Goal: Task Accomplishment & Management: Manage account settings

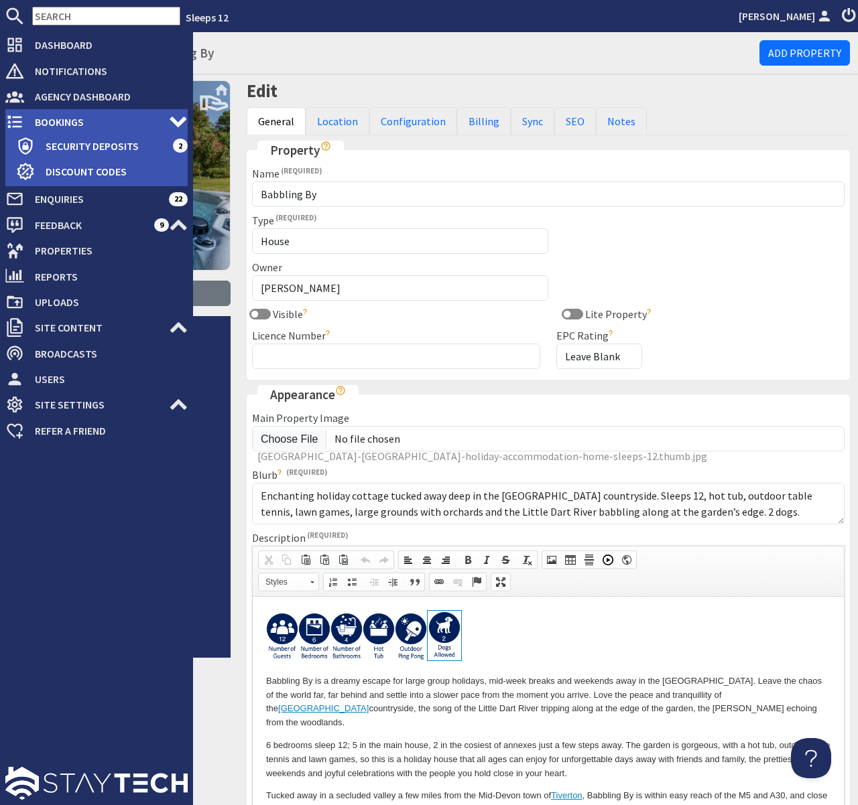
click at [50, 119] on span "Bookings" at bounding box center [96, 121] width 145 height 21
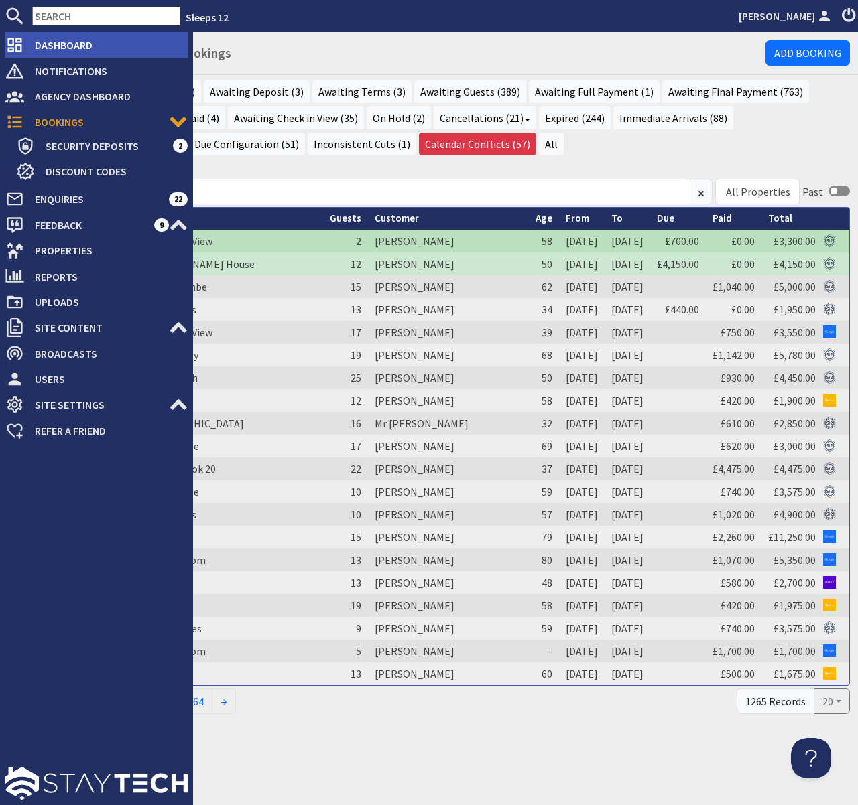
click at [52, 48] on span "Dashboard" at bounding box center [105, 44] width 163 height 21
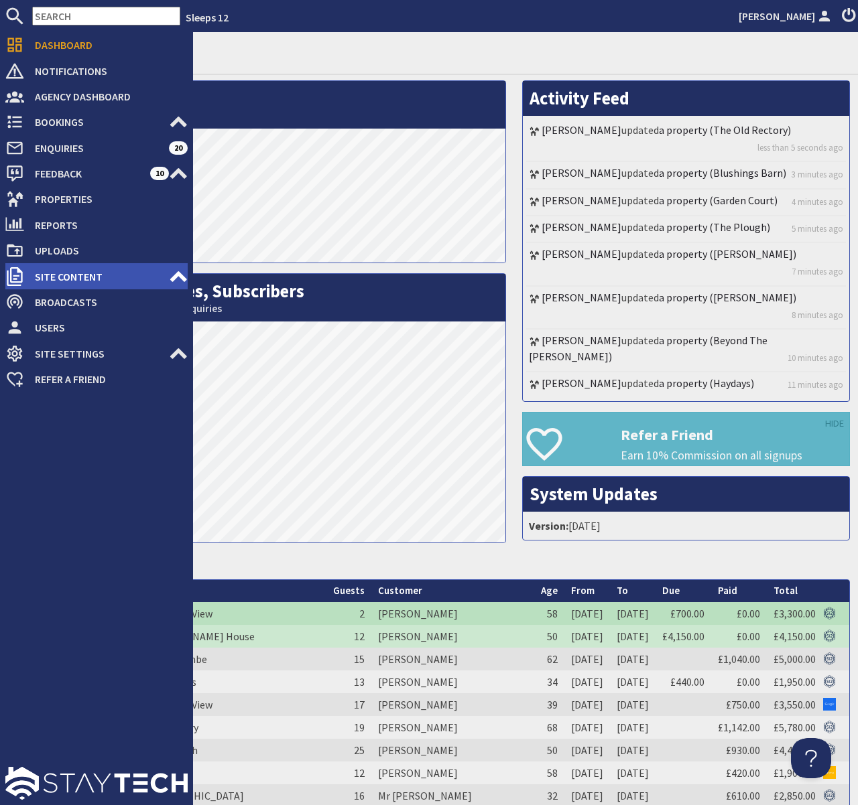
click at [174, 275] on icon at bounding box center [178, 276] width 19 height 19
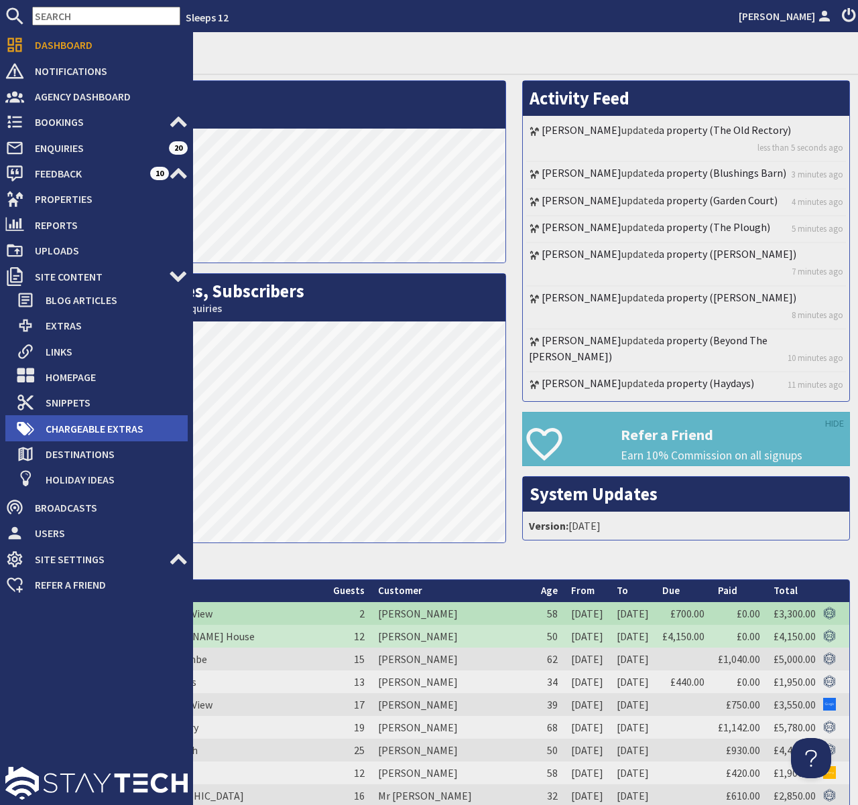
click at [110, 429] on span "Chargeable Extras" at bounding box center [111, 428] width 153 height 21
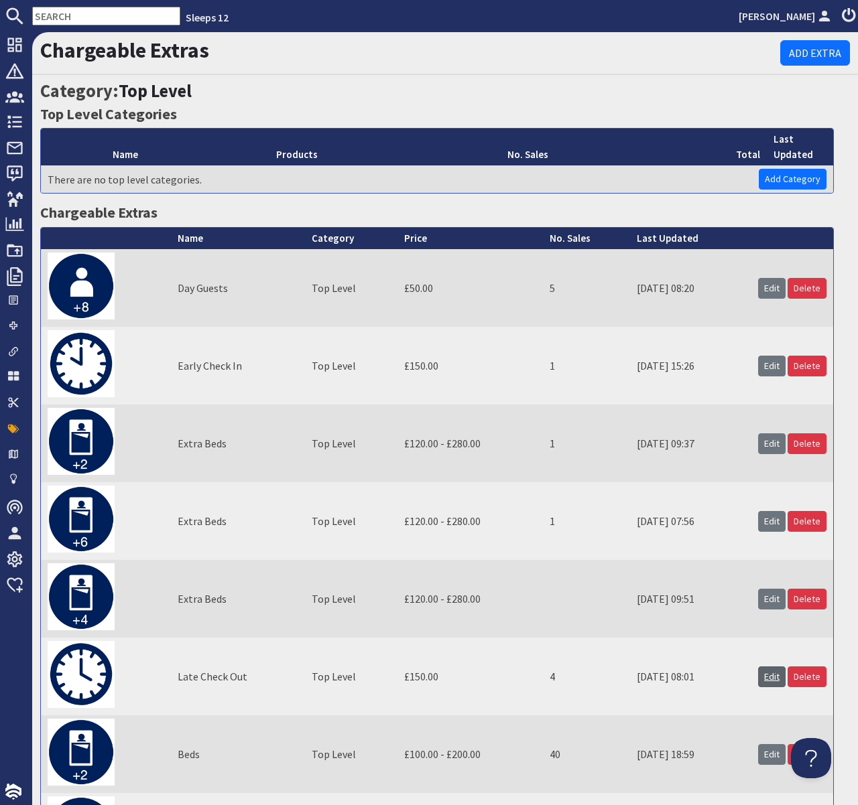
click at [772, 682] on link "Edit" at bounding box center [771, 677] width 27 height 21
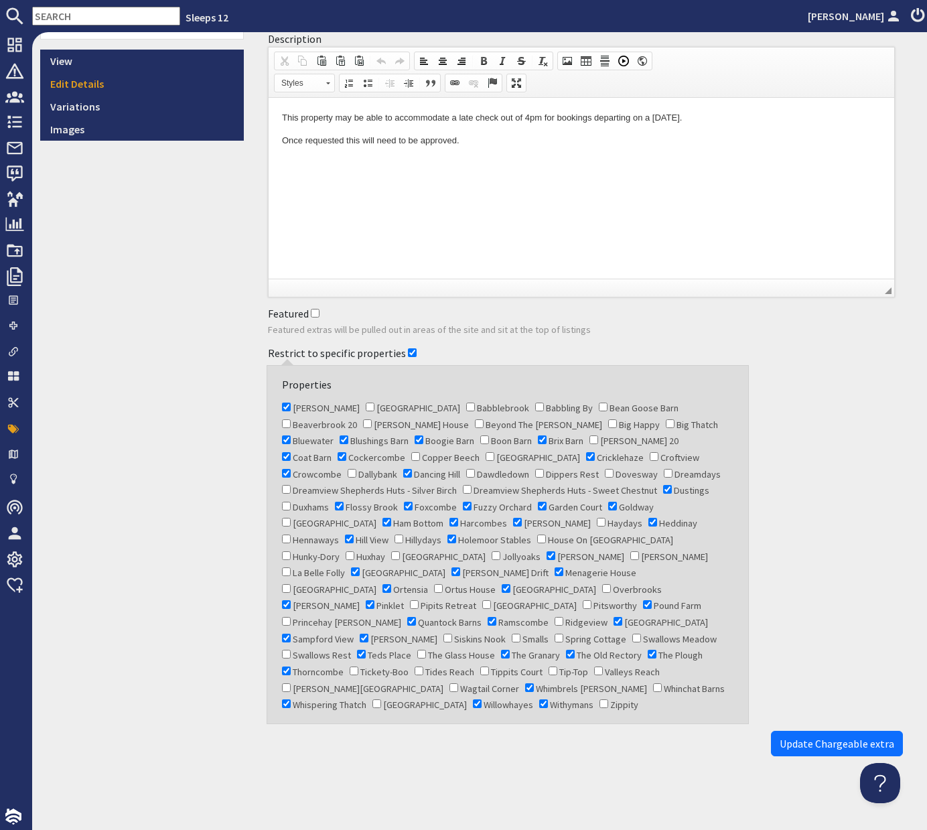
scroll to position [205, 0]
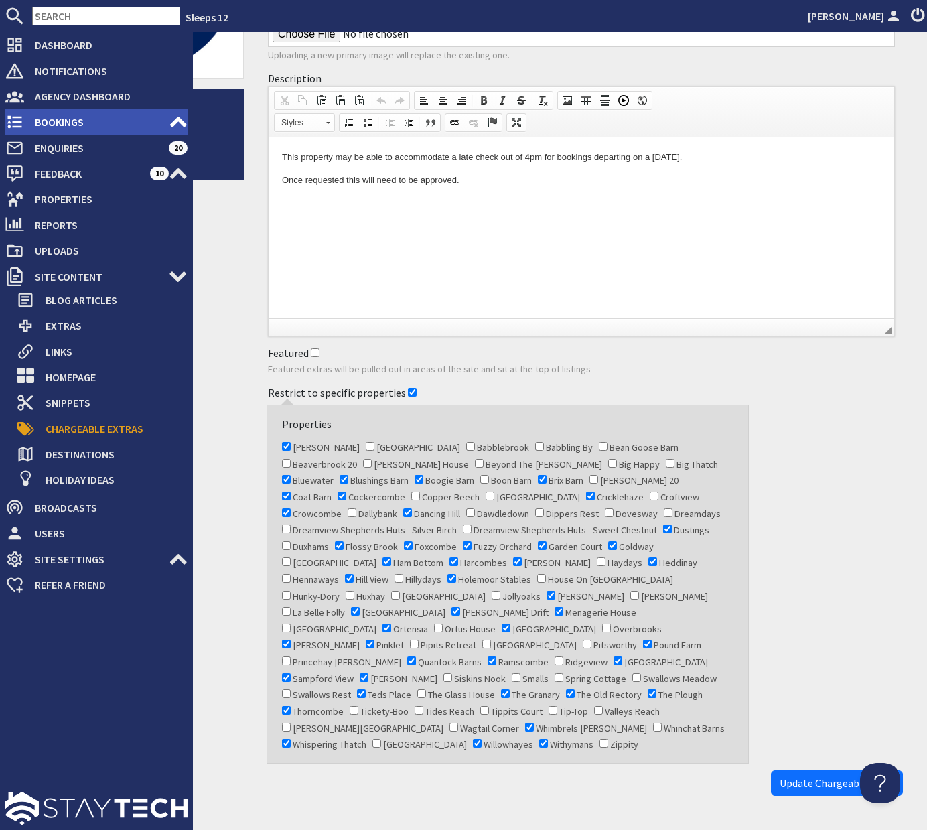
click at [64, 123] on span "Bookings" at bounding box center [96, 121] width 145 height 21
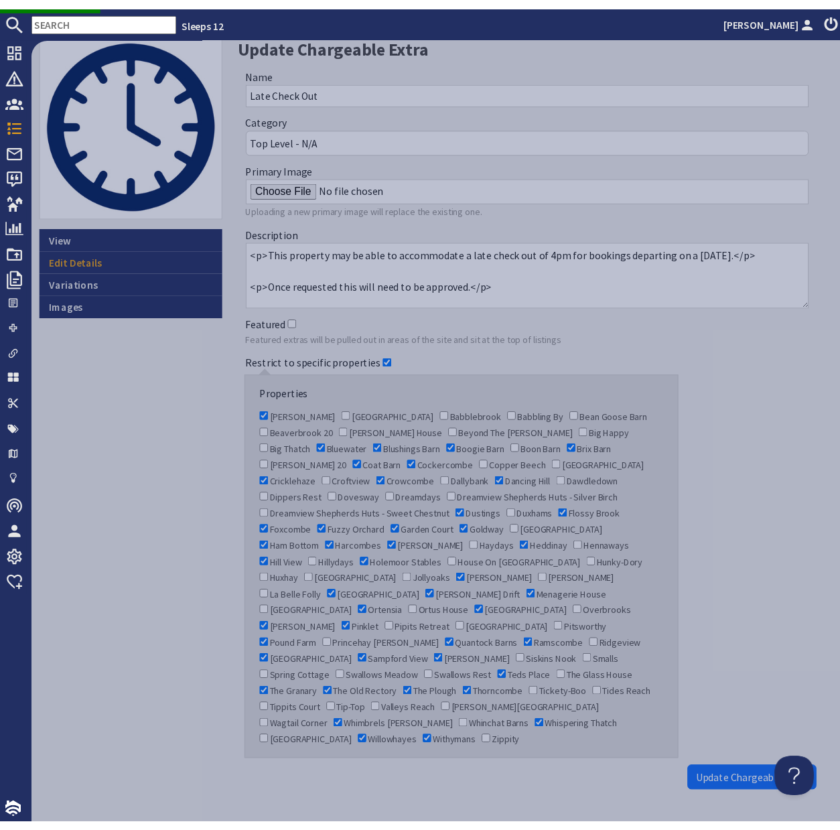
scroll to position [69, 0]
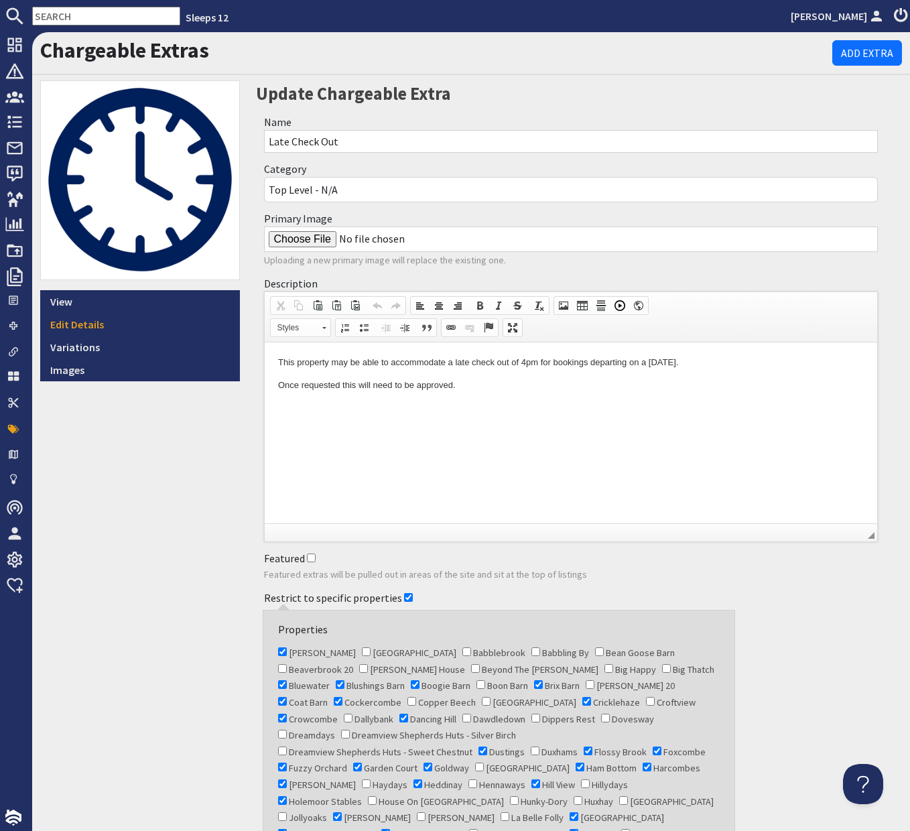
scroll to position [204, 0]
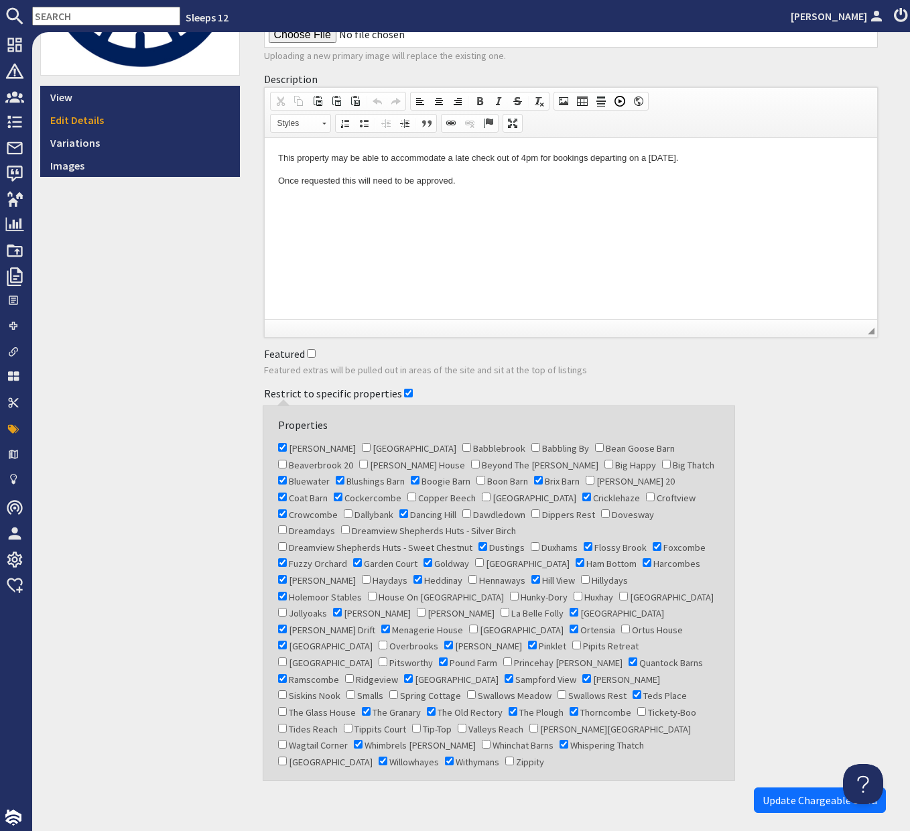
click at [72, 17] on input "text" at bounding box center [106, 16] width 148 height 19
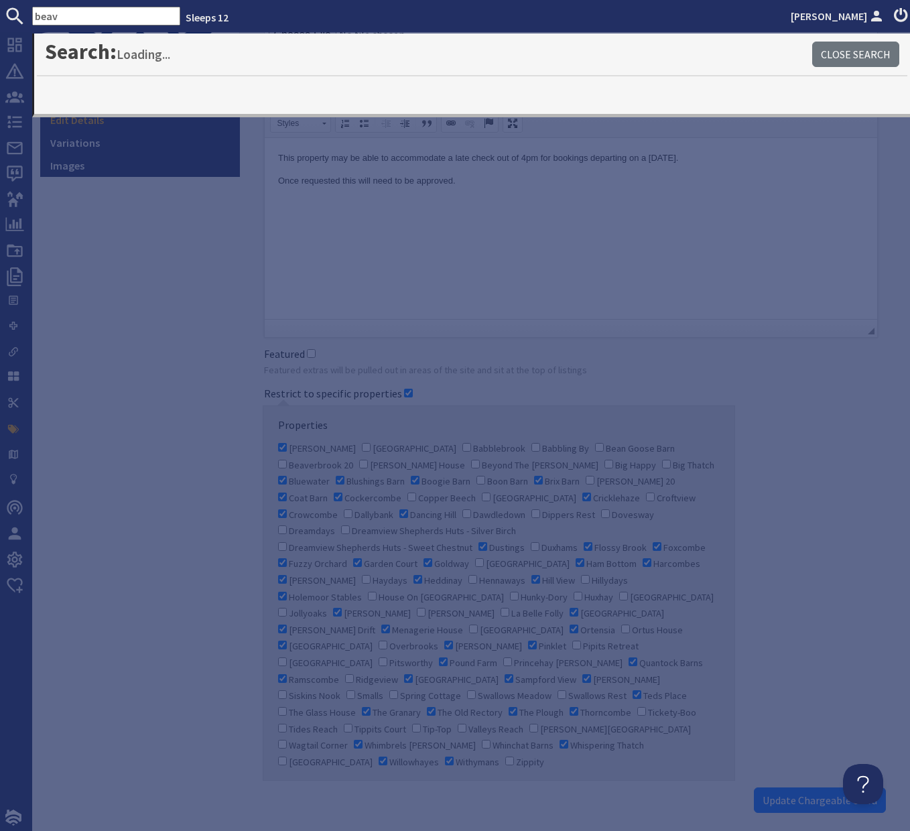
type input "beav"
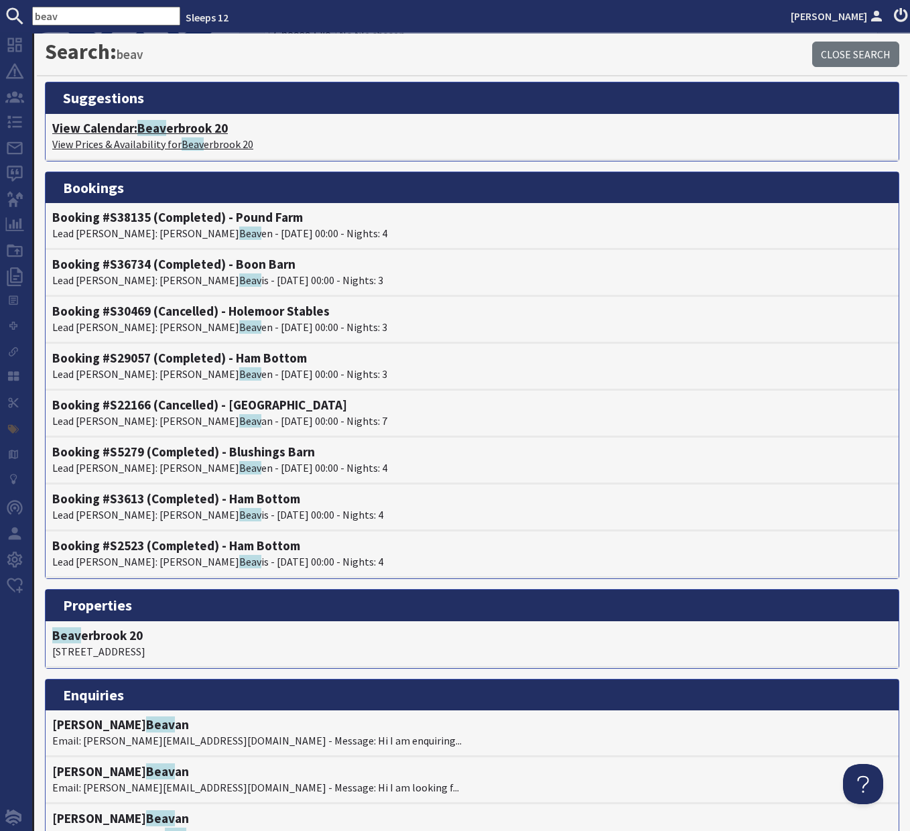
click at [198, 128] on h4 "View Calendar: Beav erbrook 20" at bounding box center [472, 128] width 840 height 15
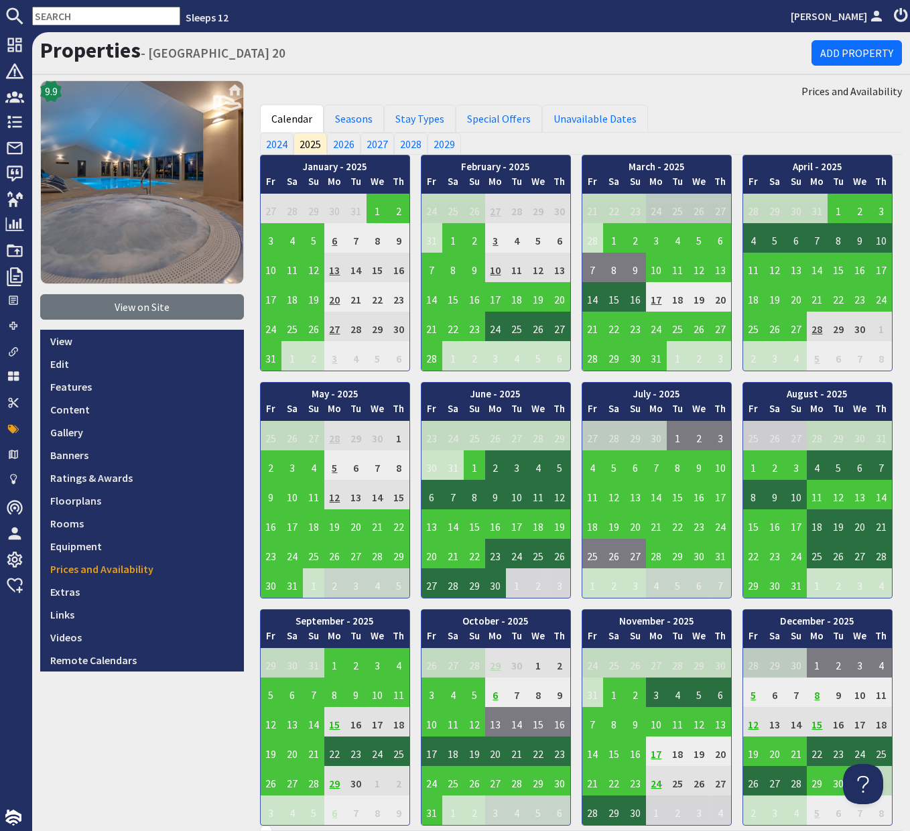
click at [111, 17] on input "text" at bounding box center [106, 16] width 148 height 19
click at [140, 311] on link "View on Site" at bounding box center [142, 306] width 204 height 25
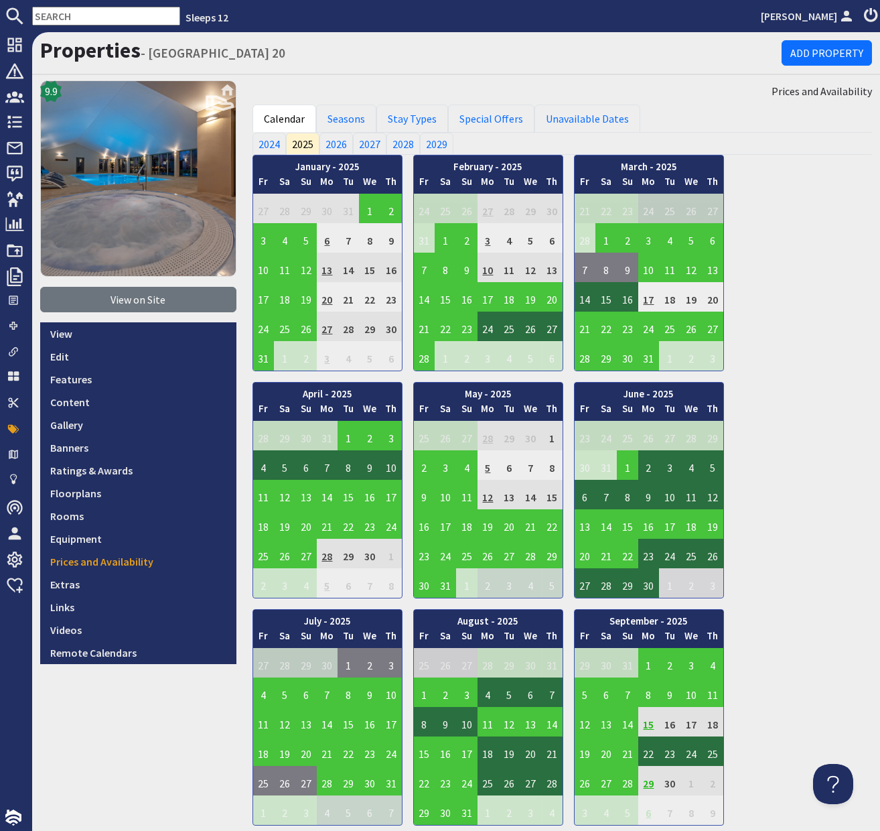
click at [84, 18] on input "text" at bounding box center [106, 16] width 148 height 19
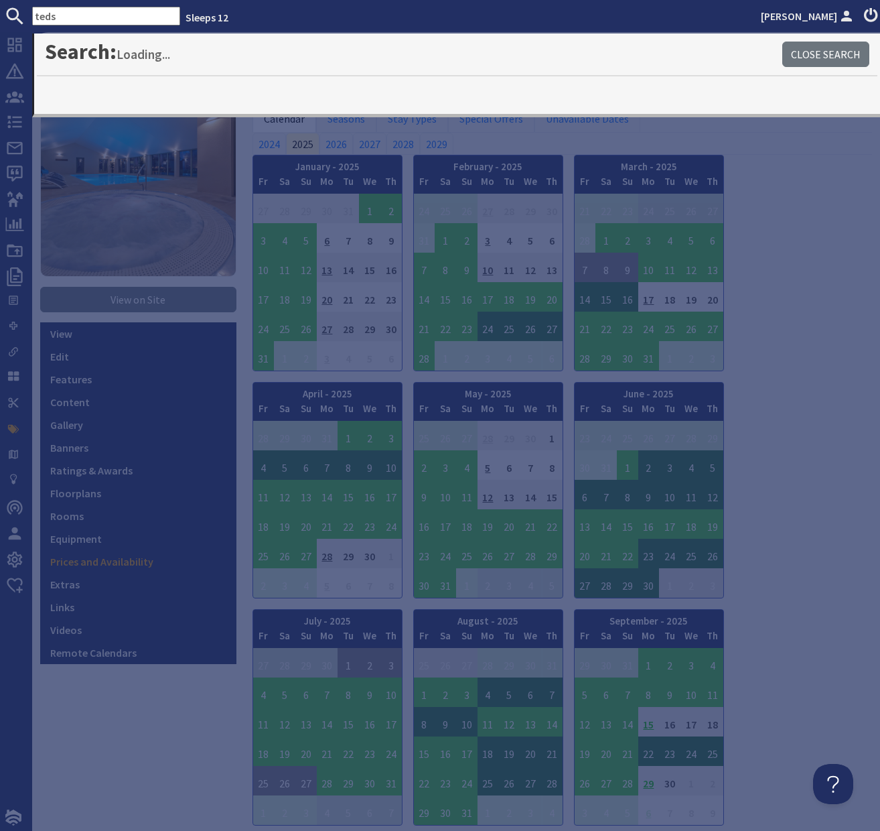
type input "teds"
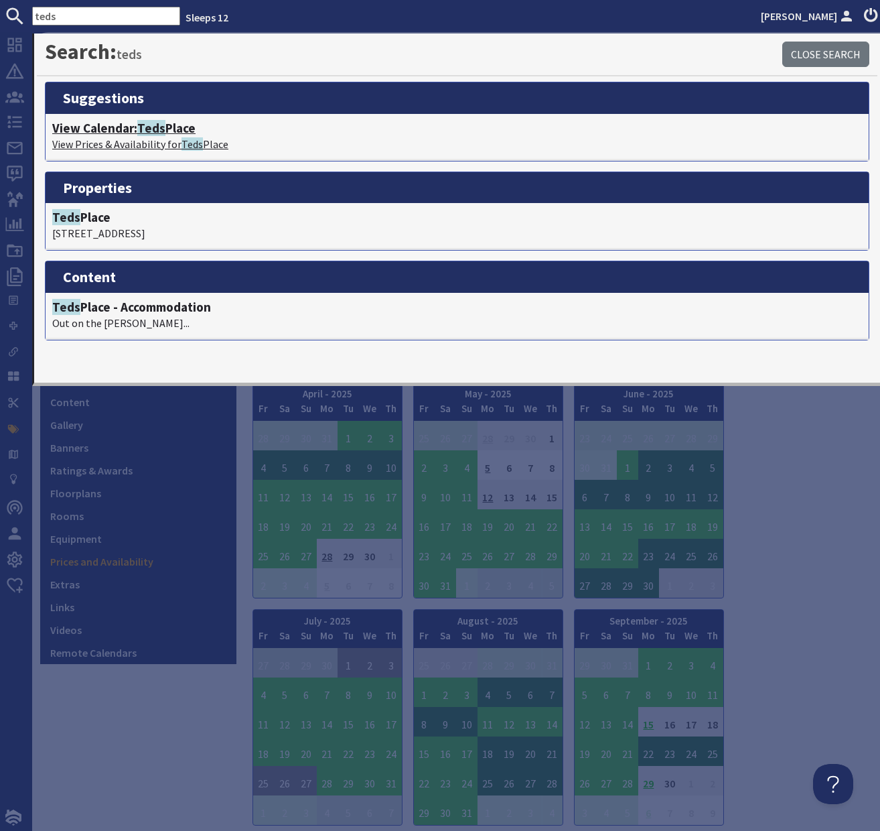
click at [176, 130] on h4 "View Calendar: Teds Place" at bounding box center [457, 128] width 810 height 15
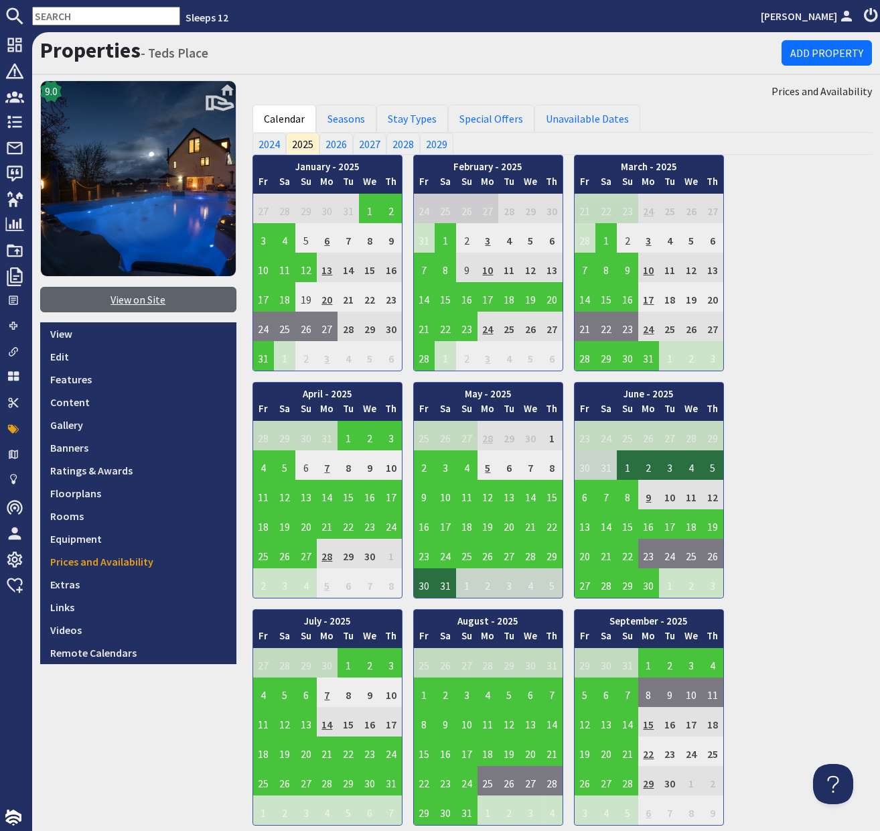
click at [154, 304] on link "View on Site" at bounding box center [138, 299] width 196 height 25
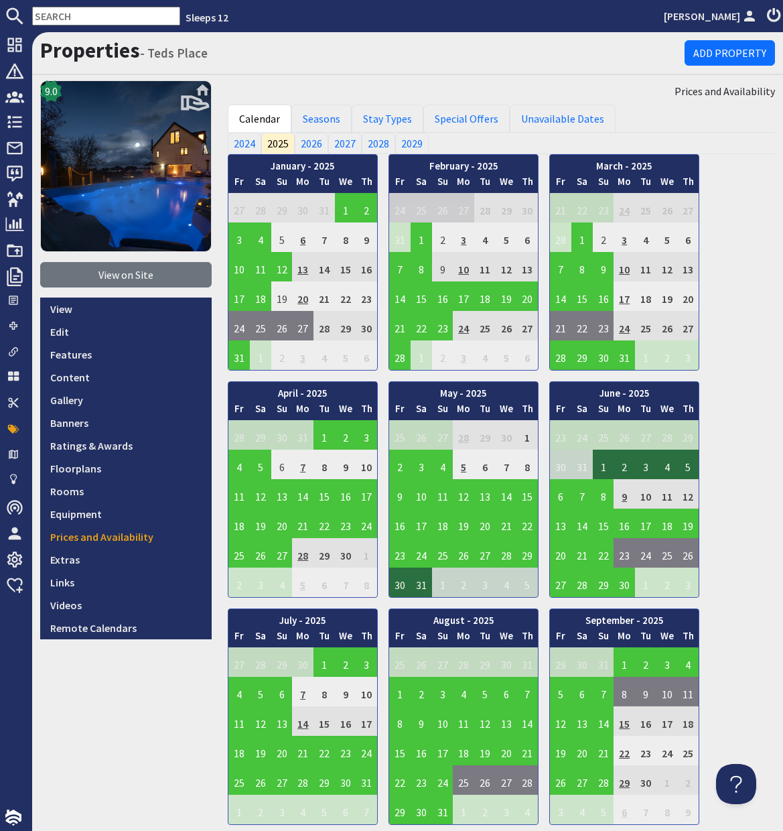
click at [60, 12] on input "text" at bounding box center [106, 16] width 148 height 19
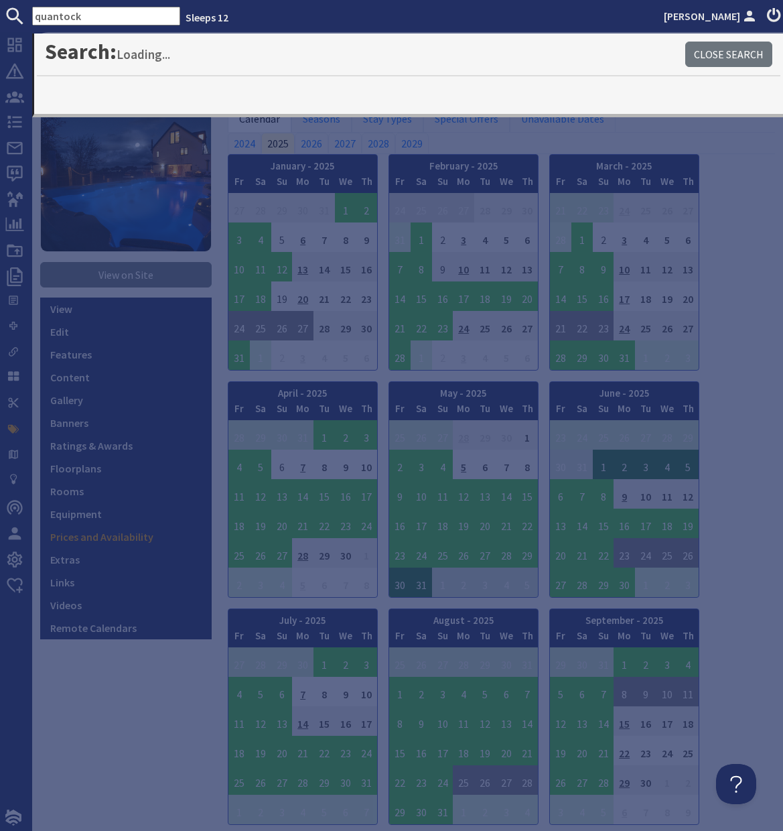
type input "quantock"
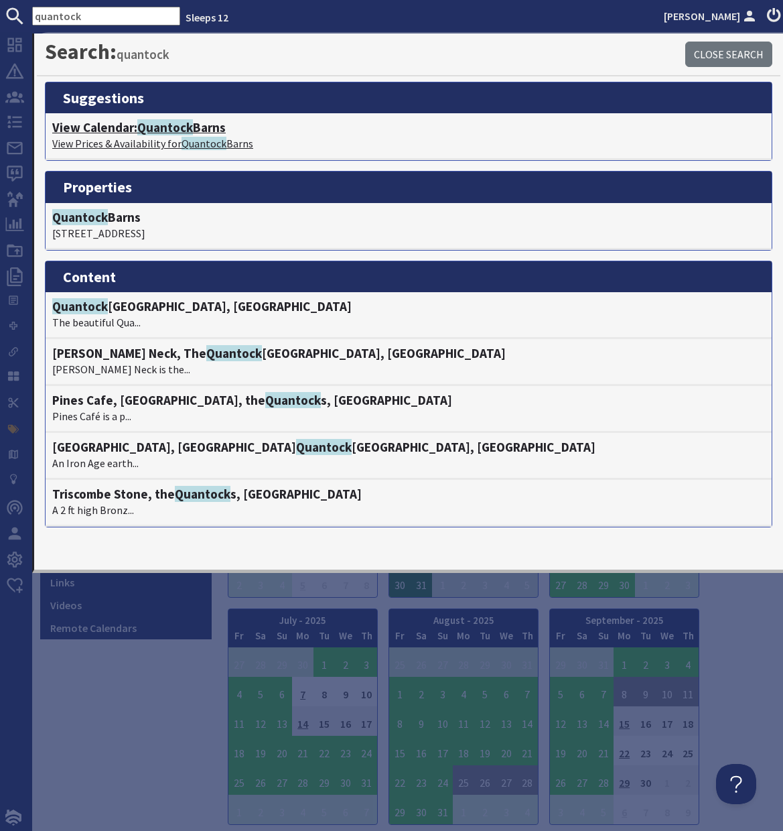
click at [166, 129] on span "Quantock" at bounding box center [165, 127] width 56 height 16
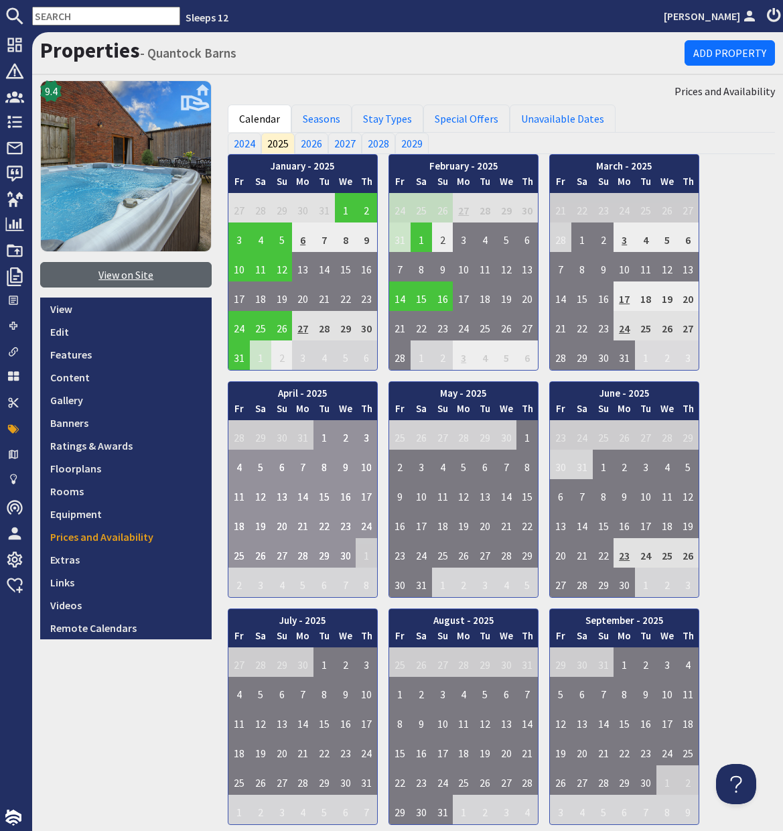
click at [103, 272] on link "View on Site" at bounding box center [126, 274] width 172 height 25
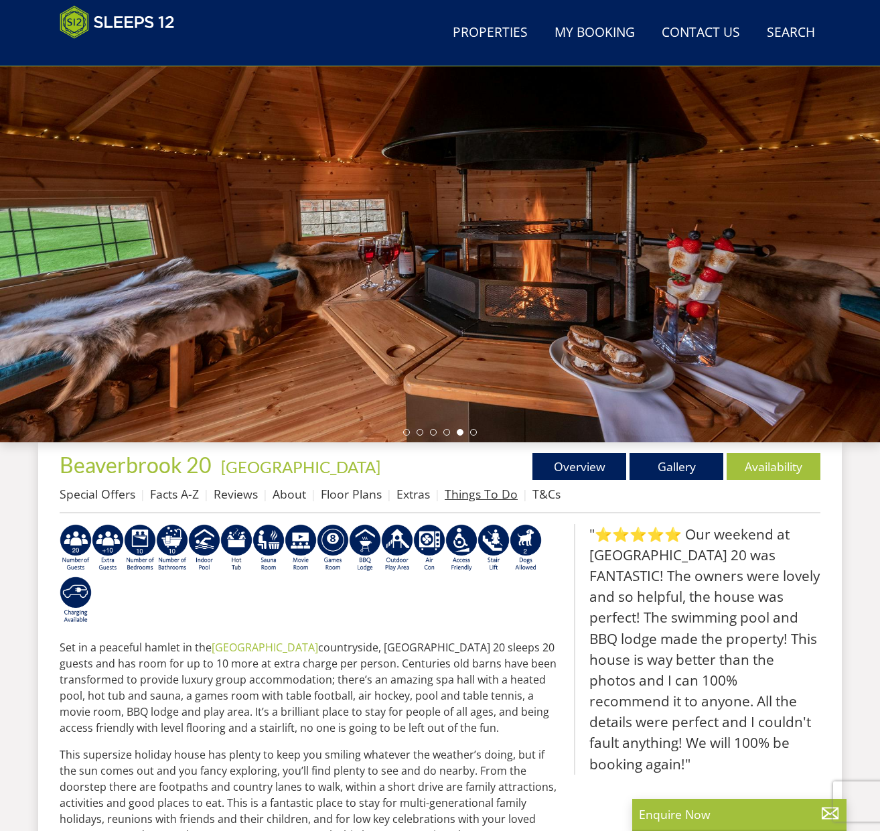
scroll to position [125, 0]
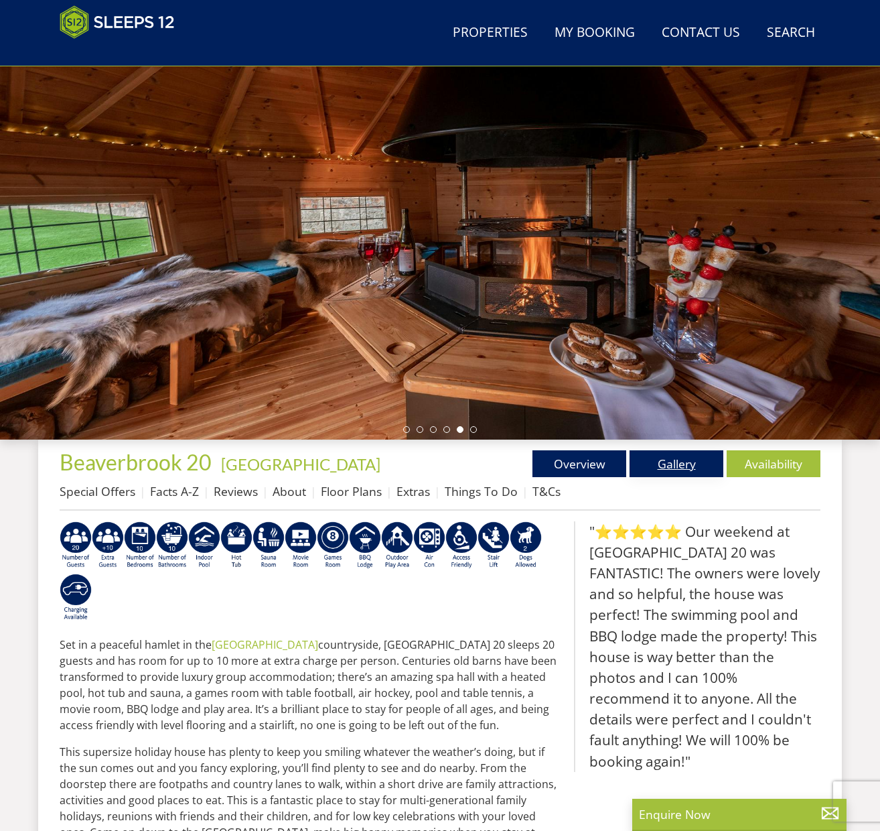
click at [677, 467] on link "Gallery" at bounding box center [677, 463] width 94 height 27
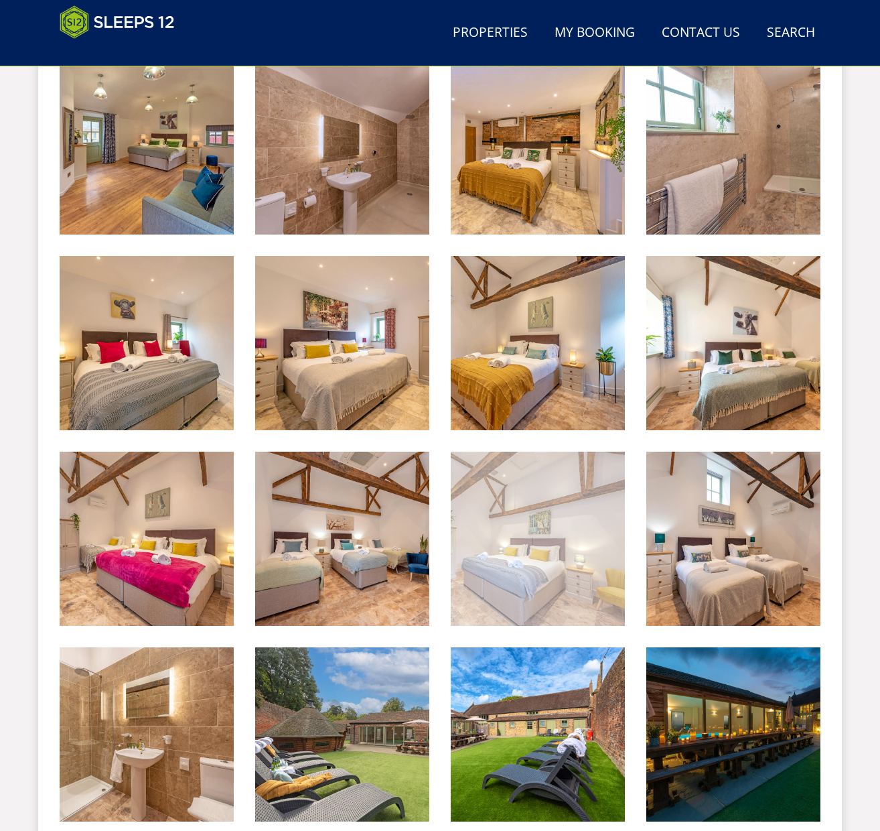
scroll to position [1370, 0]
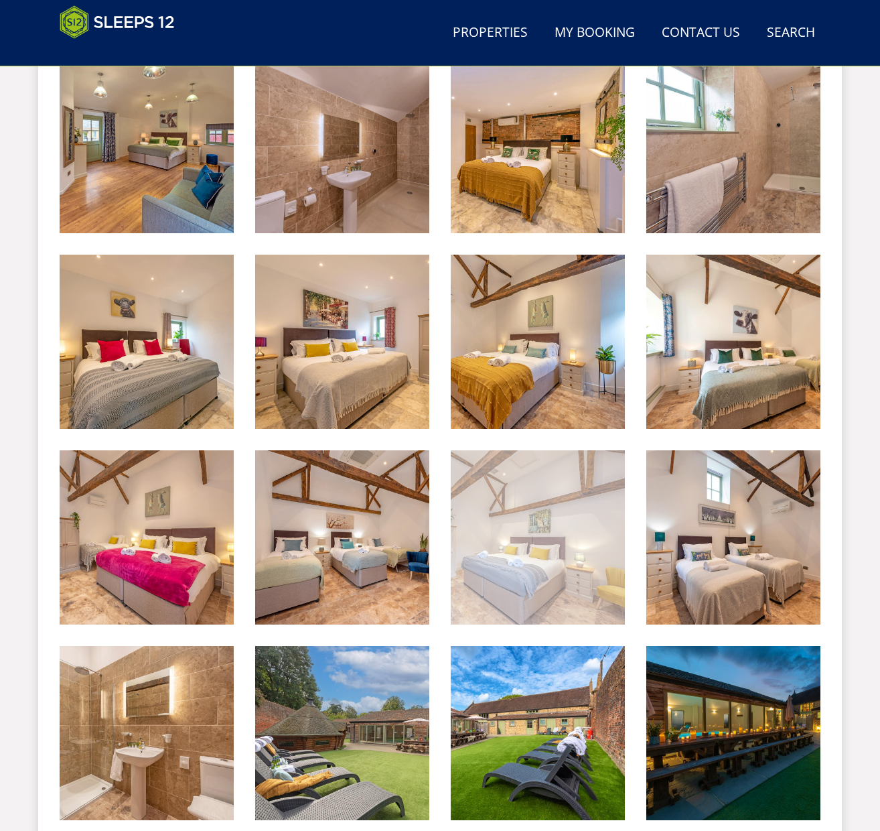
click at [519, 588] on img at bounding box center [538, 537] width 174 height 174
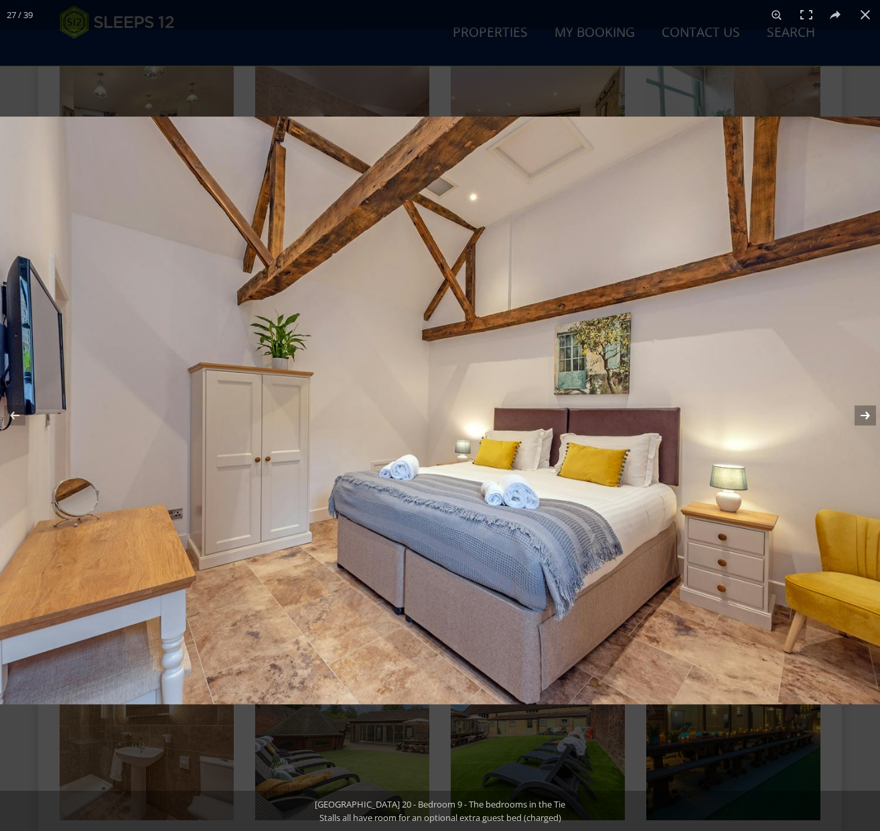
click at [864, 415] on button at bounding box center [857, 415] width 47 height 67
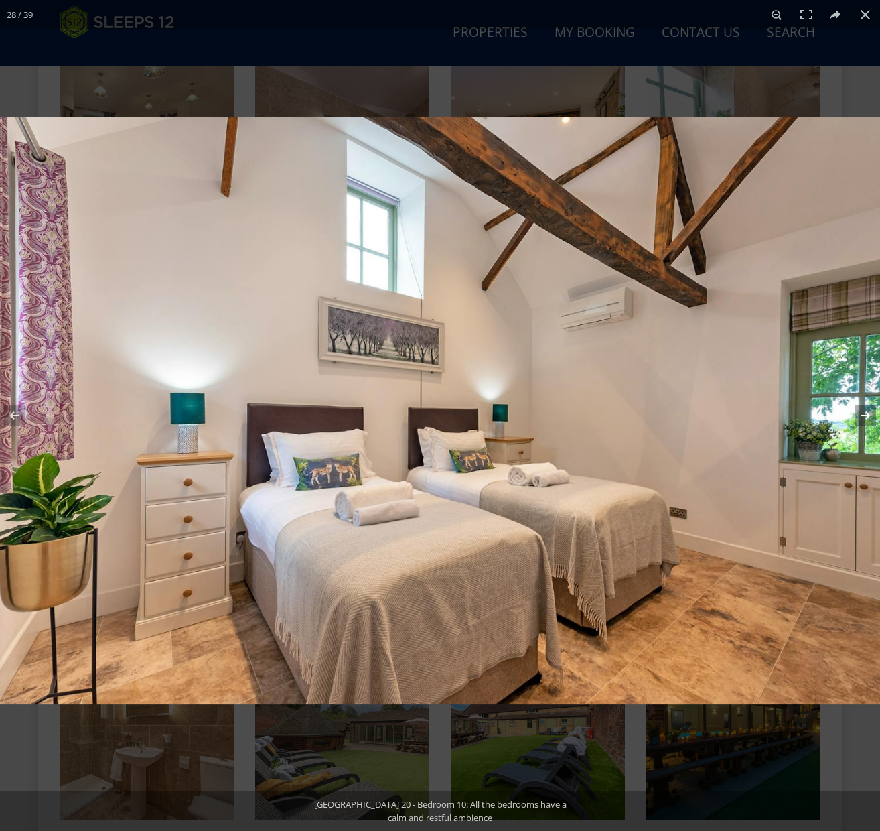
click at [864, 415] on button at bounding box center [857, 415] width 47 height 67
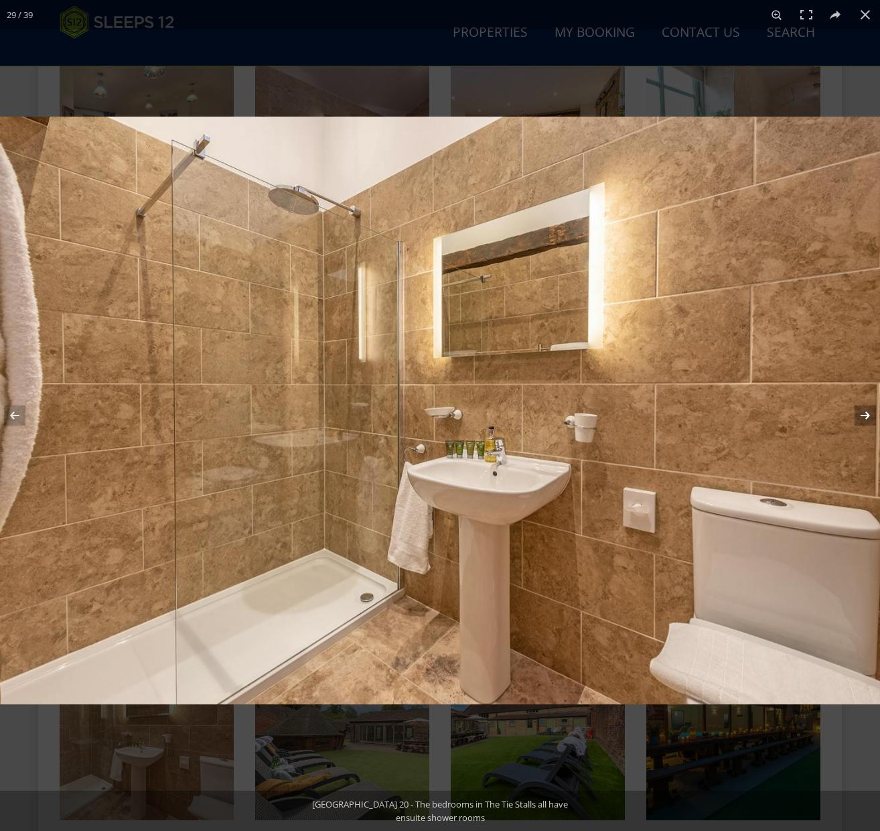
click at [864, 415] on button at bounding box center [857, 415] width 47 height 67
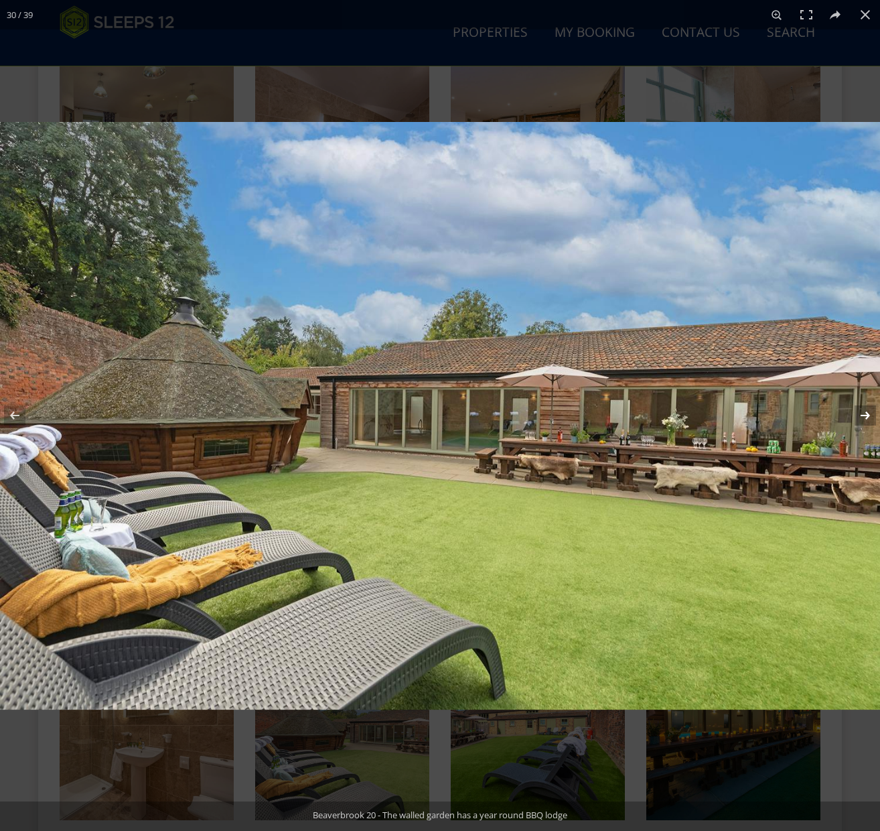
click at [864, 415] on button at bounding box center [857, 415] width 47 height 67
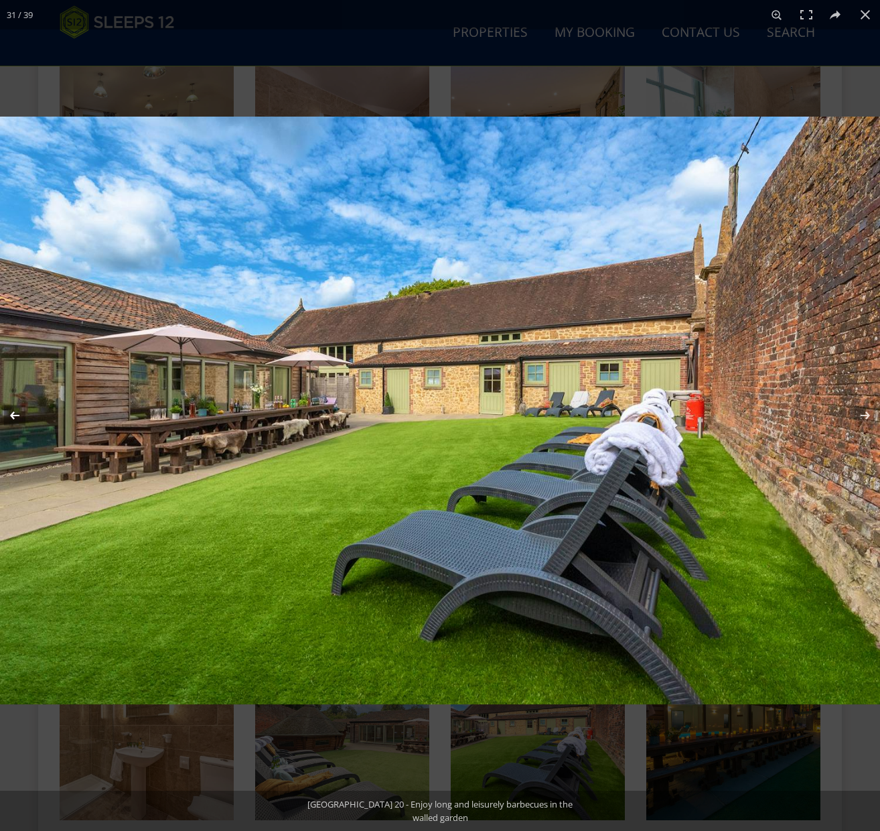
click at [19, 419] on button at bounding box center [23, 415] width 47 height 67
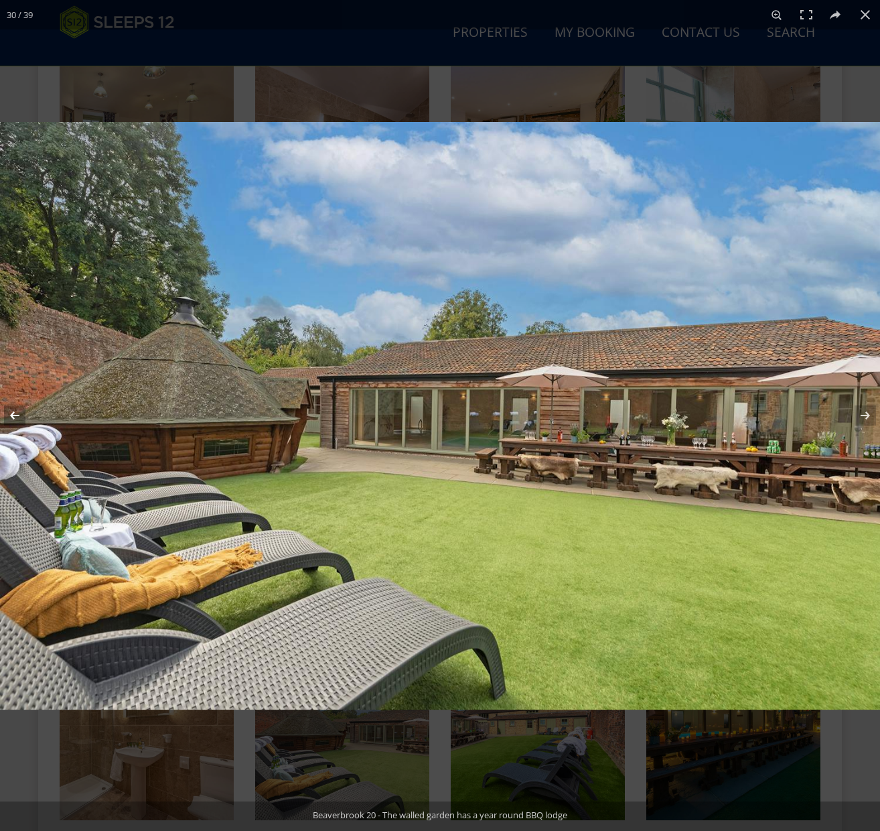
click at [17, 413] on button at bounding box center [23, 415] width 47 height 67
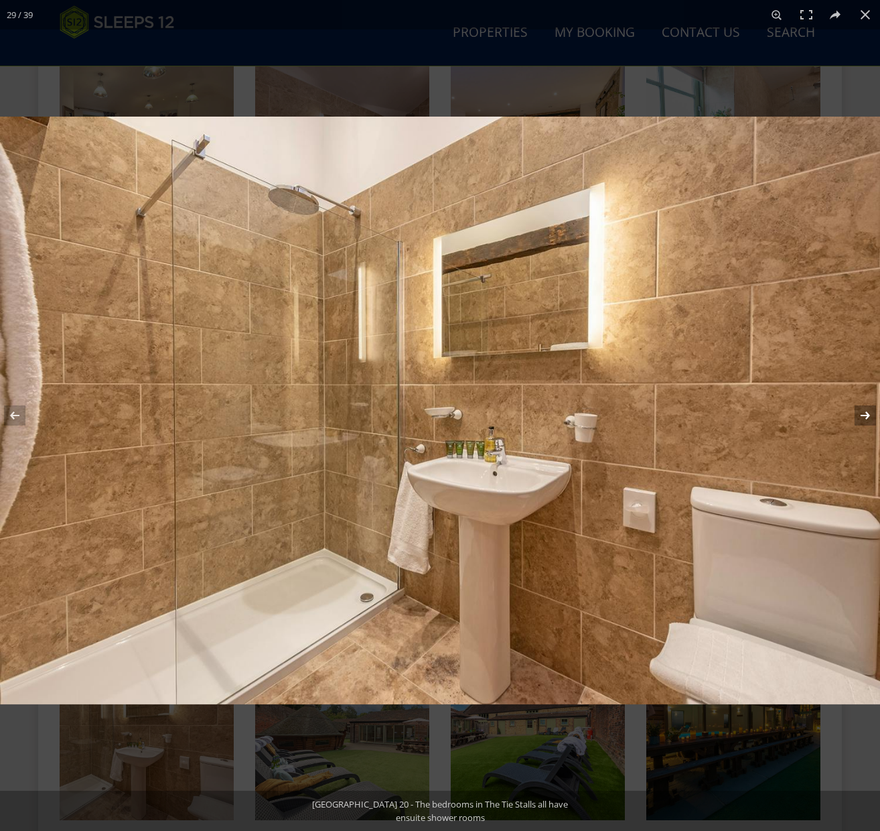
click at [867, 413] on button at bounding box center [857, 415] width 47 height 67
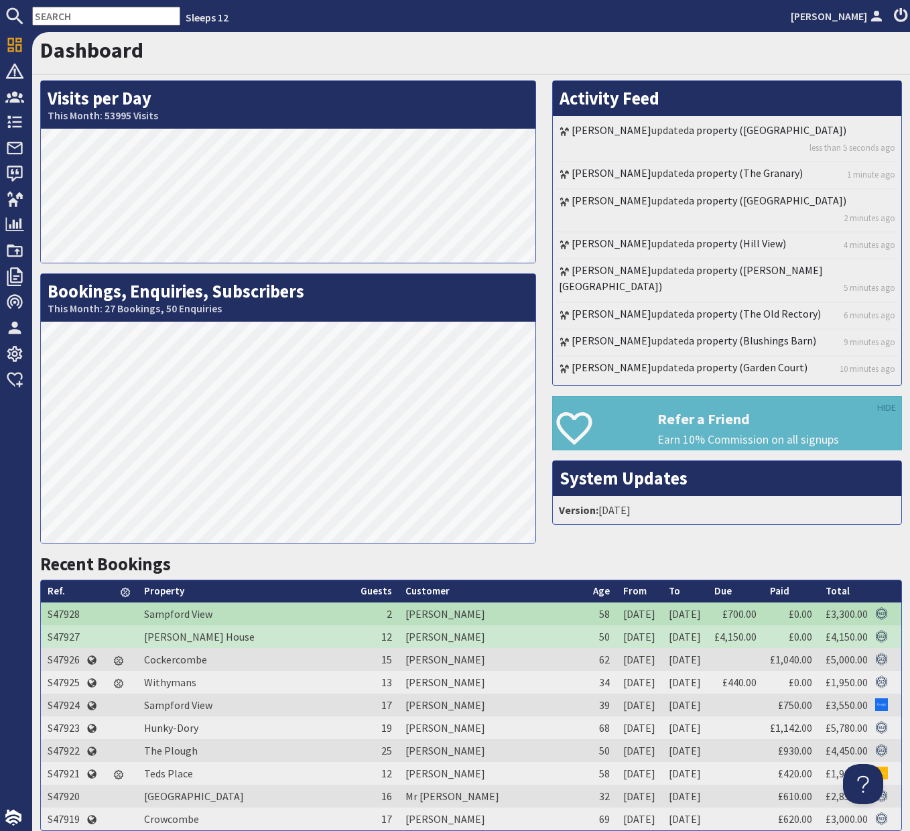
click at [97, 17] on input "text" at bounding box center [106, 16] width 148 height 19
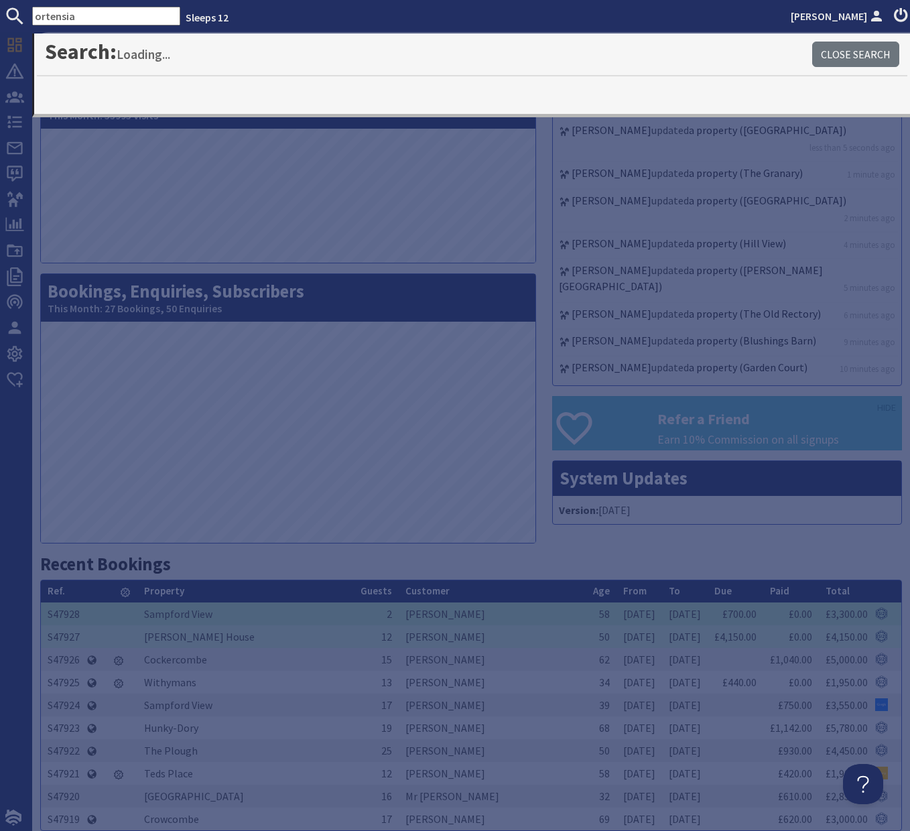
type input "ortensia"
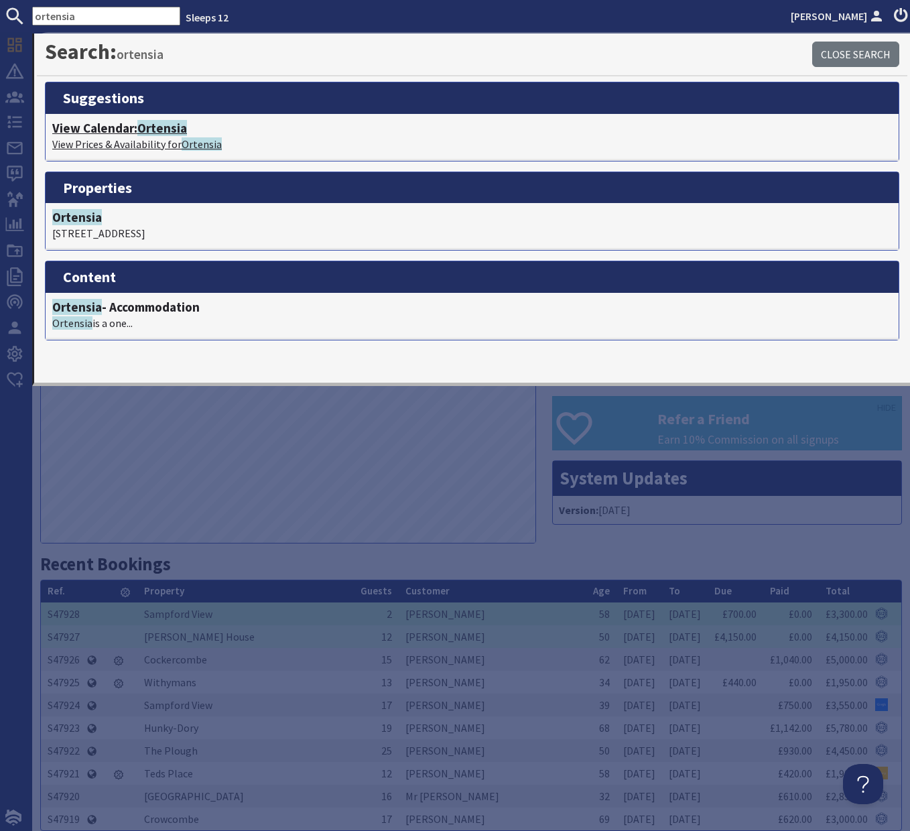
click at [178, 131] on span "Ortensia" at bounding box center [162, 128] width 50 height 16
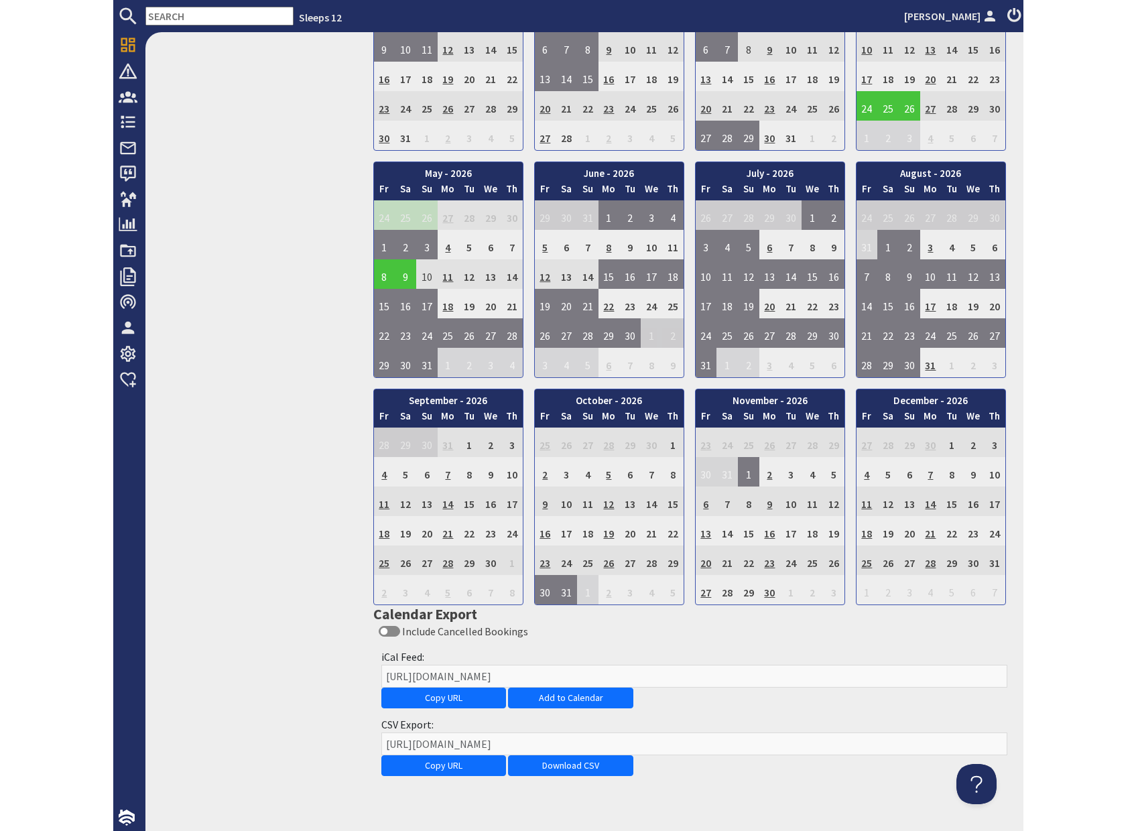
scroll to position [906, 0]
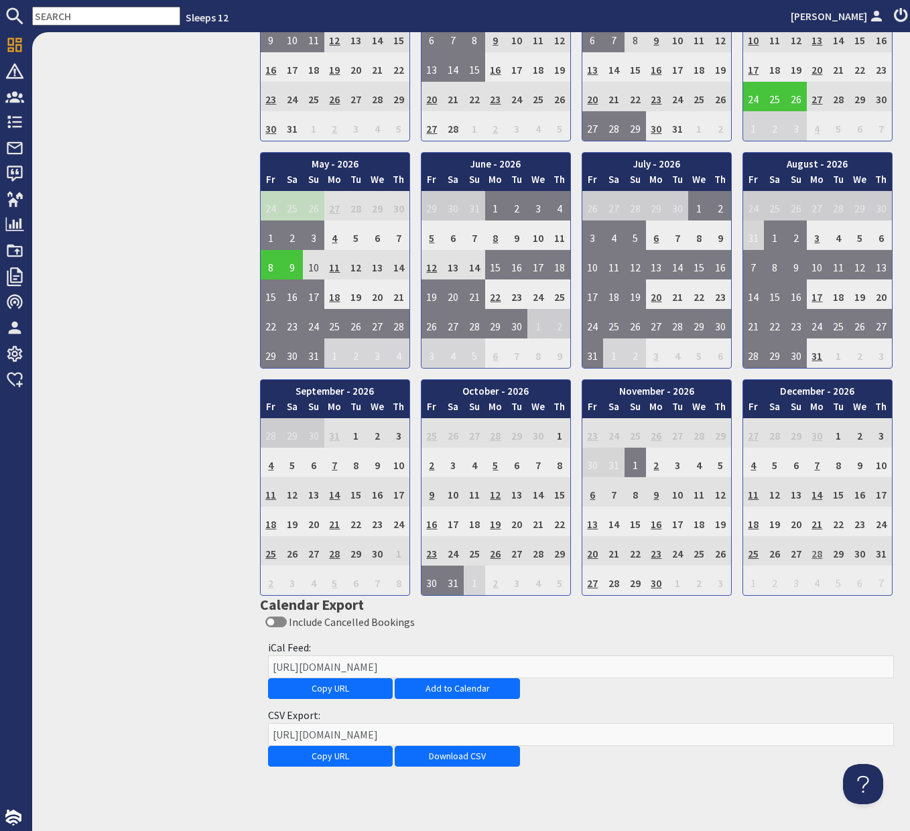
click at [817, 555] on td "28" at bounding box center [817, 550] width 21 height 29
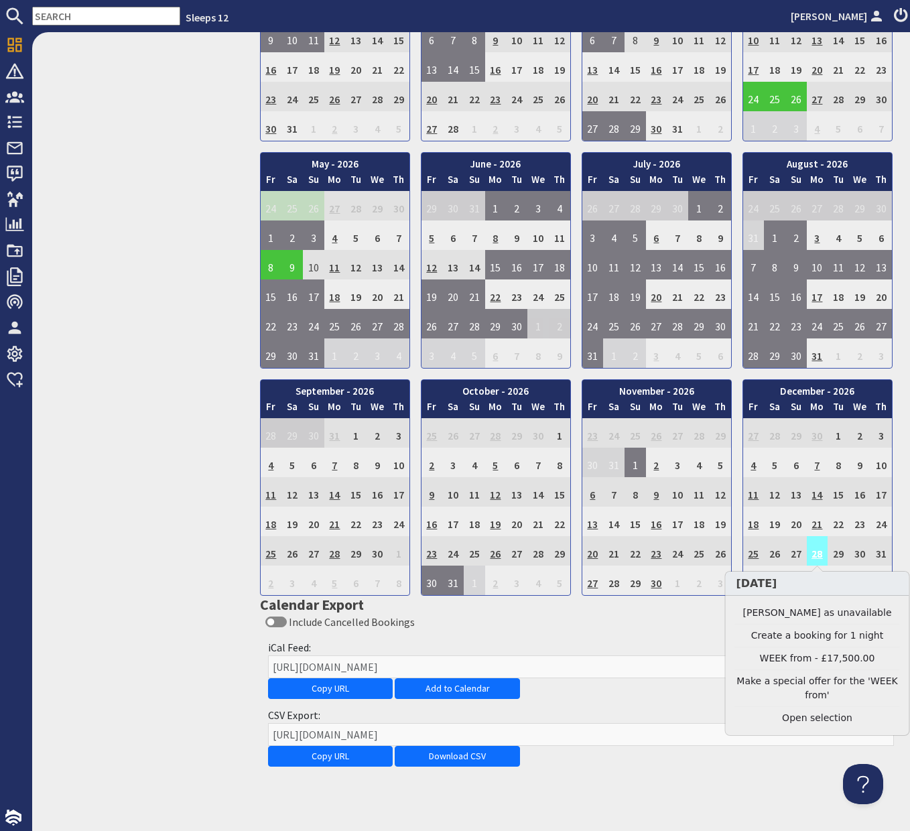
click at [817, 555] on td "28" at bounding box center [817, 550] width 21 height 29
click at [824, 714] on link "Clear selection" at bounding box center [817, 718] width 165 height 14
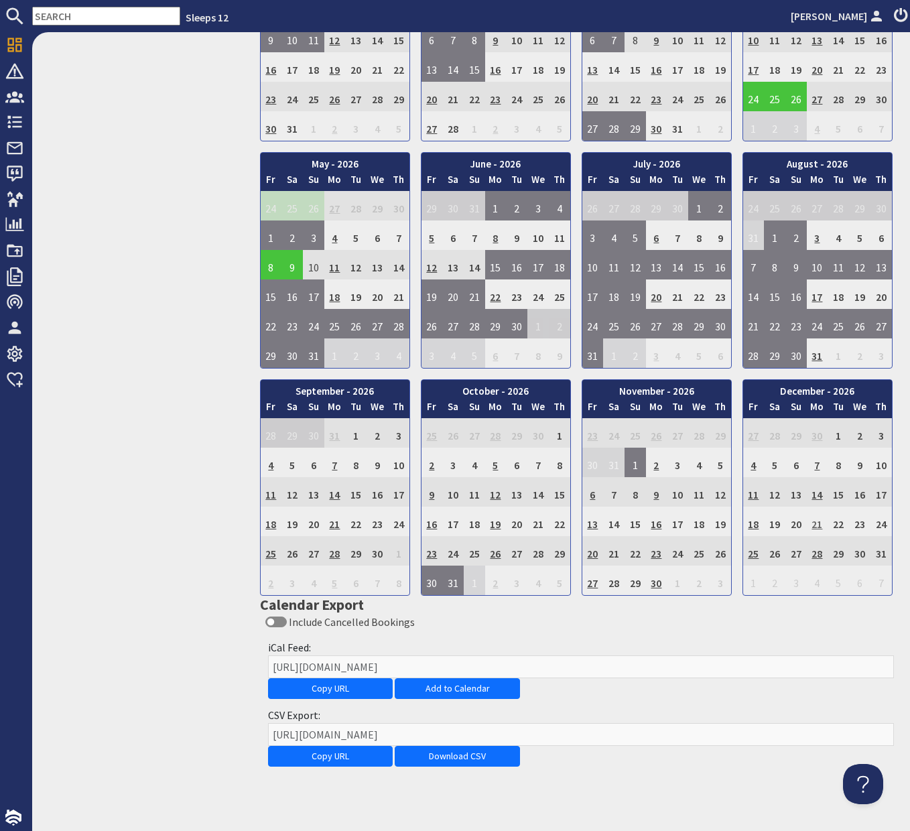
click at [818, 519] on td "21" at bounding box center [817, 521] width 21 height 29
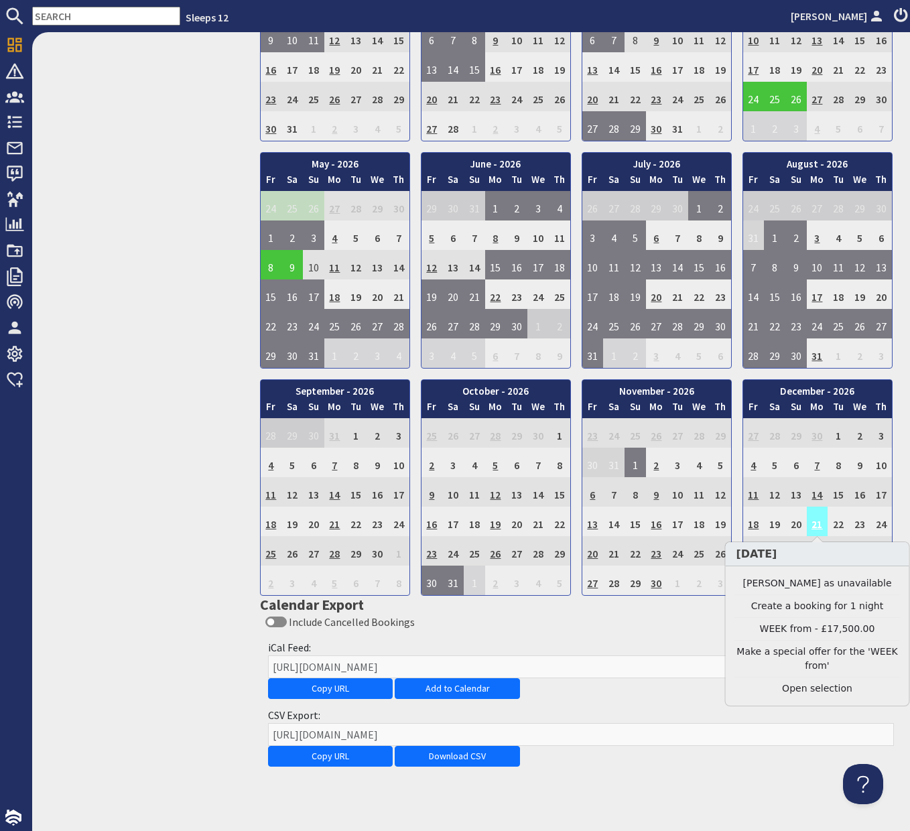
click at [818, 519] on td "21" at bounding box center [817, 521] width 21 height 29
click at [821, 690] on link "Clear selection" at bounding box center [817, 688] width 165 height 14
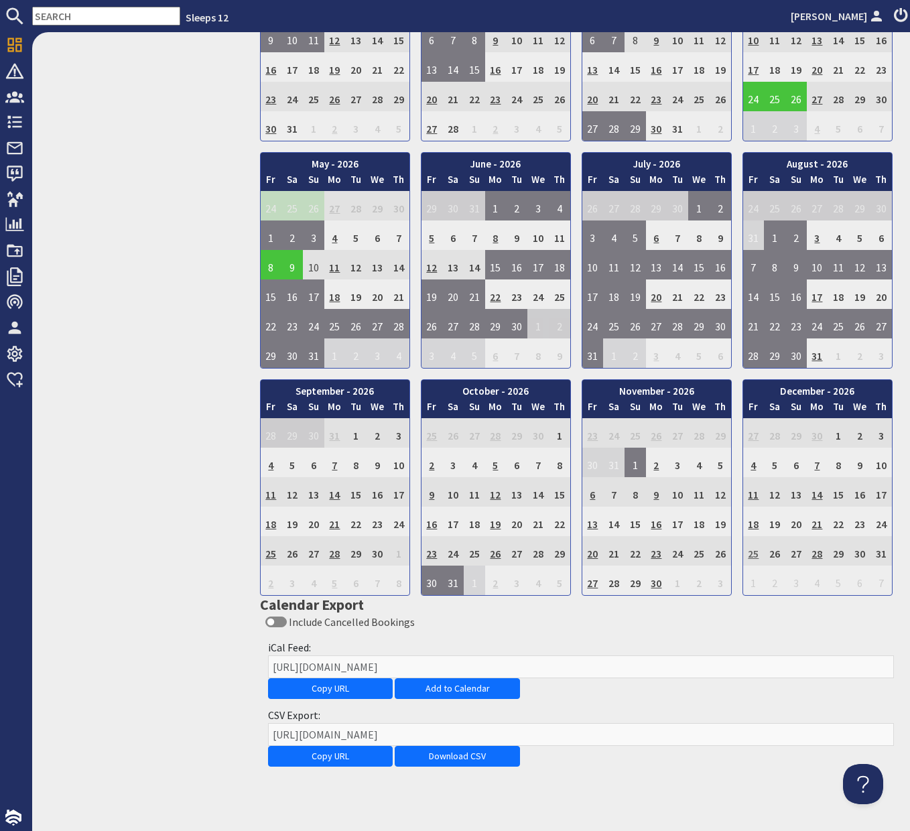
click at [756, 554] on td "25" at bounding box center [753, 550] width 21 height 29
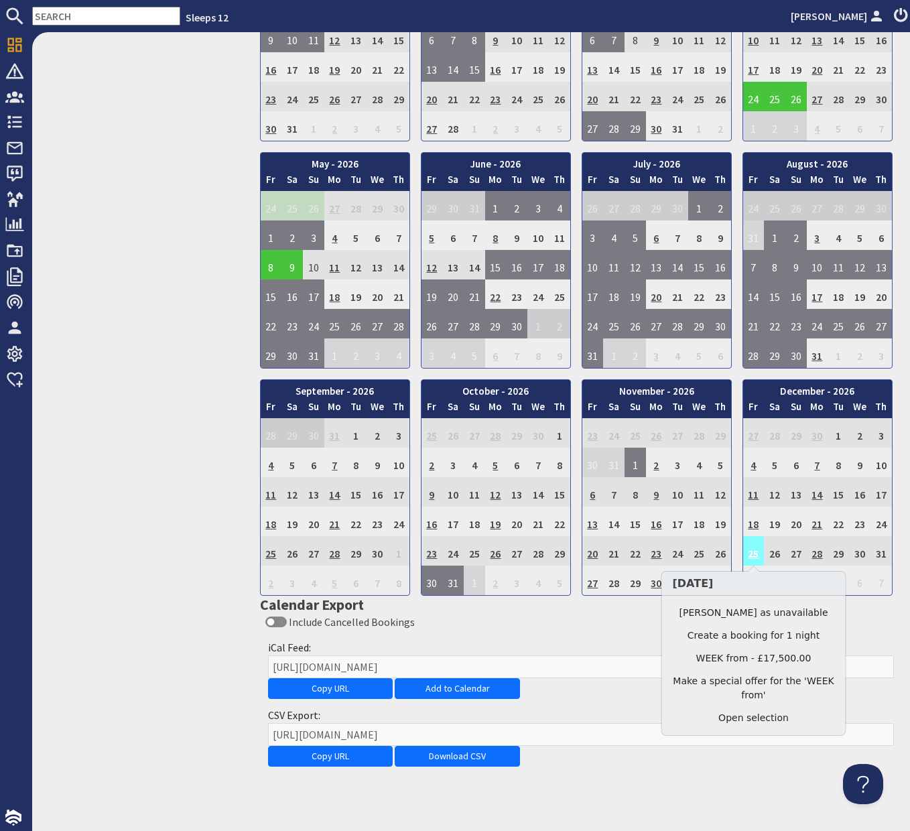
click at [756, 554] on td "25" at bounding box center [753, 550] width 21 height 29
click at [761, 719] on link "Clear selection" at bounding box center [753, 718] width 165 height 14
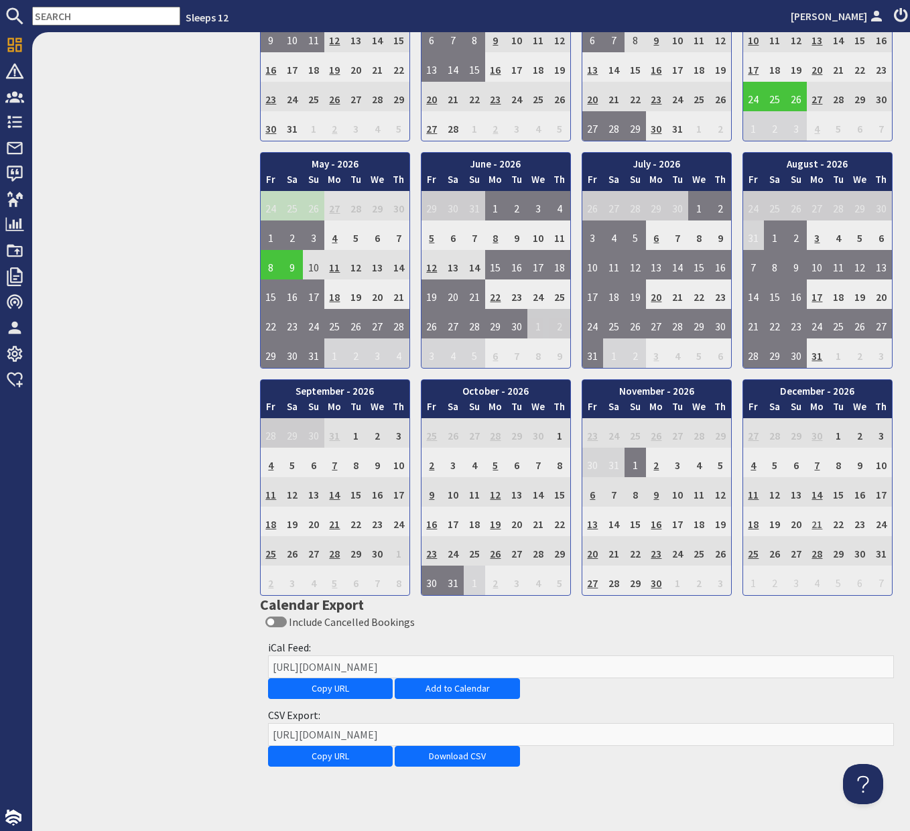
click at [817, 523] on td "21" at bounding box center [817, 521] width 21 height 29
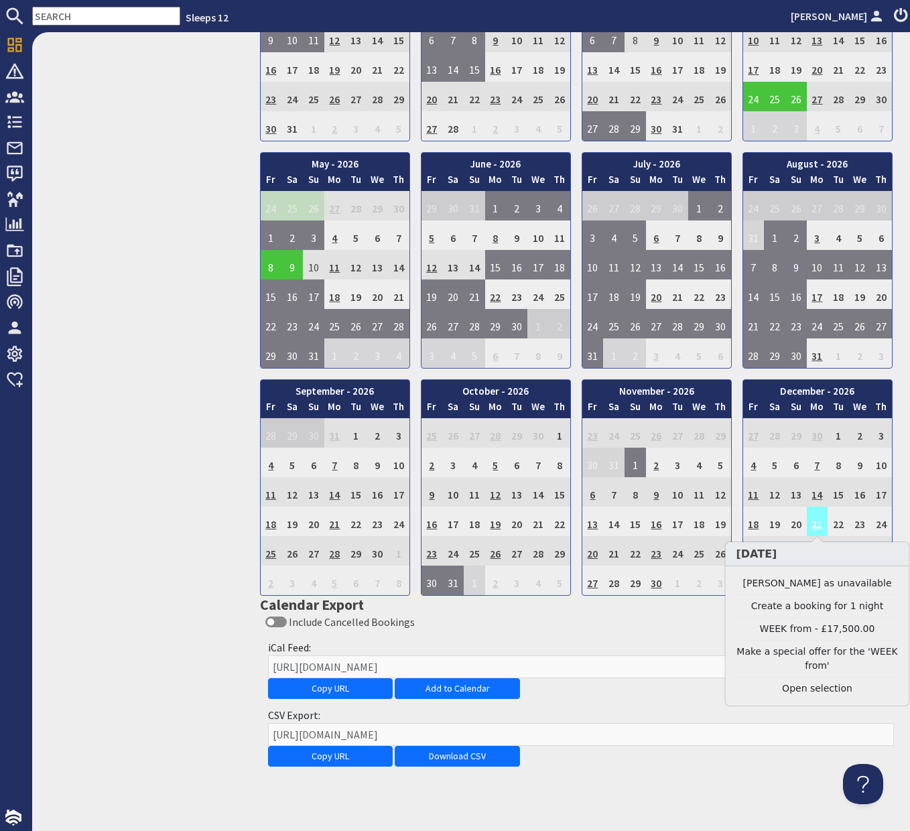
click at [817, 523] on td "21" at bounding box center [817, 521] width 21 height 29
click at [821, 691] on link "Clear selection" at bounding box center [817, 688] width 165 height 14
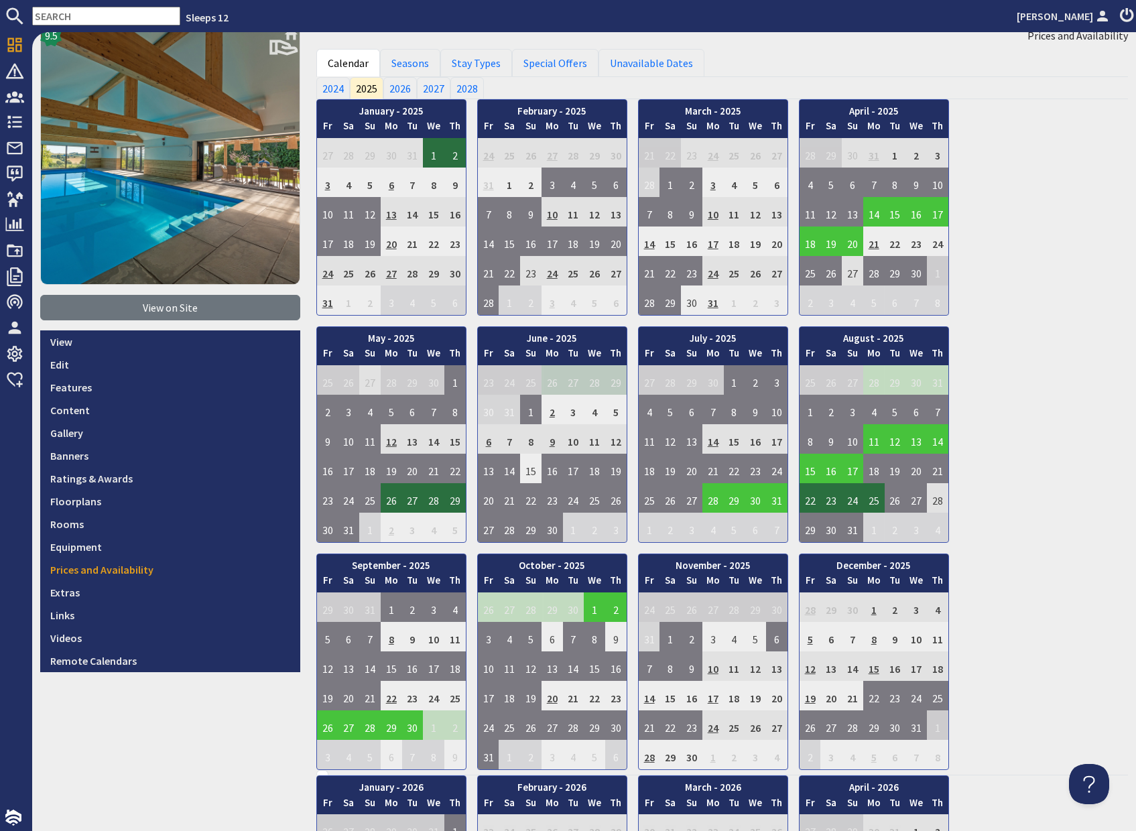
scroll to position [0, 0]
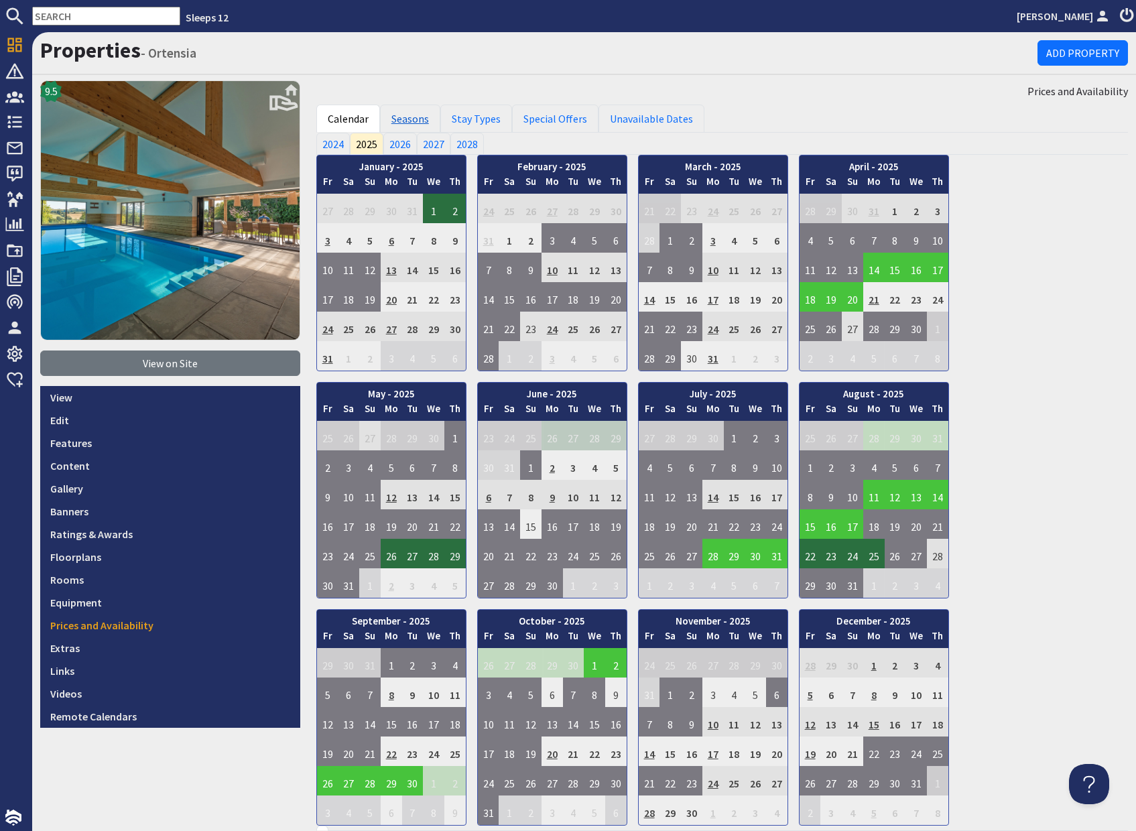
click at [407, 124] on link "Seasons" at bounding box center [410, 119] width 60 height 28
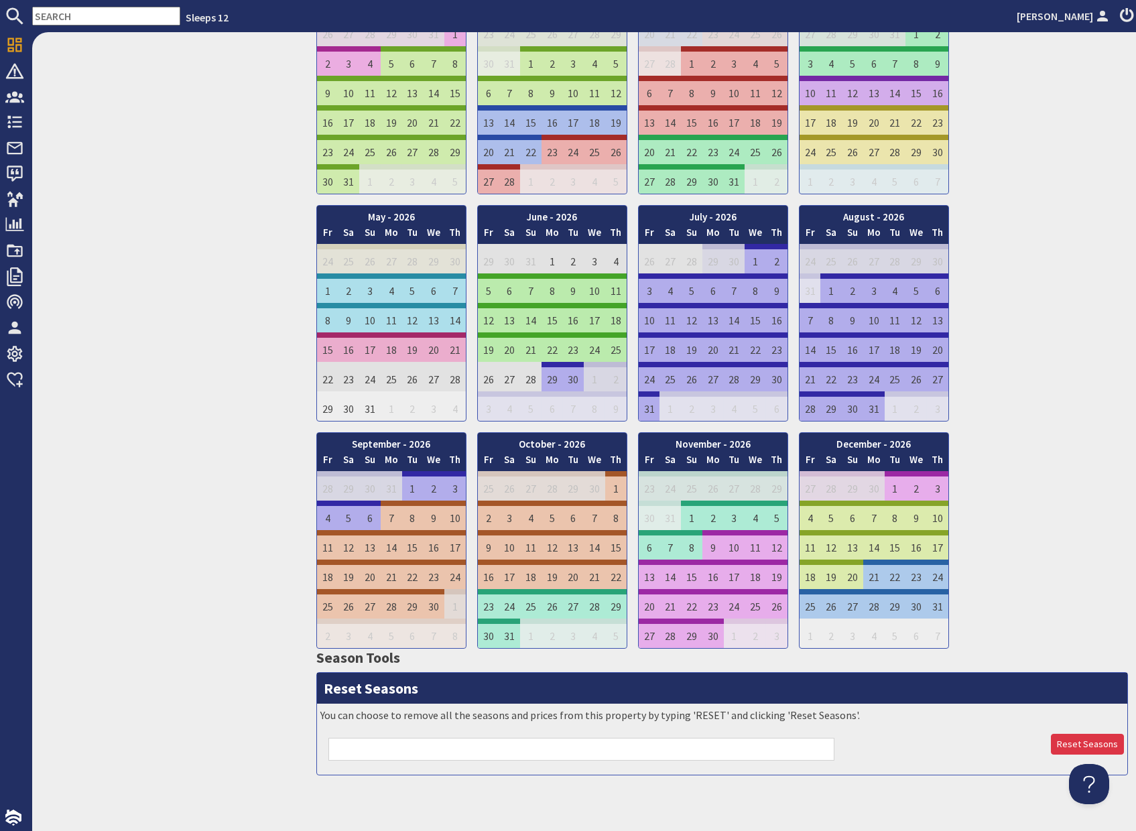
scroll to position [911, 0]
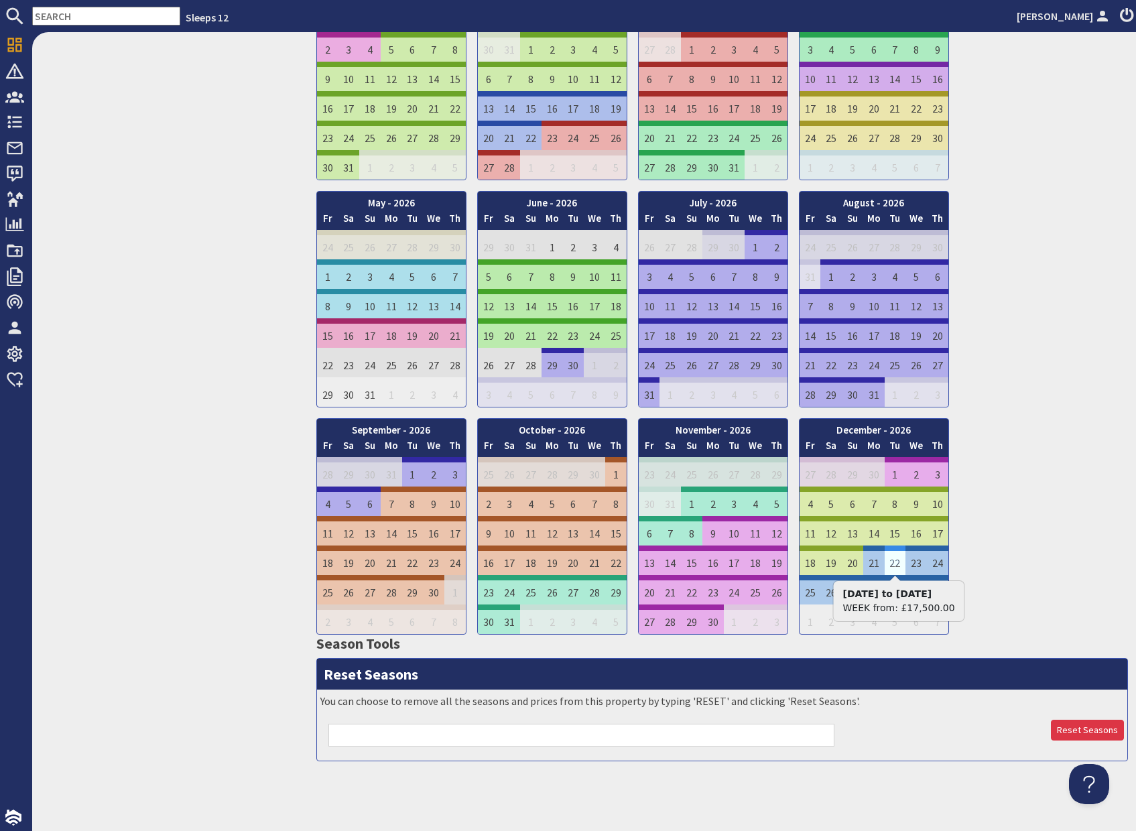
click at [893, 565] on td "22" at bounding box center [894, 559] width 21 height 29
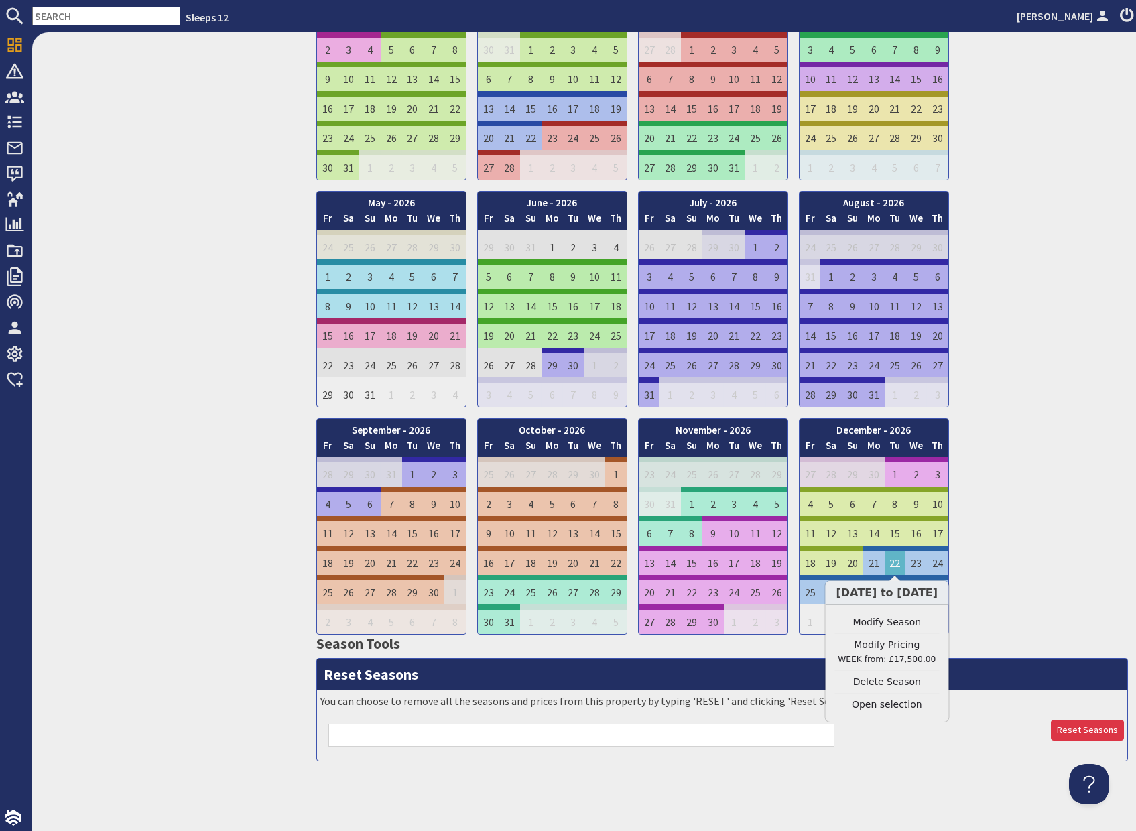
click at [897, 658] on small "WEEK from: £17,500.00" at bounding box center [887, 659] width 98 height 9
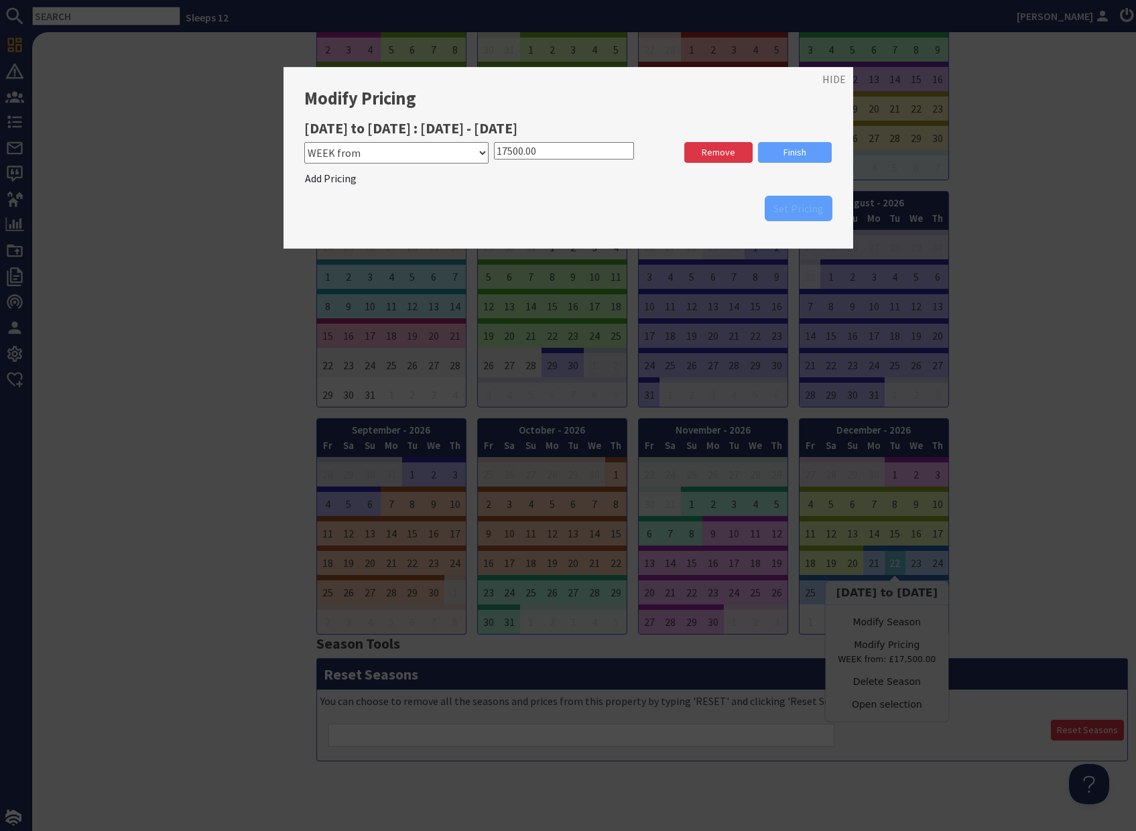
click at [478, 147] on select "Please select a stay type MID WEEK from WEEK from WEEKEND from 2 NIGHTS from 5 …" at bounding box center [396, 152] width 185 height 21
select select "10130"
click at [304, 142] on select "Please select a stay type MID WEEK from WEEK from WEEKEND from 2 NIGHTS from 5 …" at bounding box center [396, 152] width 185 height 21
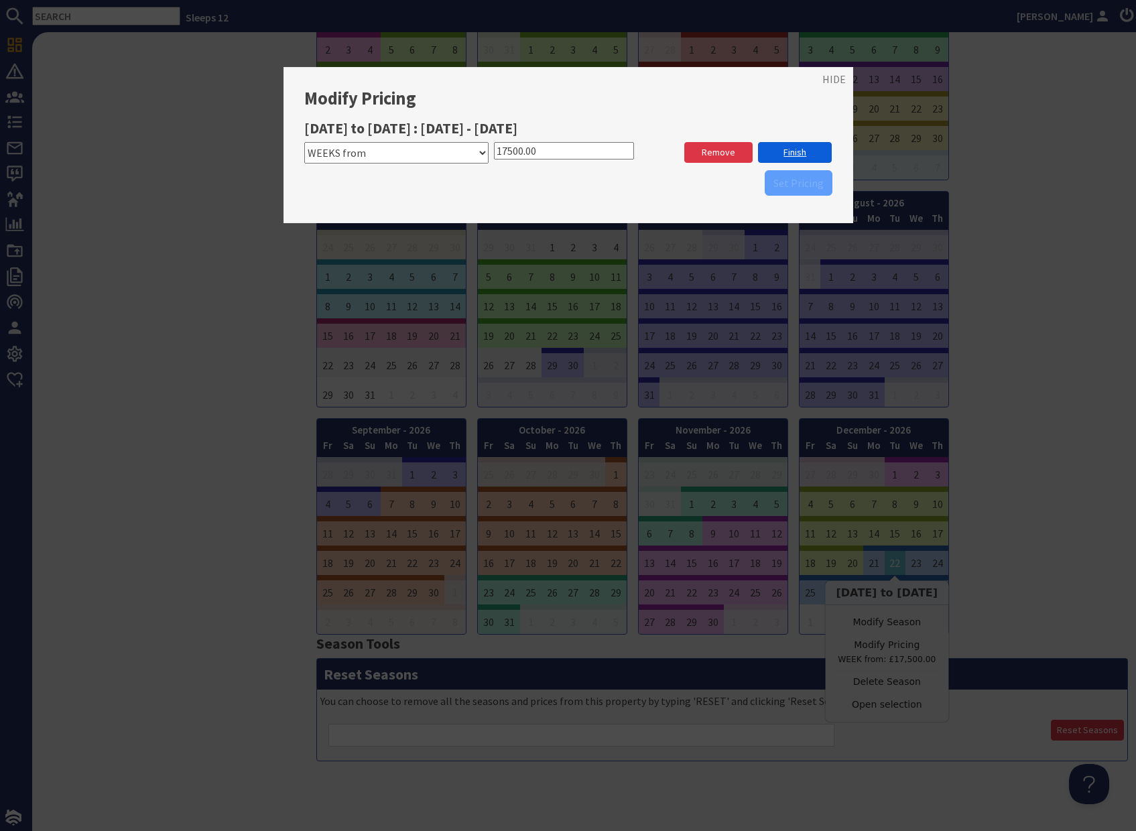
click at [797, 150] on link "Finish" at bounding box center [795, 152] width 74 height 21
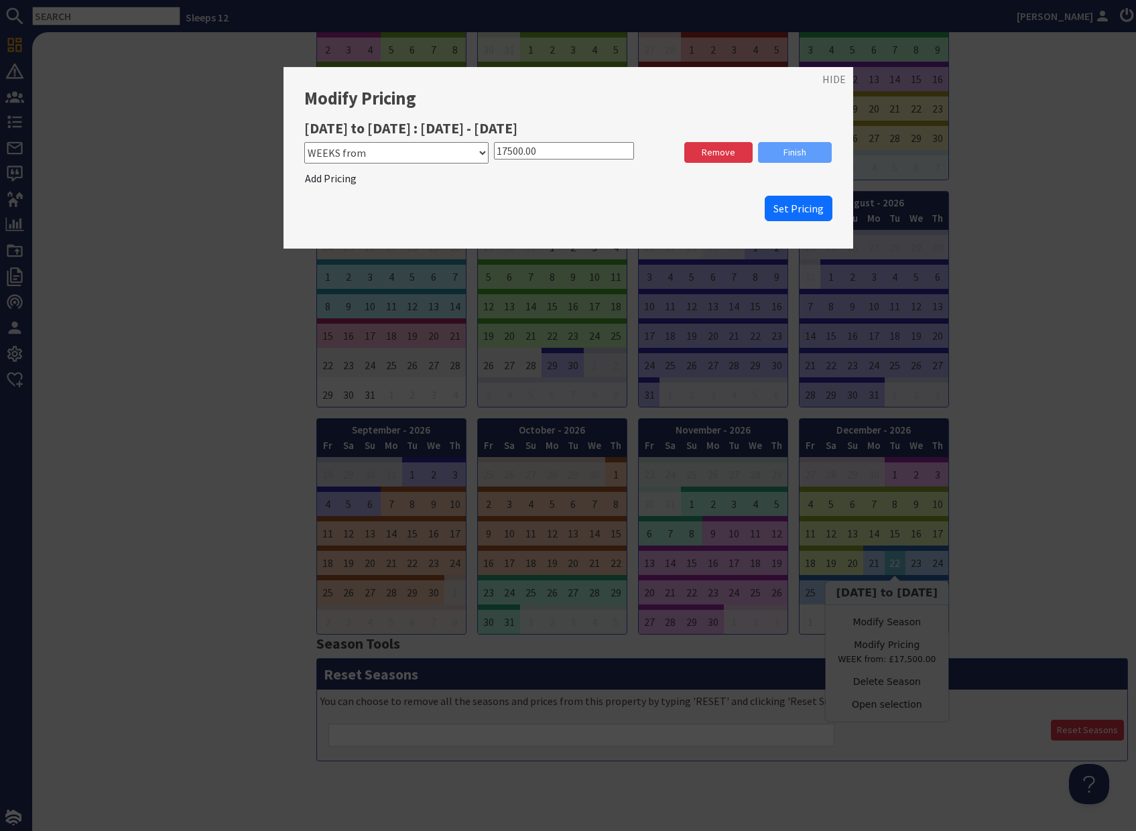
click at [796, 203] on span "Set Pricing" at bounding box center [798, 208] width 50 height 13
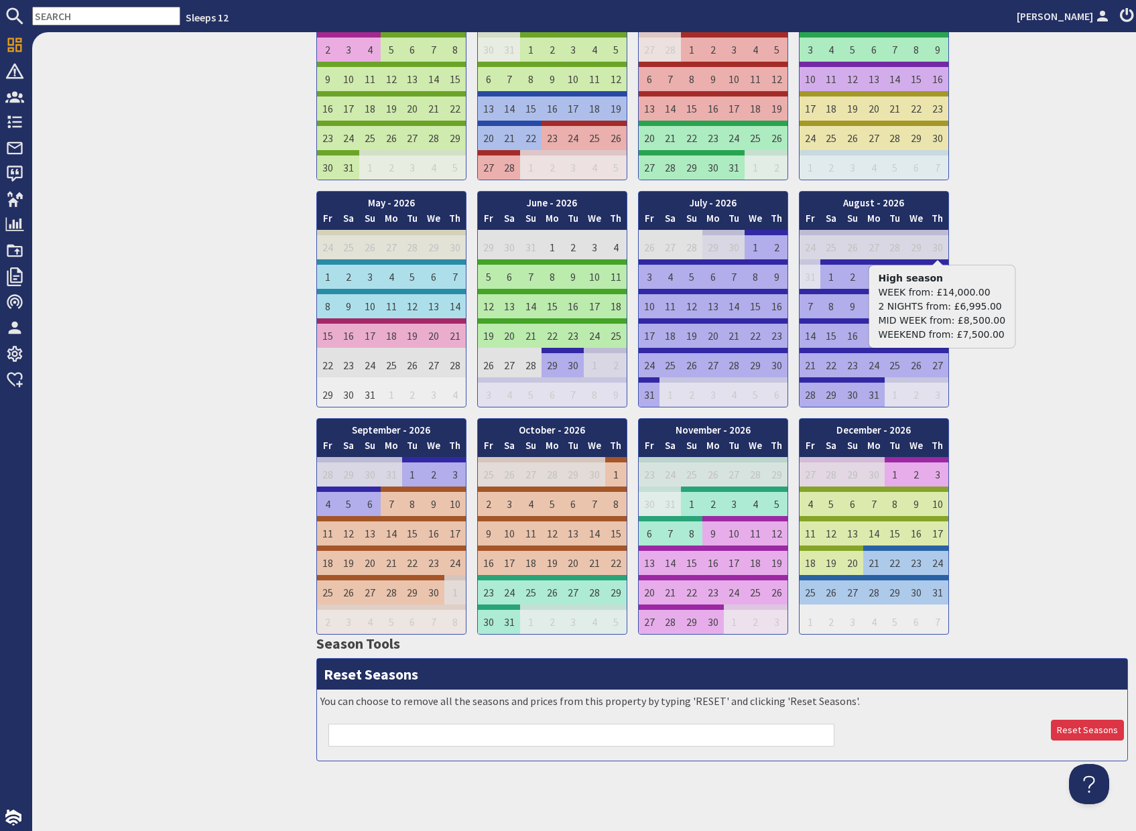
click at [909, 251] on div "January - 2026 Fr Sa Su Mo Tu We Th 26 27 28 29 30 31 1 Fr" at bounding box center [721, 299] width 811 height 671
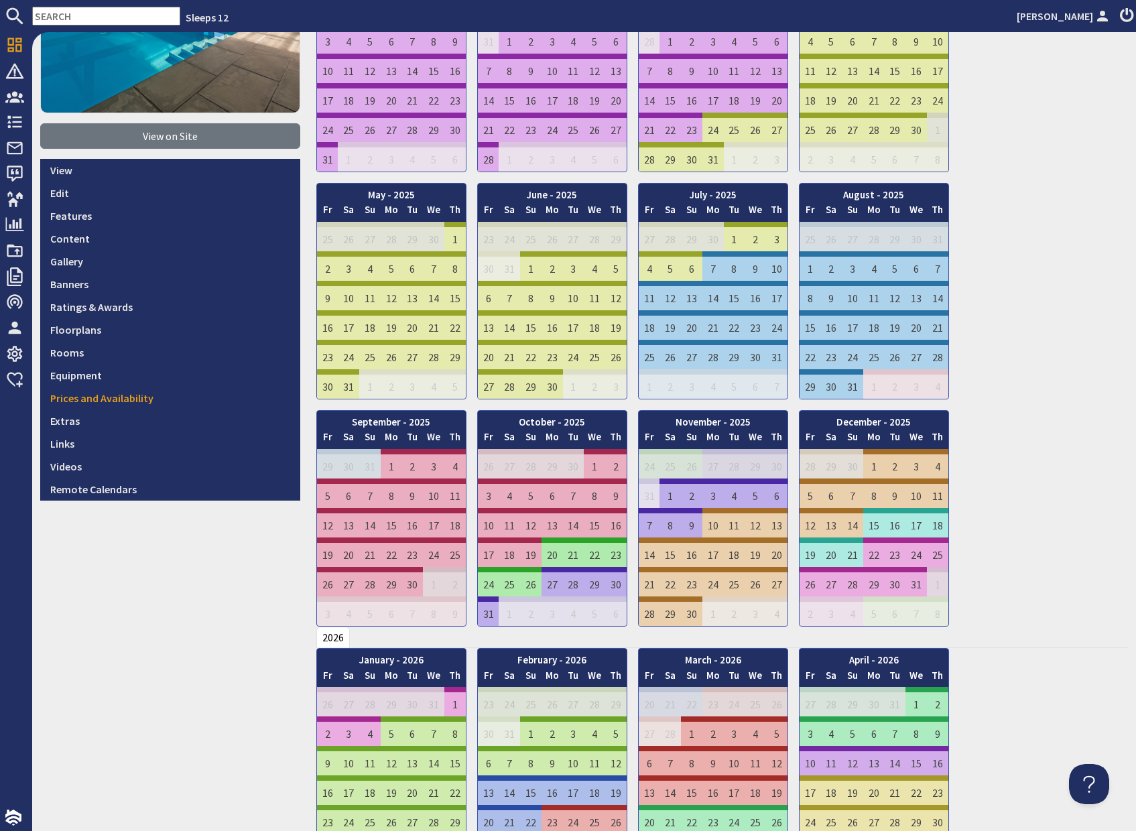
scroll to position [0, 0]
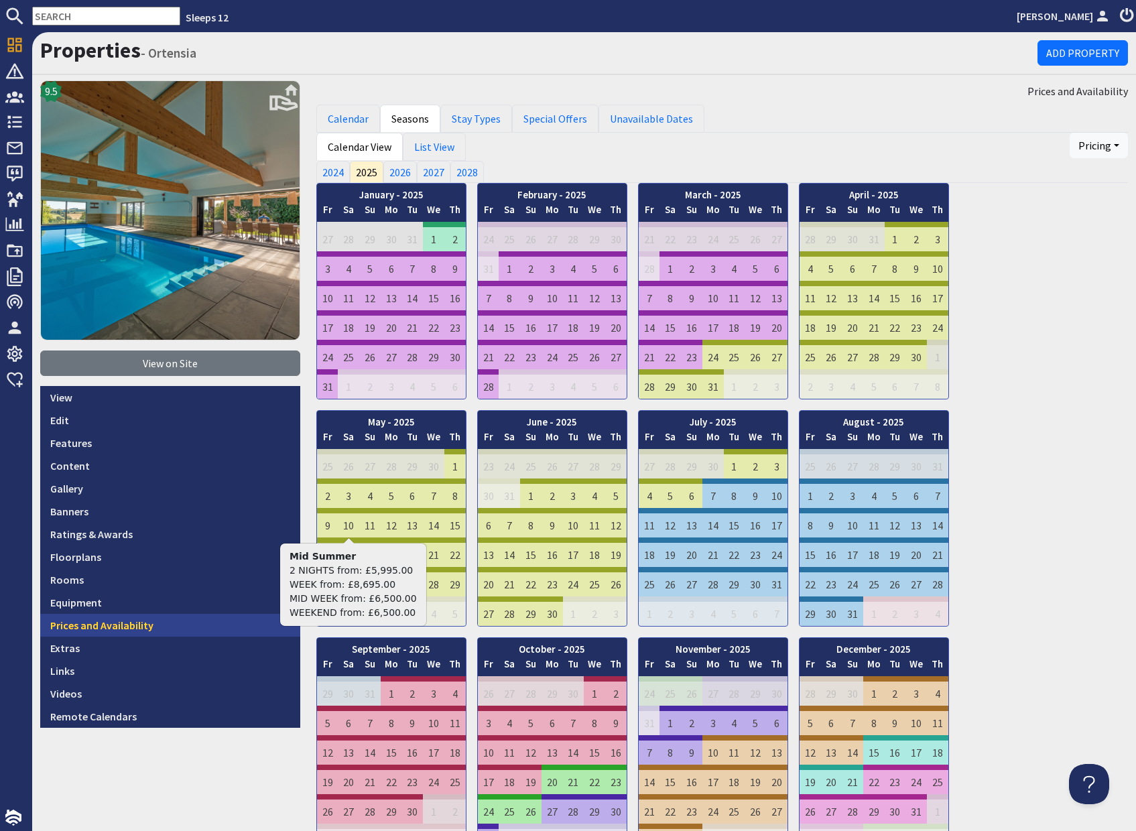
click at [132, 622] on link "Prices and Availability" at bounding box center [170, 625] width 260 height 23
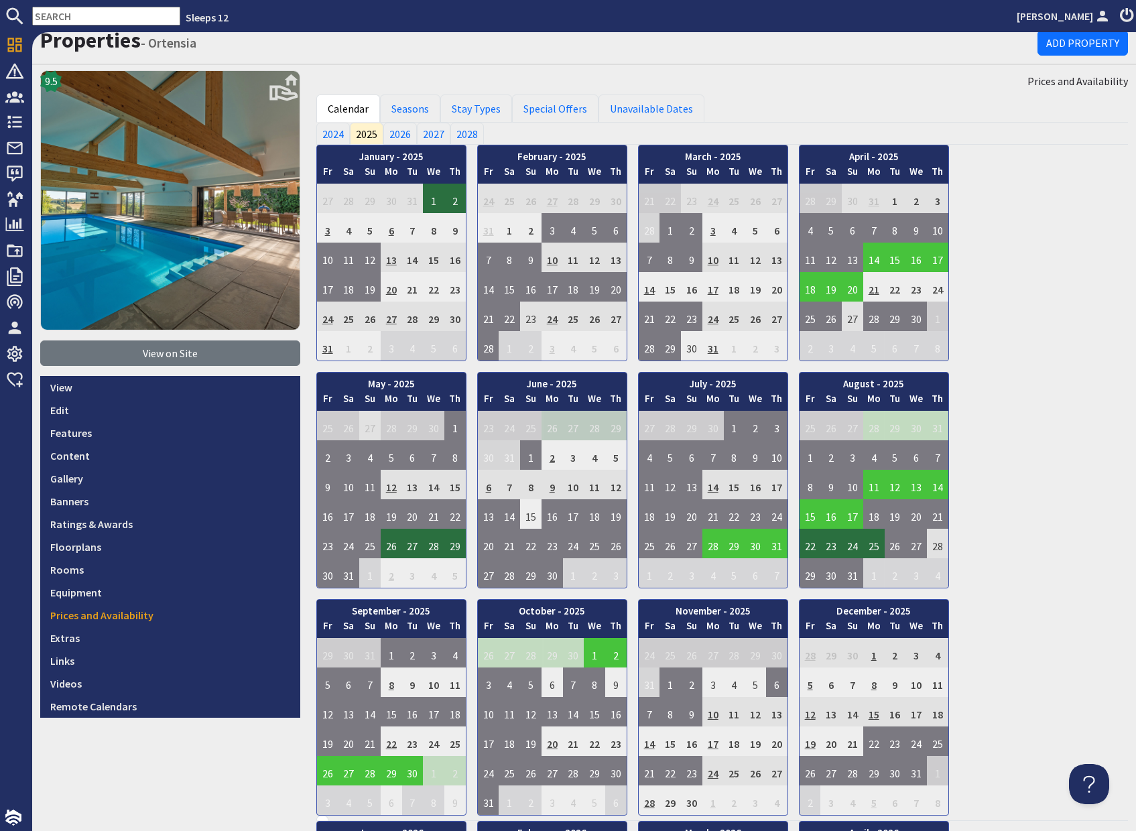
click at [909, 589] on div "January - 2025 Fr Sa Su Mo Tu We Th 27 28 29 30 31 1 2 3 Fr Sa" at bounding box center [721, 480] width 811 height 671
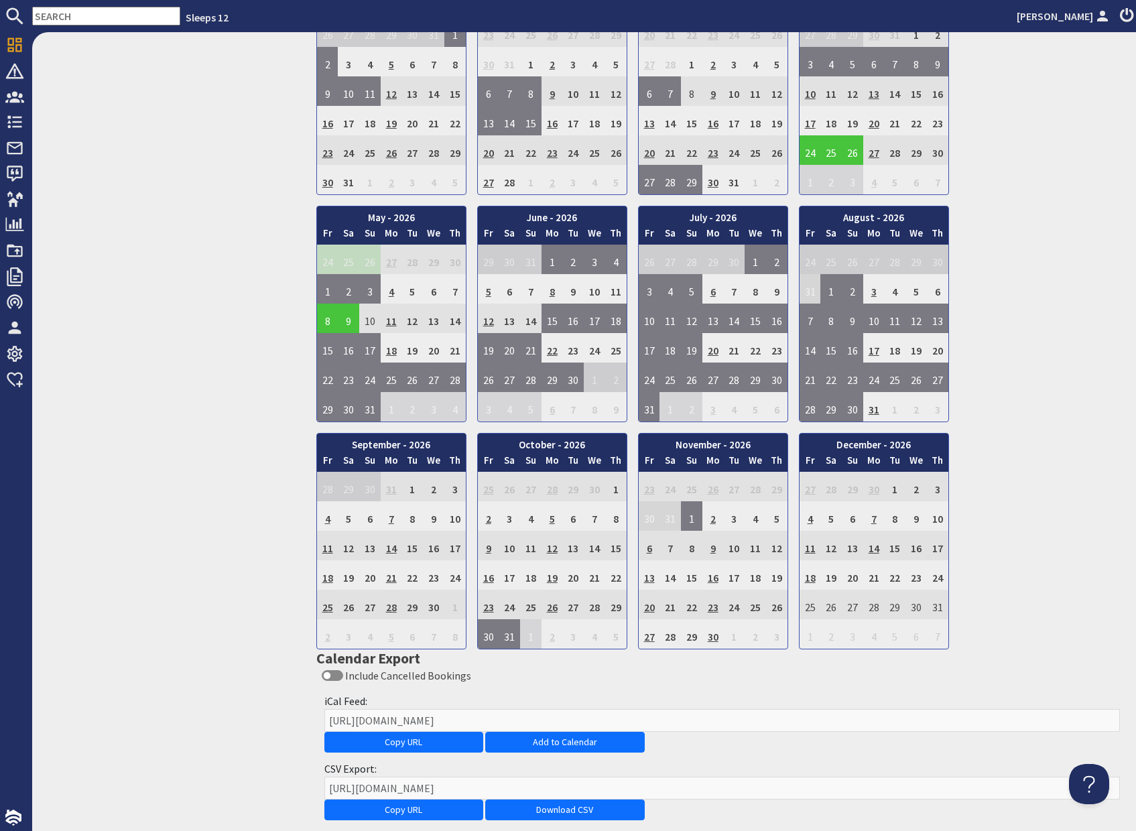
scroll to position [890, 0]
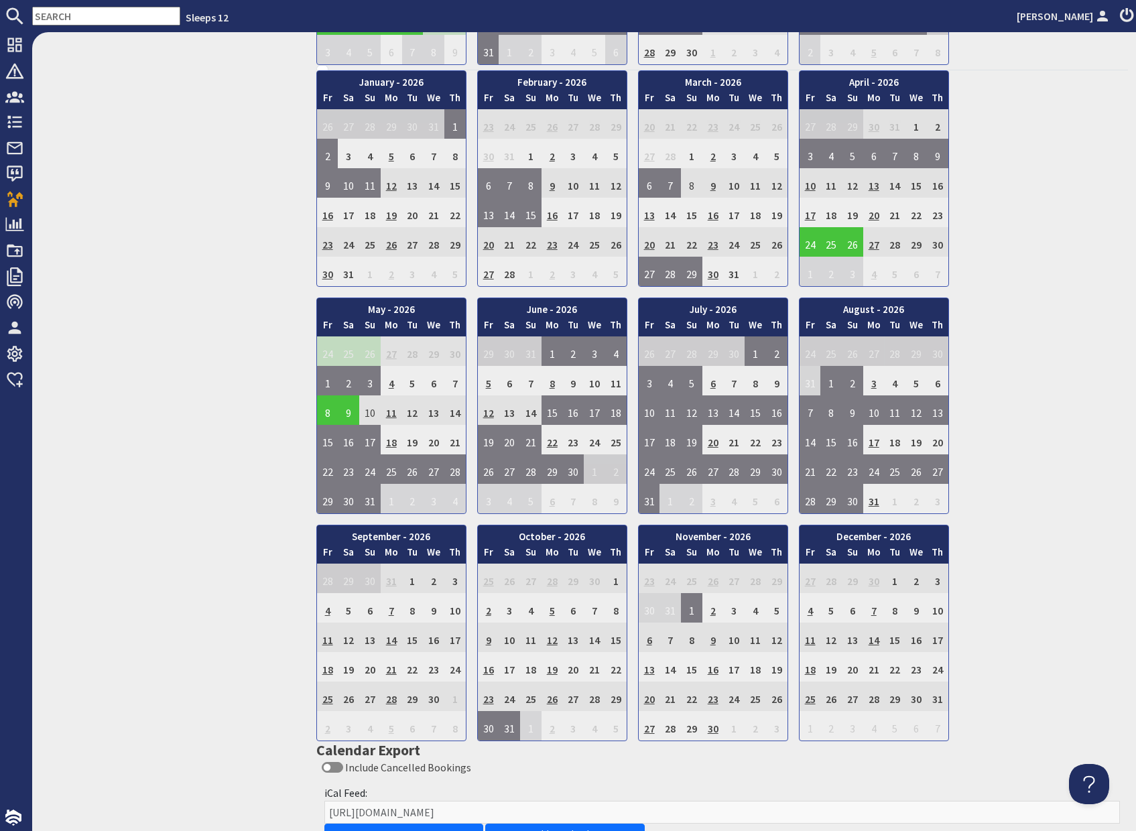
scroll to position [862, 0]
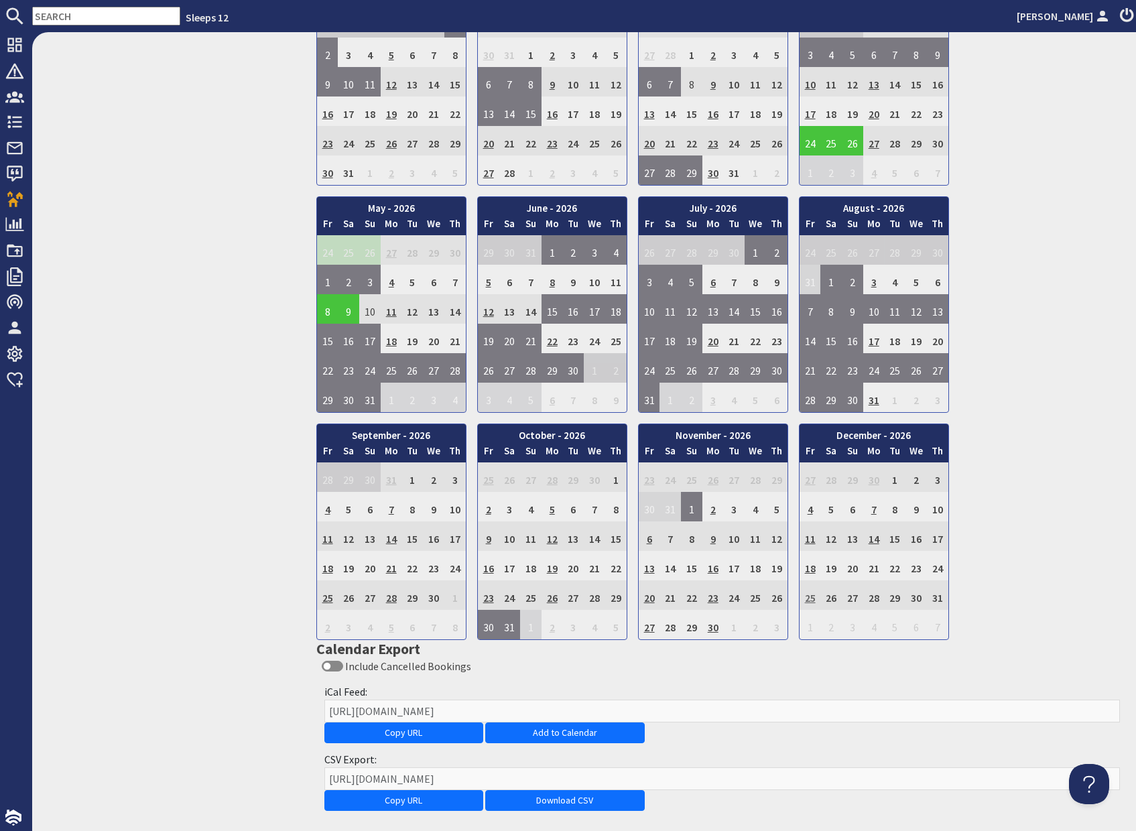
click at [810, 598] on td "25" at bounding box center [809, 594] width 21 height 29
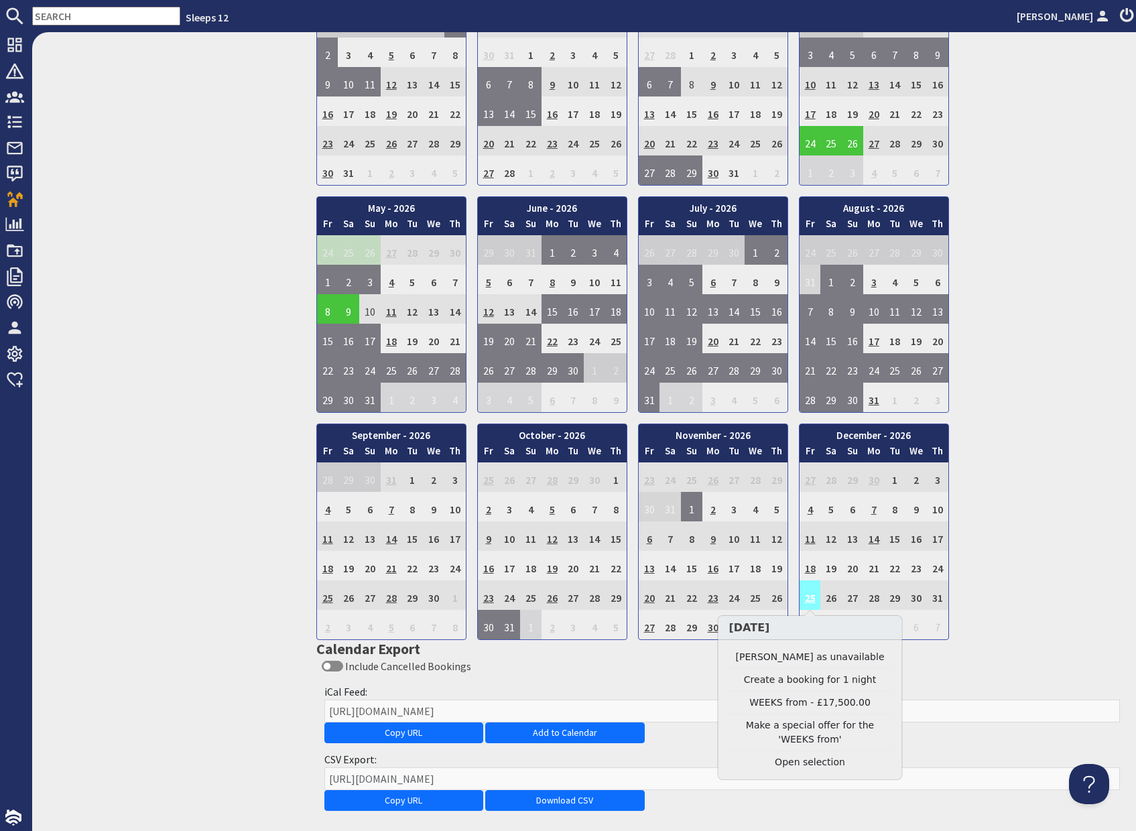
click at [810, 598] on td "25" at bounding box center [809, 594] width 21 height 29
click at [809, 762] on link "Clear selection" at bounding box center [810, 762] width 165 height 14
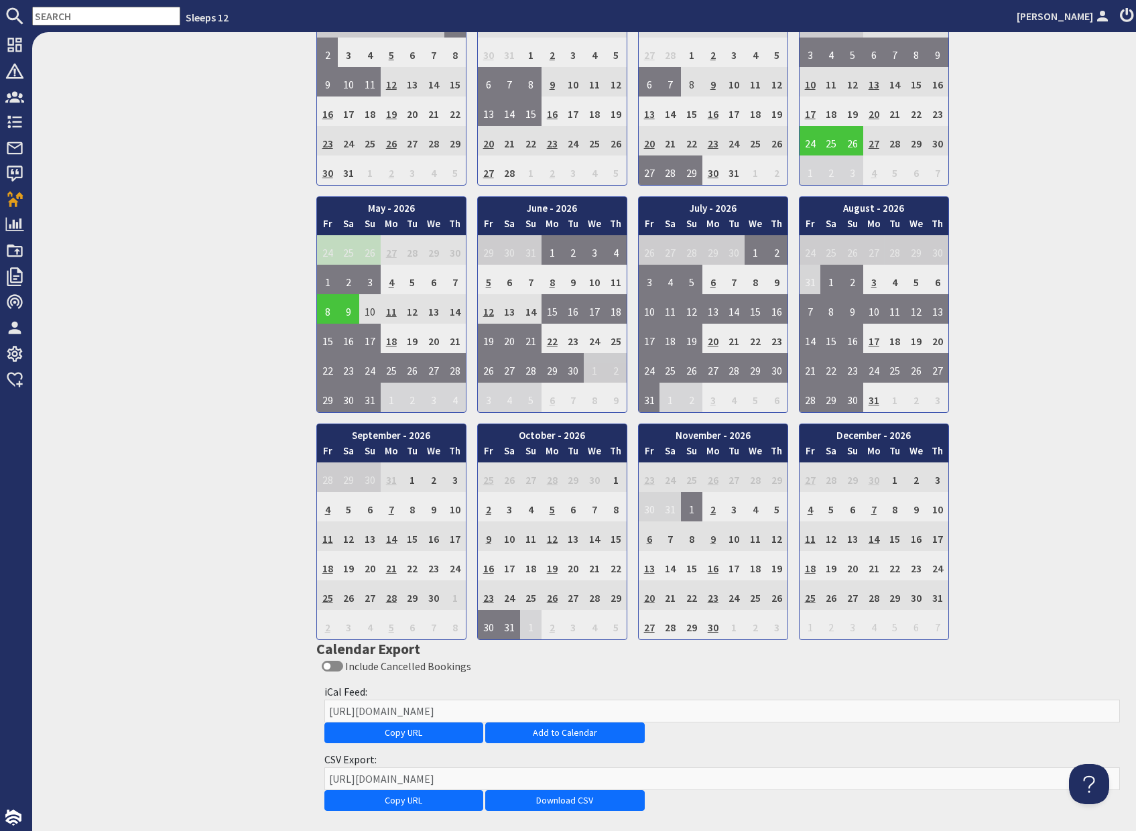
click at [1018, 583] on div "January - 2026 Fr Sa Su Mo Tu We Th 26 27 28 29 30 31 1 2 Fr" at bounding box center [721, 304] width 811 height 671
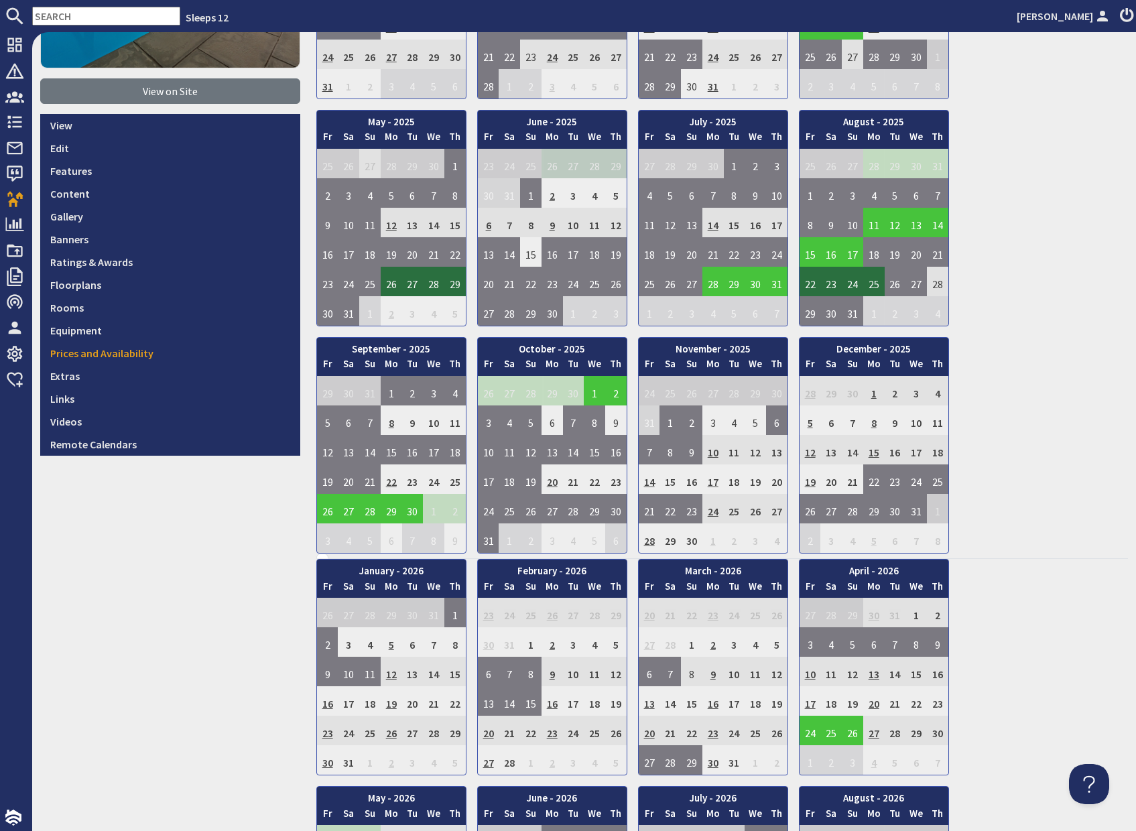
scroll to position [0, 0]
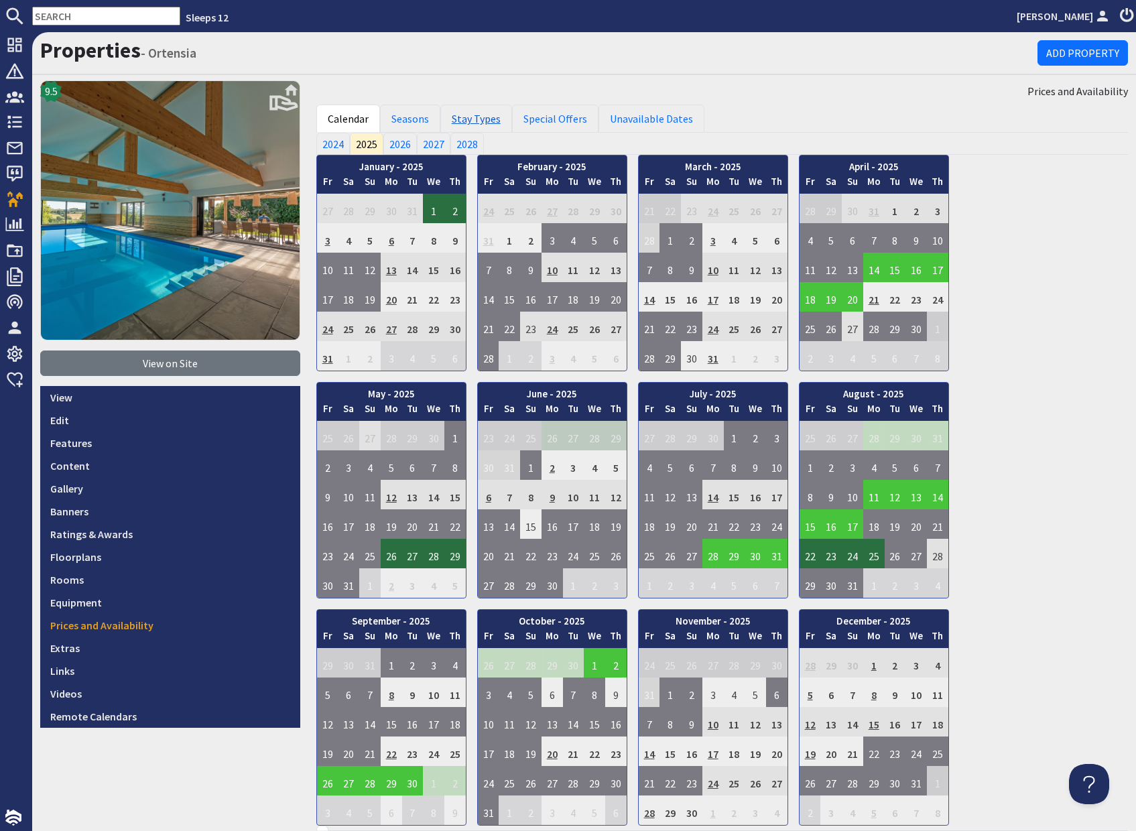
click at [482, 122] on link "Stay Types" at bounding box center [476, 119] width 72 height 28
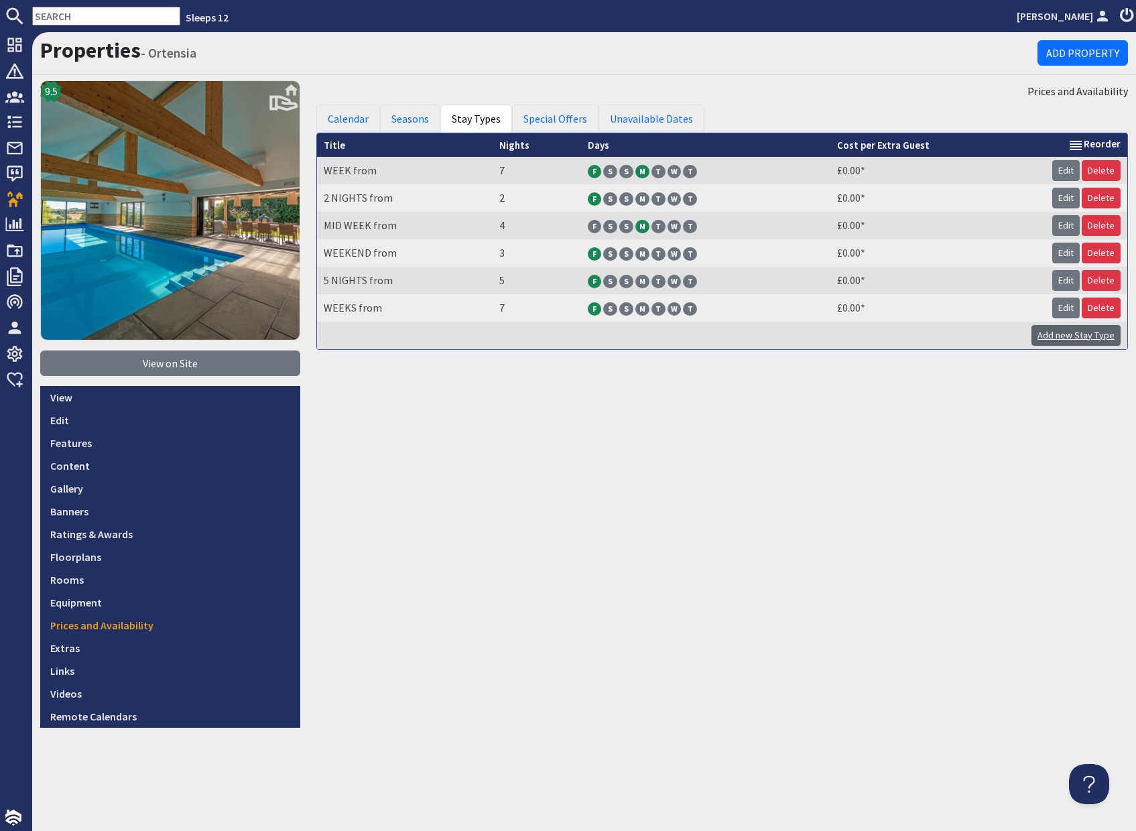
click at [1060, 340] on link "Add new Stay Type" at bounding box center [1075, 335] width 89 height 21
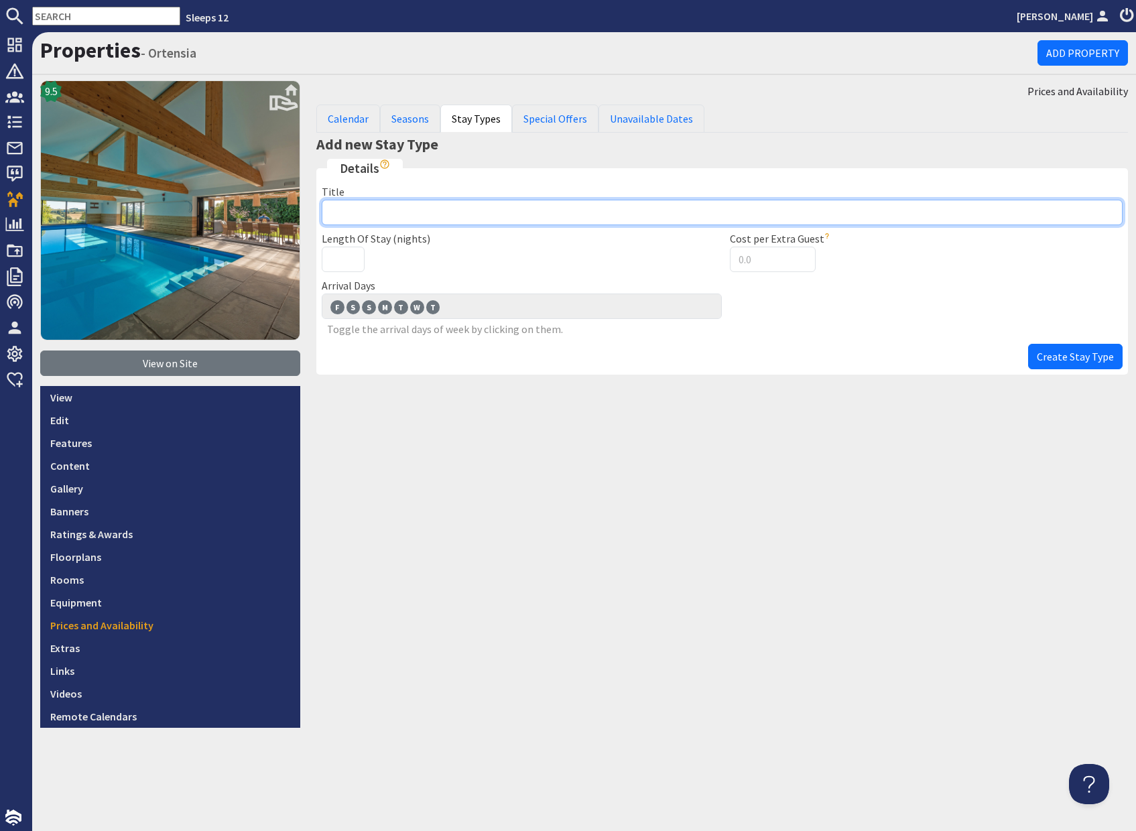
click at [334, 210] on input "Title" at bounding box center [722, 212] width 801 height 25
type input "7 NIGHTS from"
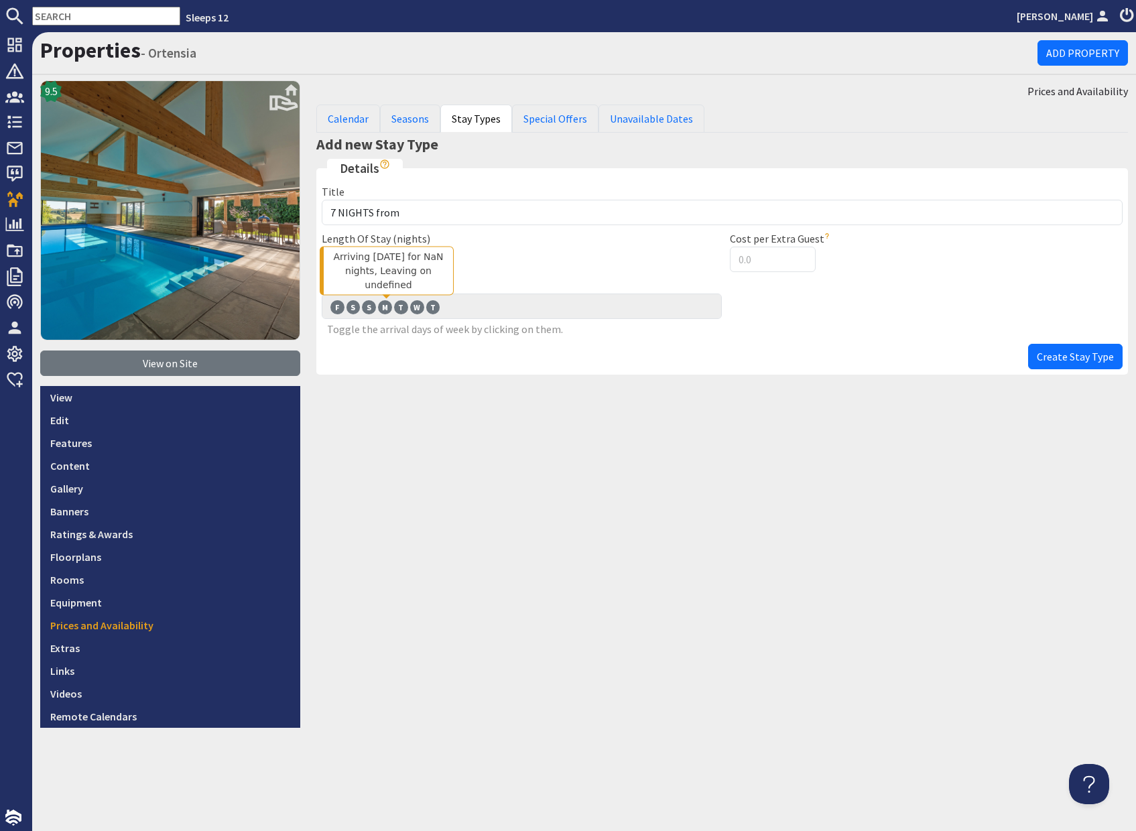
click at [385, 308] on span "M" at bounding box center [385, 306] width 14 height 13
click at [0, 0] on input "M M" at bounding box center [0, 0] width 0 height 0
click at [336, 253] on input "Length Of Stay (nights)" at bounding box center [343, 259] width 43 height 25
type input "7"
drag, startPoint x: 895, startPoint y: 407, endPoint x: 1033, endPoint y: 381, distance: 140.5
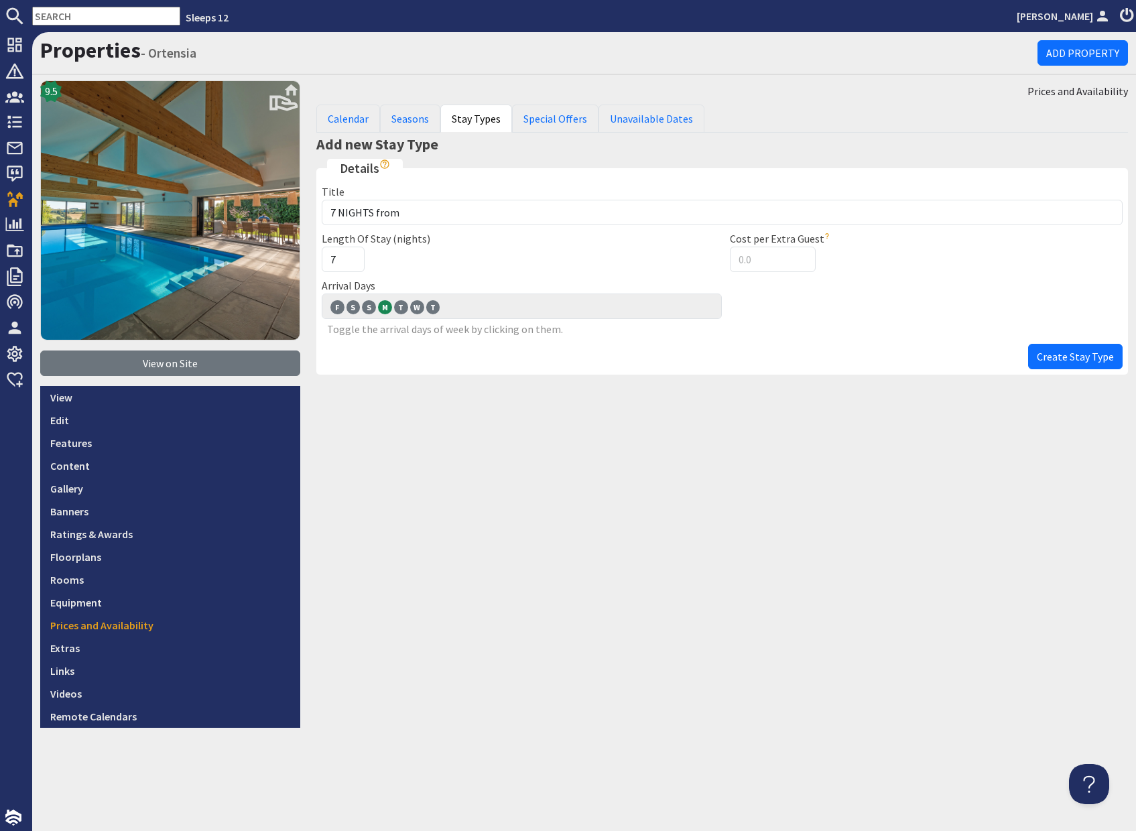
click at [895, 407] on div "Prices and Availability Calendar Seasons Stay Types Special Offers Unavailable …" at bounding box center [722, 403] width 828 height 647
click at [1081, 361] on span "Create Stay Type" at bounding box center [1075, 356] width 77 height 13
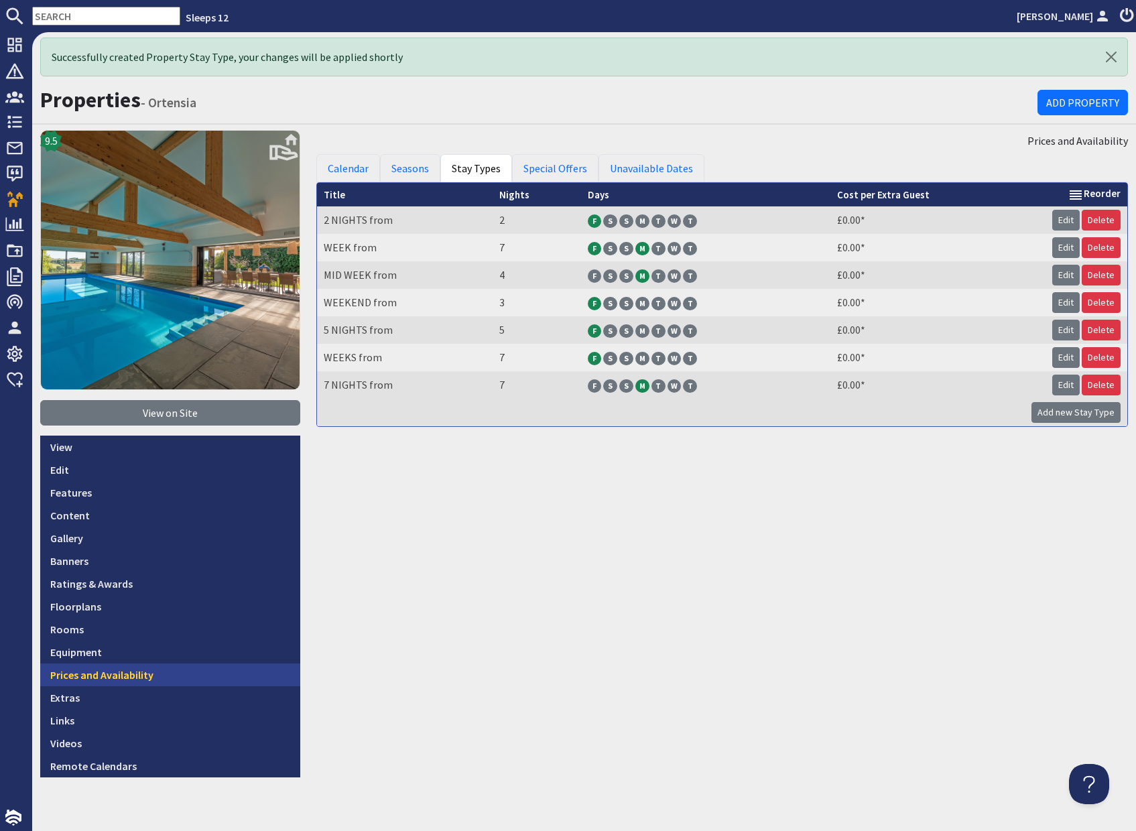
click at [126, 671] on link "Prices and Availability" at bounding box center [170, 674] width 260 height 23
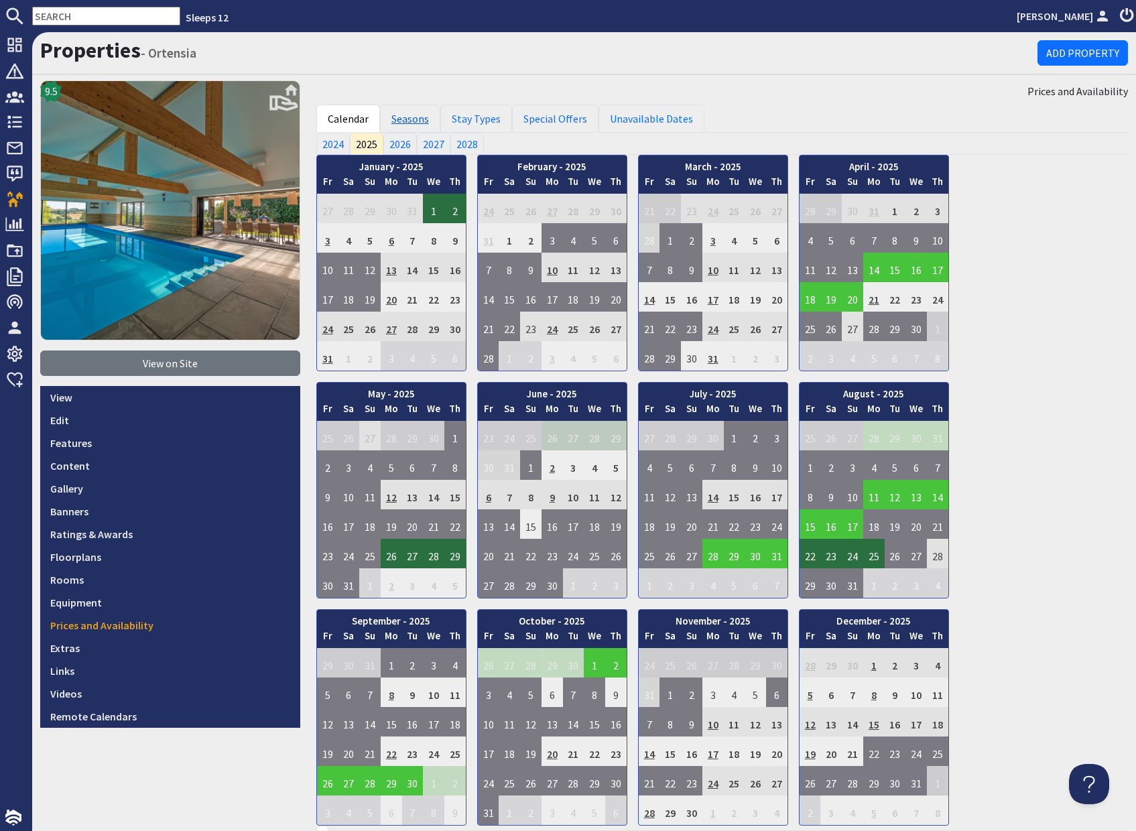
click at [418, 119] on link "Seasons" at bounding box center [410, 119] width 60 height 28
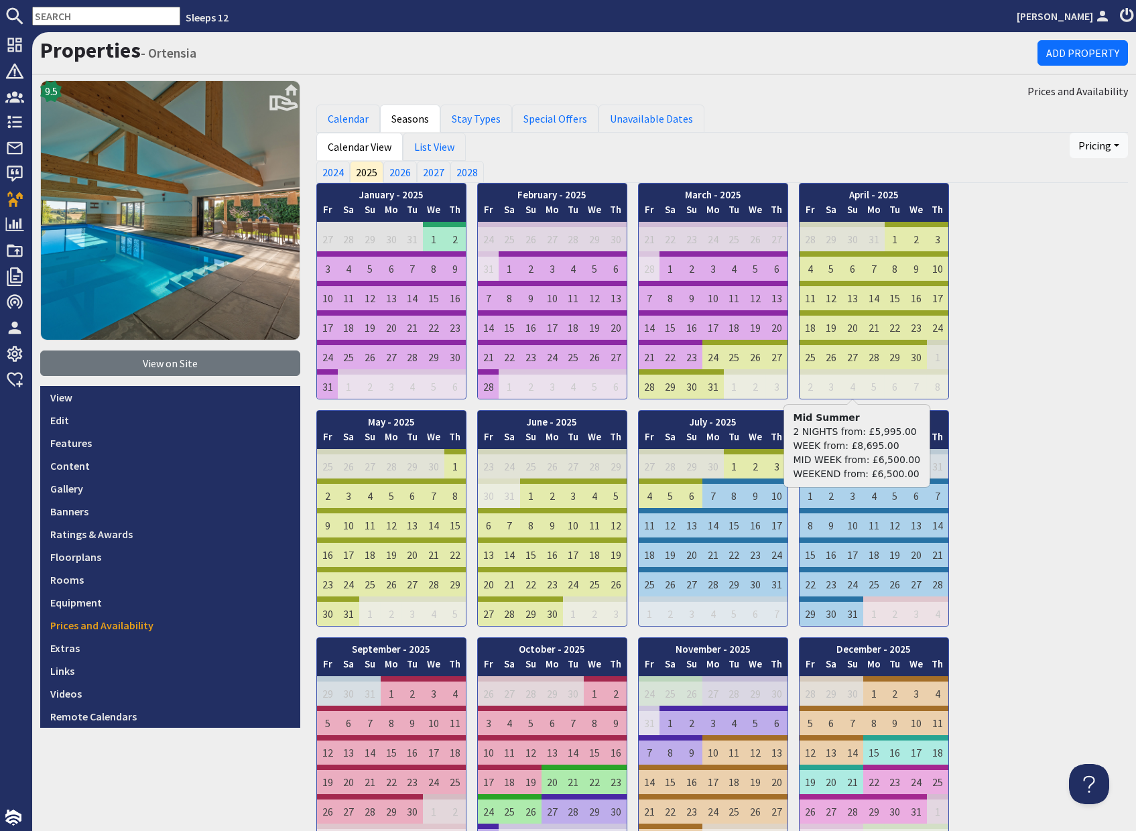
click at [1039, 460] on div "January - 2025 Fr Sa Su Mo Tu We Th 27 28 29 30 31 1 2 Fr Sa" at bounding box center [721, 518] width 811 height 671
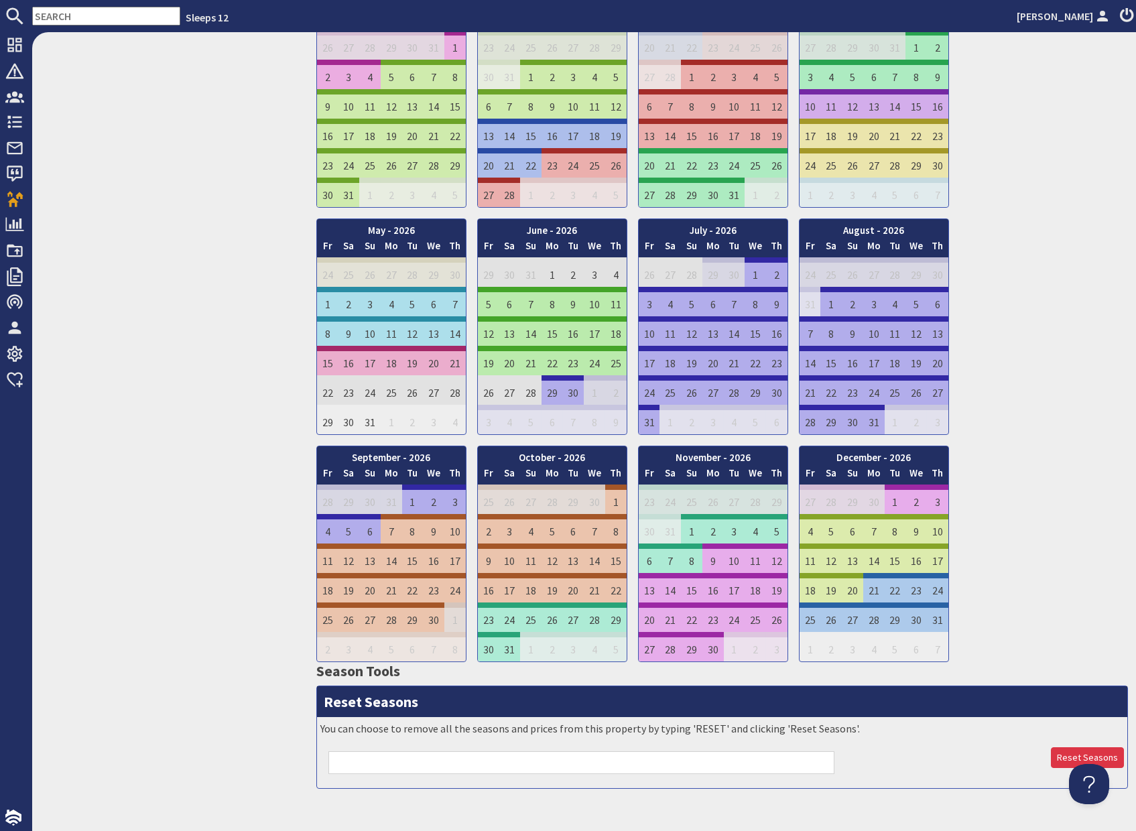
scroll to position [919, 0]
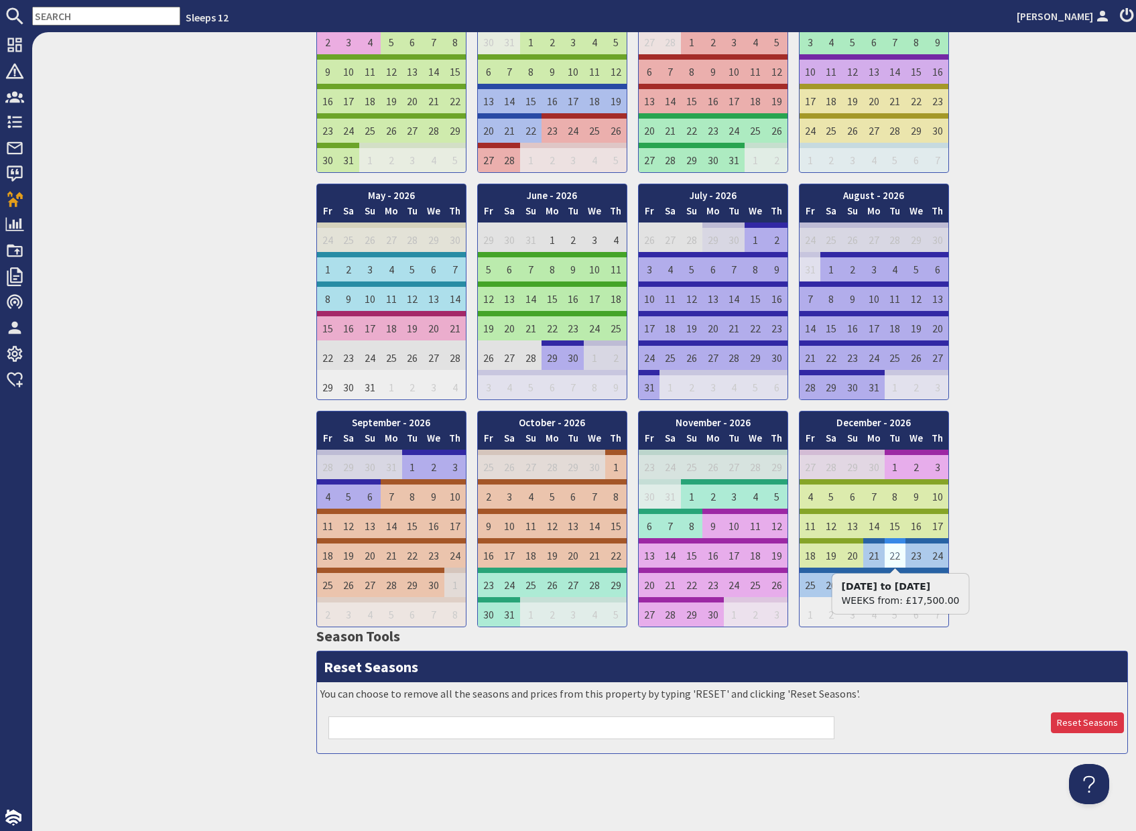
click at [899, 559] on td "22" at bounding box center [894, 552] width 21 height 29
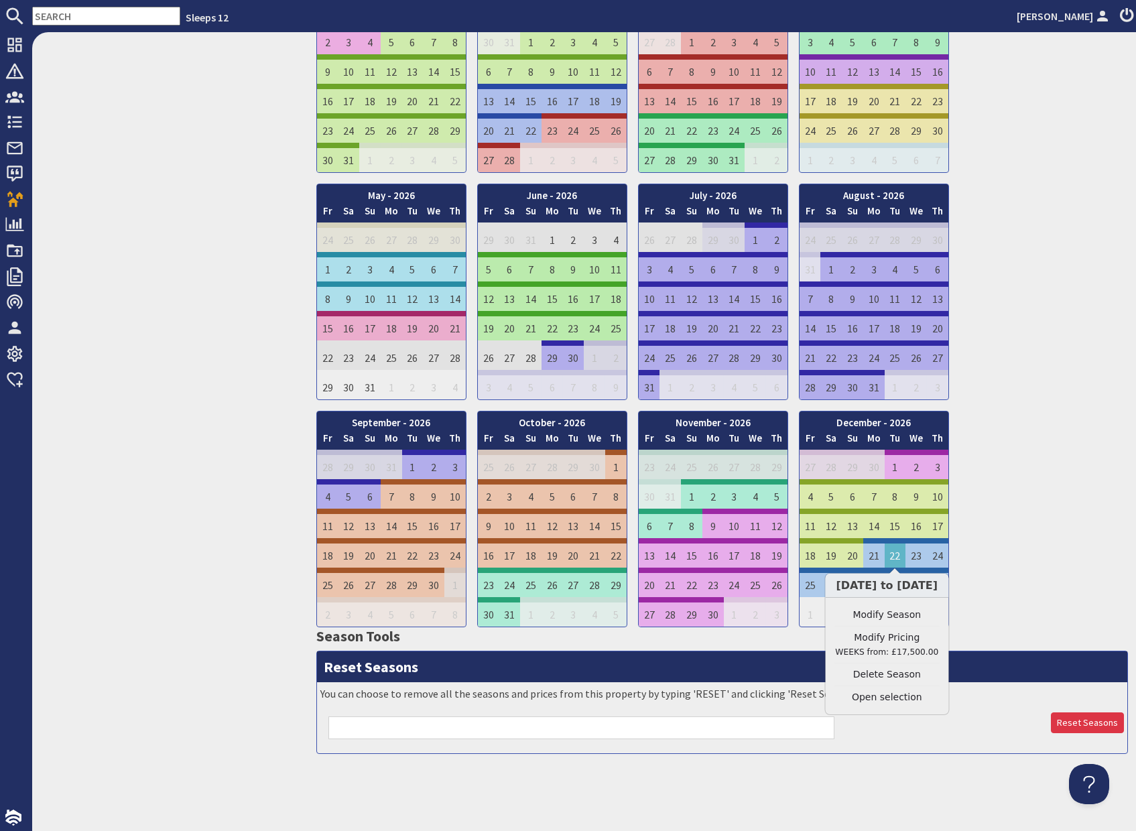
click at [897, 637] on link "Modify Pricing WEEKS from: £17,500.00" at bounding box center [887, 645] width 105 height 28
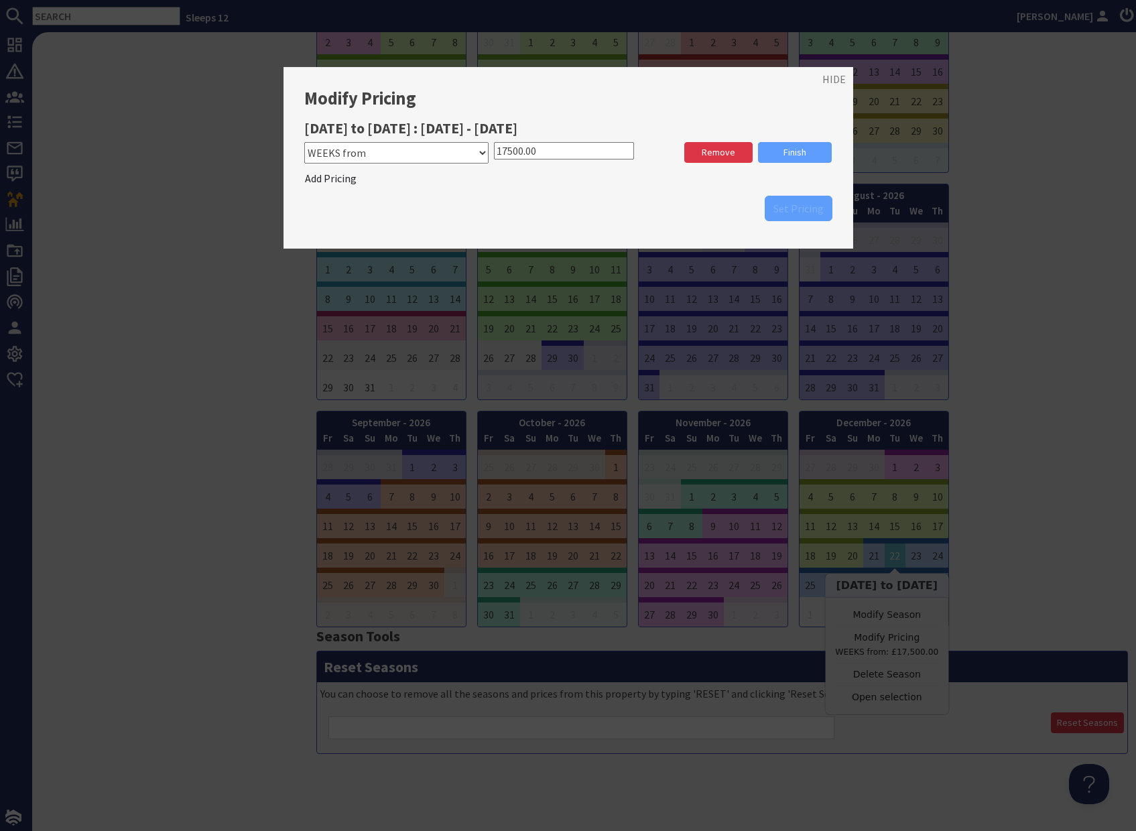
click at [480, 149] on select "Please select a stay type MID WEEK from WEEK from WEEKEND from 2 NIGHTS from 5 …" at bounding box center [396, 152] width 185 height 21
select select "11157"
click at [304, 142] on select "Please select a stay type MID WEEK from WEEK from WEEKEND from 2 NIGHTS from 5 …" at bounding box center [396, 152] width 185 height 21
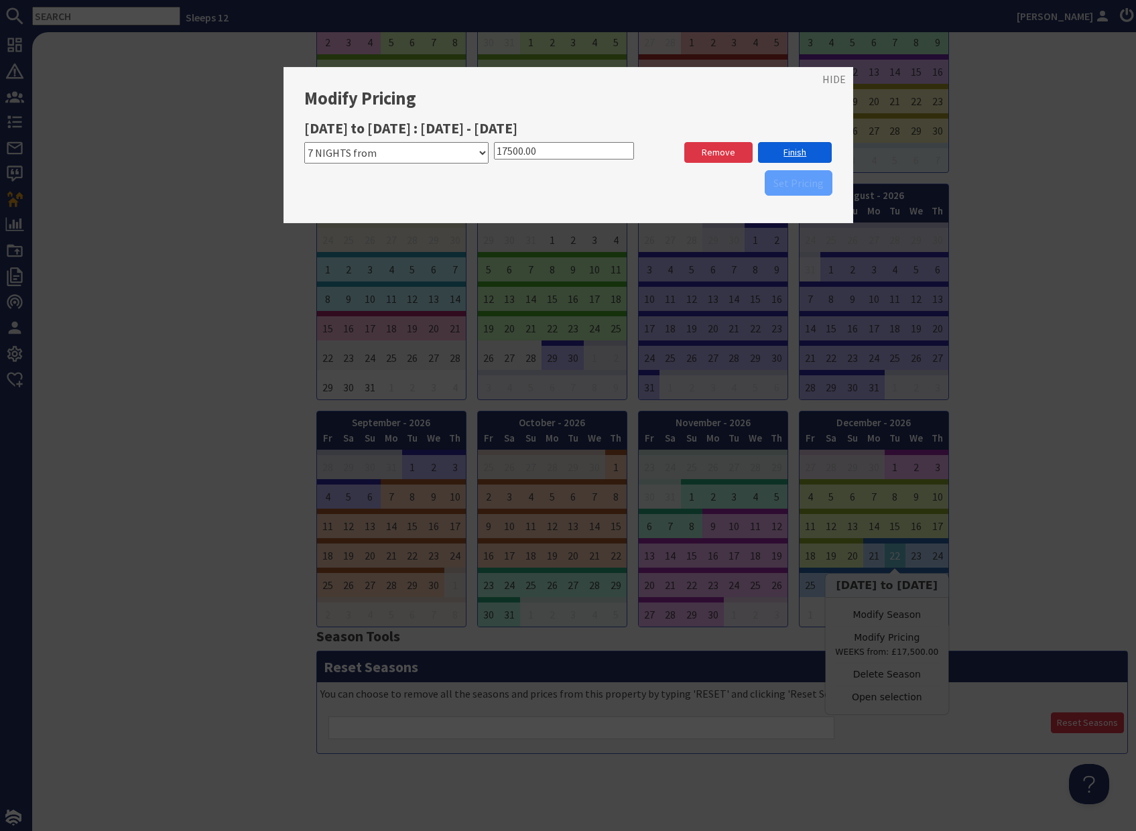
click at [801, 148] on link "Finish" at bounding box center [795, 152] width 74 height 21
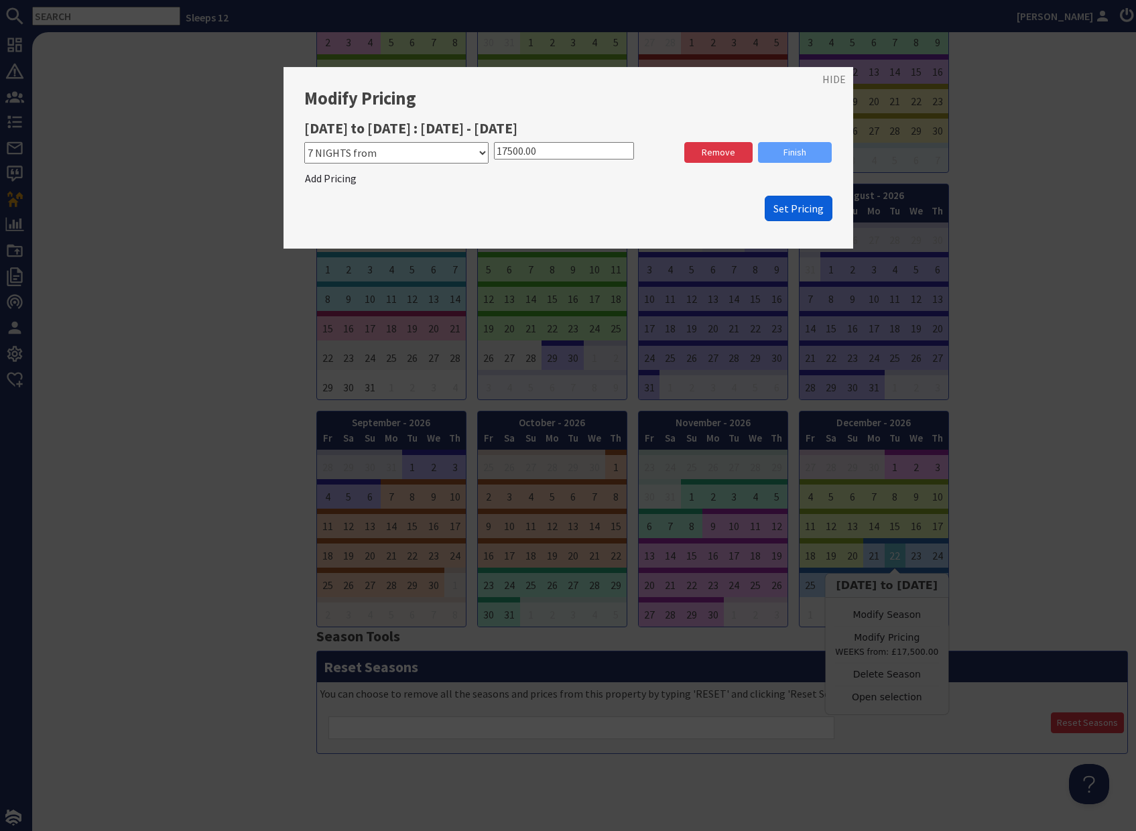
click at [797, 210] on span "Set Pricing" at bounding box center [798, 208] width 50 height 13
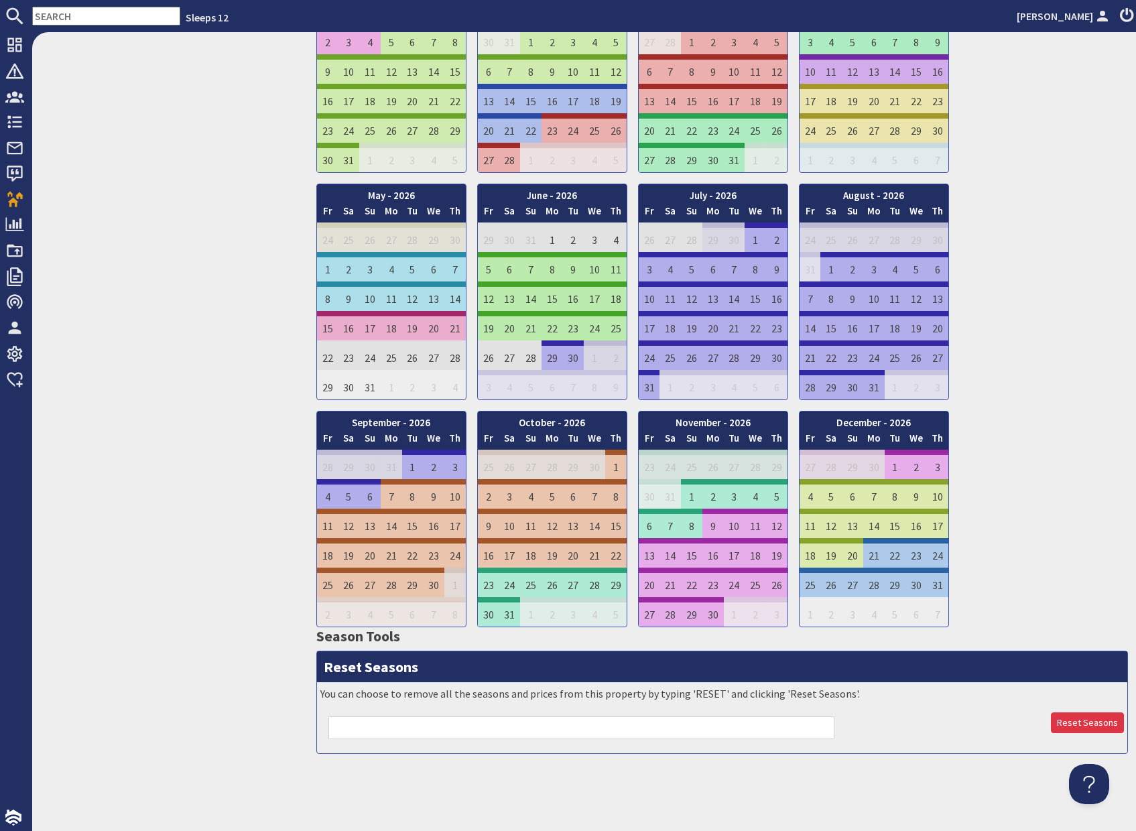
scroll to position [0, 0]
click at [1037, 474] on div "January - 2026 Fr Sa Su Mo Tu We Th 26 27 28 29 30 31 1 Fr" at bounding box center [721, 291] width 811 height 671
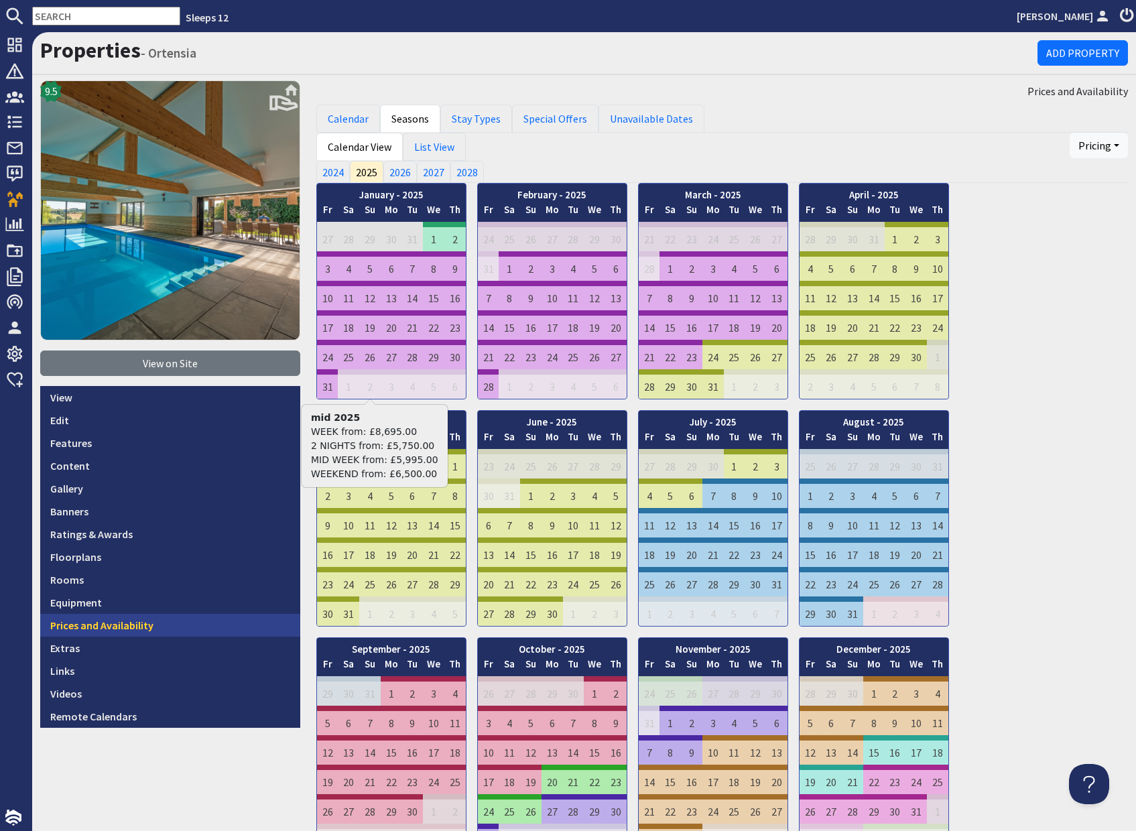
click at [133, 623] on link "Prices and Availability" at bounding box center [170, 625] width 260 height 23
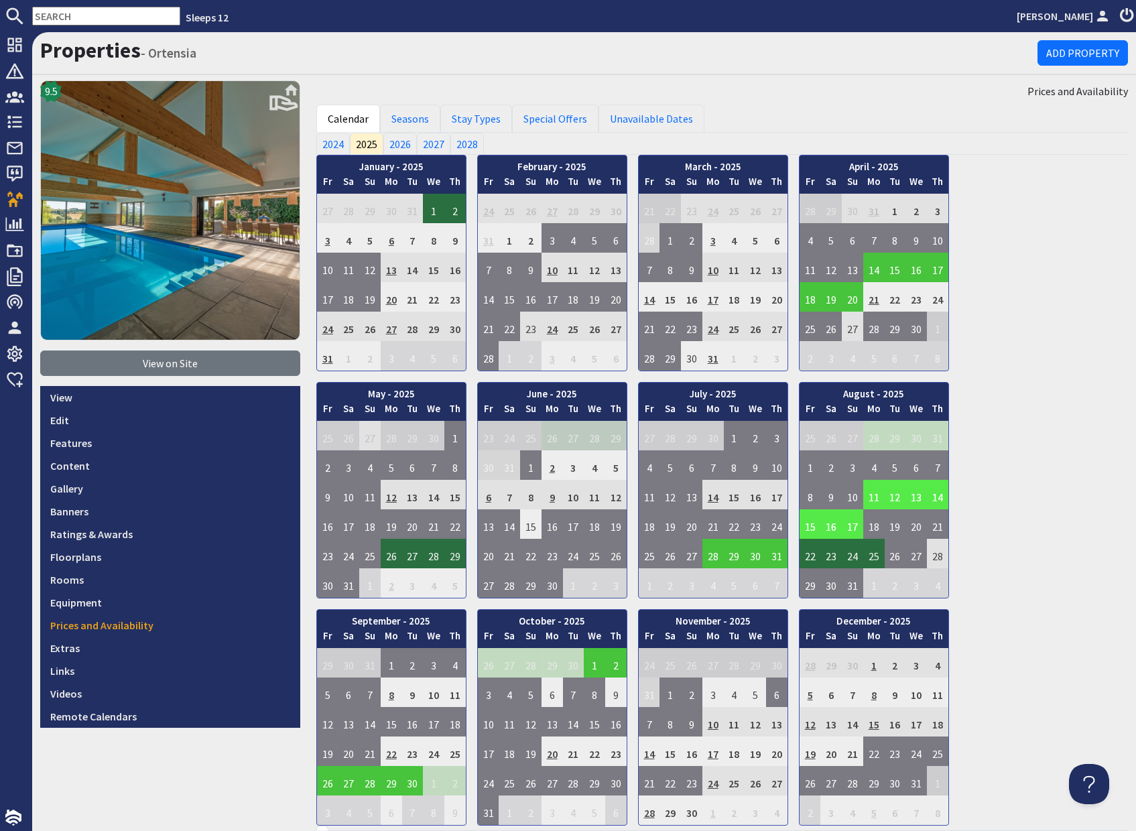
click at [998, 485] on div "January - 2025 Fr Sa Su Mo Tu We Th 27 28 29 30 31 1 2 3 Fr Sa" at bounding box center [721, 490] width 811 height 671
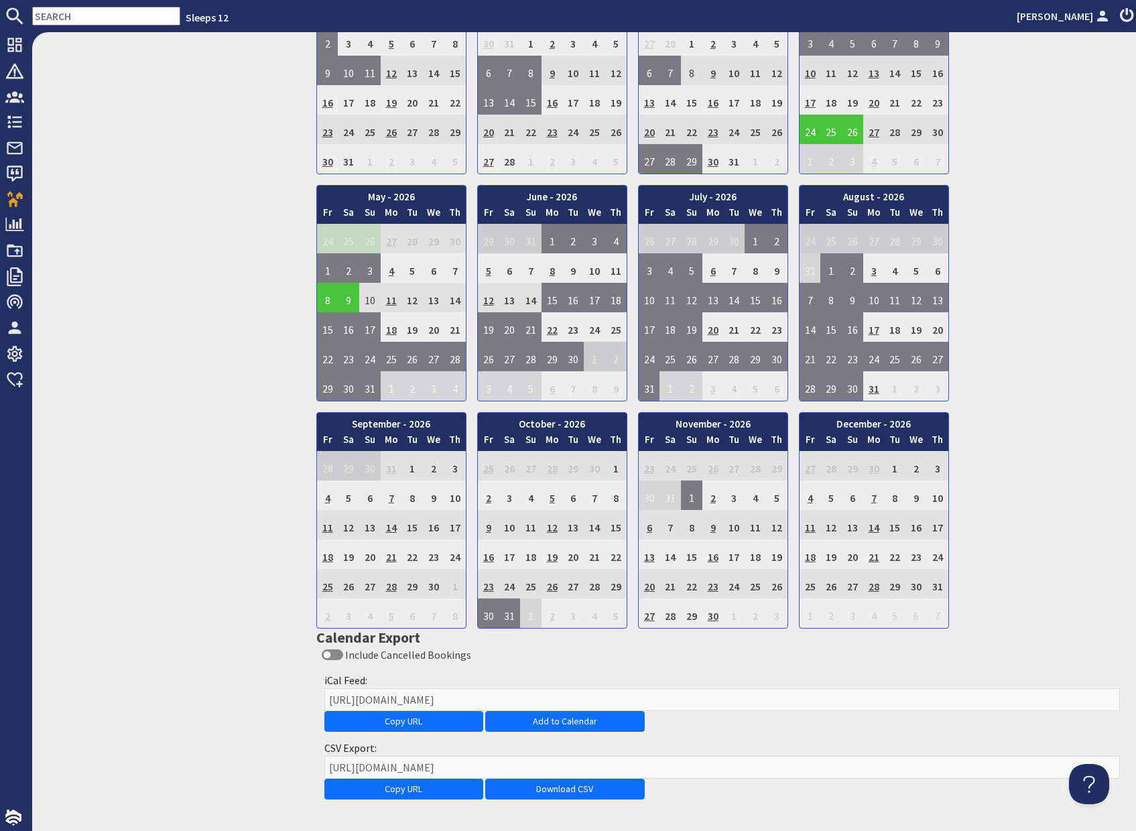
scroll to position [919, 0]
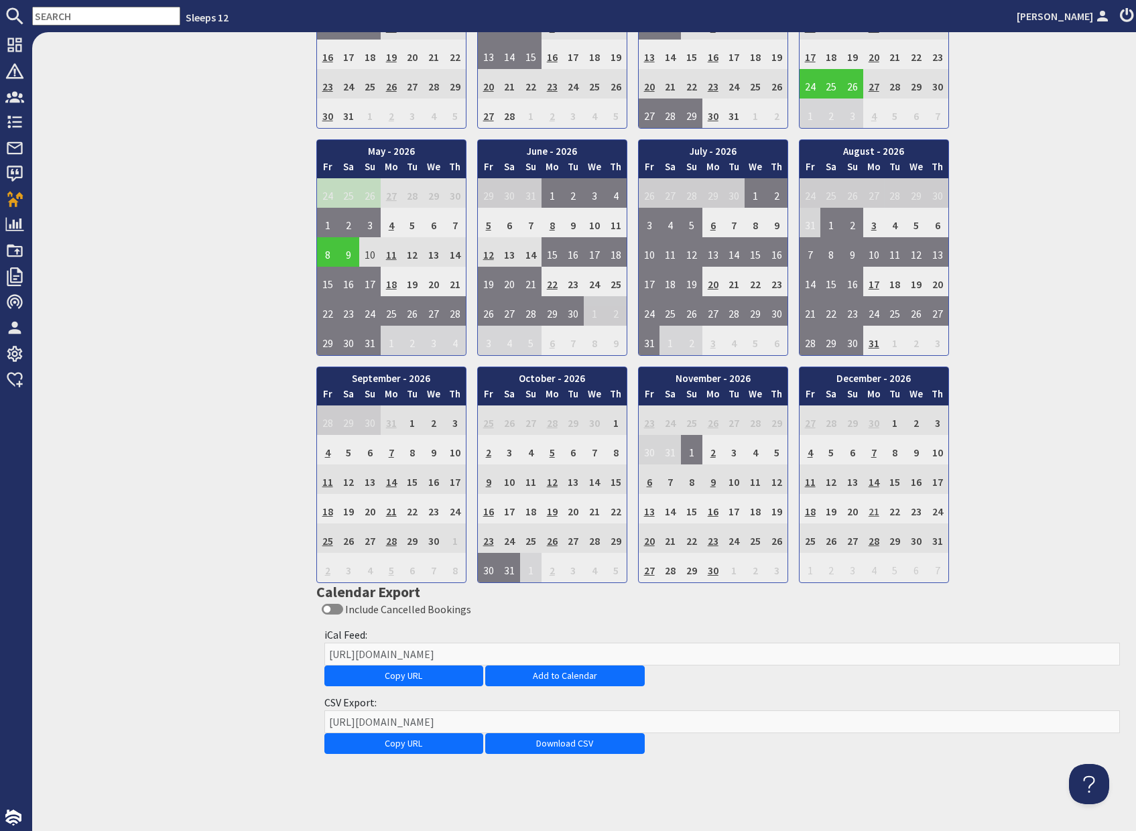
click at [872, 512] on td "21" at bounding box center [873, 508] width 21 height 29
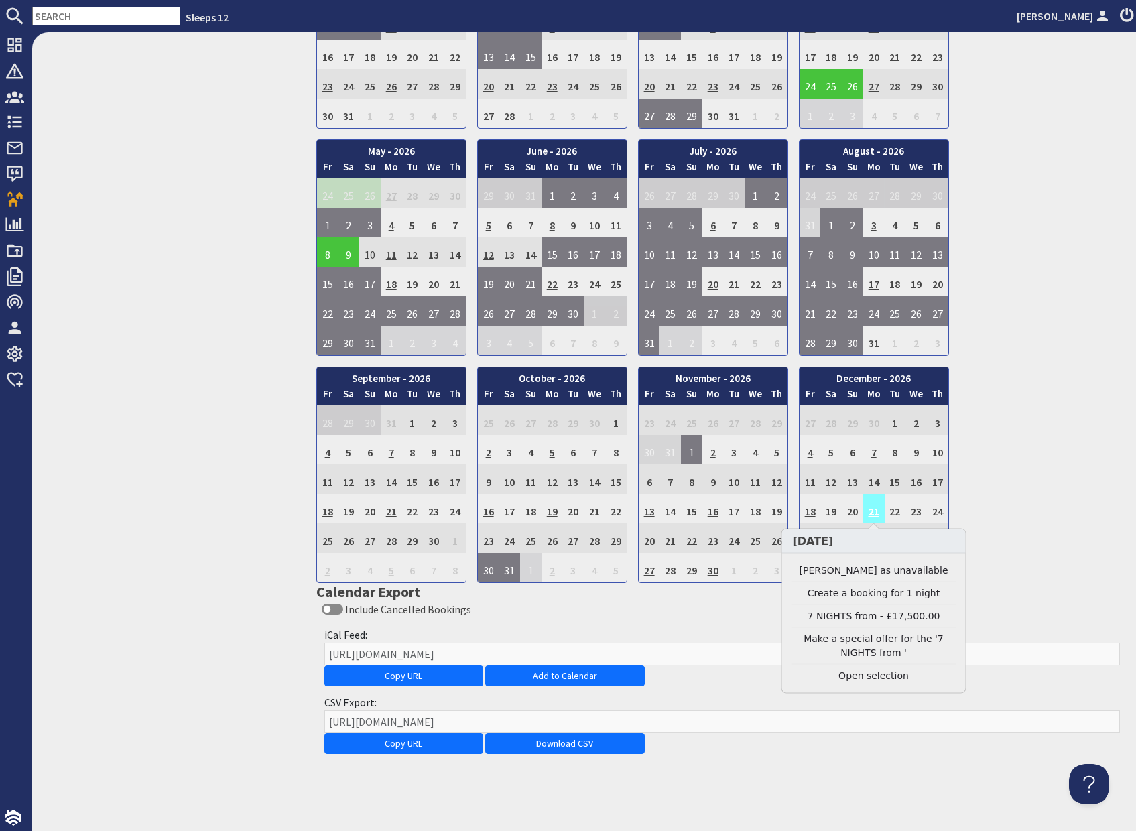
click at [872, 512] on td "21" at bounding box center [873, 508] width 21 height 29
click at [870, 675] on link "Clear selection" at bounding box center [873, 676] width 165 height 14
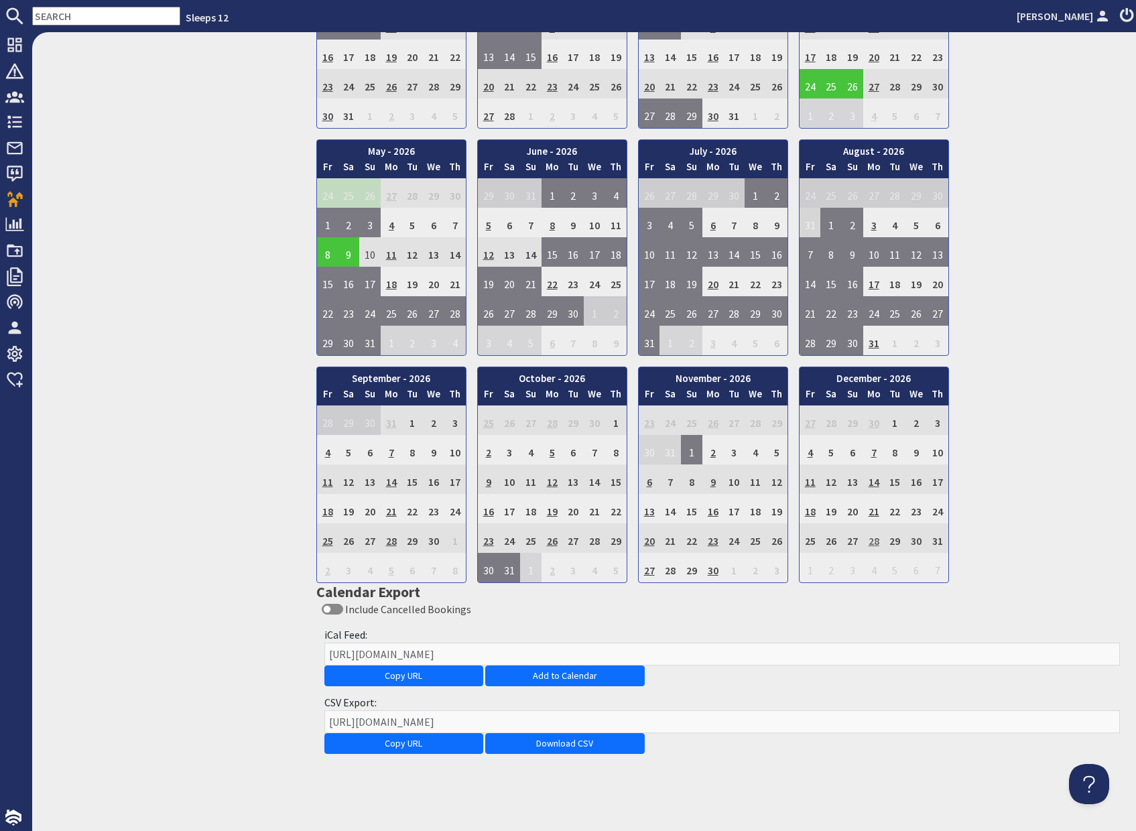
click at [872, 539] on td "28" at bounding box center [873, 537] width 21 height 29
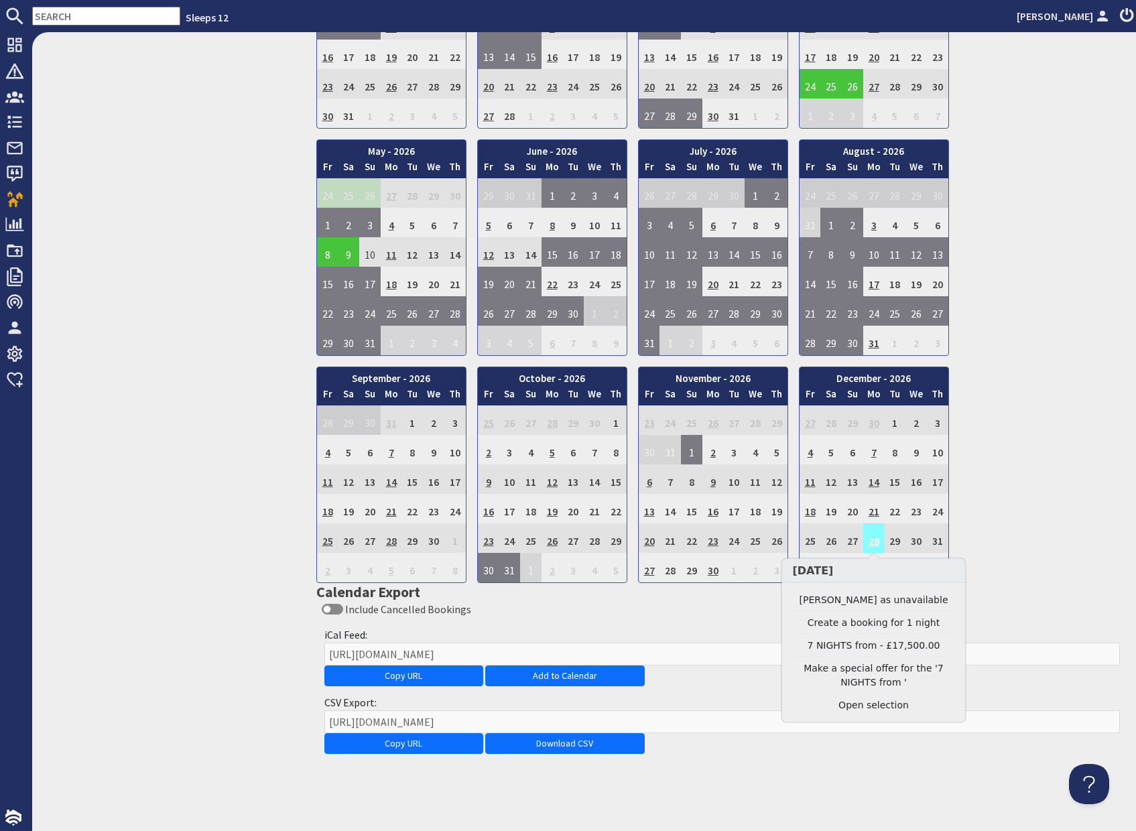
click at [872, 539] on td "28" at bounding box center [873, 537] width 21 height 29
click at [876, 708] on link "Clear selection" at bounding box center [873, 705] width 165 height 14
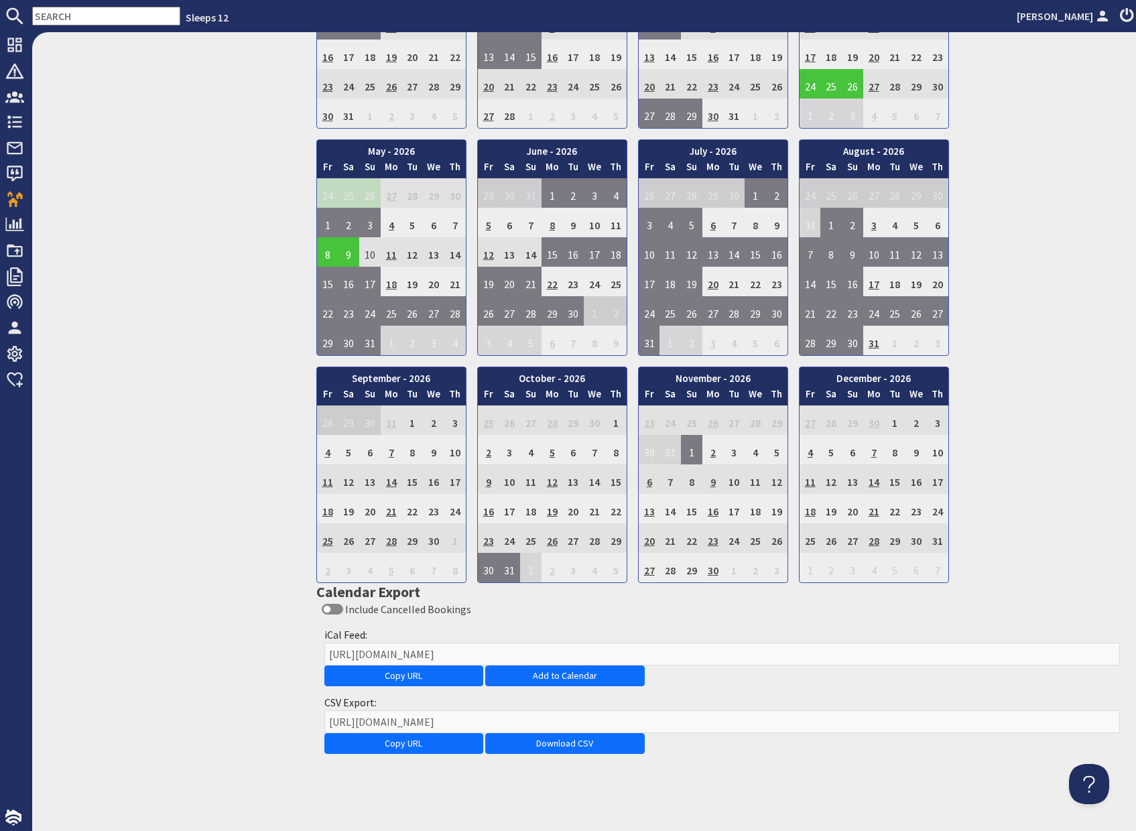
click at [1056, 538] on div "January - 2026 Fr Sa Su Mo Tu We Th 26 27 28 29 30 31 1 2 Fr" at bounding box center [721, 247] width 811 height 671
click at [1050, 534] on div "January - 2026 Fr Sa Su Mo Tu We Th 26 27 28 29 30 31 1 2 Fr" at bounding box center [721, 247] width 811 height 671
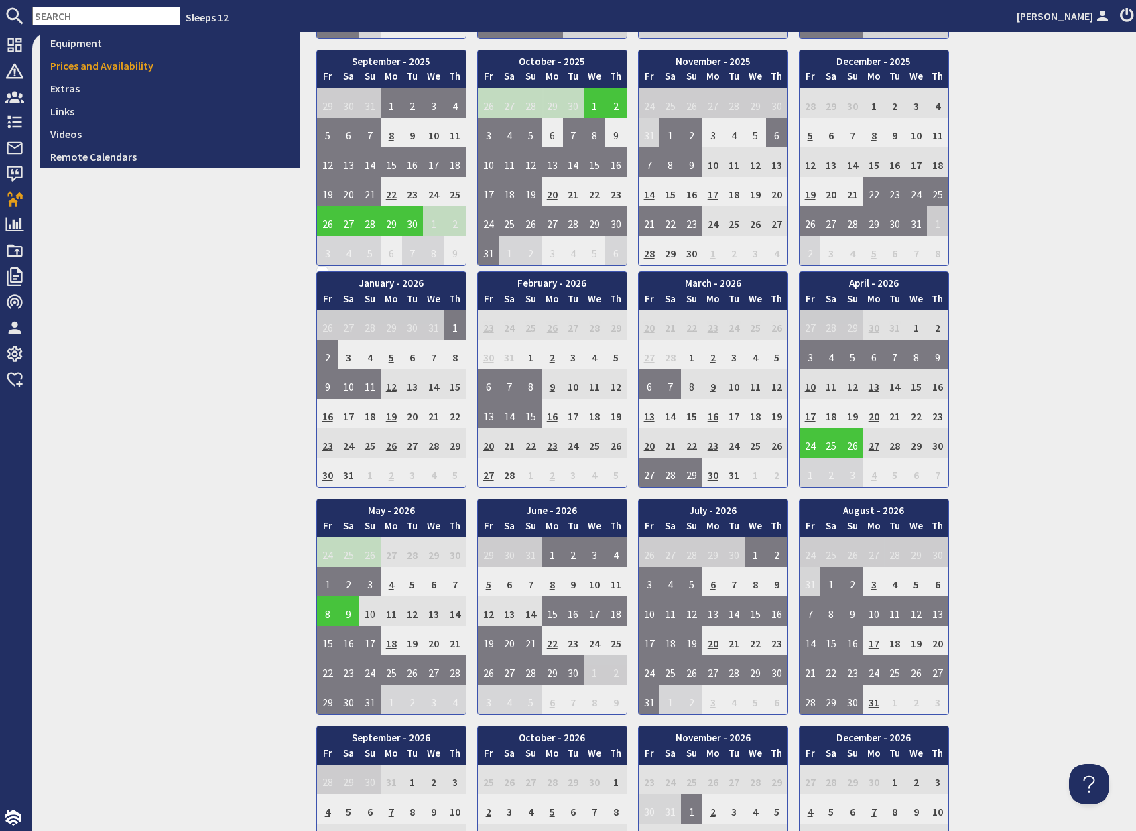
scroll to position [0, 0]
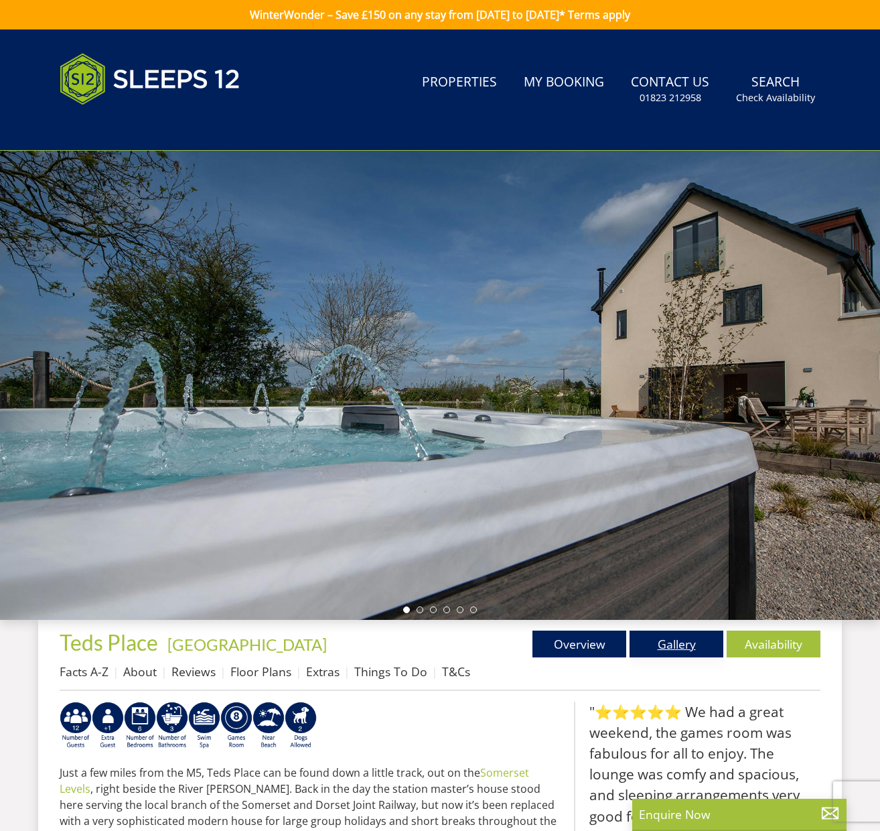
click at [674, 642] on link "Gallery" at bounding box center [677, 644] width 94 height 27
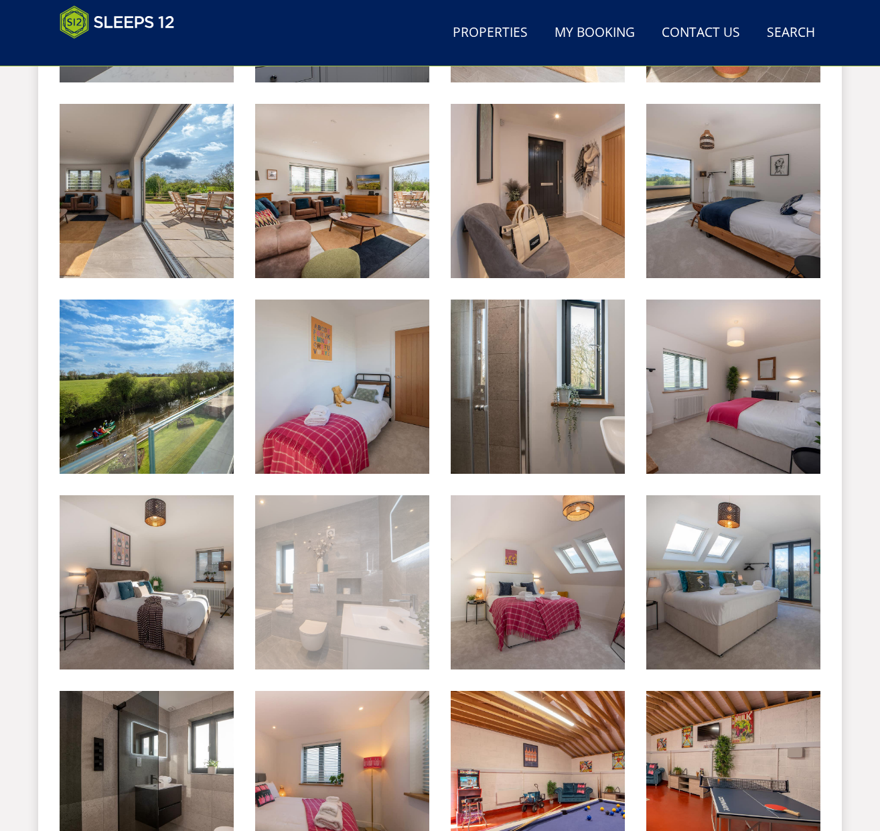
scroll to position [1327, 0]
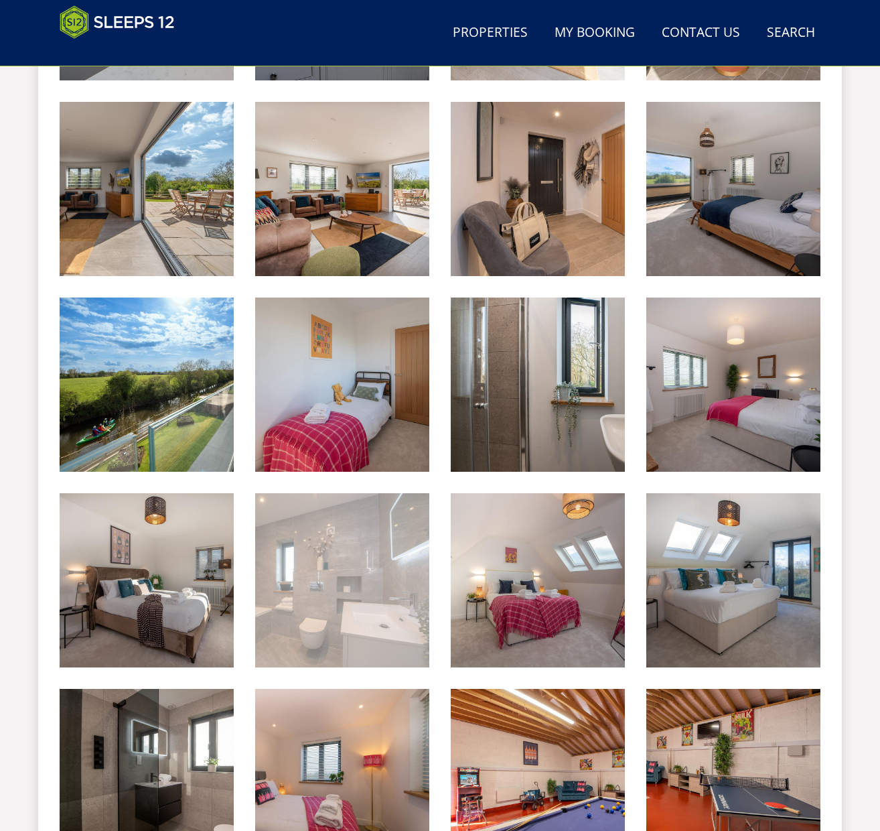
click at [409, 580] on img at bounding box center [342, 580] width 174 height 174
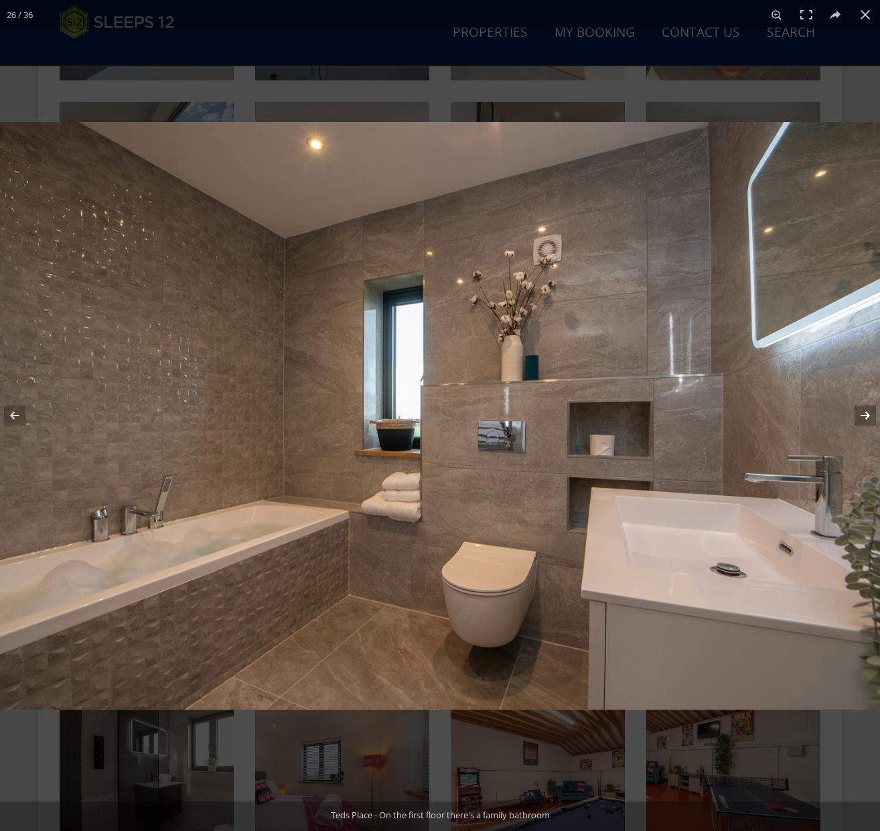
click at [872, 416] on button at bounding box center [857, 415] width 47 height 67
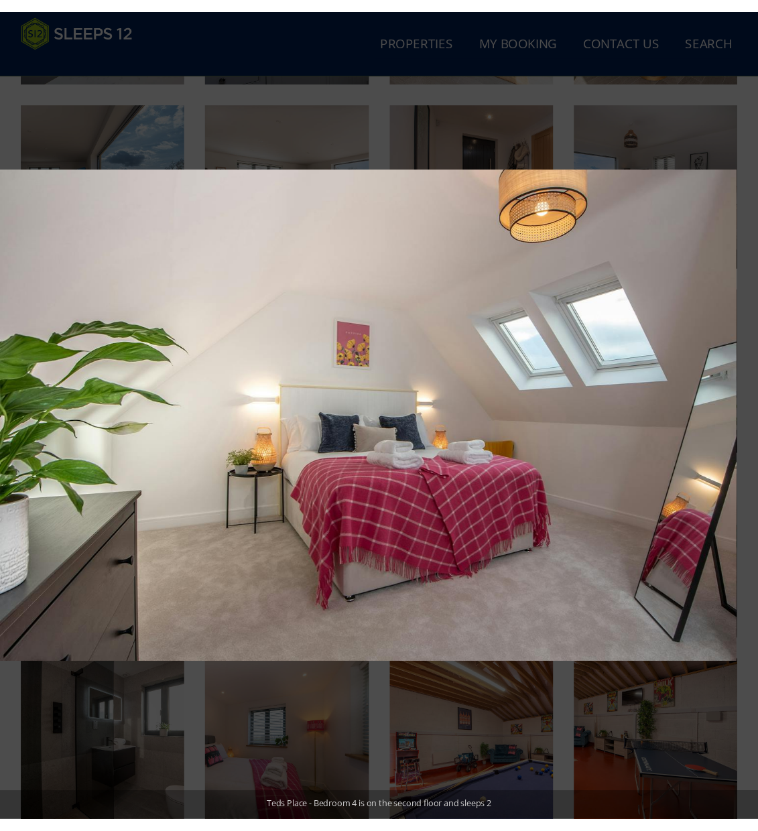
scroll to position [1248, 0]
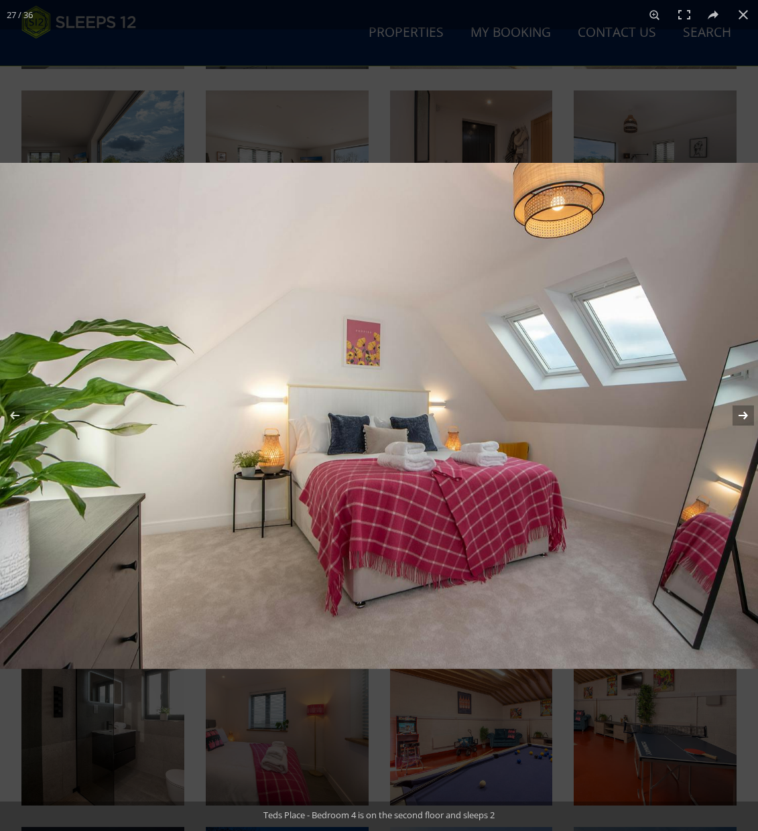
click at [742, 417] on button at bounding box center [734, 415] width 47 height 67
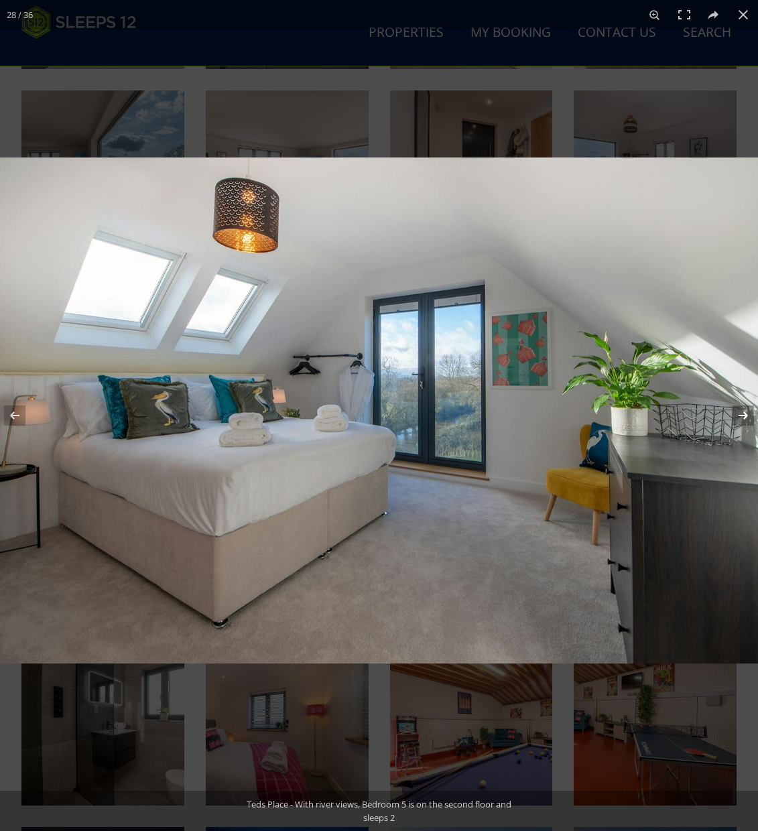
click at [742, 417] on button at bounding box center [734, 415] width 47 height 67
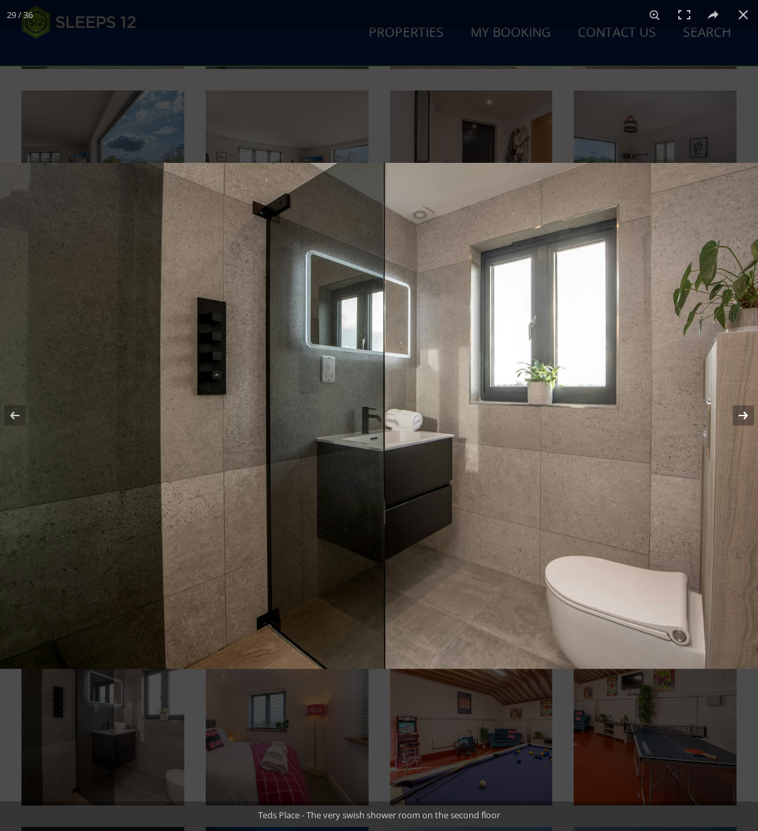
click at [742, 417] on button at bounding box center [734, 415] width 47 height 67
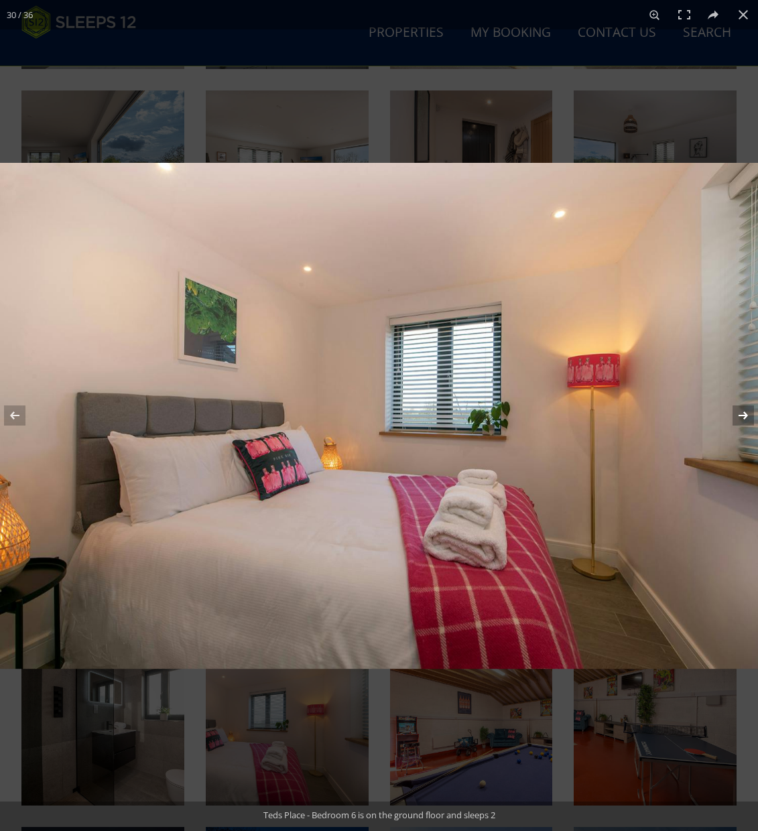
click at [742, 417] on button at bounding box center [734, 415] width 47 height 67
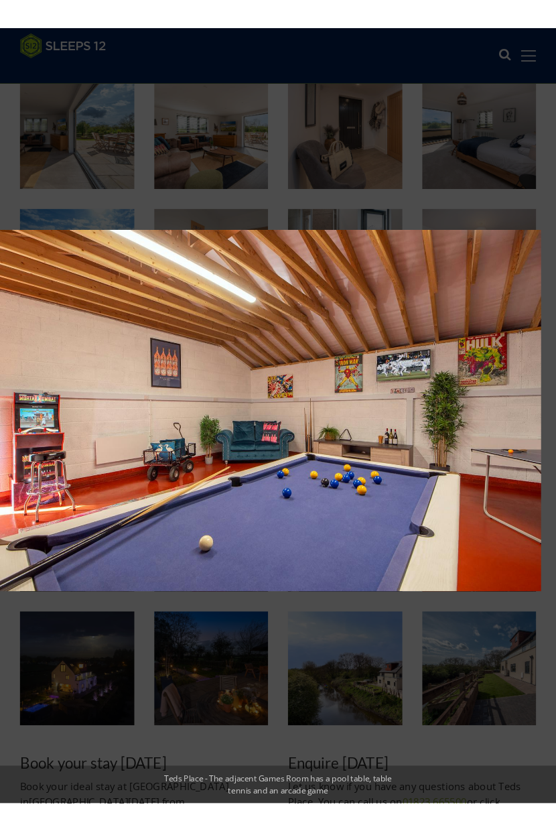
scroll to position [1008, 0]
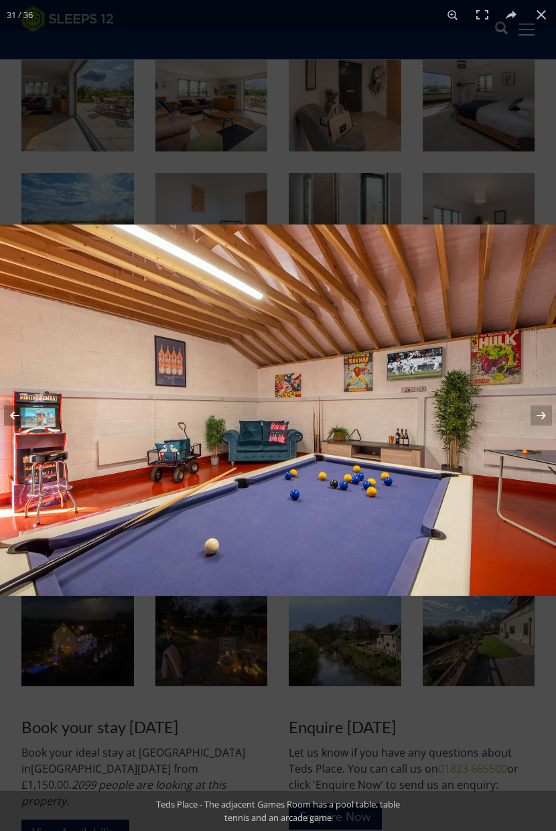
click at [15, 418] on button at bounding box center [23, 415] width 47 height 67
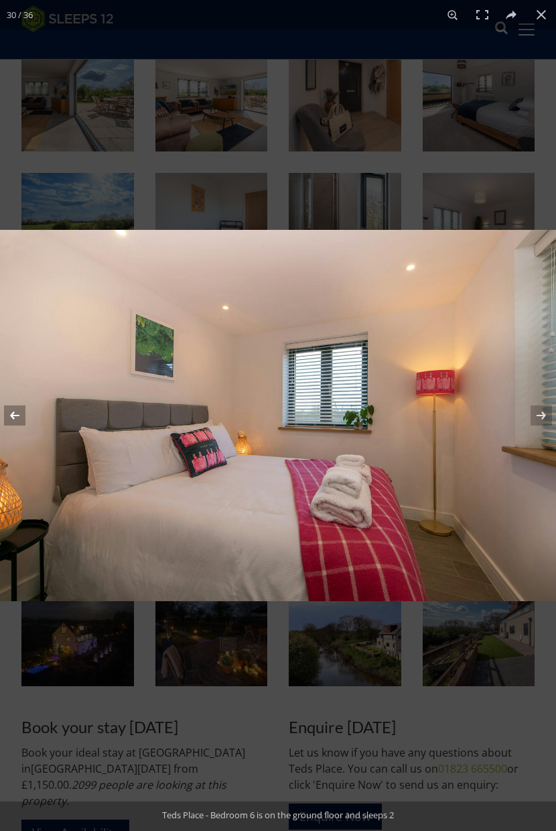
click at [21, 414] on button at bounding box center [23, 415] width 47 height 67
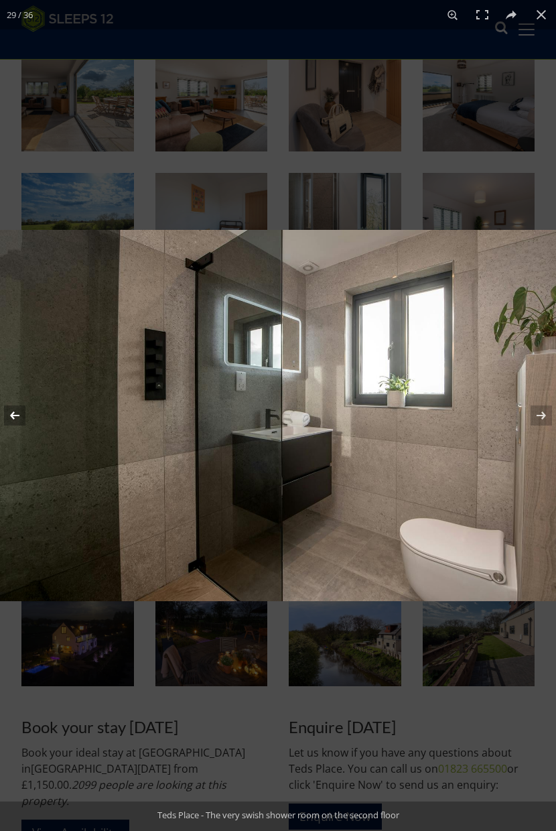
click at [21, 414] on button at bounding box center [23, 415] width 47 height 67
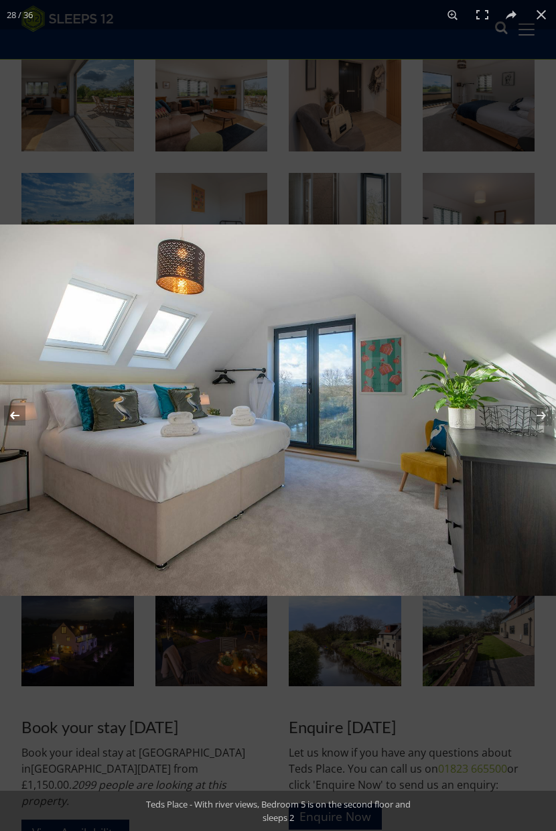
click at [21, 414] on button at bounding box center [23, 415] width 47 height 67
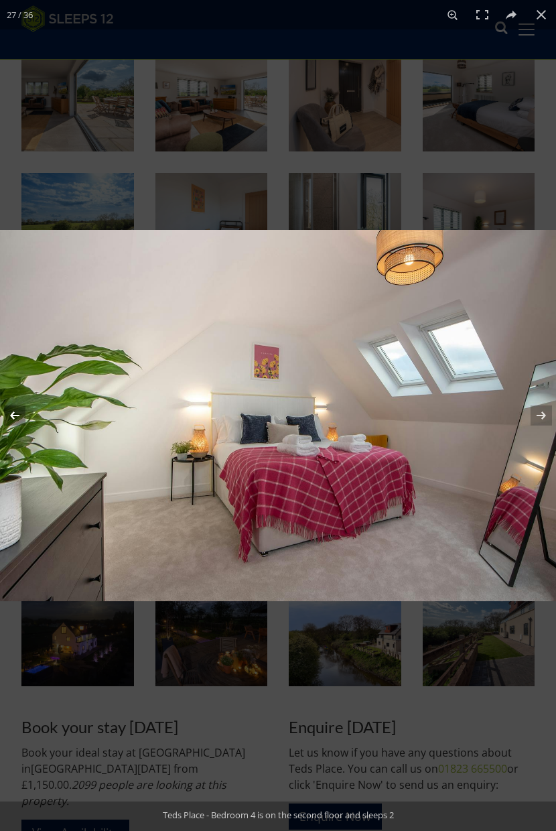
click at [21, 414] on button at bounding box center [23, 415] width 47 height 67
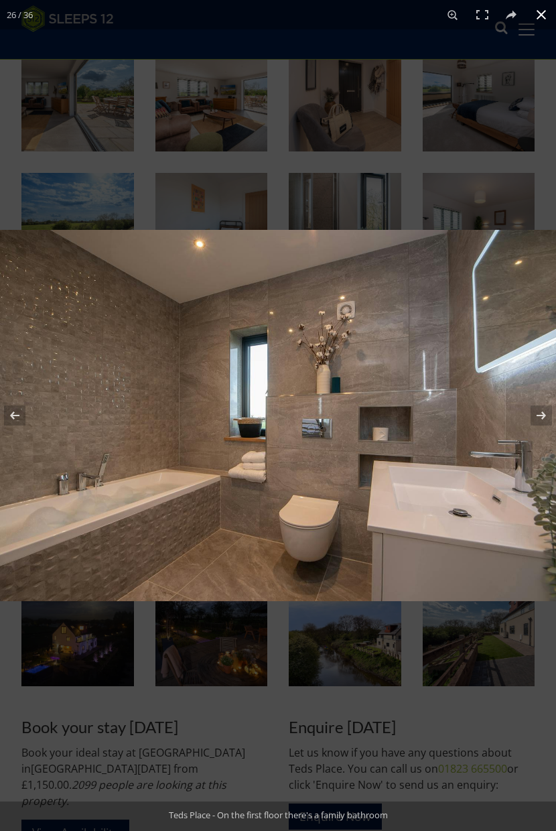
drag, startPoint x: 543, startPoint y: 13, endPoint x: 356, endPoint y: 40, distance: 188.9
click at [541, 13] on button at bounding box center [541, 14] width 29 height 29
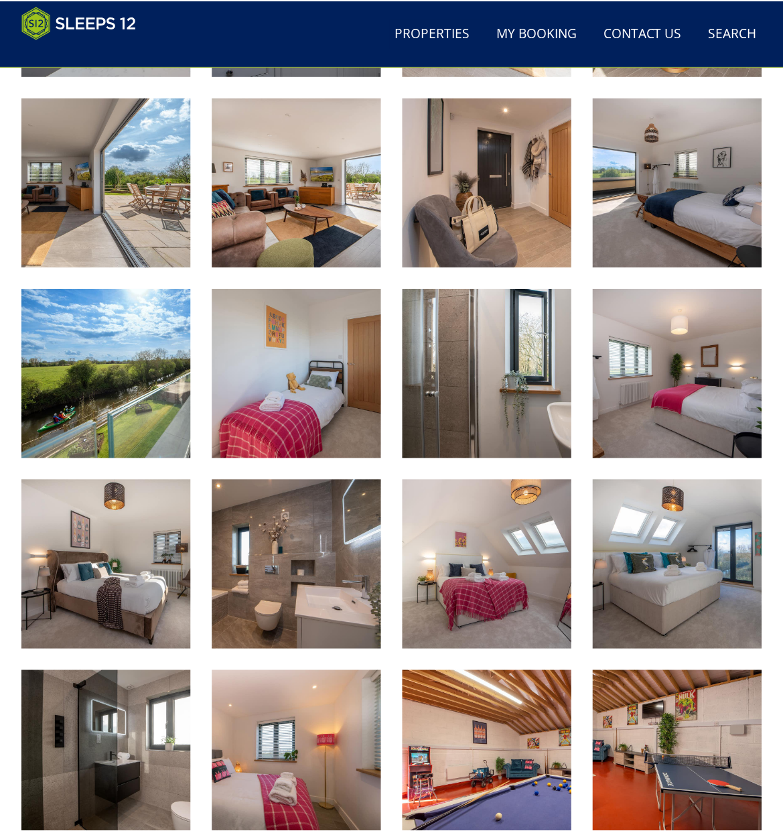
scroll to position [1281, 0]
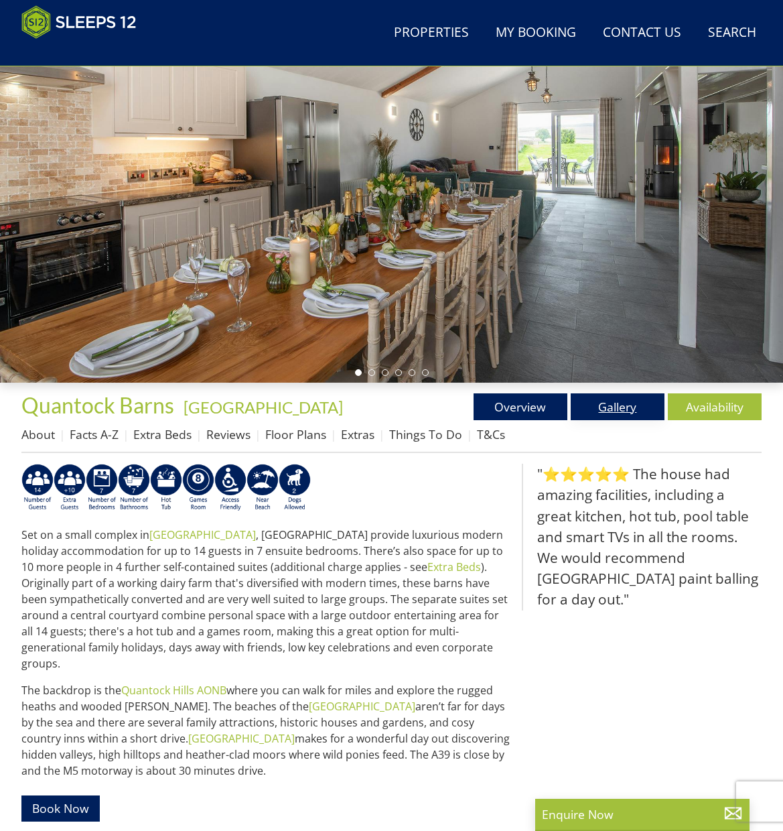
scroll to position [155, 0]
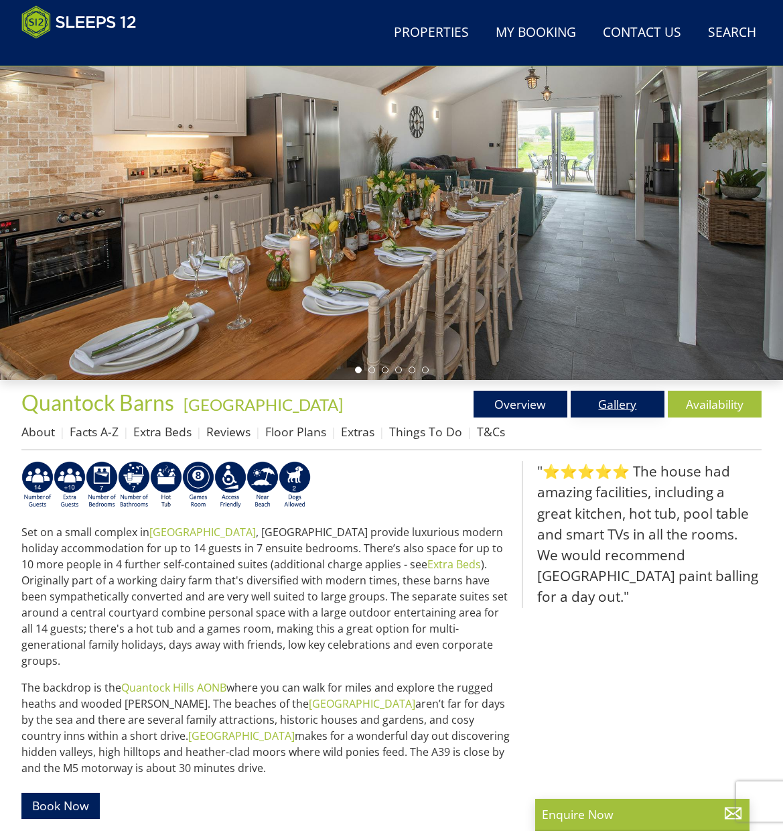
click at [632, 409] on link "Gallery" at bounding box center [618, 404] width 94 height 27
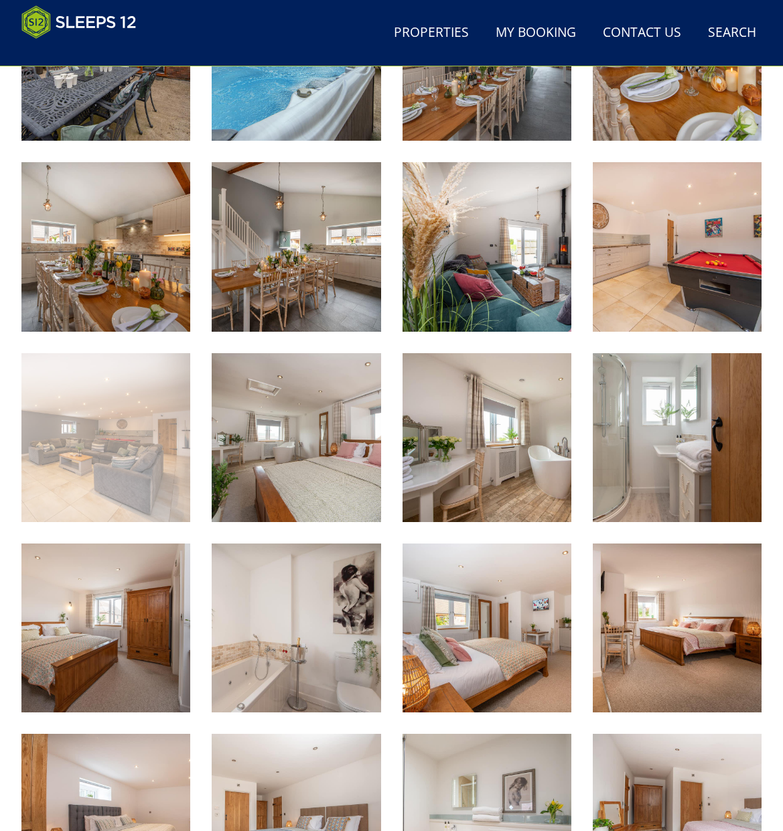
scroll to position [648, 0]
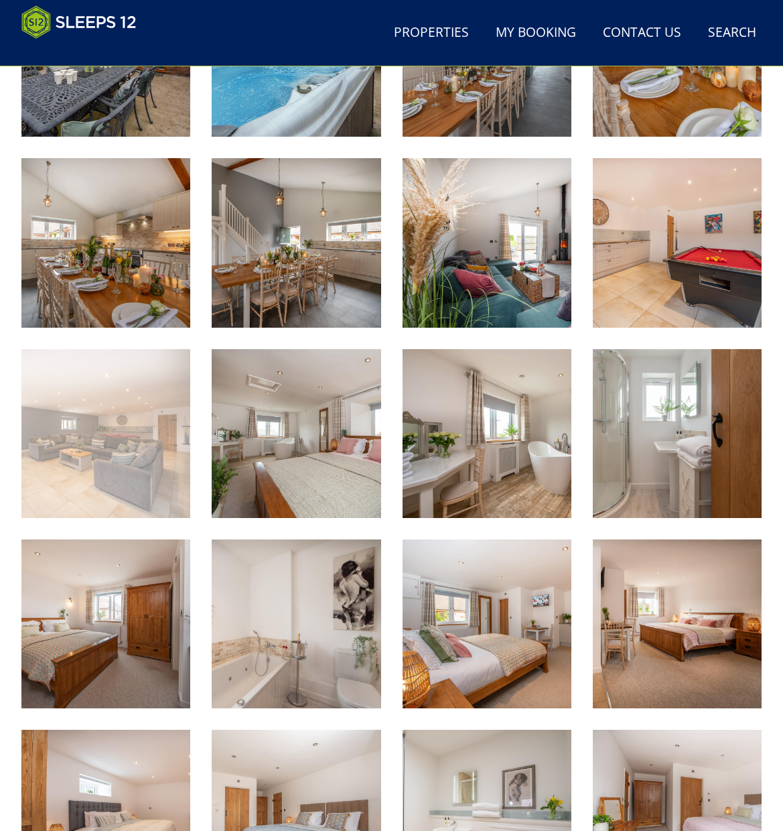
click at [127, 465] on img at bounding box center [105, 433] width 169 height 169
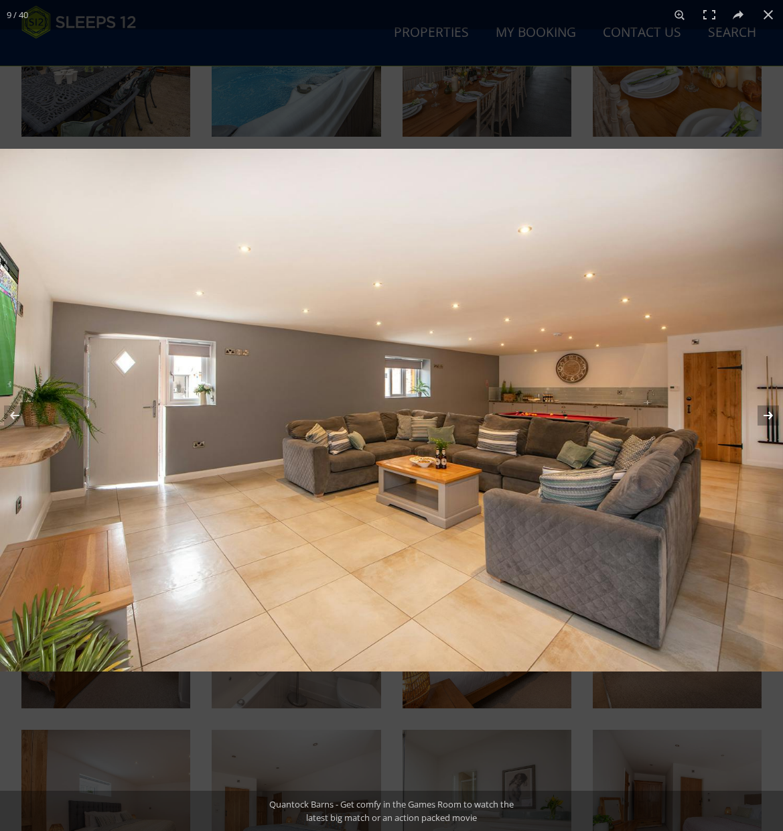
click at [765, 412] on button at bounding box center [759, 415] width 47 height 67
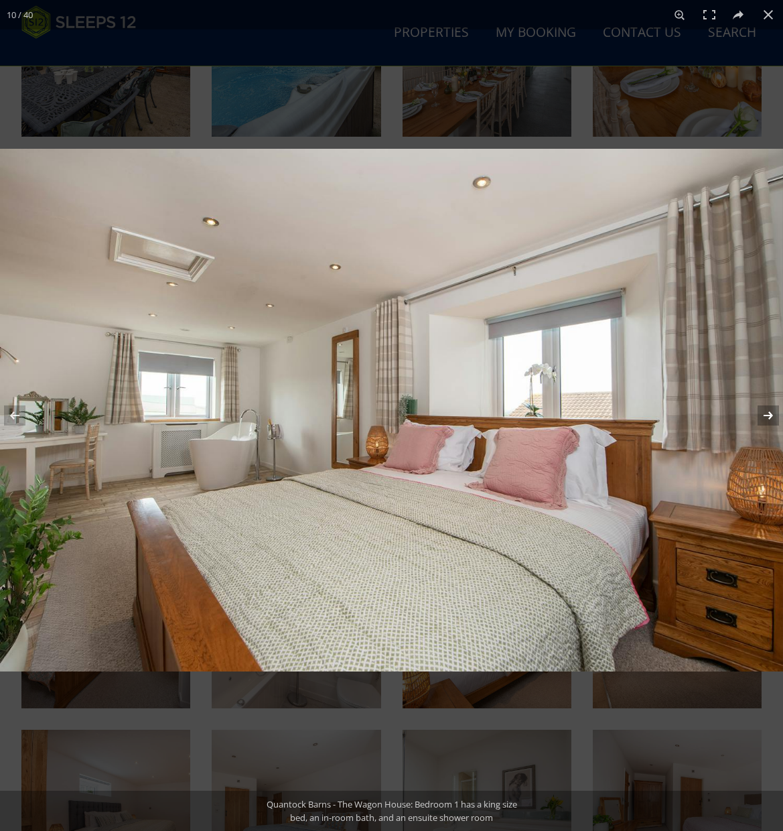
click at [765, 412] on button at bounding box center [759, 415] width 47 height 67
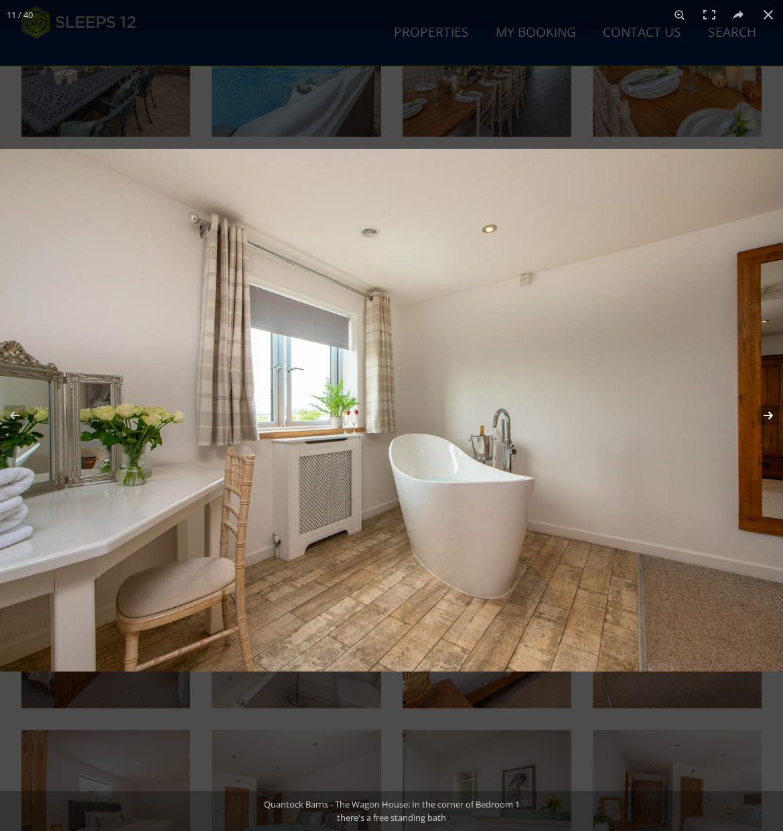
click at [765, 412] on button at bounding box center [759, 415] width 47 height 67
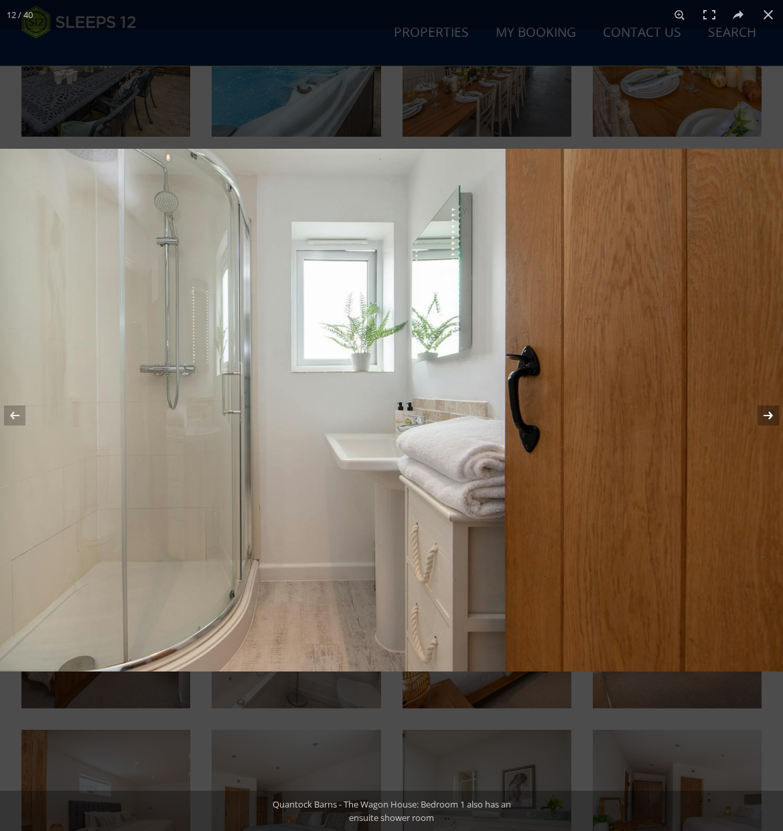
click at [765, 412] on button at bounding box center [759, 415] width 47 height 67
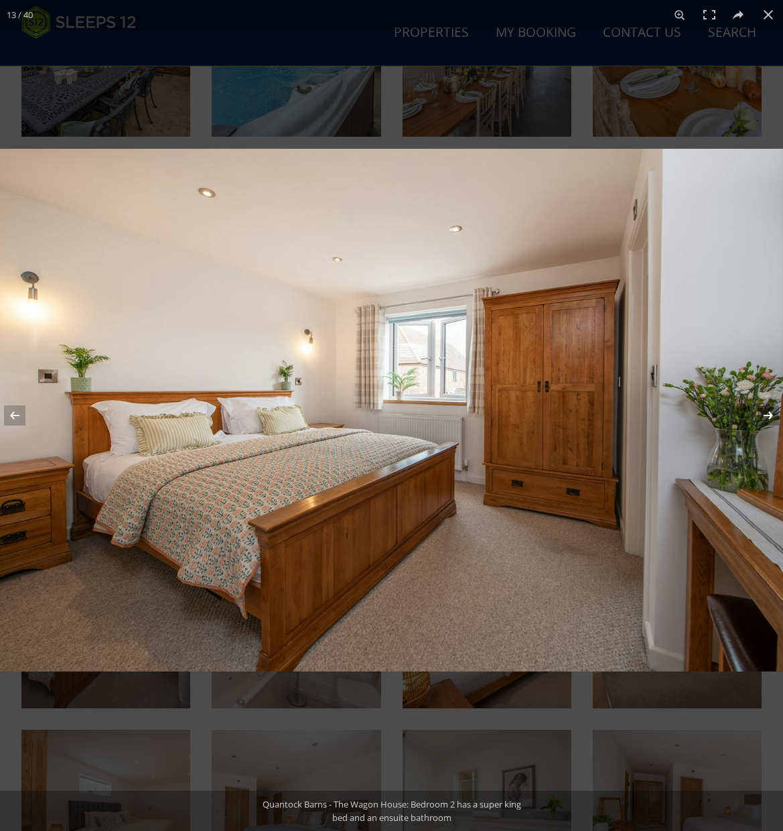
click at [765, 412] on button at bounding box center [759, 415] width 47 height 67
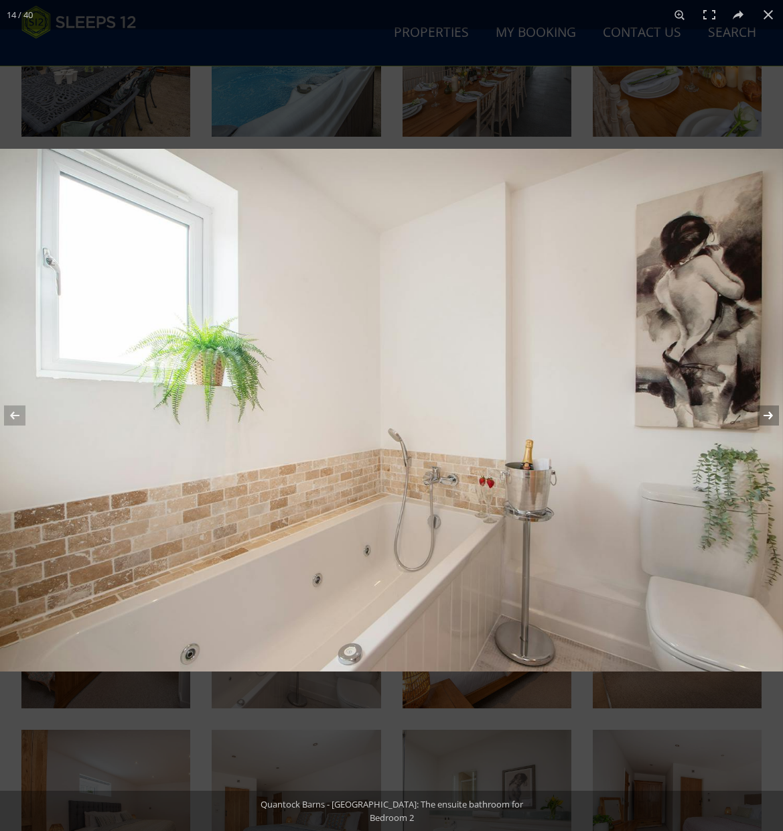
click at [765, 412] on button at bounding box center [759, 415] width 47 height 67
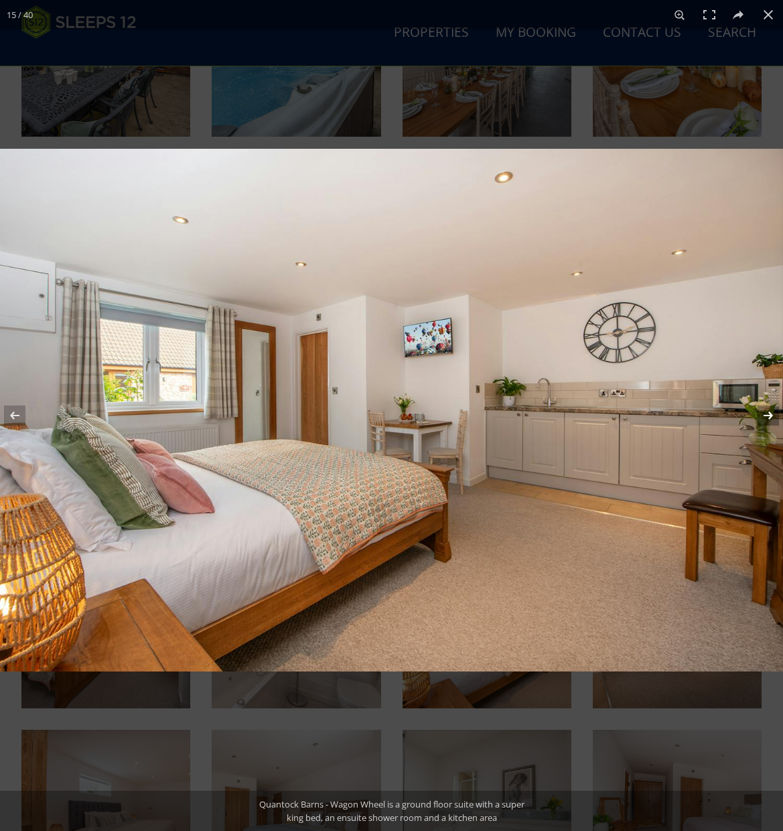
click at [765, 412] on button at bounding box center [759, 415] width 47 height 67
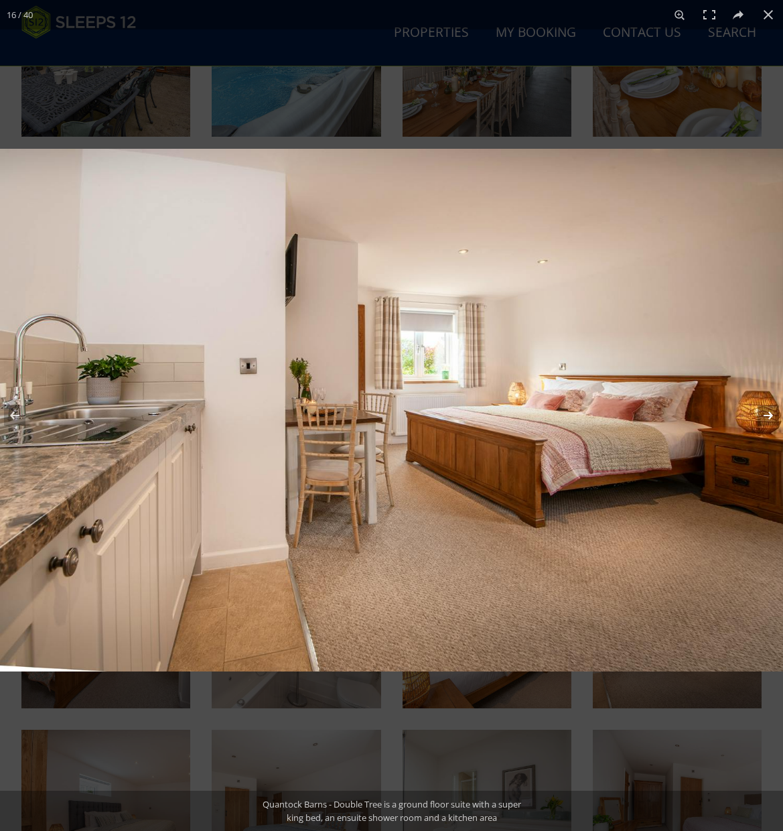
click at [765, 412] on button at bounding box center [759, 415] width 47 height 67
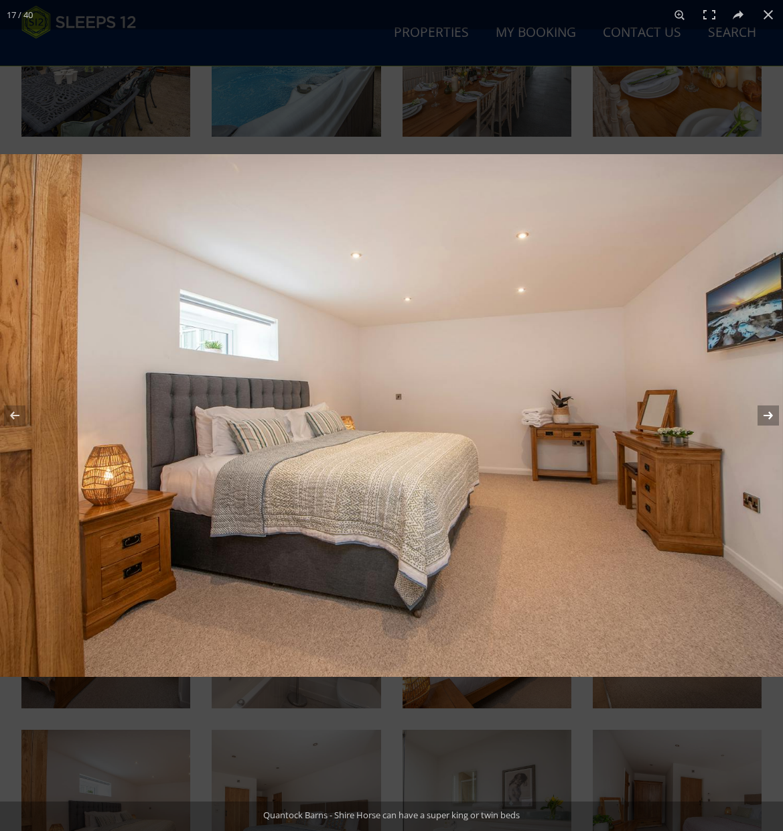
click at [765, 412] on button at bounding box center [759, 415] width 47 height 67
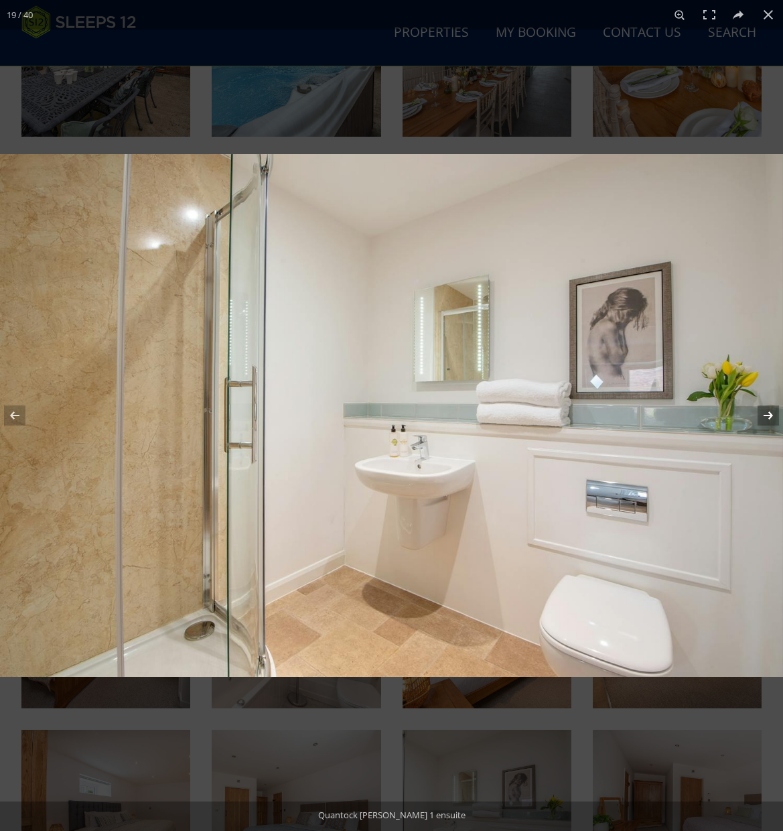
click at [765, 412] on button at bounding box center [759, 415] width 47 height 67
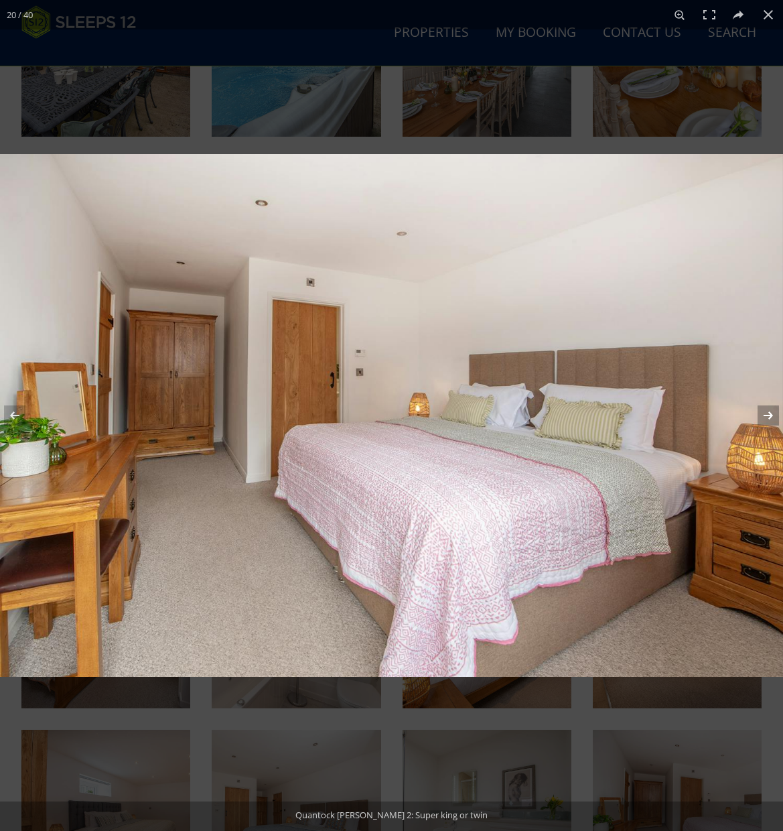
click at [765, 412] on button at bounding box center [759, 415] width 47 height 67
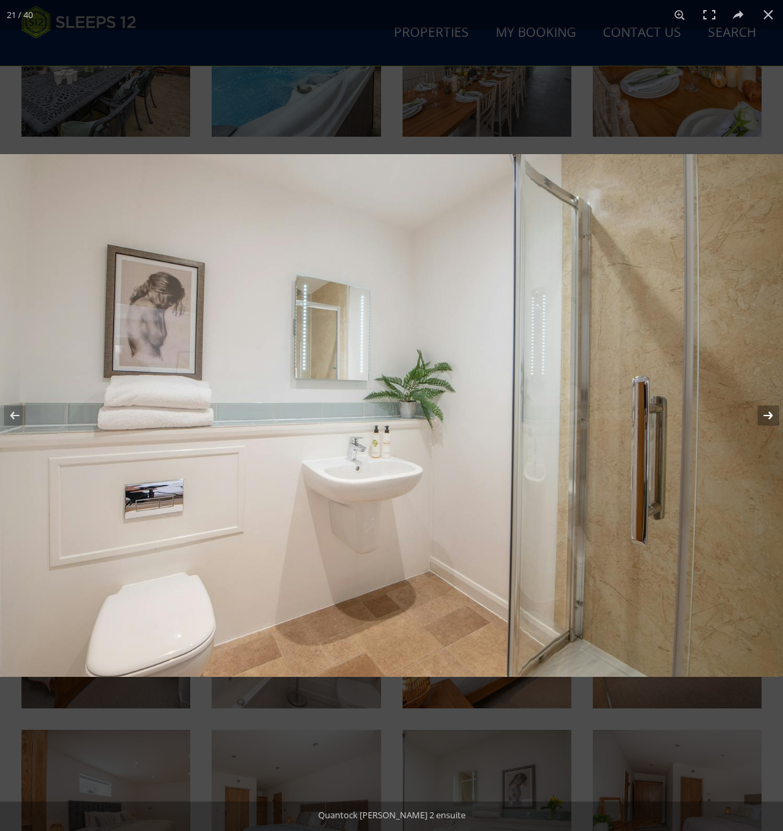
click at [768, 411] on button at bounding box center [759, 415] width 47 height 67
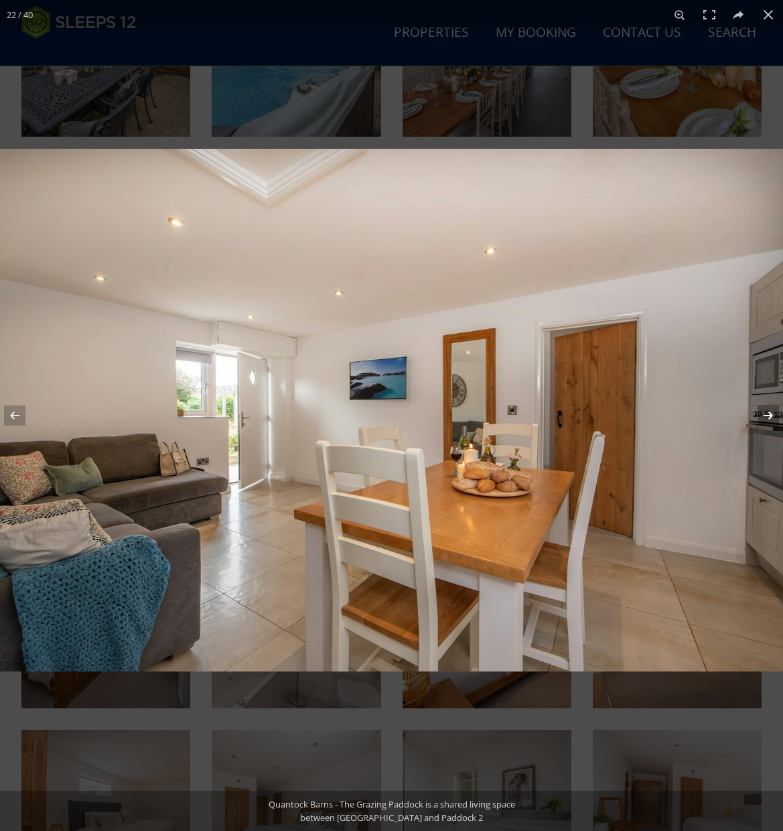
click at [768, 411] on button at bounding box center [759, 415] width 47 height 67
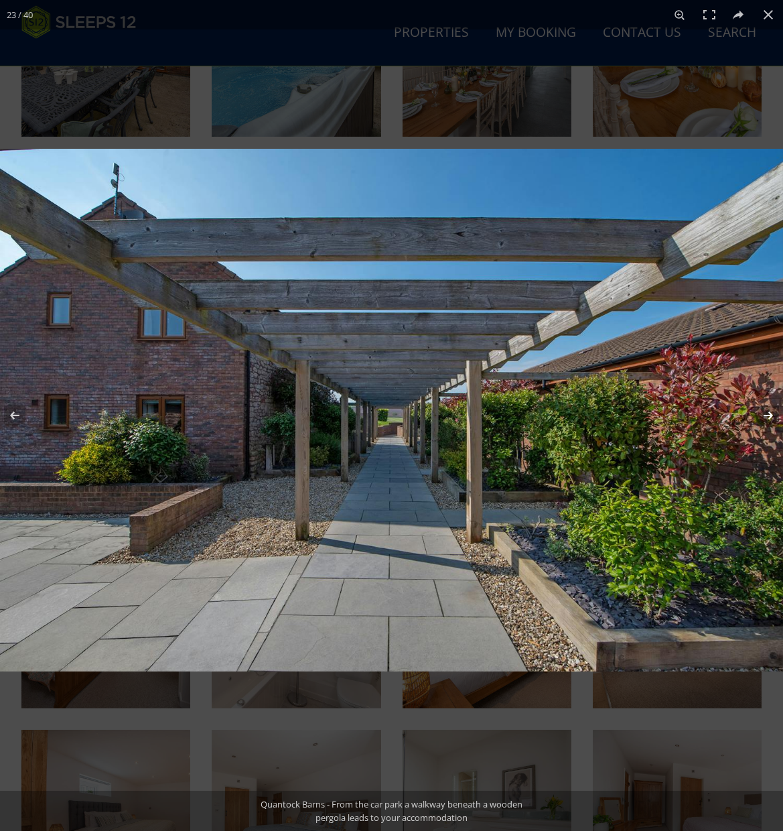
click at [767, 411] on button at bounding box center [759, 415] width 47 height 67
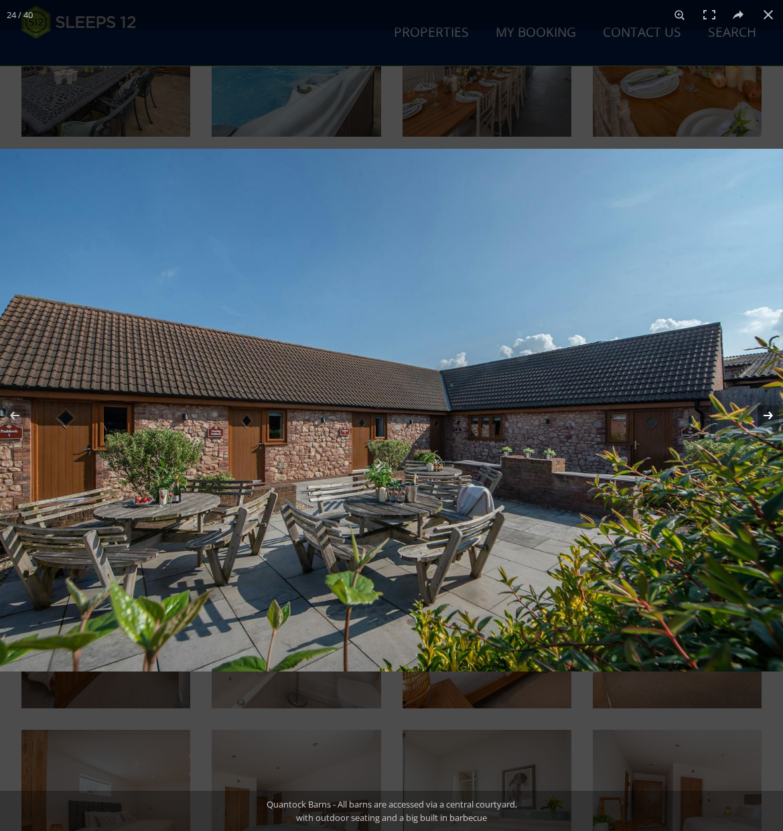
click at [775, 417] on button at bounding box center [759, 415] width 47 height 67
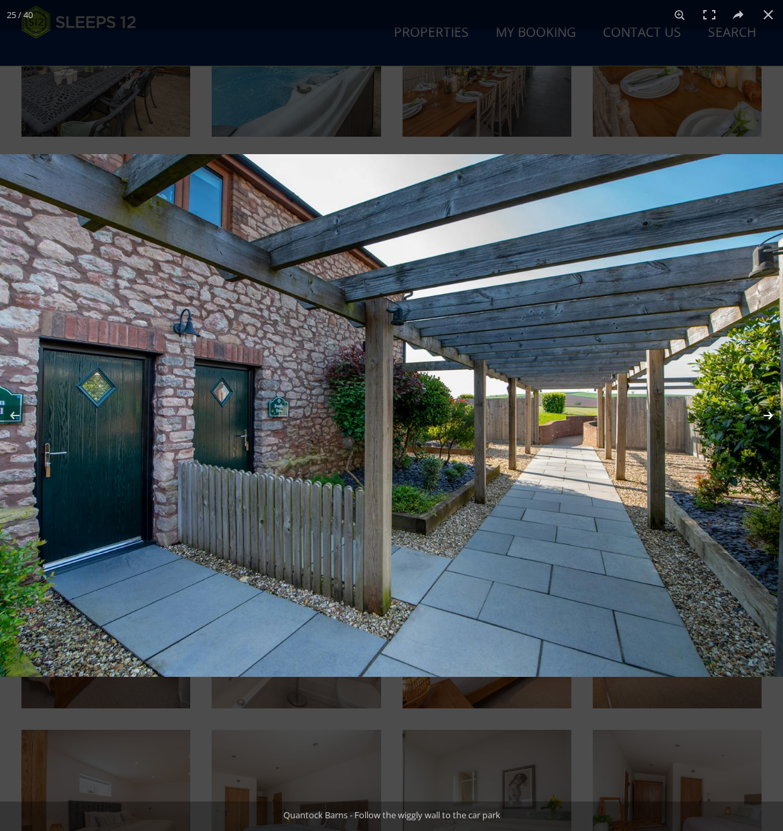
click at [775, 417] on button at bounding box center [759, 415] width 47 height 67
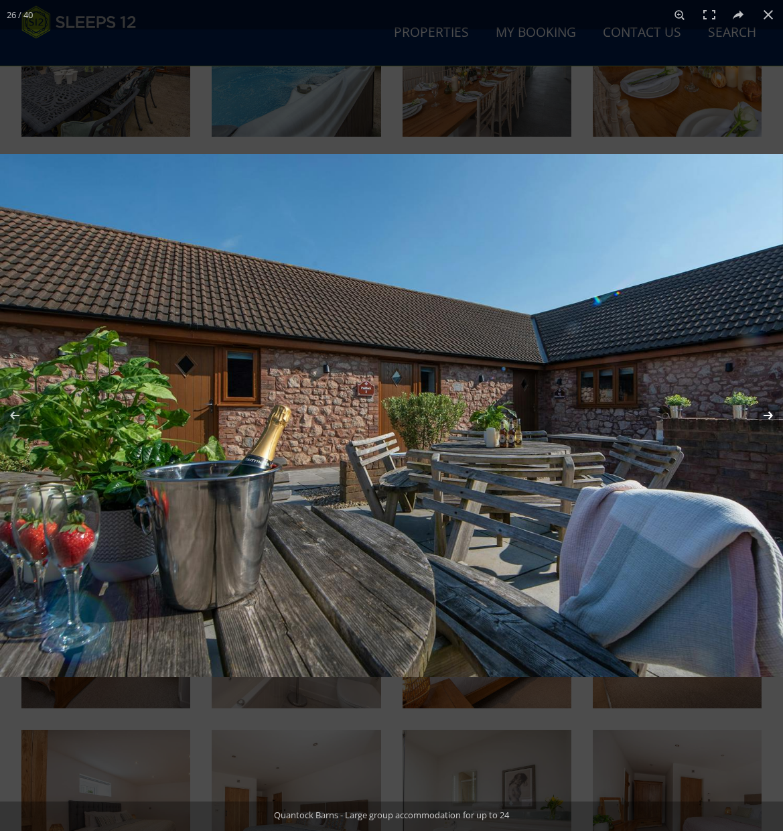
click at [775, 417] on button at bounding box center [759, 415] width 47 height 67
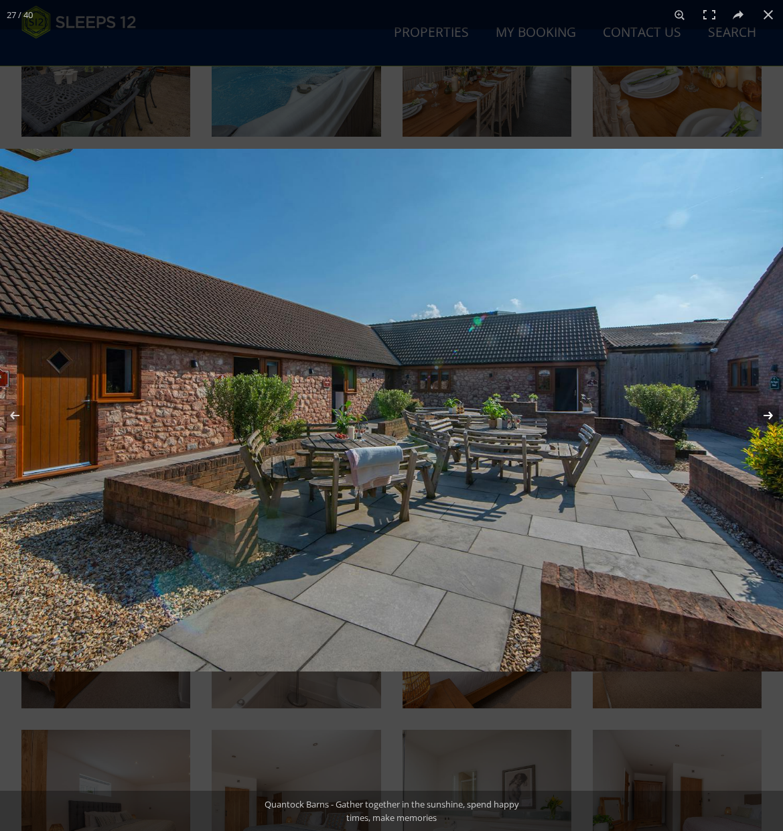
click at [775, 417] on button at bounding box center [759, 415] width 47 height 67
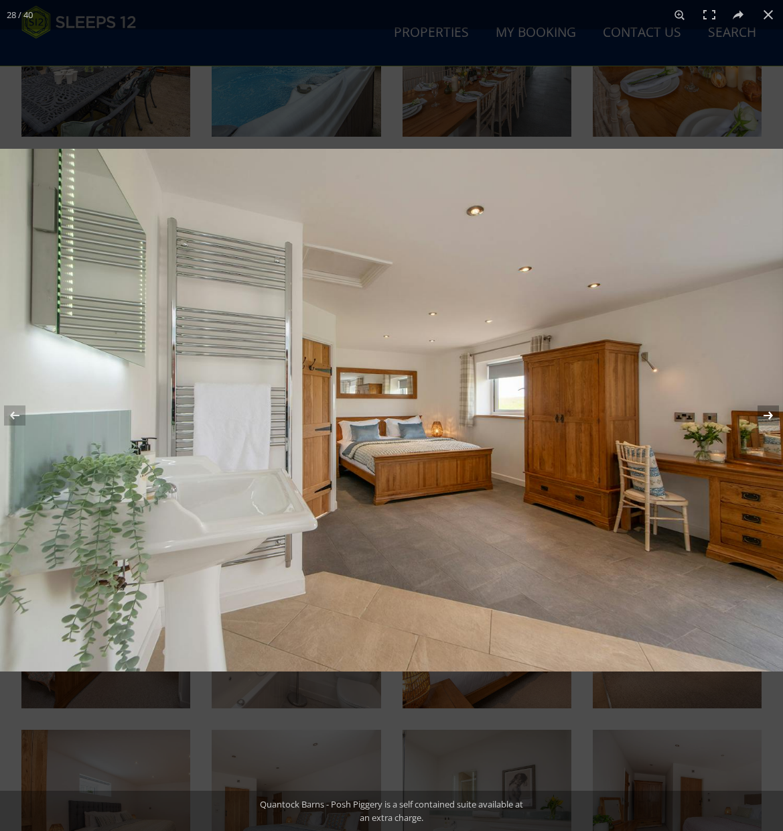
click at [775, 417] on button at bounding box center [759, 415] width 47 height 67
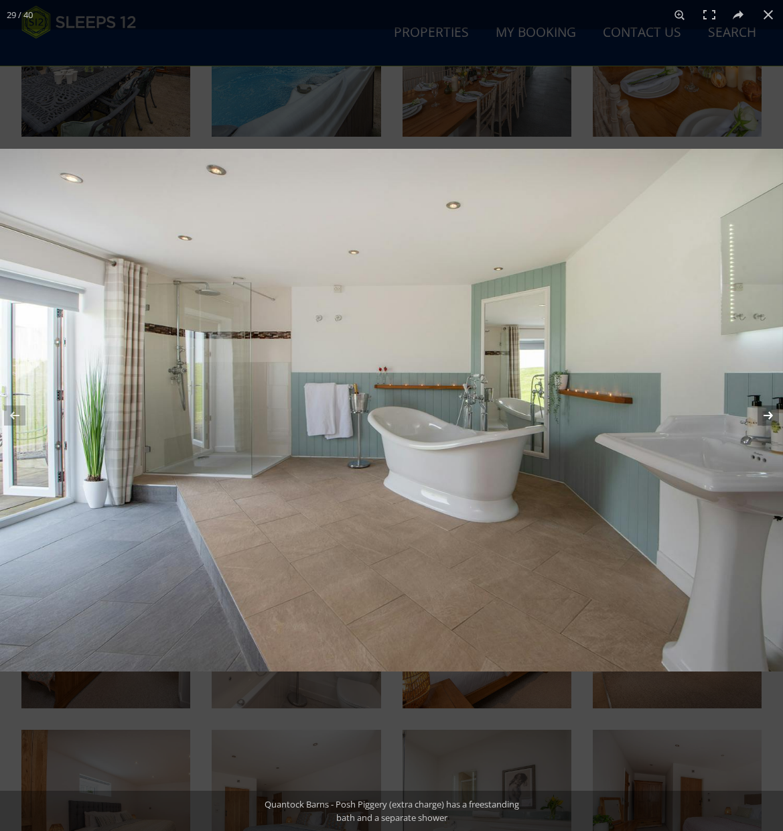
click at [775, 417] on button at bounding box center [759, 415] width 47 height 67
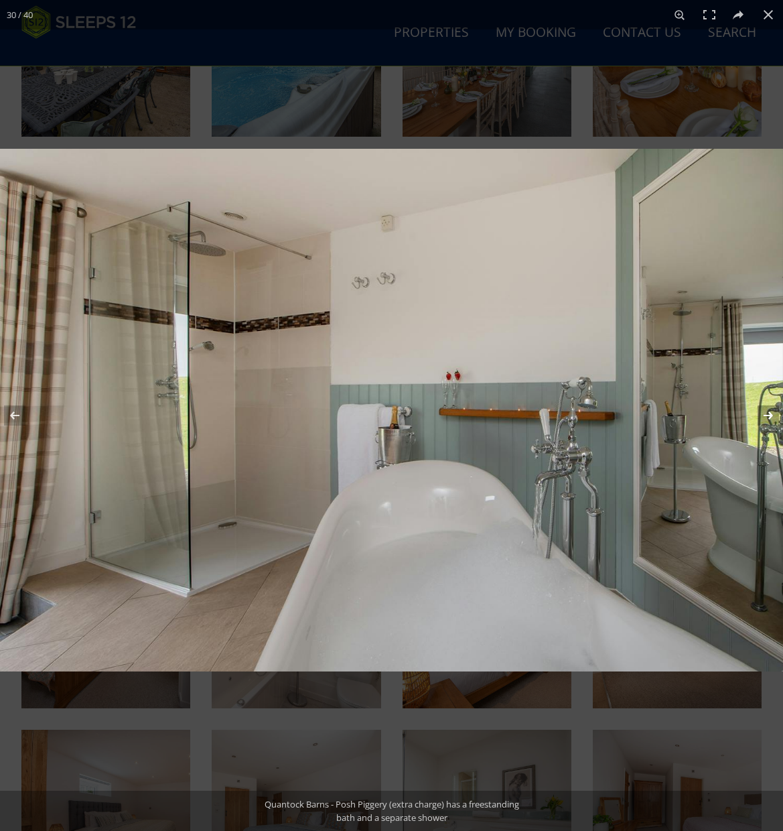
click at [775, 417] on button at bounding box center [759, 415] width 47 height 67
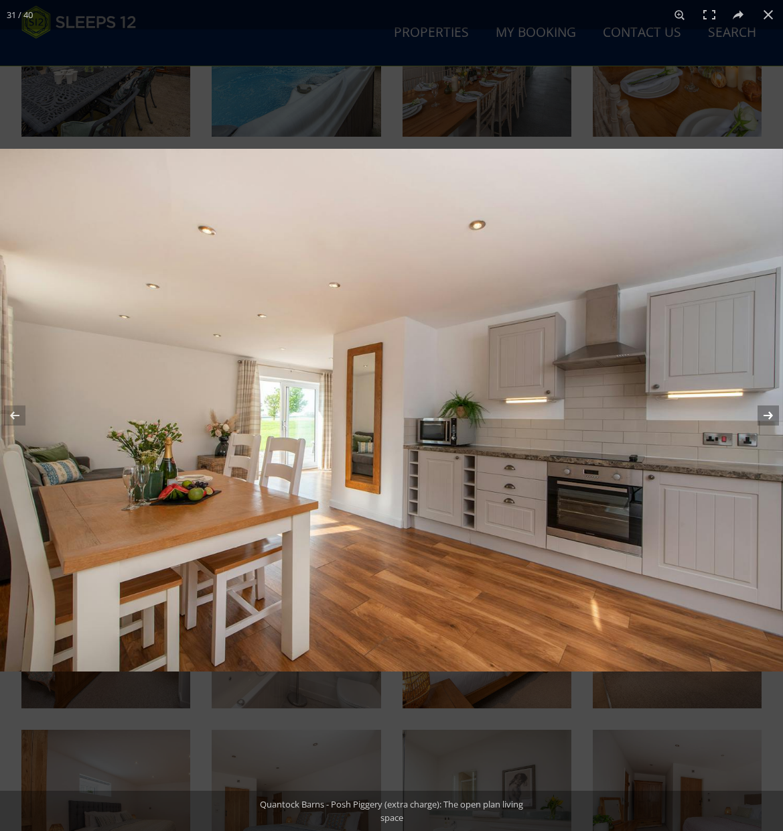
click at [775, 417] on button at bounding box center [759, 415] width 47 height 67
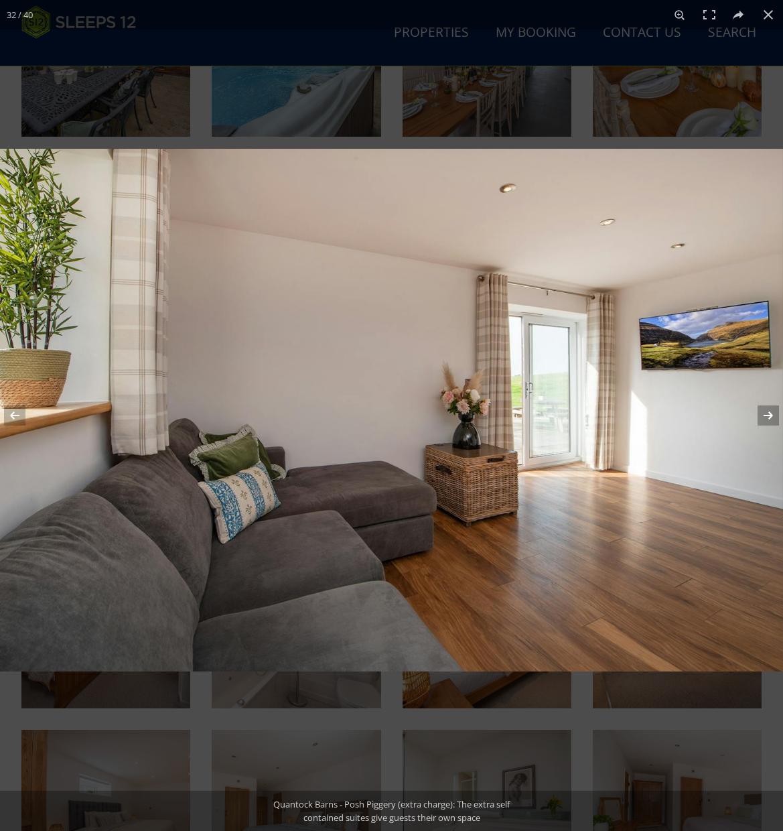
click at [769, 415] on button at bounding box center [759, 415] width 47 height 67
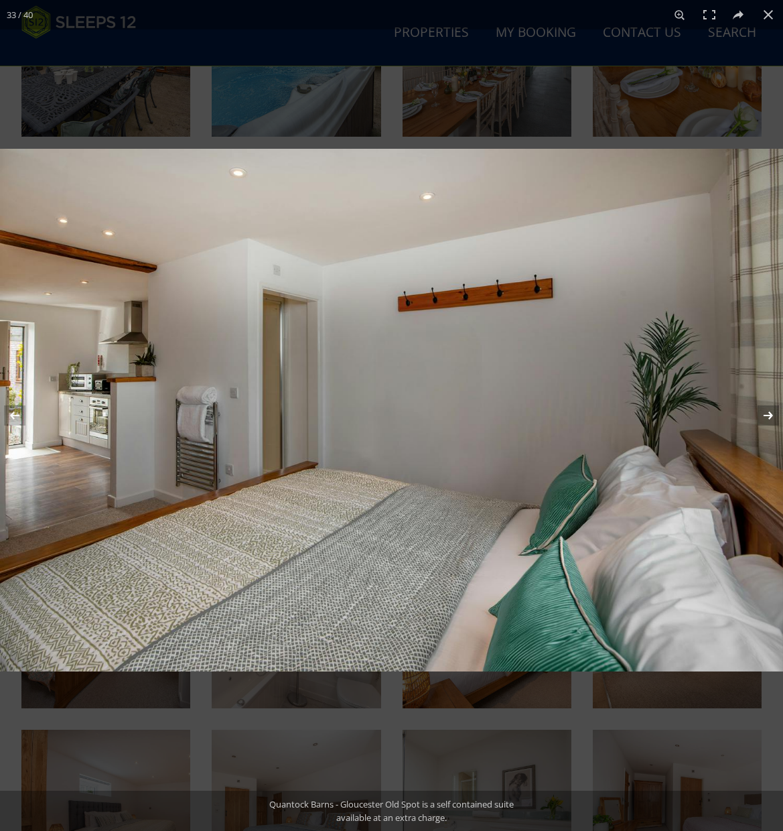
click at [769, 415] on button at bounding box center [759, 415] width 47 height 67
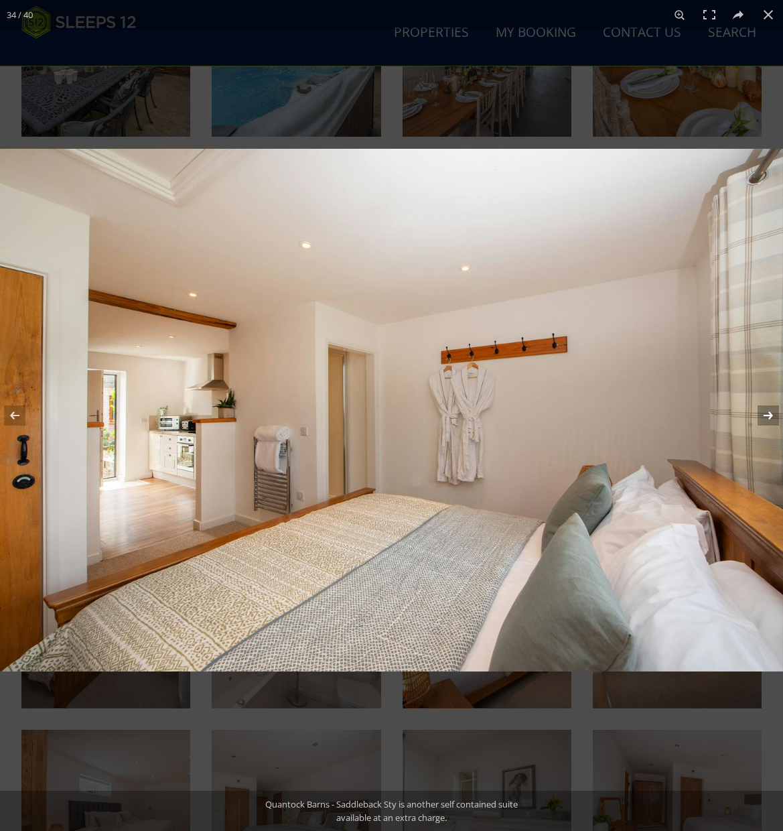
click at [769, 415] on button at bounding box center [759, 415] width 47 height 67
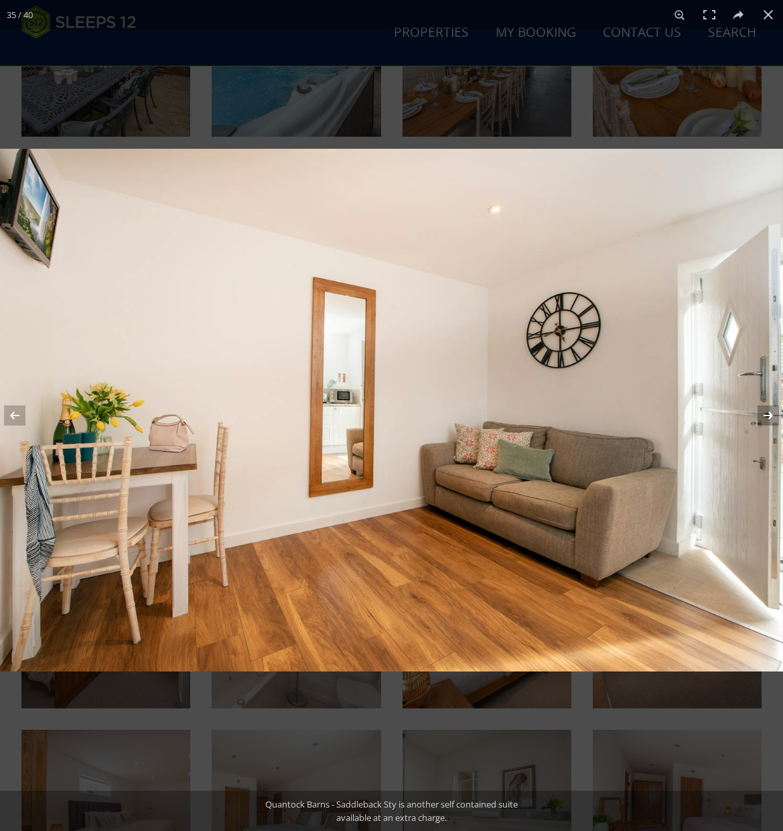
click at [769, 415] on button at bounding box center [759, 415] width 47 height 67
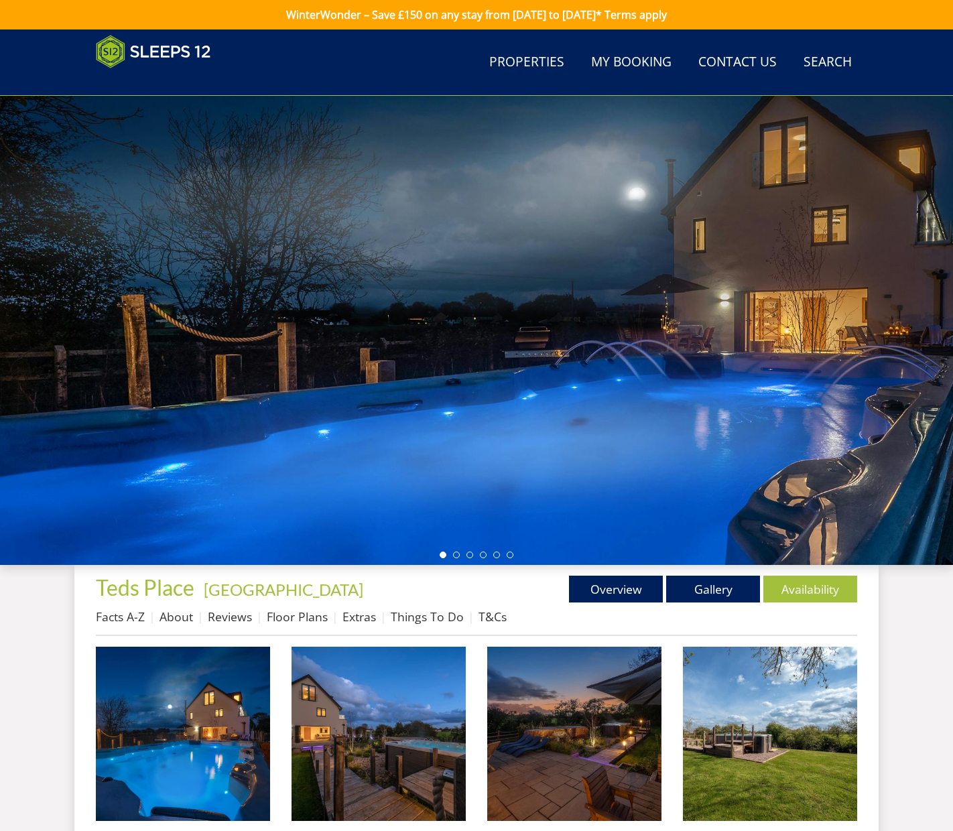
scroll to position [1327, 0]
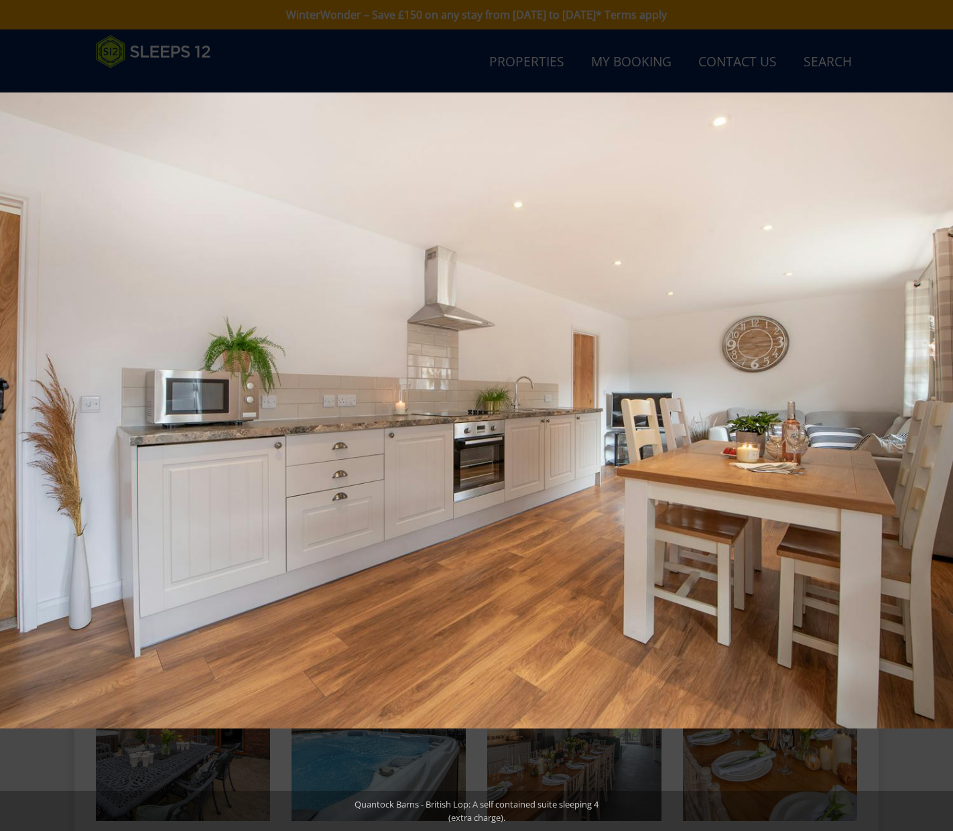
scroll to position [678, 0]
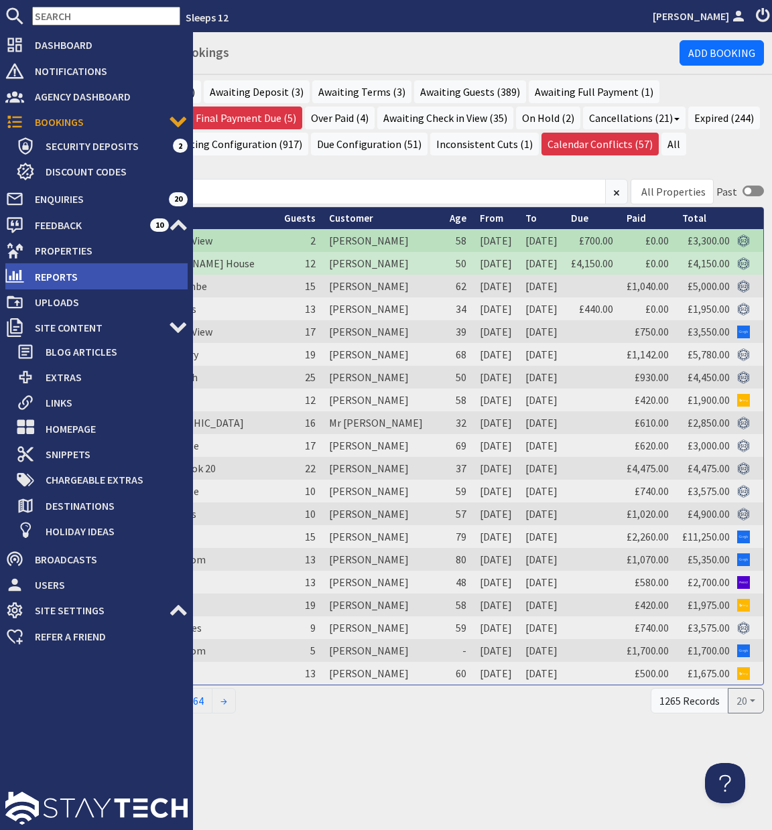
click at [58, 274] on span "Reports" at bounding box center [105, 276] width 163 height 21
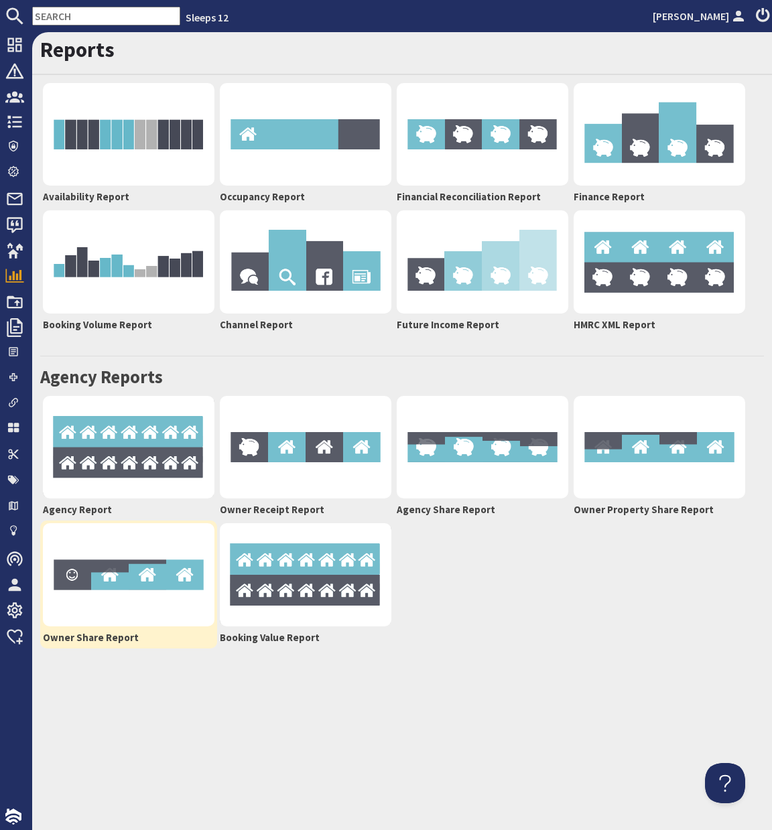
click at [109, 590] on img at bounding box center [129, 574] width 172 height 103
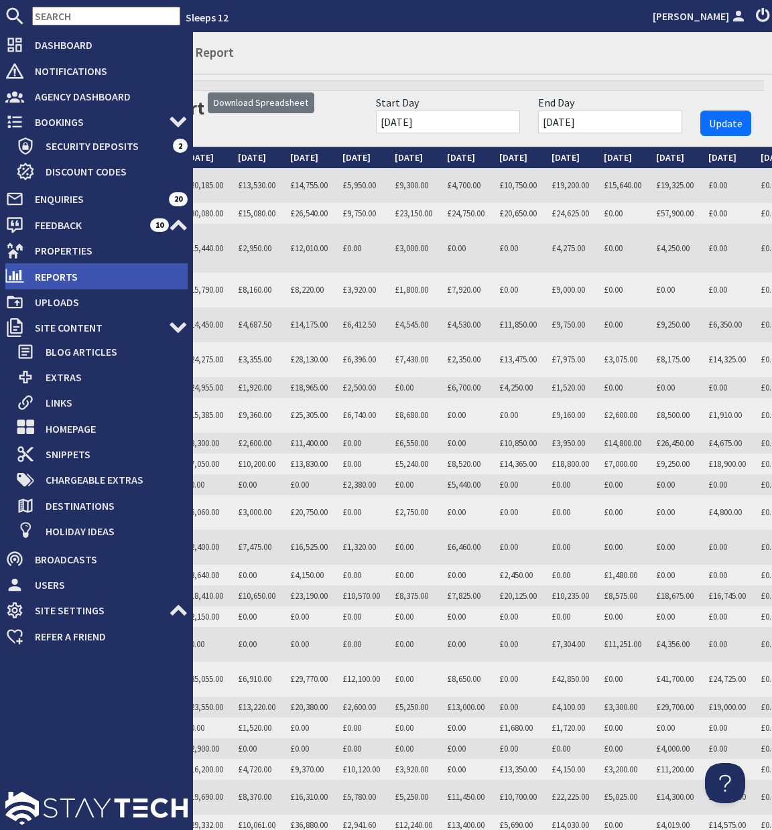
click at [42, 272] on span "Reports" at bounding box center [105, 276] width 163 height 21
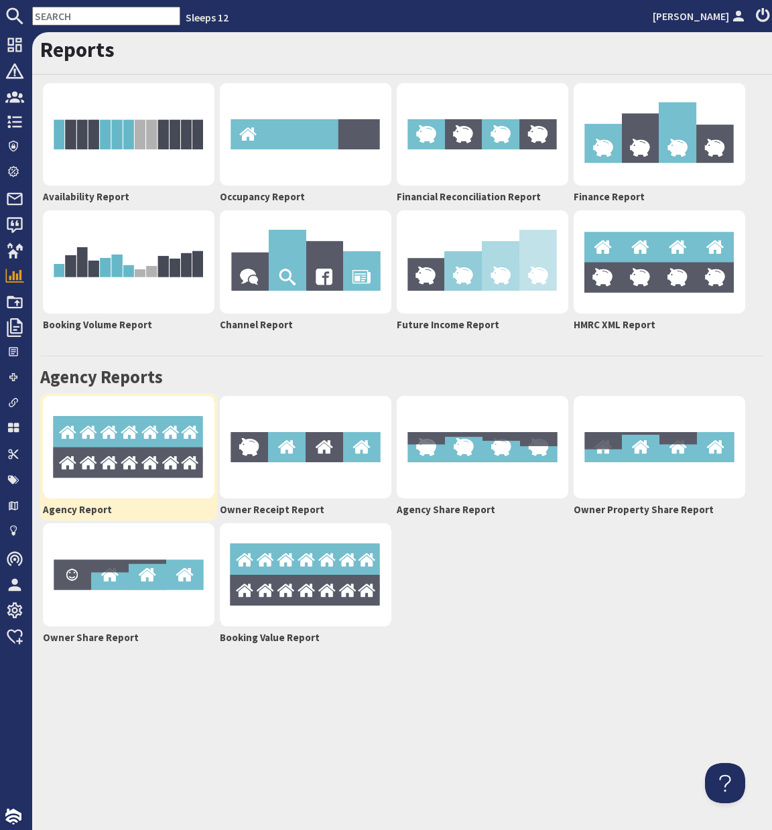
click at [135, 441] on img at bounding box center [129, 447] width 172 height 103
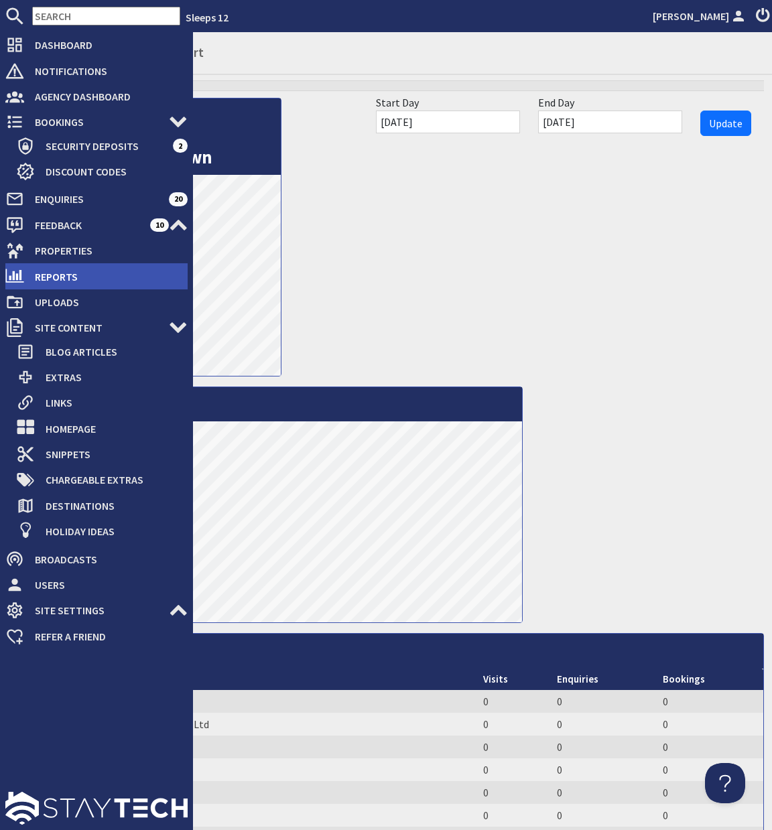
click at [54, 280] on span "Reports" at bounding box center [105, 276] width 163 height 21
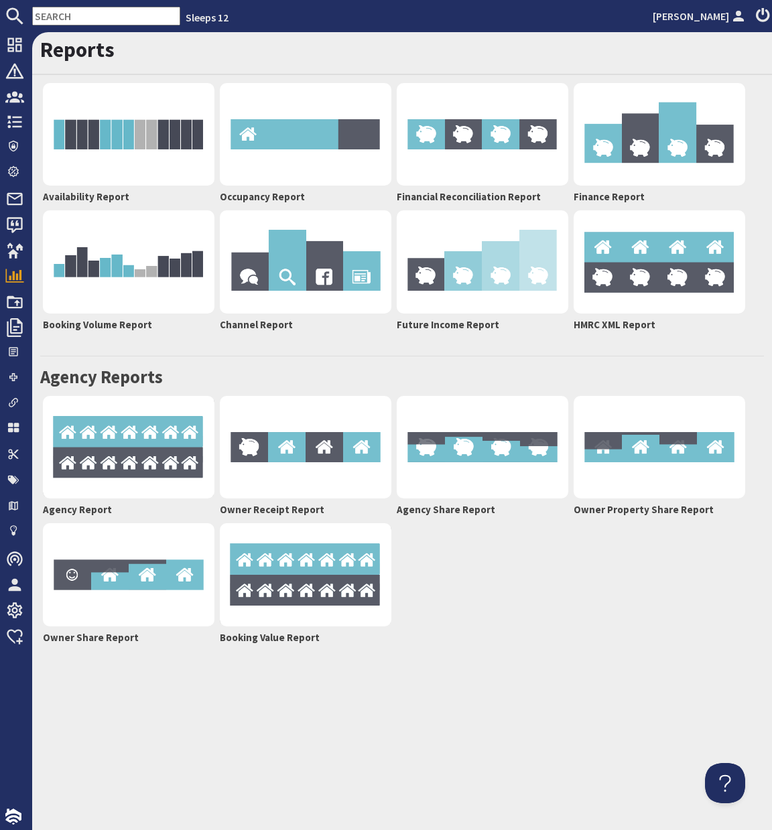
click at [533, 659] on div "Reports Availability Report Occupancy Report Financial Reconciliation Report Fi…" at bounding box center [402, 431] width 740 height 798
click at [302, 561] on img at bounding box center [306, 574] width 172 height 103
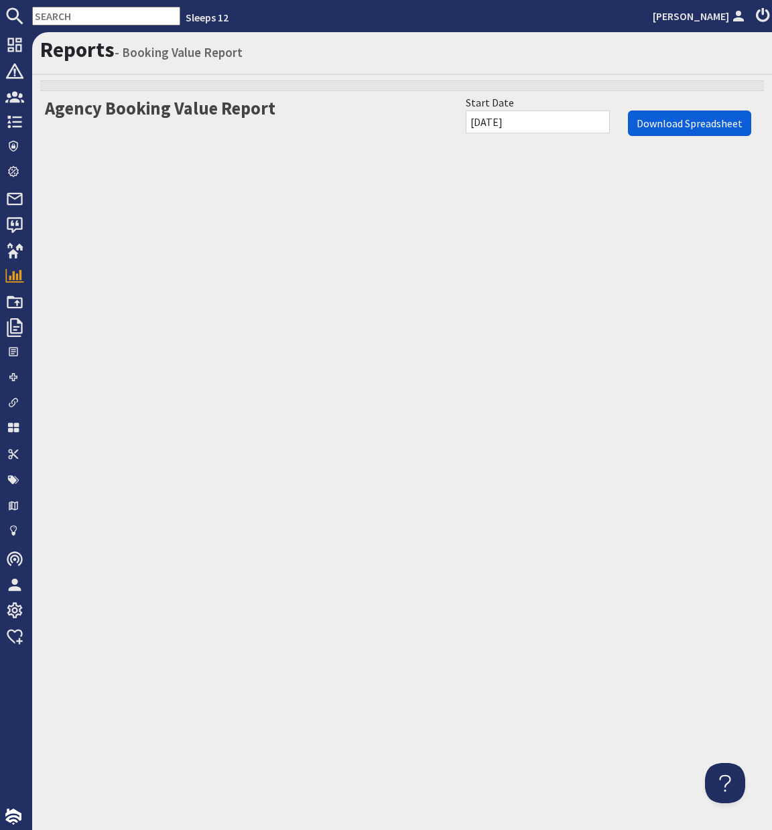
click at [646, 126] on input "Download Spreadsheet" at bounding box center [689, 123] width 123 height 25
click at [74, 11] on input "text" at bounding box center [106, 16] width 148 height 19
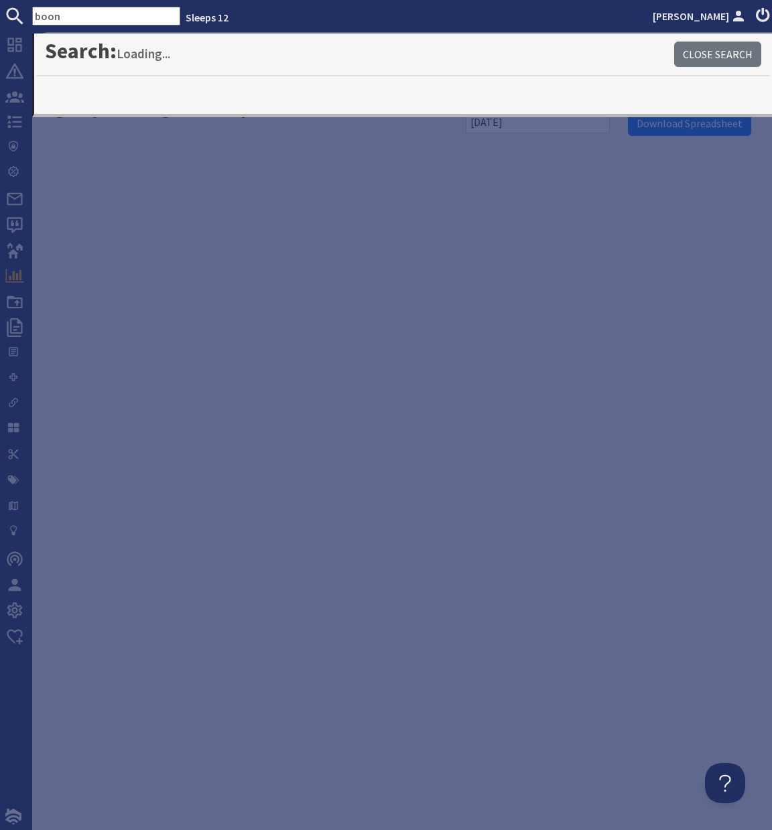
type input "boon"
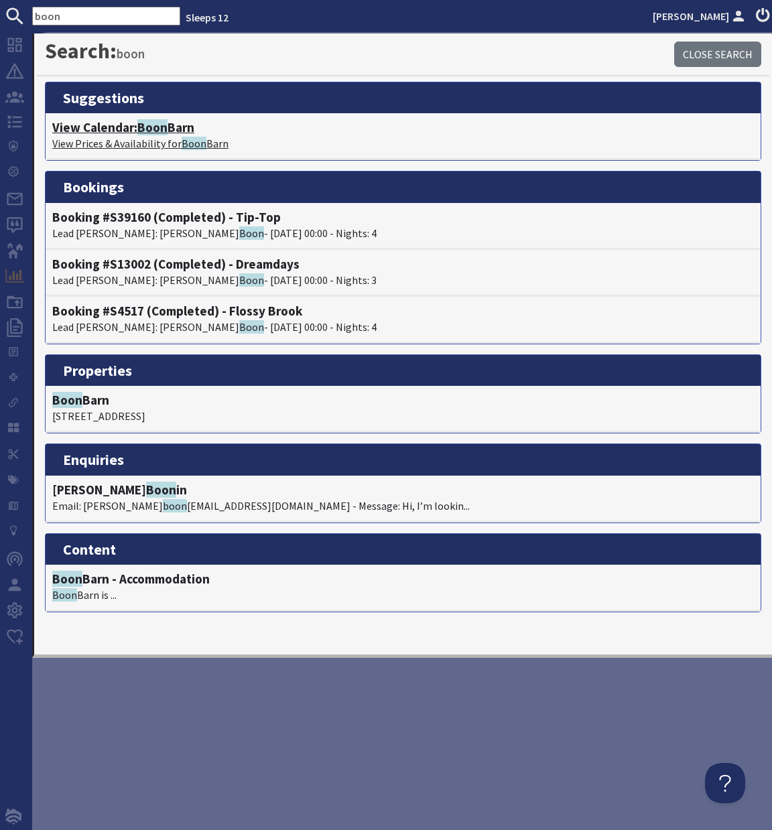
click at [101, 126] on h4 "View Calendar: [PERSON_NAME]" at bounding box center [403, 127] width 702 height 15
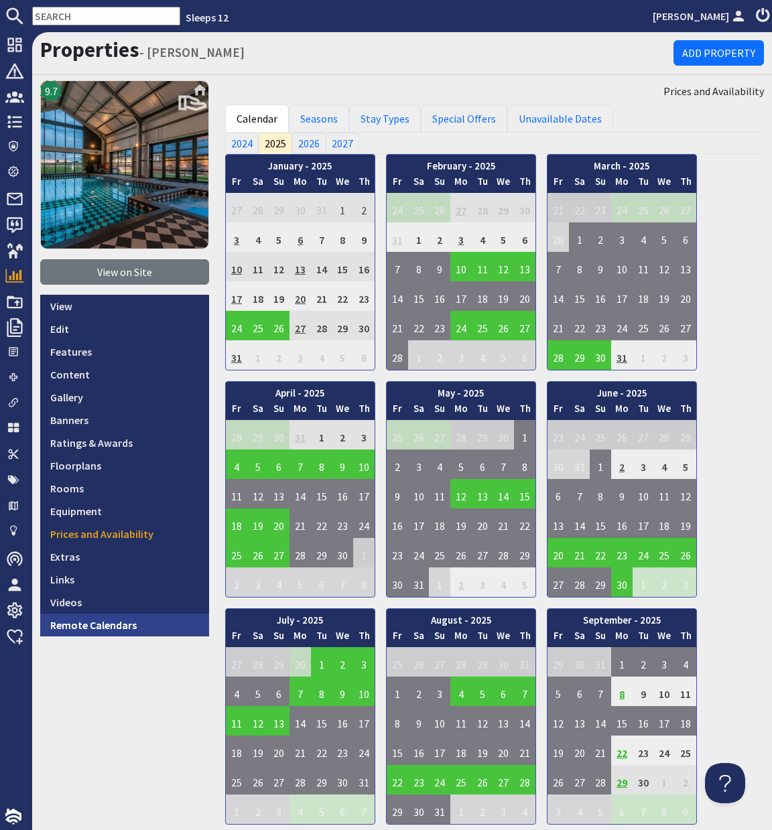
click at [56, 629] on link "Remote Calendars" at bounding box center [124, 625] width 169 height 23
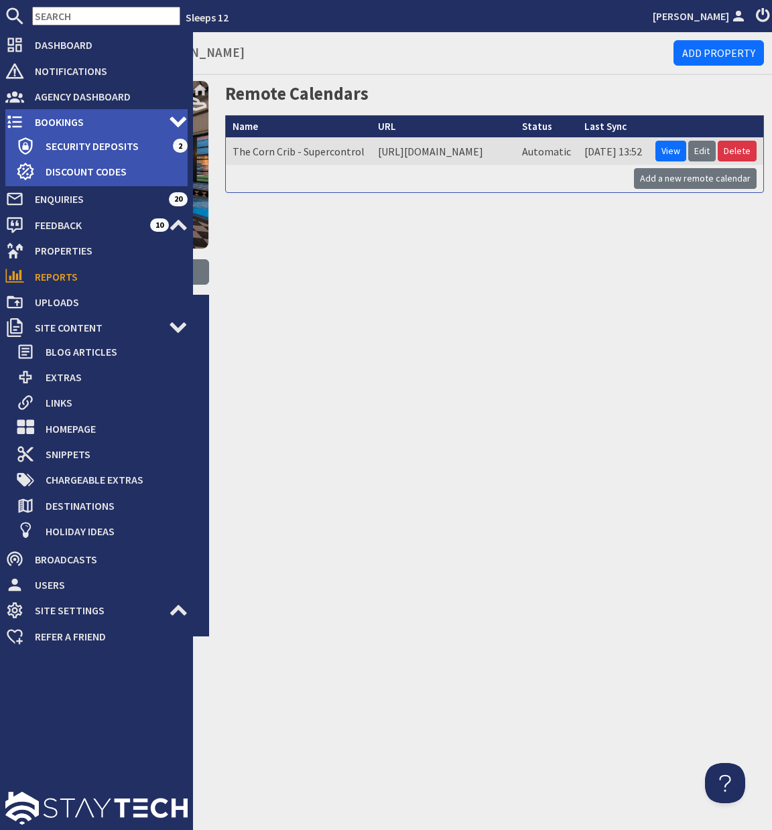
click at [44, 122] on span "Bookings" at bounding box center [96, 121] width 145 height 21
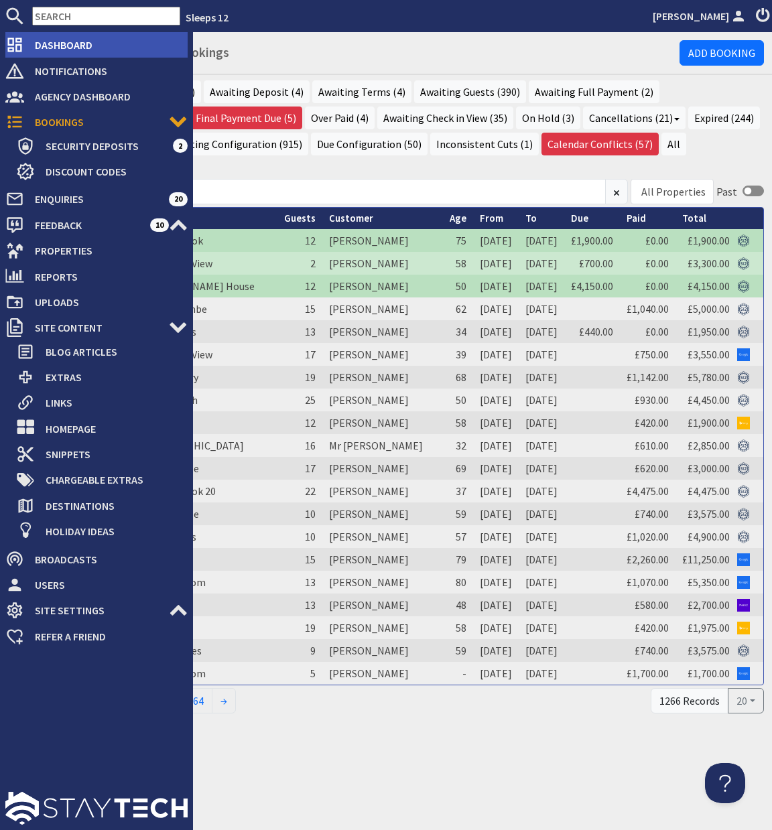
click at [64, 42] on span "Dashboard" at bounding box center [105, 44] width 163 height 21
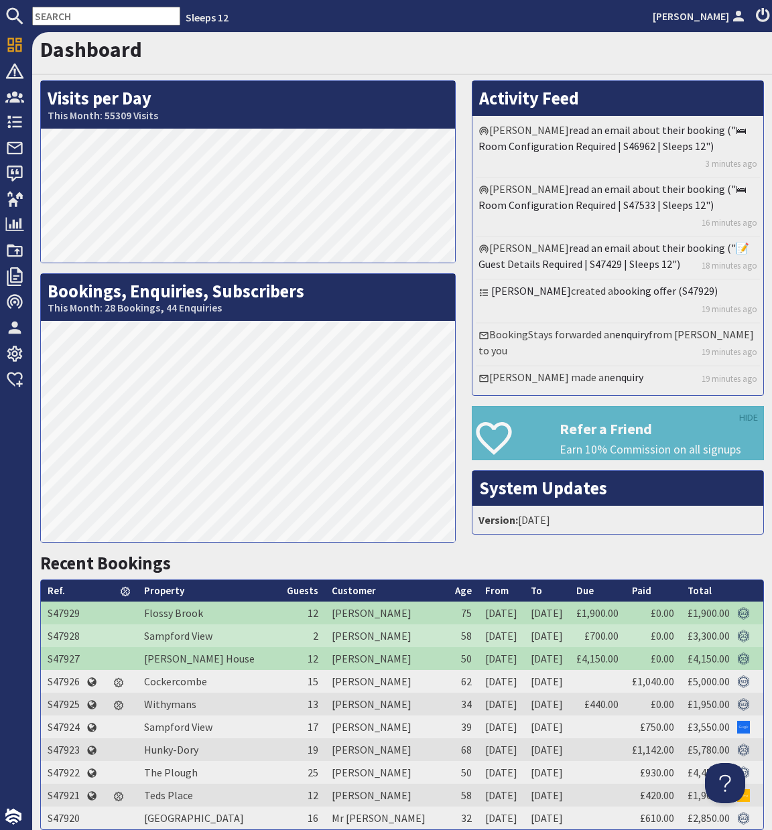
click at [94, 17] on input "text" at bounding box center [106, 16] width 148 height 19
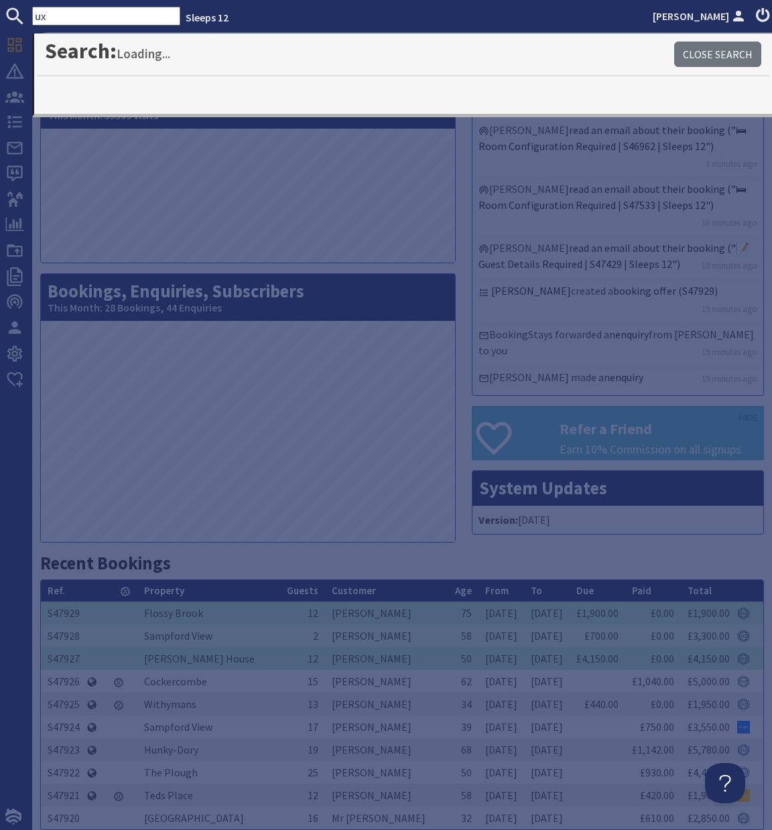
type input "u"
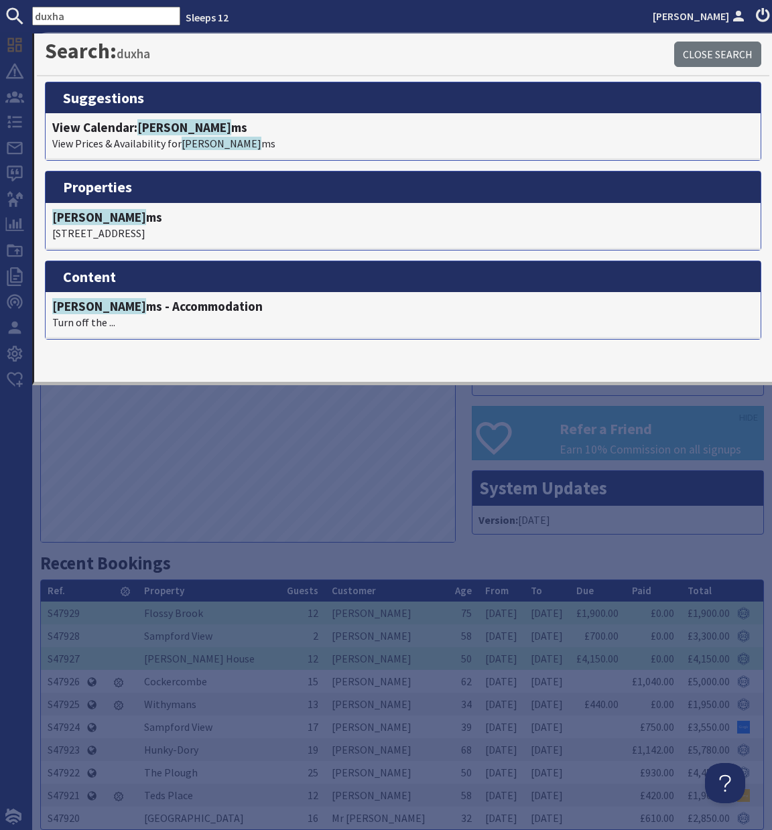
drag, startPoint x: 67, startPoint y: 11, endPoint x: 25, endPoint y: 13, distance: 41.6
click at [25, 13] on form "duxha" at bounding box center [90, 16] width 180 height 19
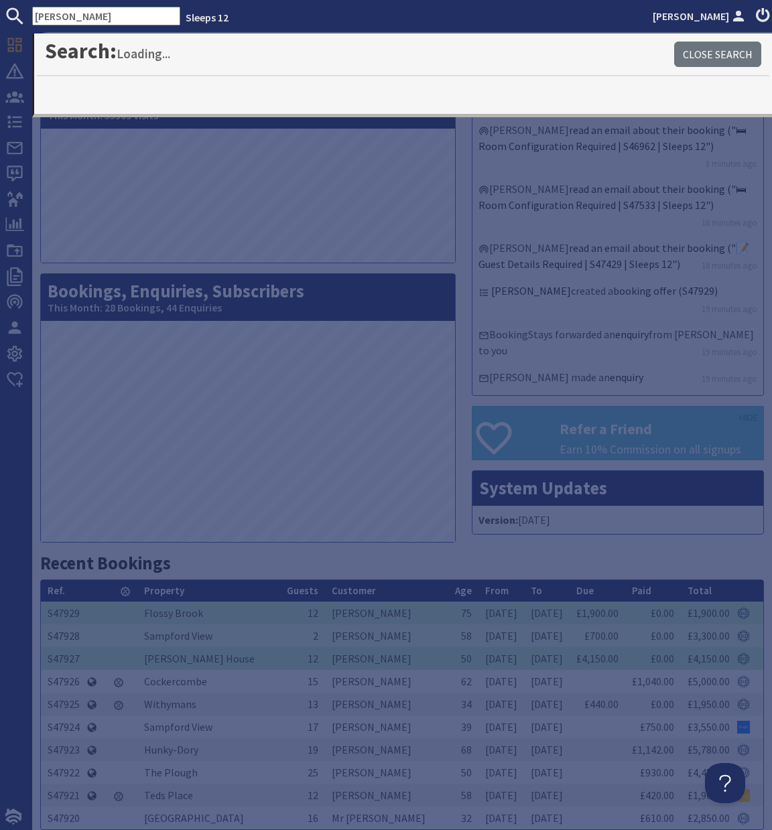
type input "[PERSON_NAME]"
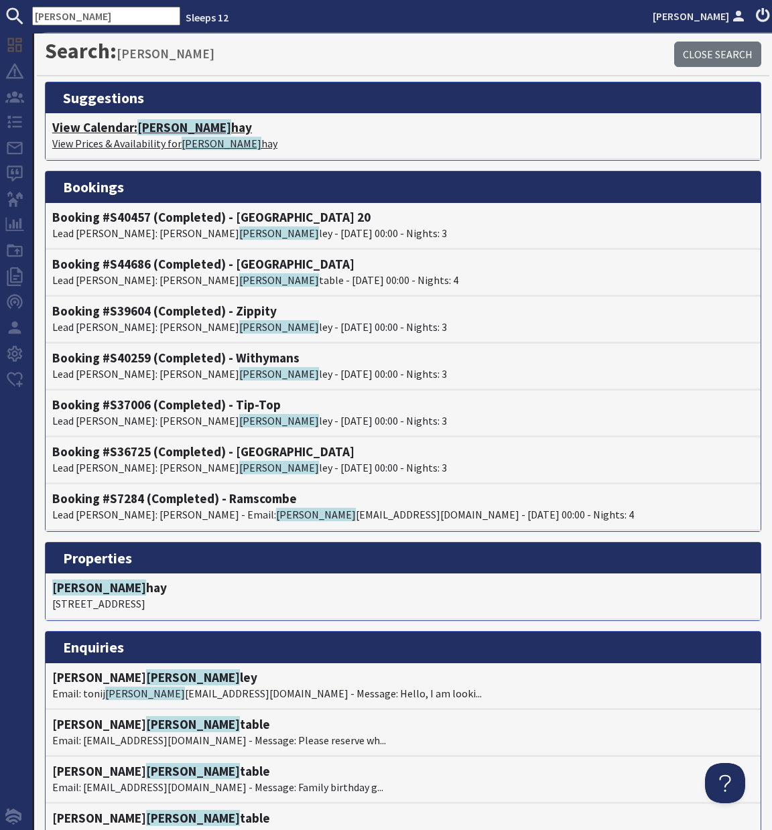
click at [154, 130] on span "Hux" at bounding box center [184, 127] width 94 height 16
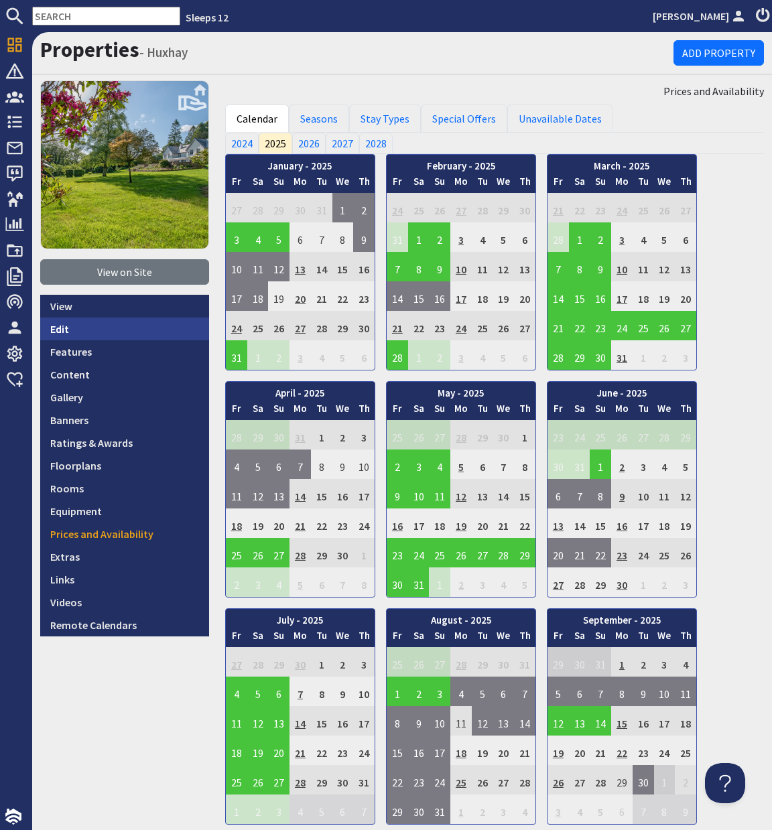
click at [62, 334] on link "Edit" at bounding box center [124, 329] width 169 height 23
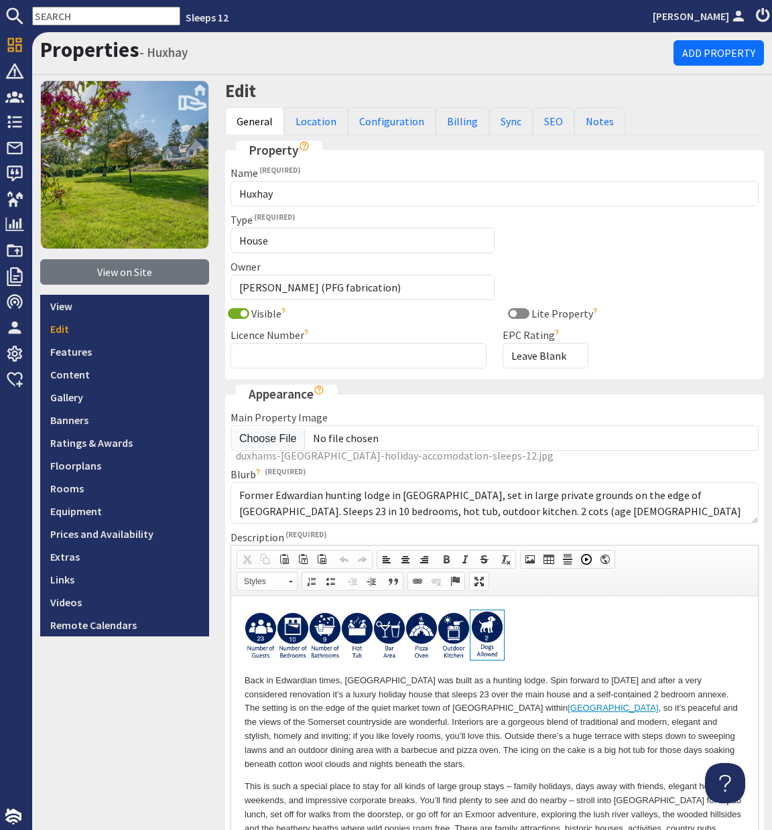
click at [73, 19] on input "text" at bounding box center [106, 16] width 148 height 19
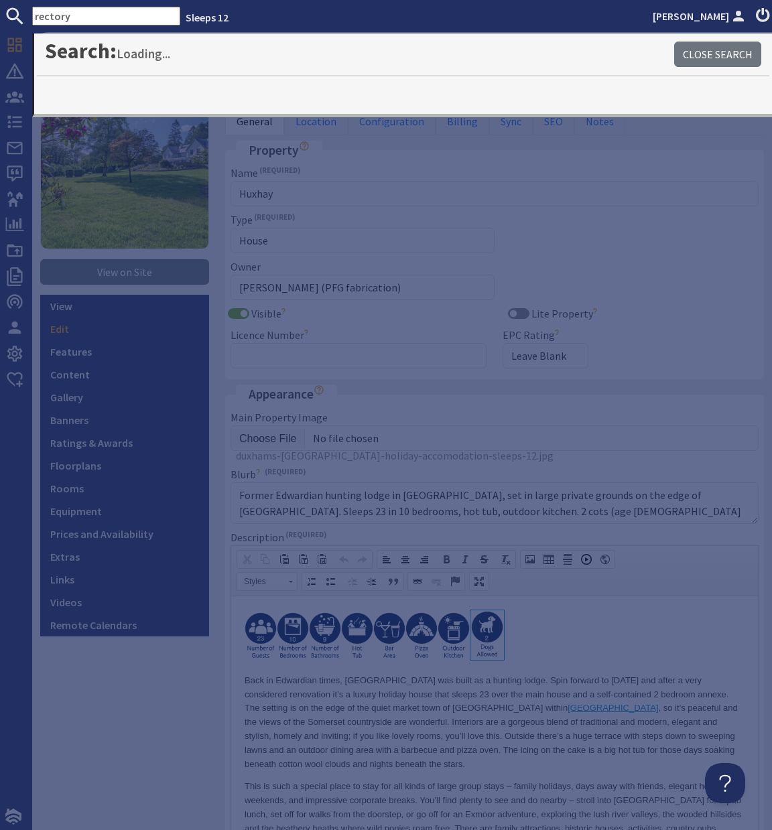
type input "rectory"
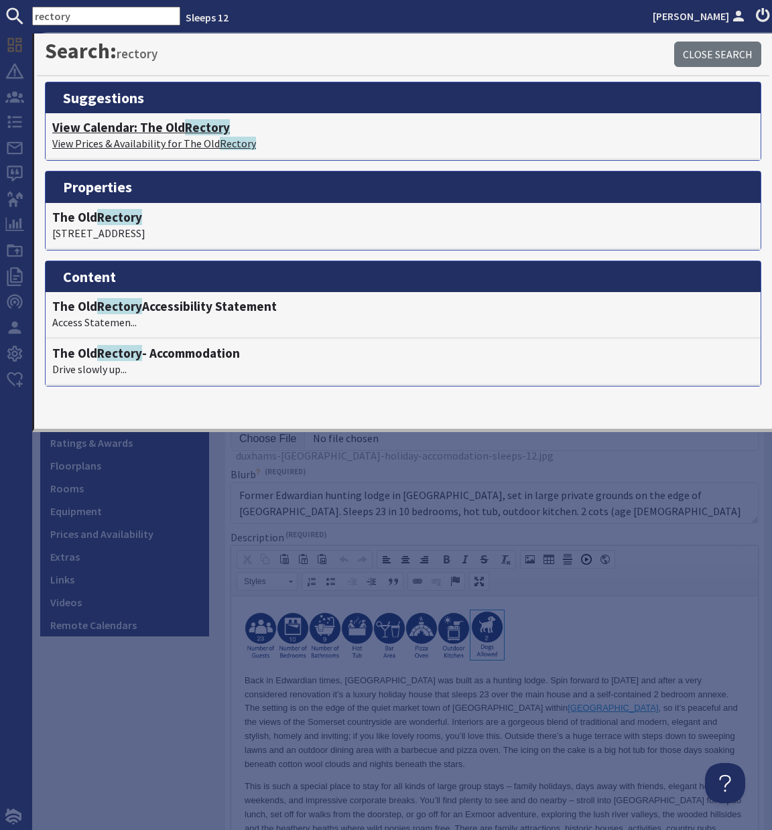
click at [176, 131] on h4 "View Calendar: The Old Rectory" at bounding box center [403, 127] width 702 height 15
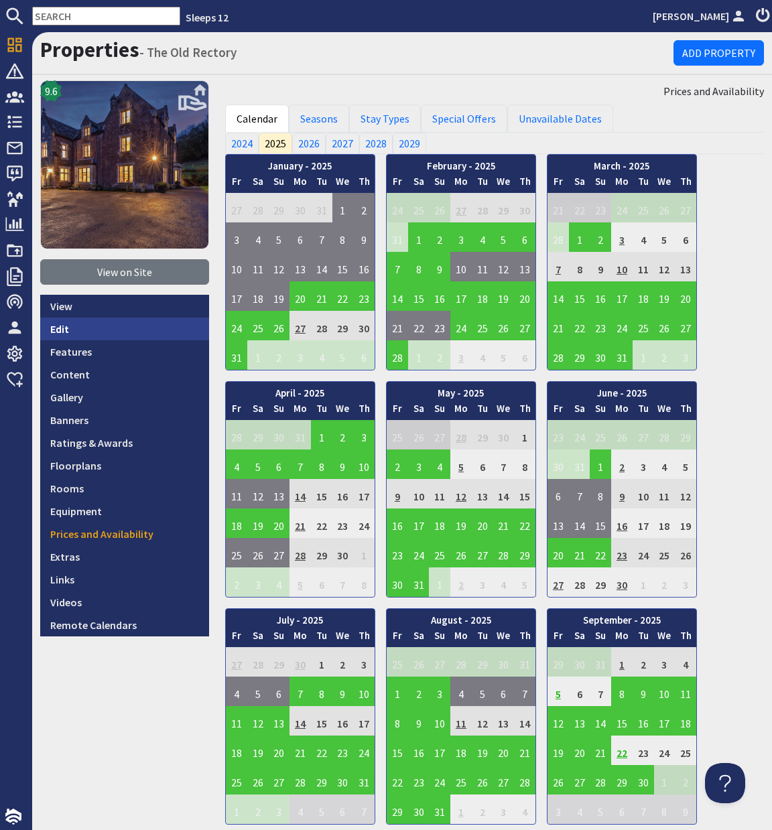
click at [58, 326] on link "Edit" at bounding box center [124, 329] width 169 height 23
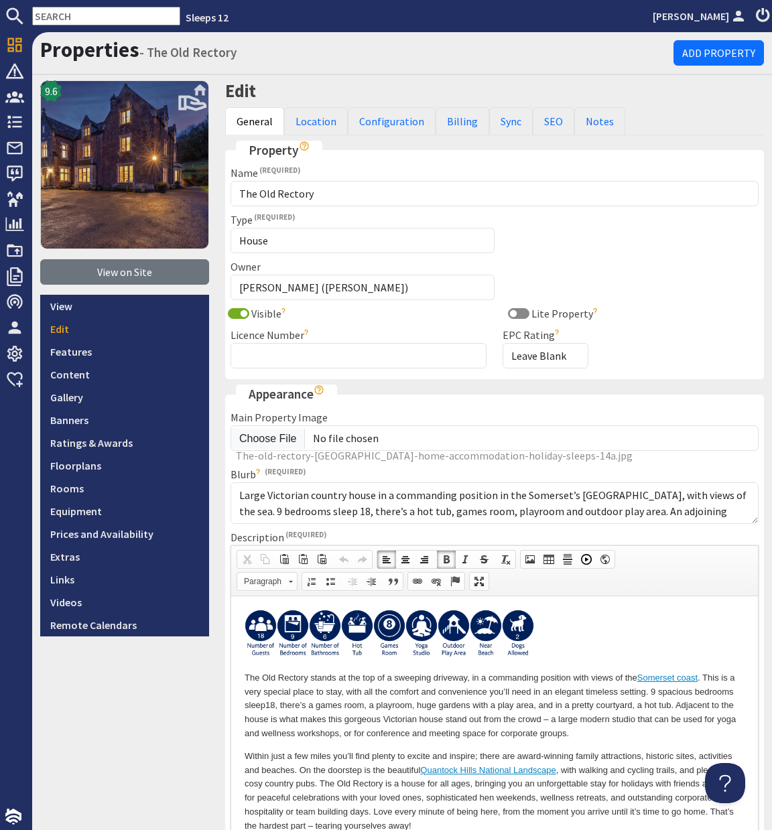
click at [553, 633] on p at bounding box center [495, 636] width 500 height 53
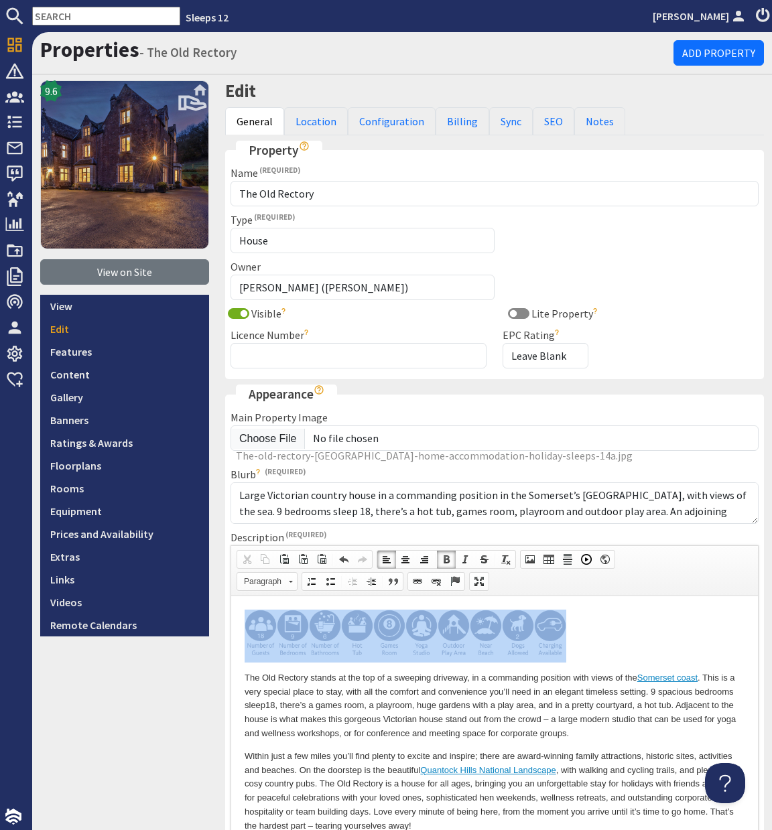
drag, startPoint x: 589, startPoint y: 633, endPoint x: 286, endPoint y: 621, distance: 303.1
click at [239, 633] on html "​​​​​​​ The Old Rectory stands at the top of a sweeping driveway, in a commandi…" at bounding box center [494, 751] width 527 height 310
drag, startPoint x: 436, startPoint y: 580, endPoint x: 428, endPoint y: 580, distance: 7.4
click at [436, 580] on span at bounding box center [436, 581] width 11 height 11
click at [417, 581] on span at bounding box center [417, 581] width 11 height 11
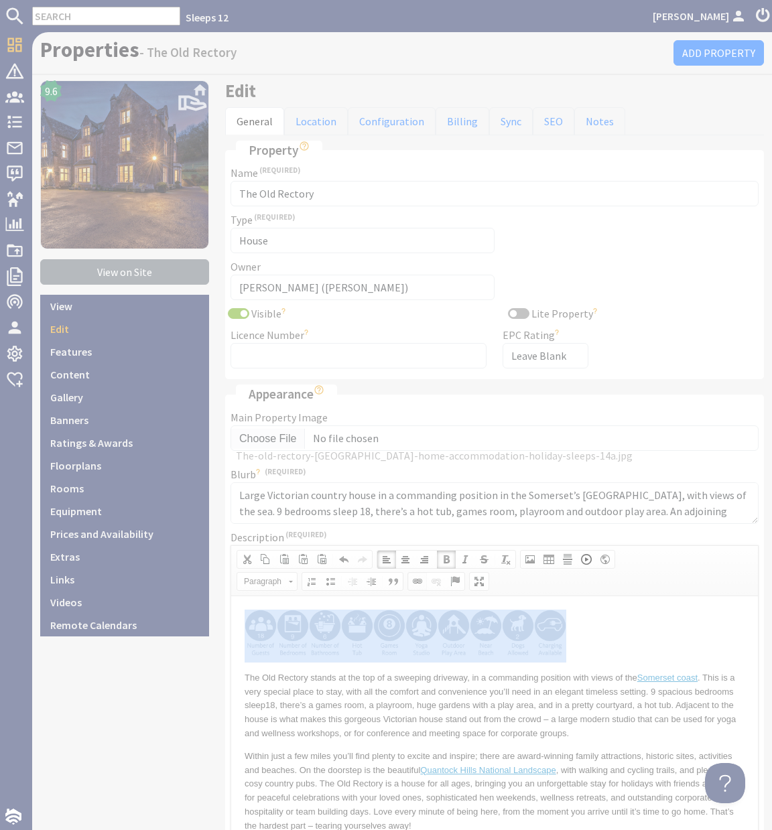
select select "zioncontentpage"
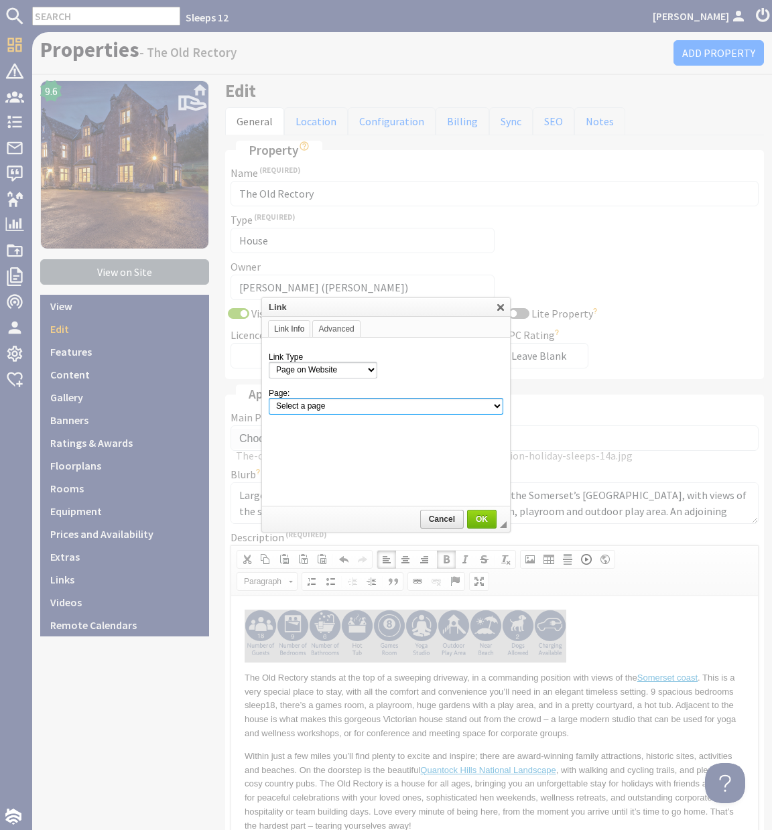
click at [389, 407] on select "Select a page Homepage Content Page · 1642 Living History Village, Gosport, Ham…" at bounding box center [386, 406] width 235 height 17
select select "property!the-old-rectory-135"
click at [269, 398] on select "Select a page Homepage Content Page · 1642 Living History Village, Gosport, Ham…" at bounding box center [386, 406] width 235 height 17
click at [480, 521] on span "OK" at bounding box center [481, 519] width 27 height 9
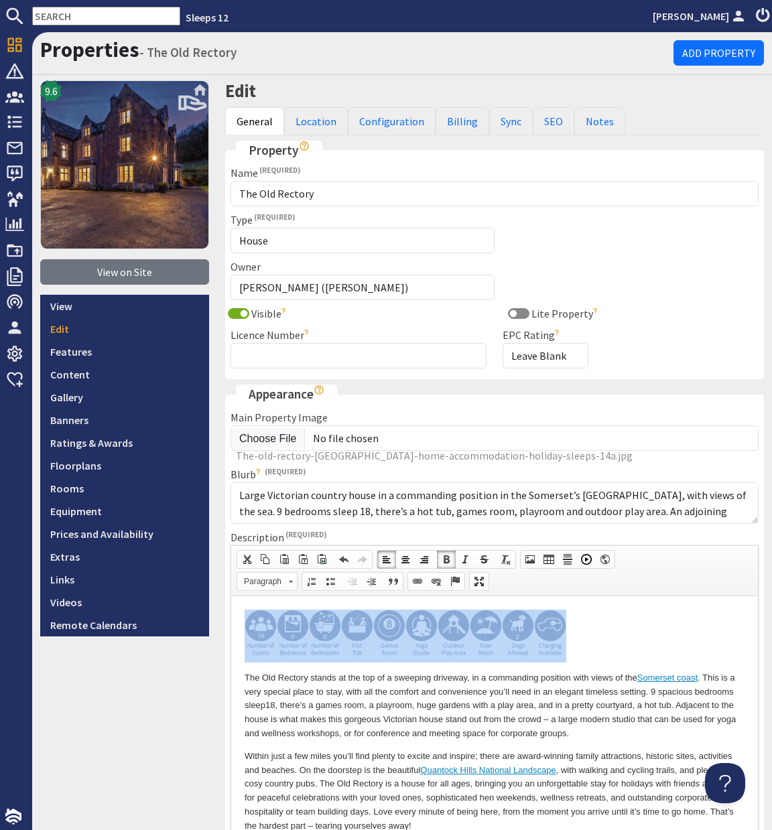
click at [602, 627] on p at bounding box center [495, 636] width 500 height 53
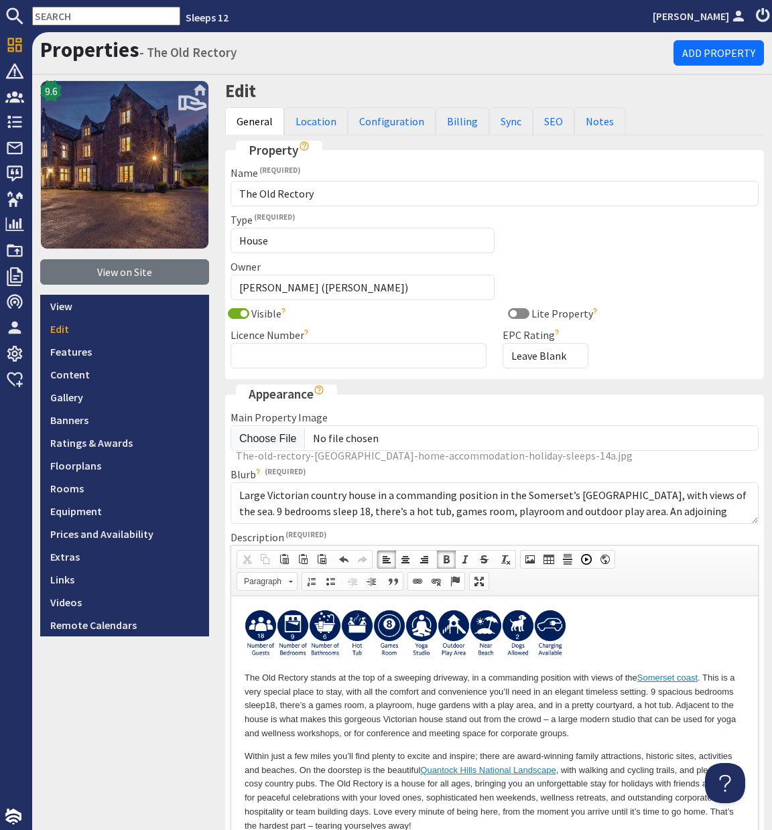
scroll to position [308, 0]
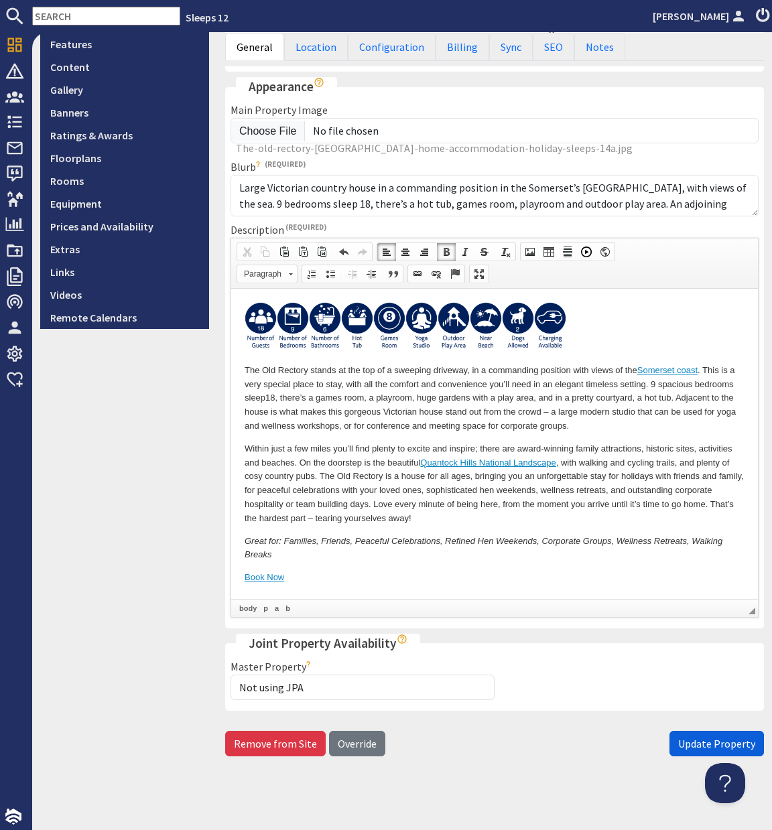
click at [684, 745] on span "Update Property" at bounding box center [716, 743] width 77 height 13
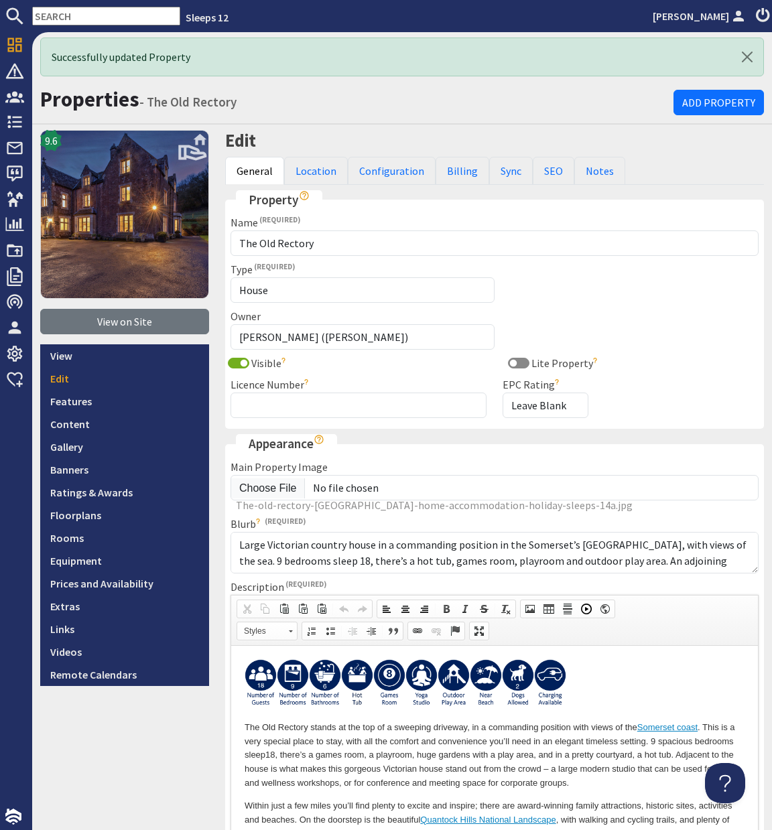
scroll to position [0, 0]
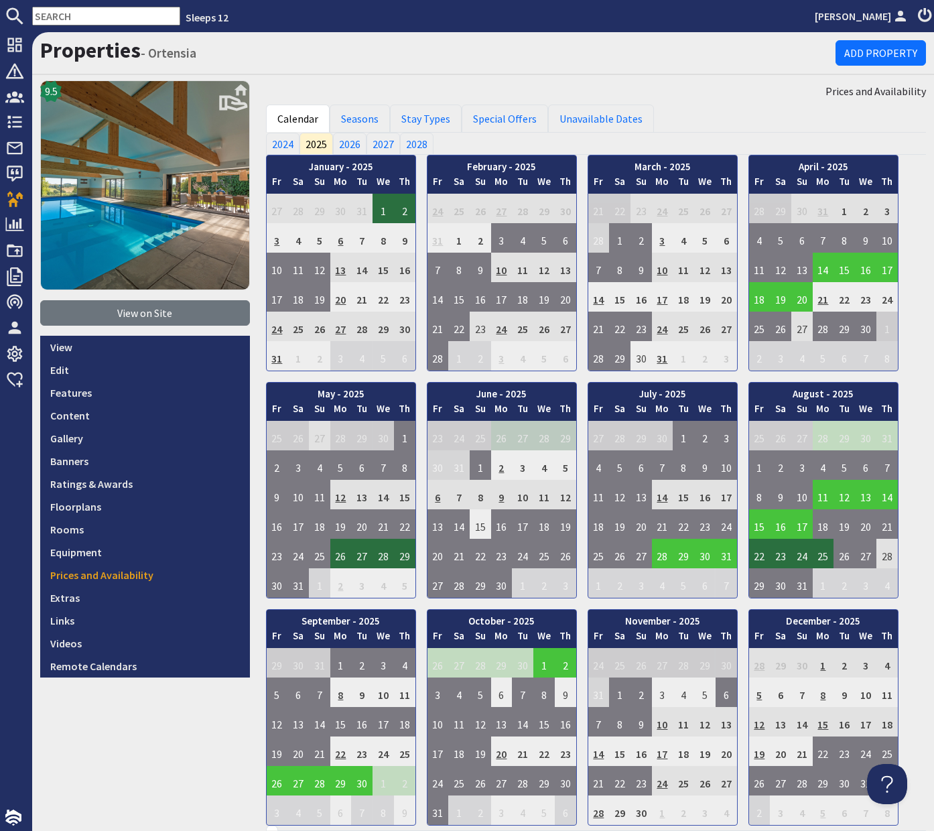
click at [106, 16] on input "text" at bounding box center [106, 16] width 148 height 19
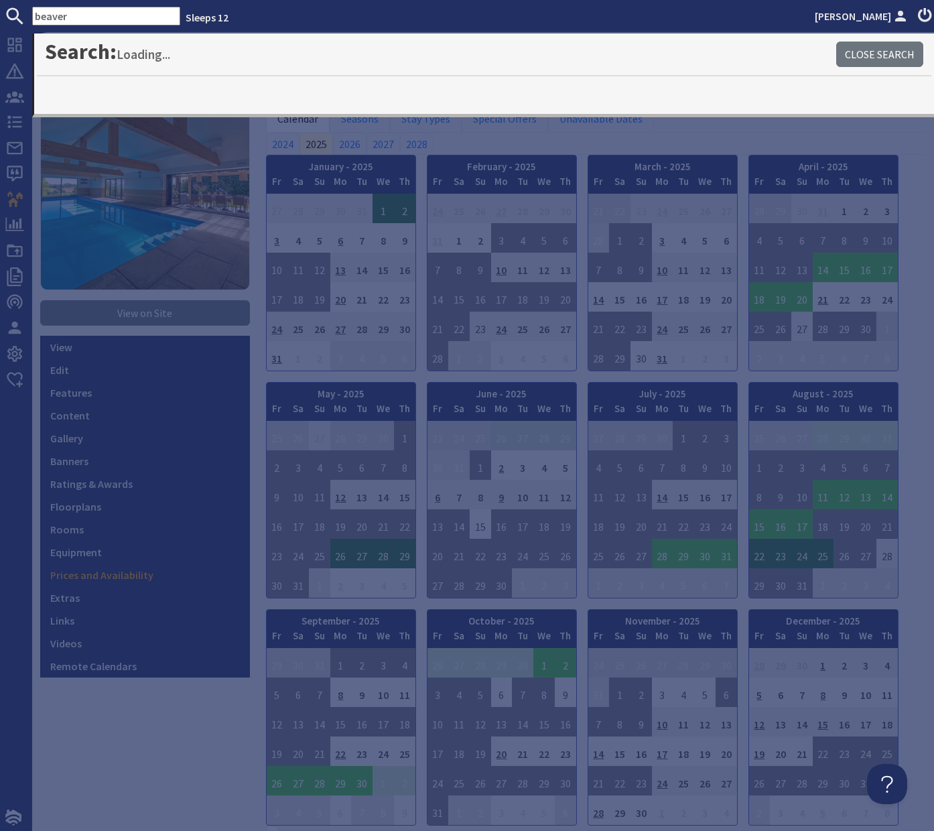
type input "beaver"
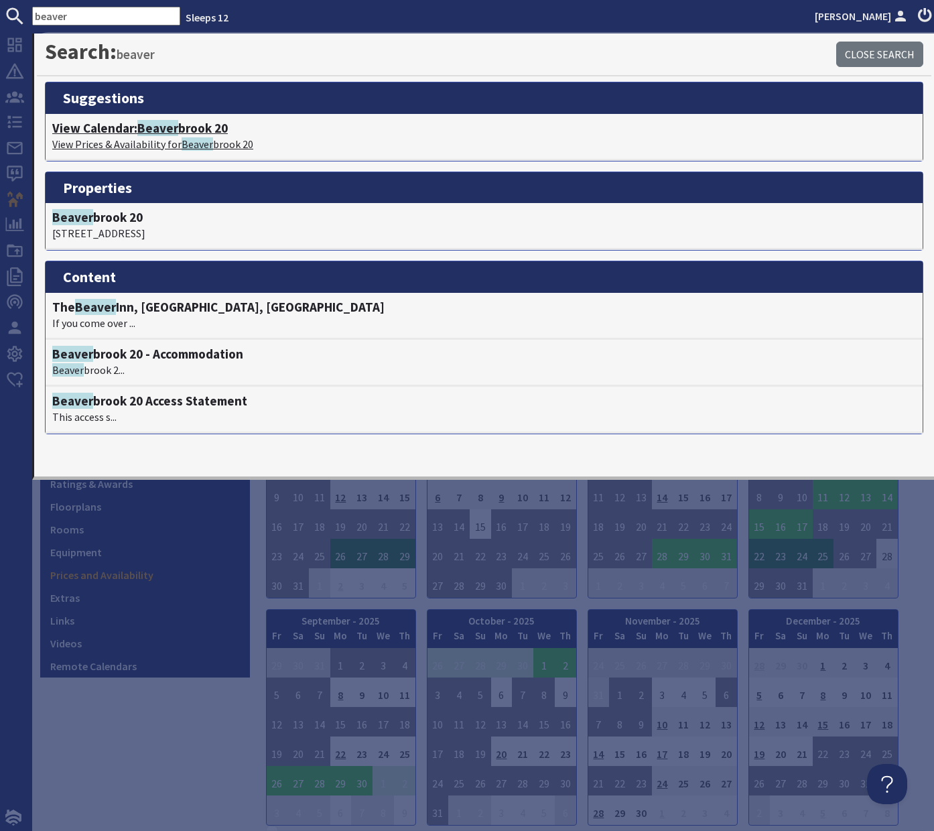
click at [190, 134] on h4 "View Calendar: [GEOGRAPHIC_DATA] 20" at bounding box center [484, 128] width 864 height 15
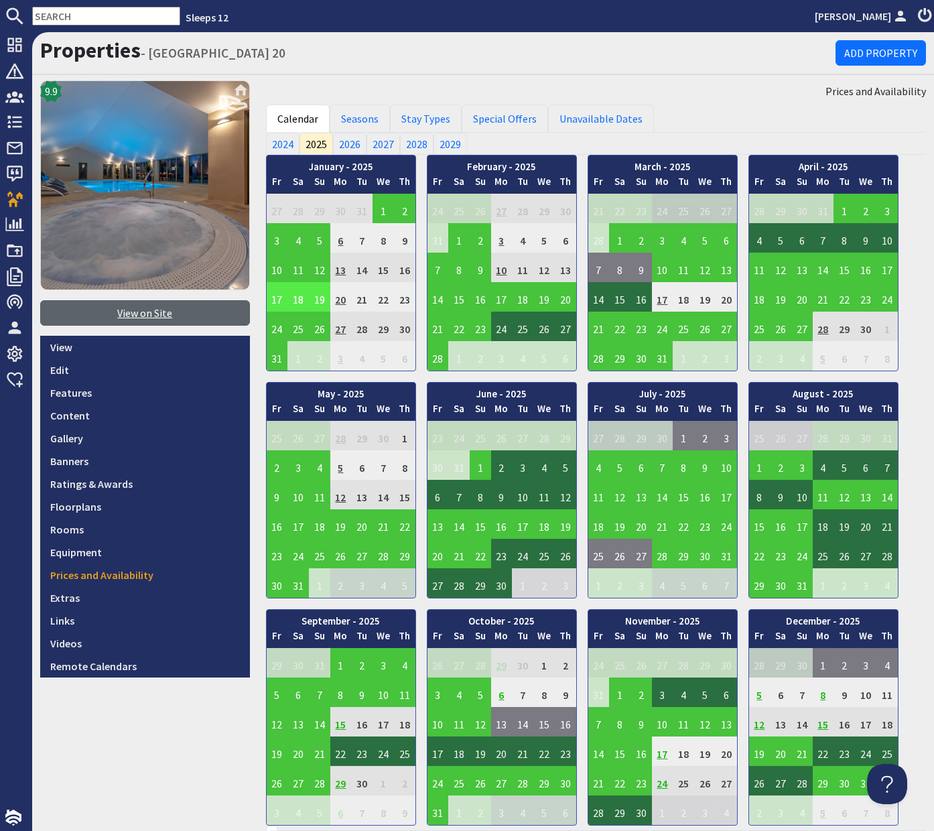
click at [150, 310] on link "View on Site" at bounding box center [145, 312] width 210 height 25
click at [65, 367] on link "Edit" at bounding box center [145, 369] width 210 height 23
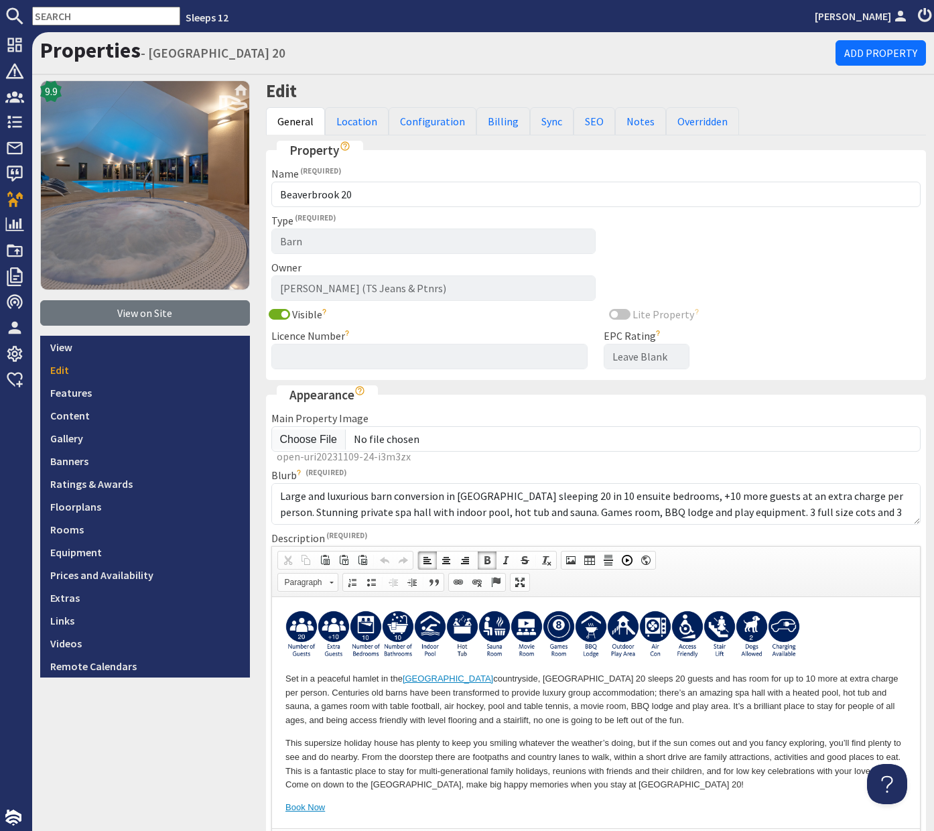
drag, startPoint x: 806, startPoint y: 634, endPoint x: 781, endPoint y: 636, distance: 25.5
click at [781, 636] on p at bounding box center [596, 636] width 622 height 53
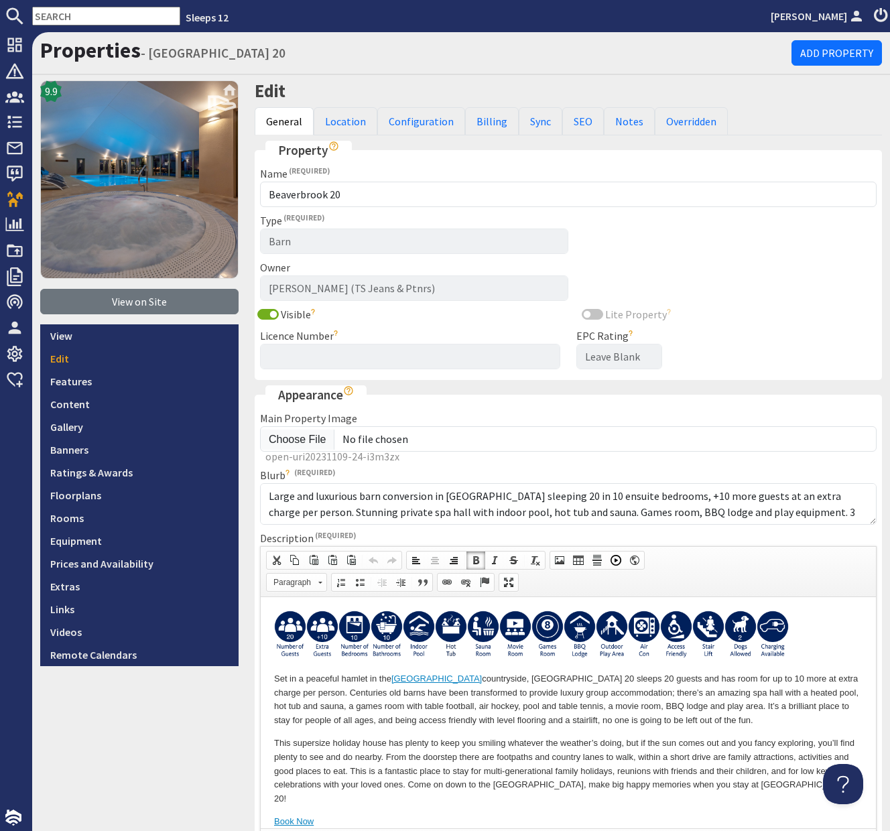
click at [92, 19] on input "text" at bounding box center [106, 16] width 148 height 19
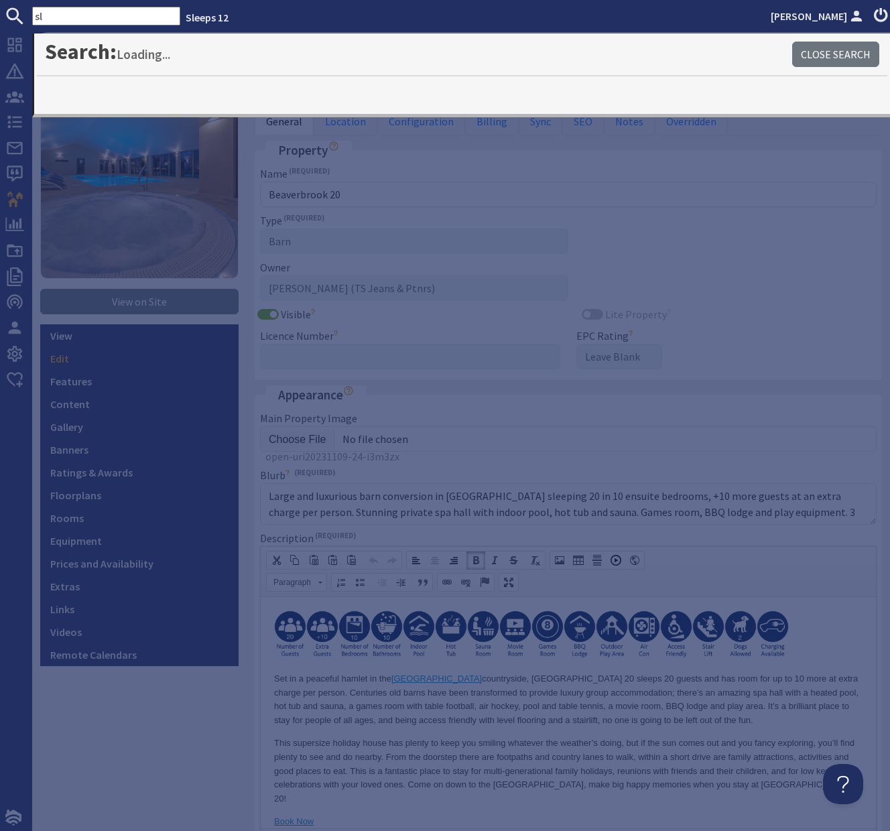
type input "s"
type input "dally"
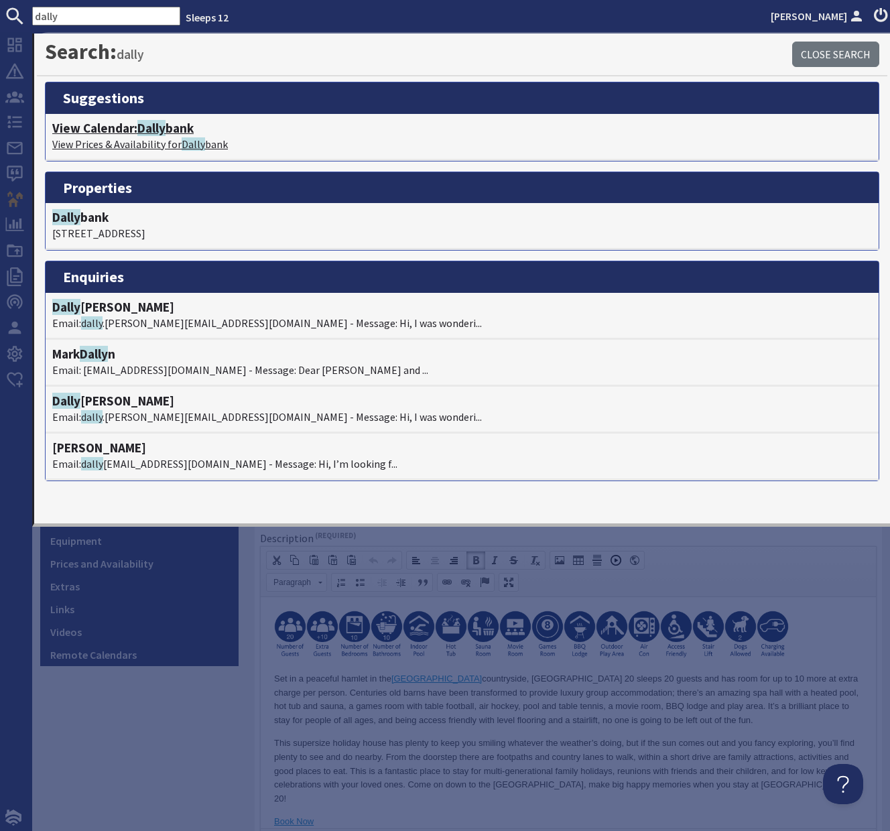
click at [134, 129] on h4 "View Calendar: Dally bank" at bounding box center [461, 128] width 819 height 15
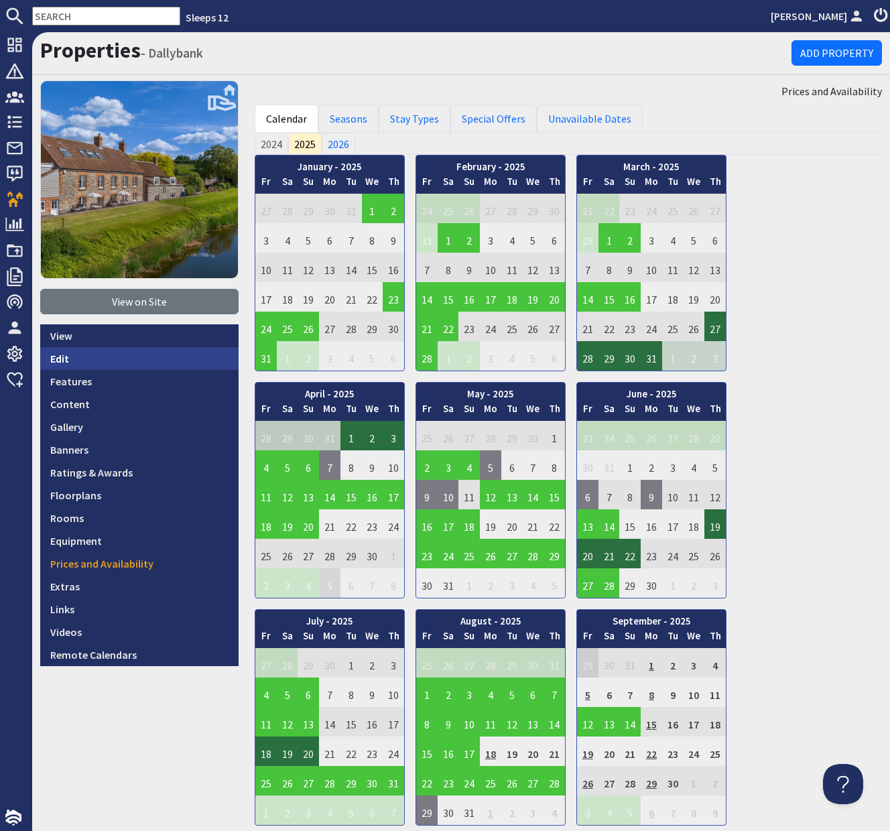
click at [60, 354] on link "Edit" at bounding box center [139, 358] width 198 height 23
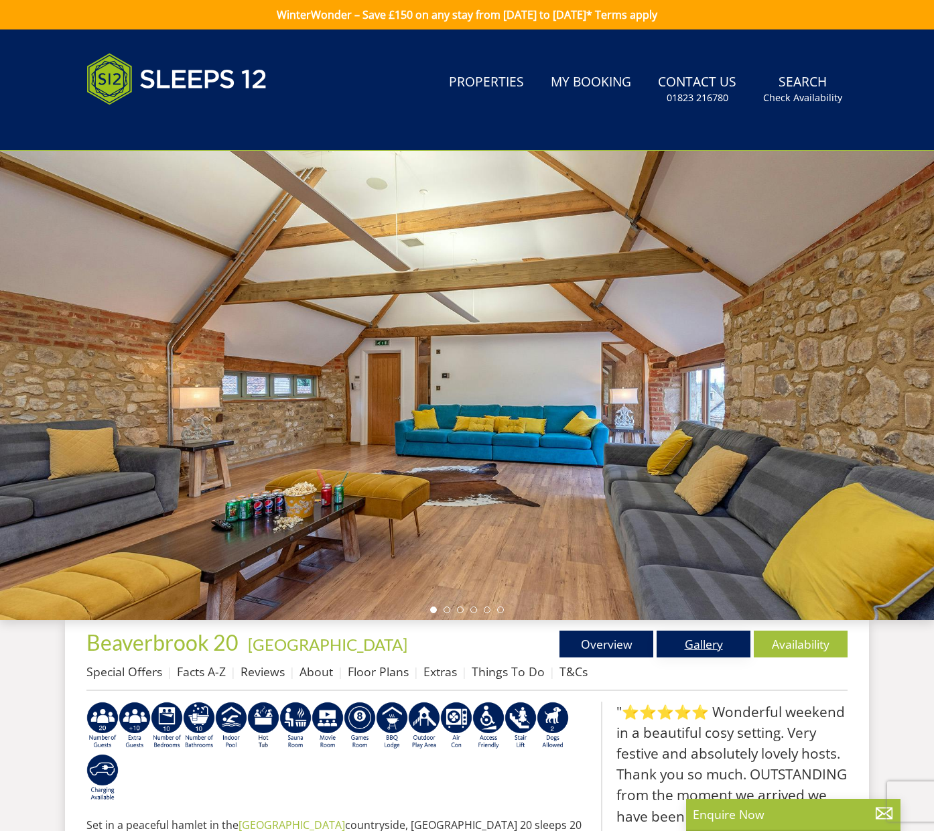
click at [708, 643] on link "Gallery" at bounding box center [704, 644] width 94 height 27
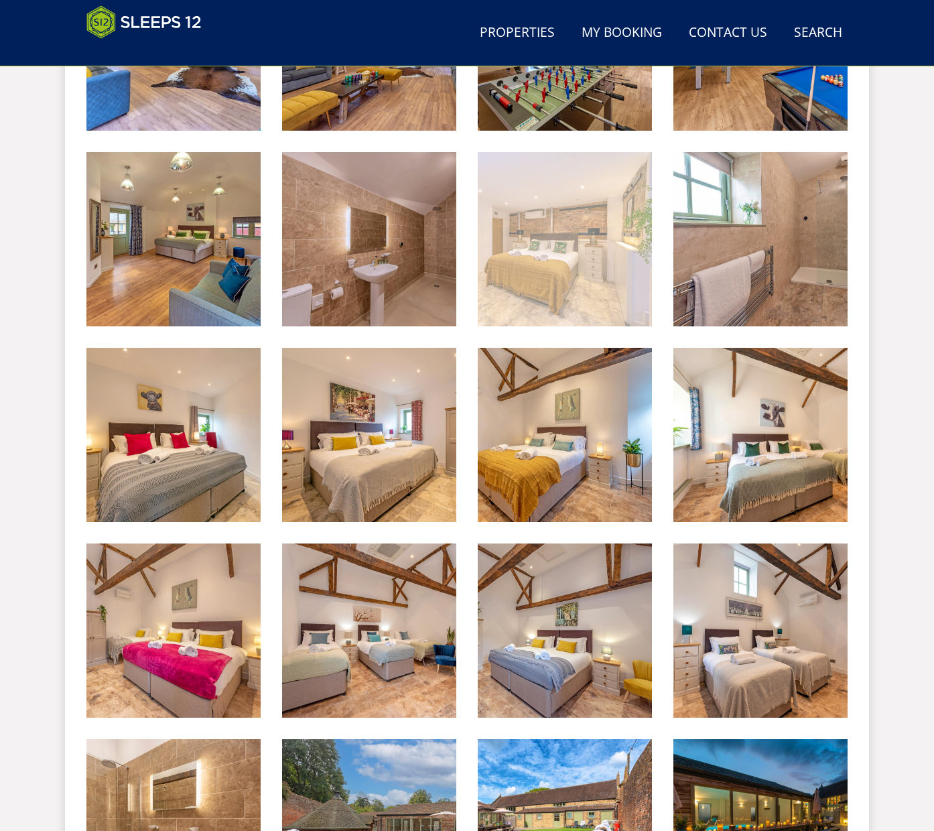
scroll to position [1278, 0]
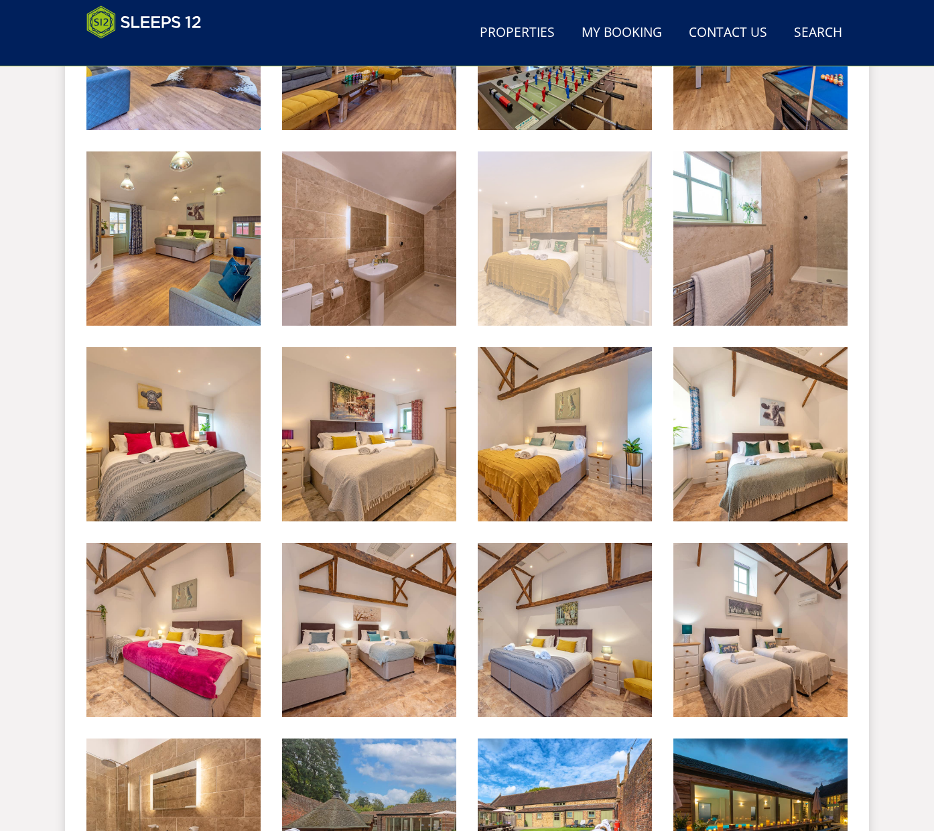
click at [590, 295] on img at bounding box center [565, 238] width 174 height 174
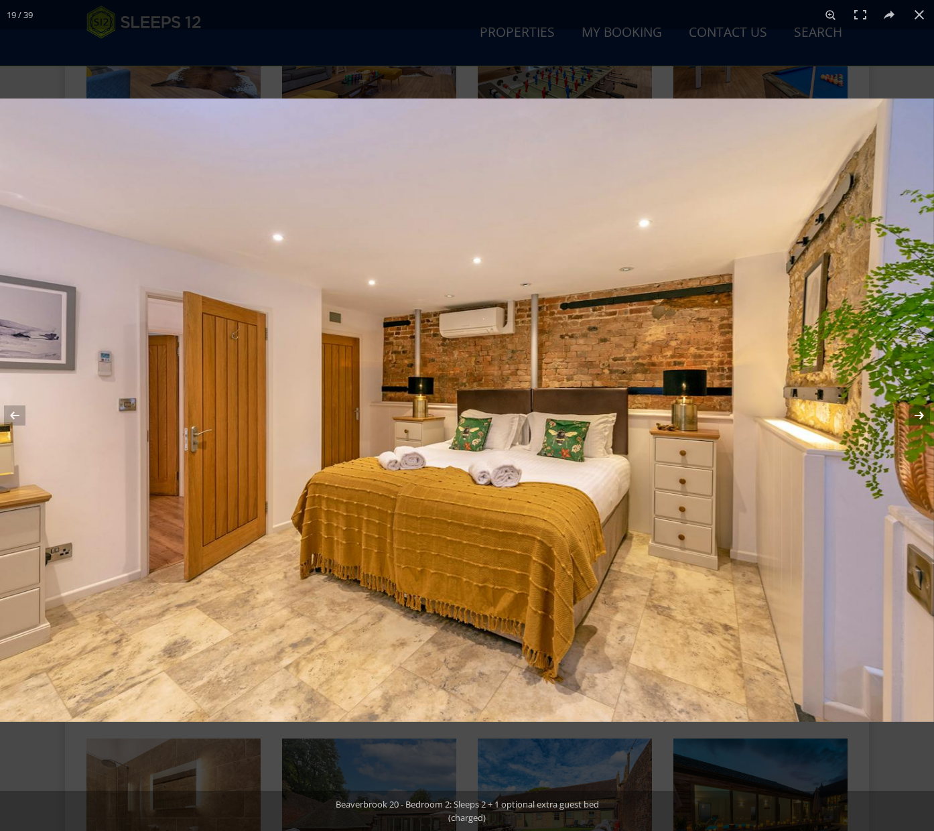
click at [921, 415] on button at bounding box center [910, 415] width 47 height 67
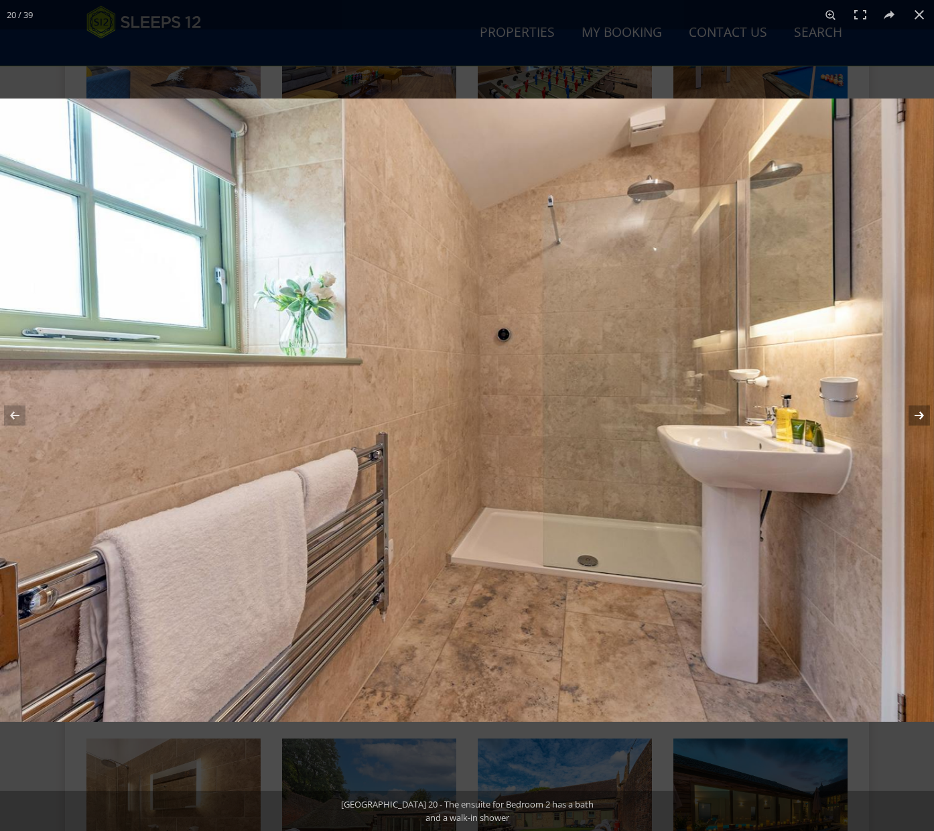
click at [920, 415] on button at bounding box center [910, 415] width 47 height 67
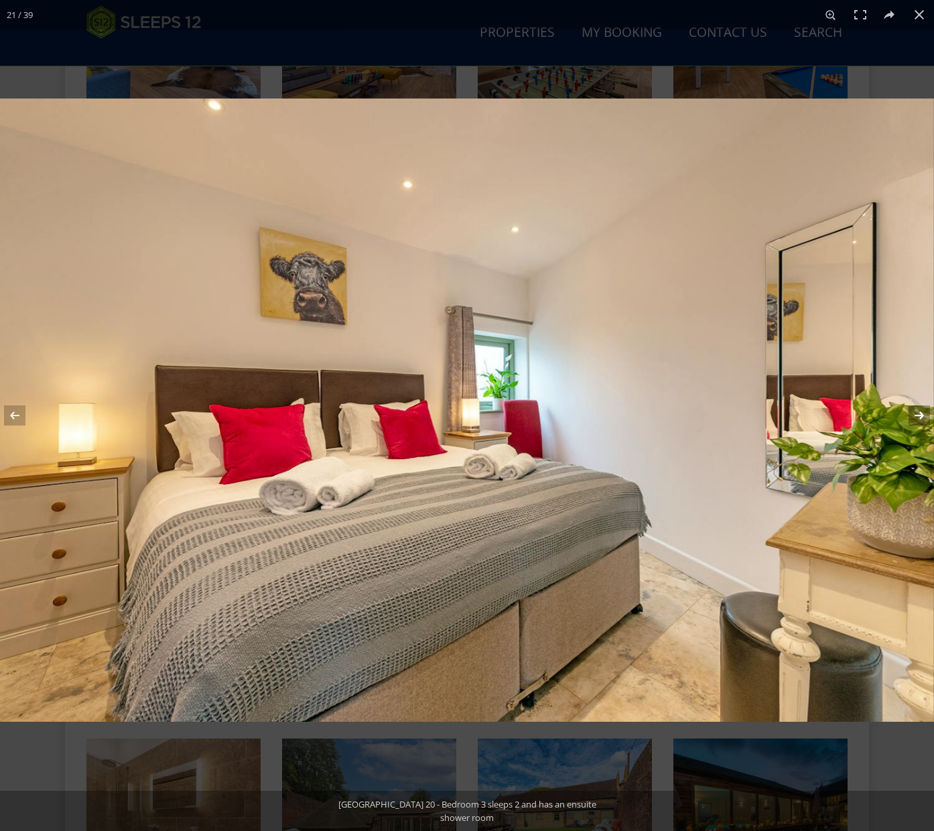
click at [921, 415] on button at bounding box center [910, 415] width 47 height 67
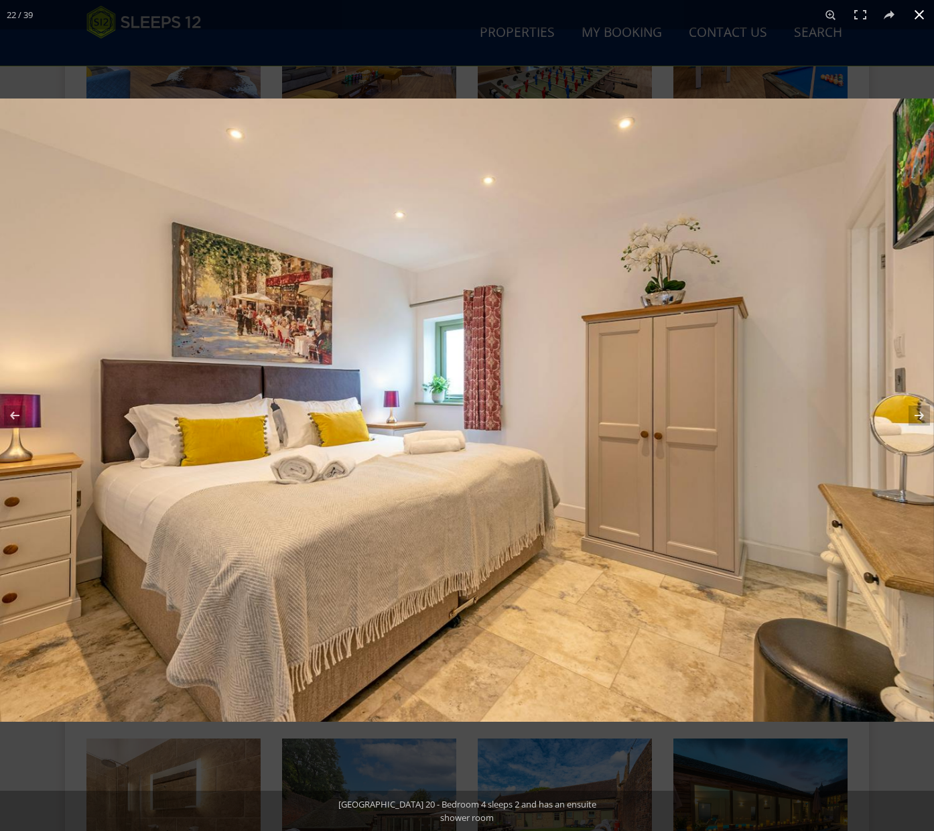
click at [919, 13] on button at bounding box center [919, 14] width 29 height 29
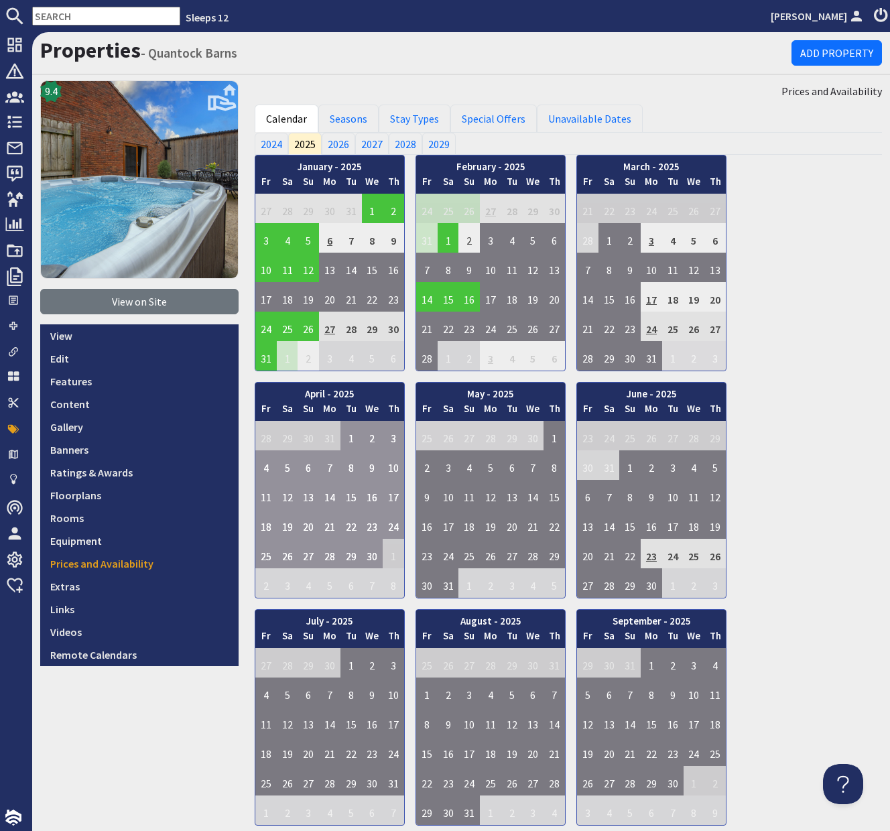
click at [84, 15] on input "text" at bounding box center [106, 16] width 148 height 19
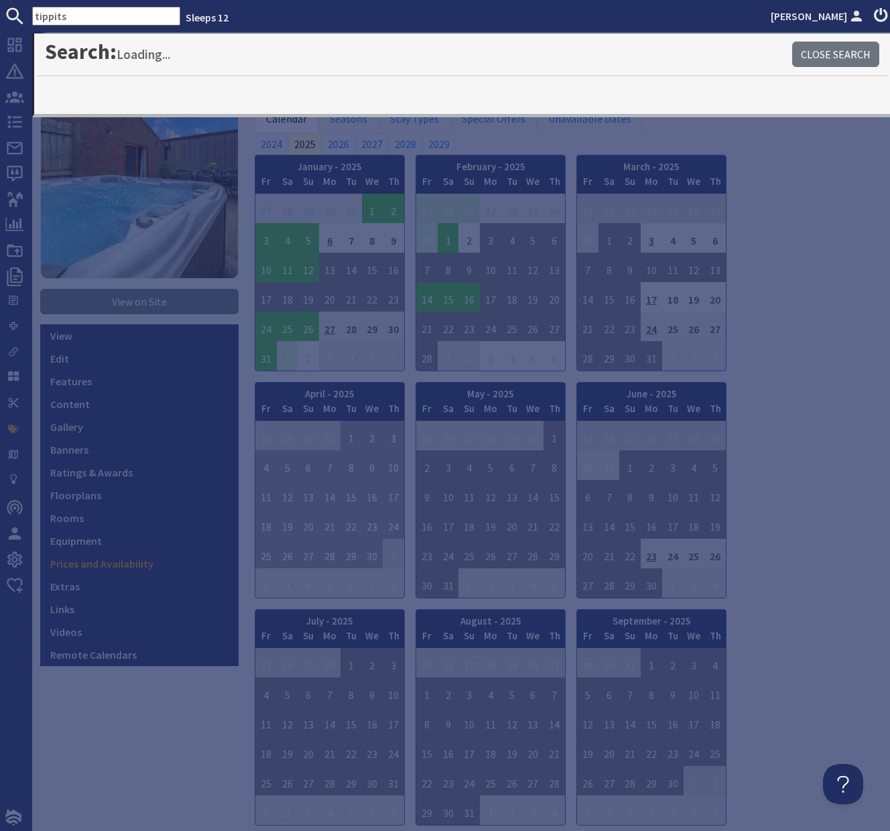
type input "tippits"
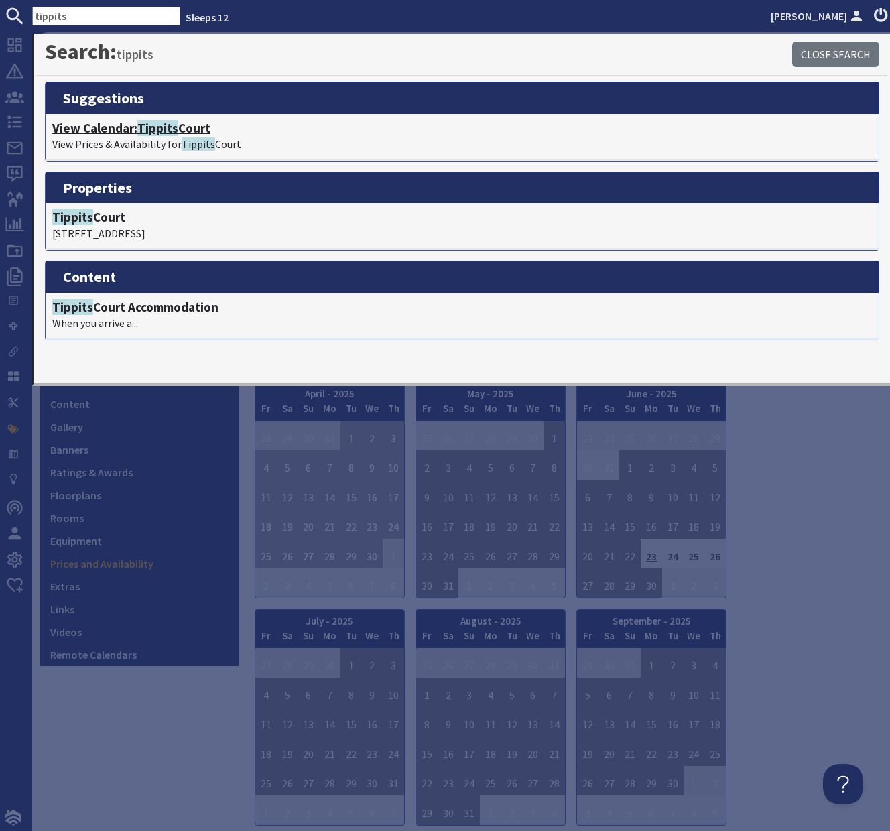
click at [158, 127] on span "Tippits" at bounding box center [157, 128] width 41 height 16
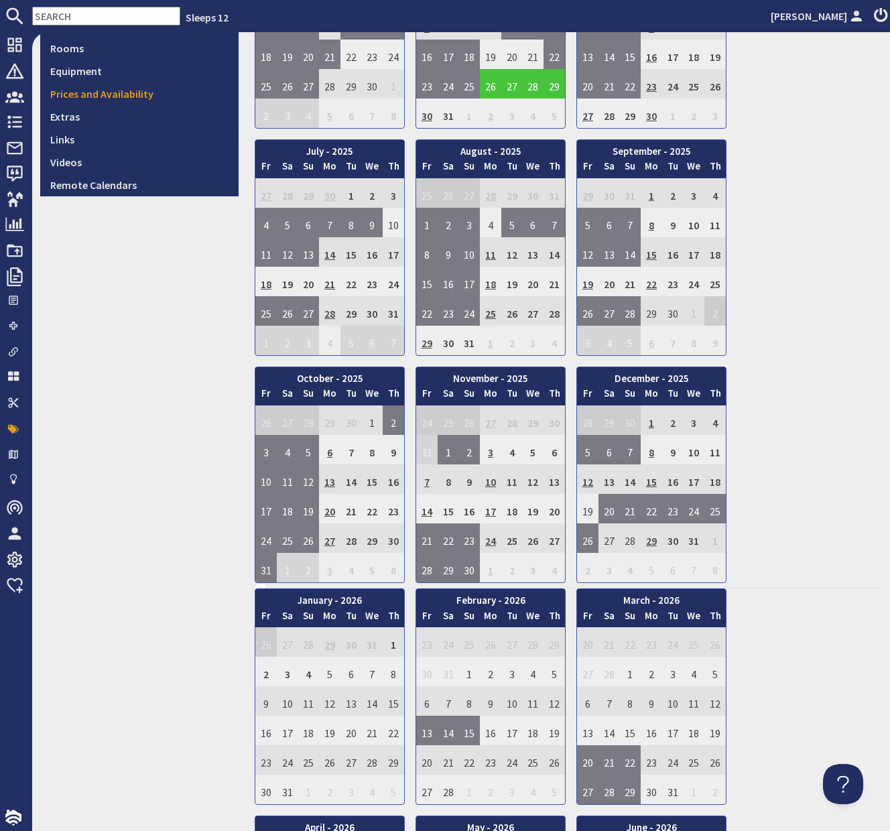
scroll to position [482, 0]
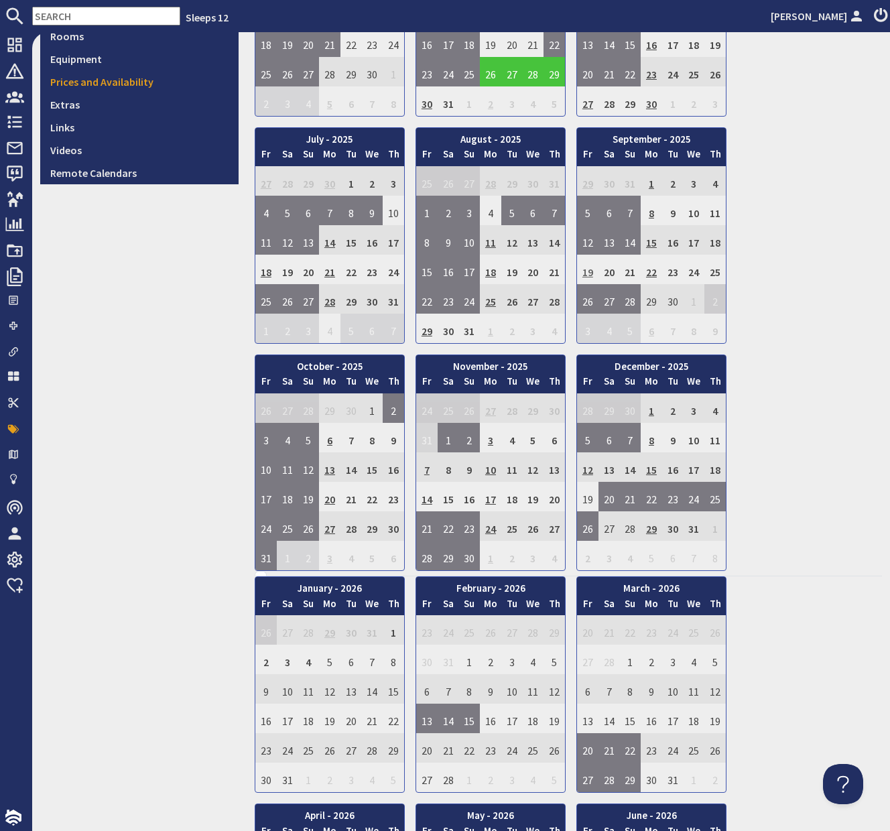
click at [590, 273] on td "19" at bounding box center [587, 269] width 21 height 29
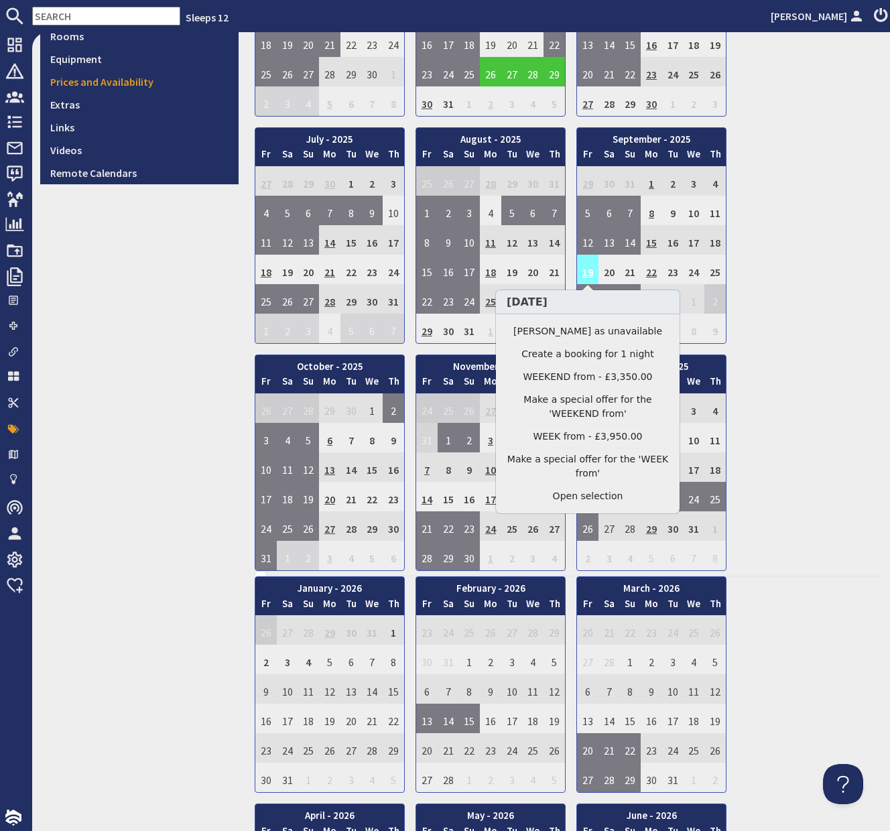
click at [590, 273] on td "19" at bounding box center [587, 269] width 21 height 29
click at [599, 496] on link "Clear selection" at bounding box center [587, 496] width 165 height 14
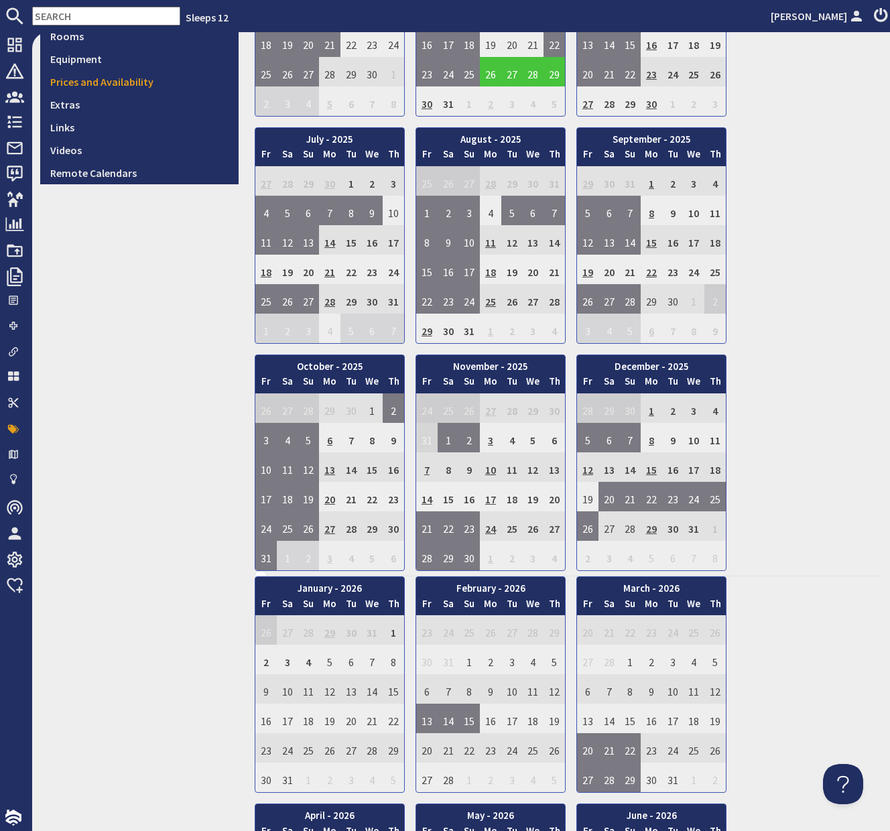
click at [164, 320] on div "9.5 View on Site View Edit Features Content Gallery Banners Ratings & Awards Fl…" at bounding box center [139, 627] width 214 height 2056
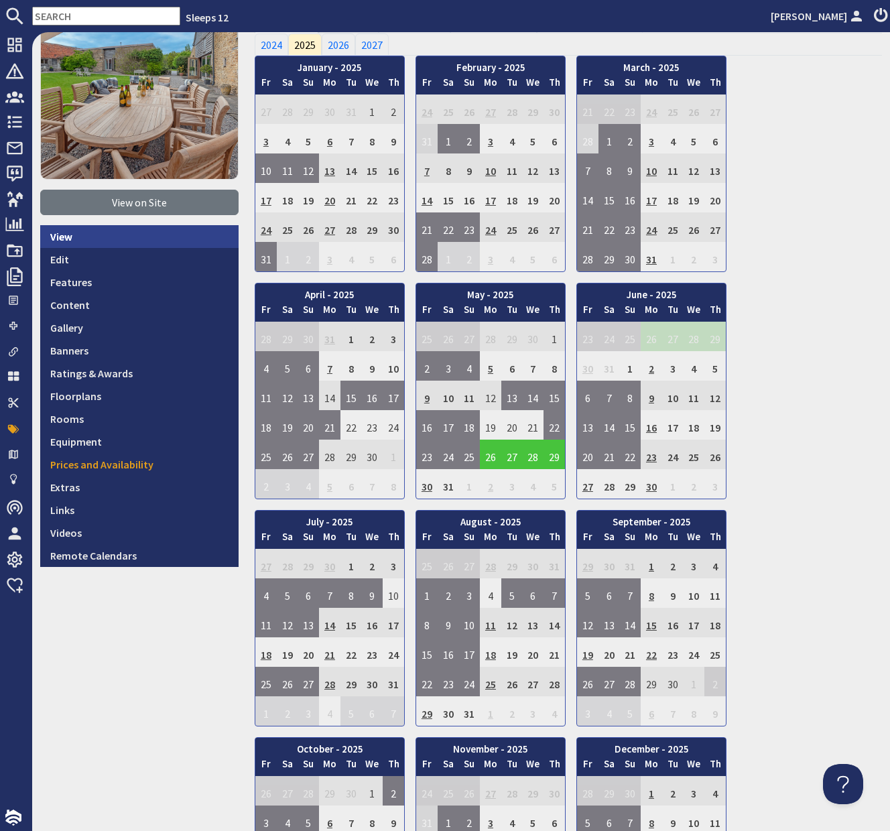
scroll to position [0, 0]
